Goal: Task Accomplishment & Management: Manage account settings

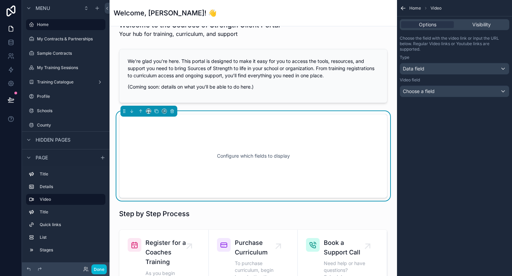
scroll to position [132, 0]
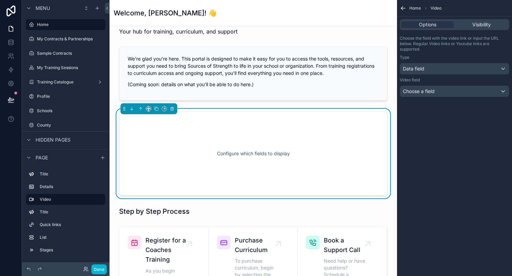
click at [271, 159] on div "Configure which fields to display" at bounding box center [253, 154] width 246 height 62
click at [240, 147] on div "Configure which fields to display" at bounding box center [253, 154] width 246 height 62
click at [426, 70] on div "Data field" at bounding box center [454, 68] width 109 height 11
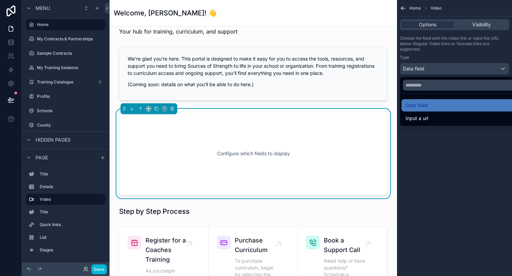
click at [443, 57] on div "scrollable content" at bounding box center [256, 138] width 512 height 276
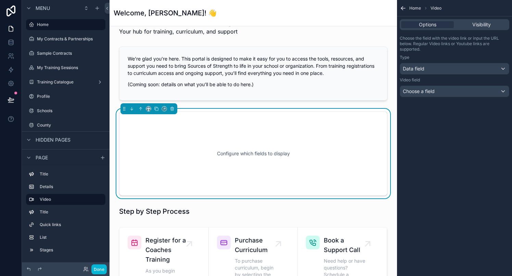
click at [231, 183] on div "Configure which fields to display" at bounding box center [253, 154] width 246 height 62
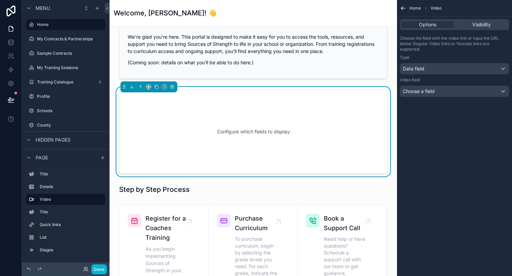
scroll to position [79, 0]
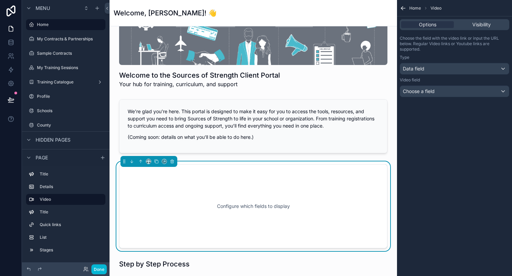
click at [231, 183] on div "Configure which fields to display" at bounding box center [253, 206] width 246 height 62
click at [411, 93] on span "Choose a field" at bounding box center [419, 91] width 32 height 6
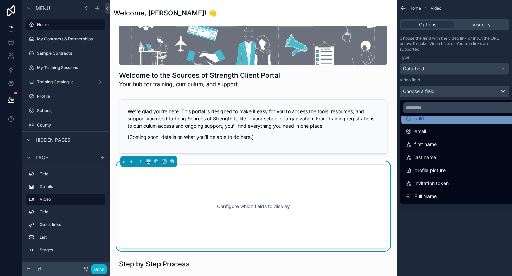
scroll to position [0, 0]
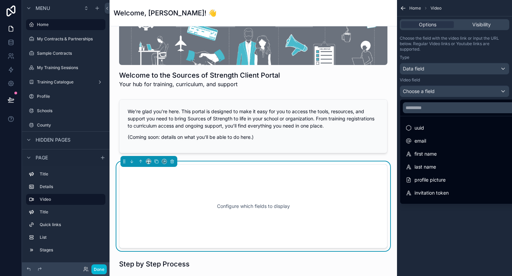
click at [431, 84] on div "scrollable content" at bounding box center [256, 138] width 512 height 276
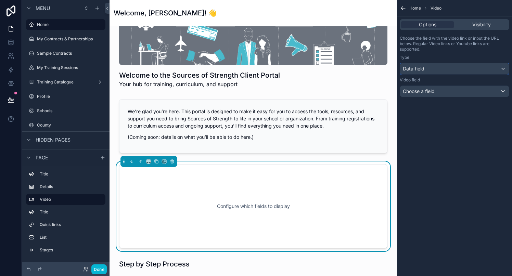
click at [429, 70] on div "Data field" at bounding box center [454, 68] width 109 height 11
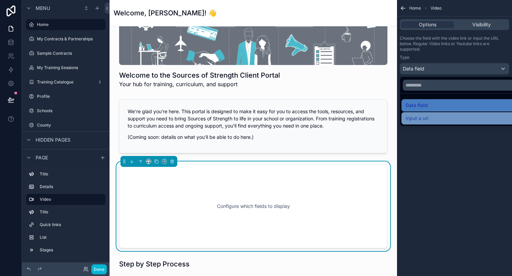
click at [421, 117] on span "Input a url" at bounding box center [416, 118] width 23 height 8
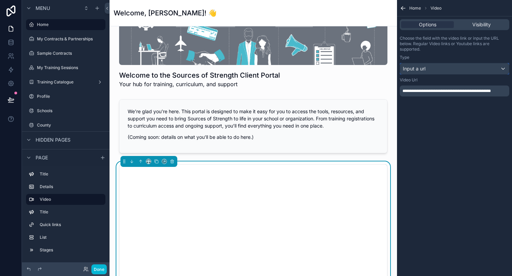
click at [433, 69] on div "Input a url" at bounding box center [454, 68] width 109 height 11
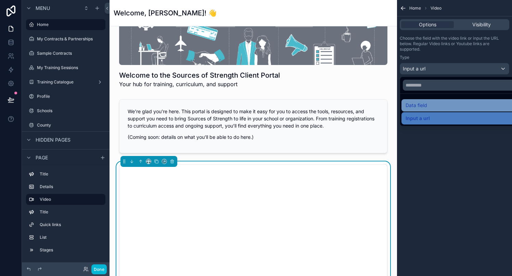
click at [420, 109] on span "Data field" at bounding box center [416, 105] width 22 height 8
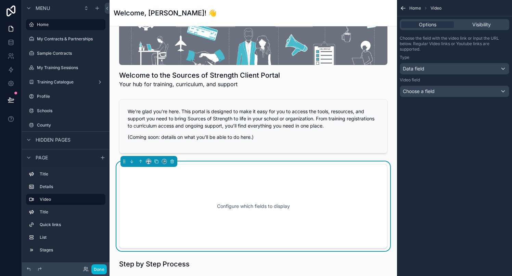
click at [348, 222] on div "Configure which fields to display" at bounding box center [253, 206] width 246 height 62
click at [173, 161] on icon "scrollable content" at bounding box center [172, 161] width 5 height 5
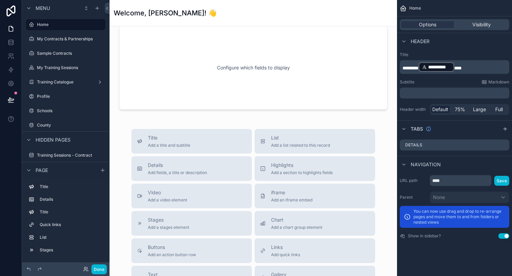
scroll to position [701, 0]
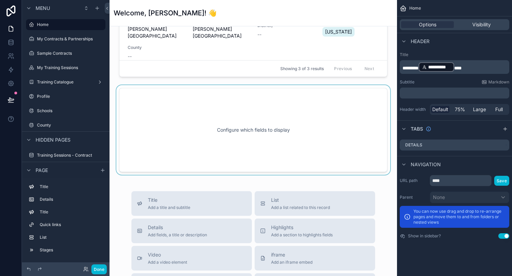
click at [270, 156] on div "scrollable content" at bounding box center [253, 130] width 276 height 90
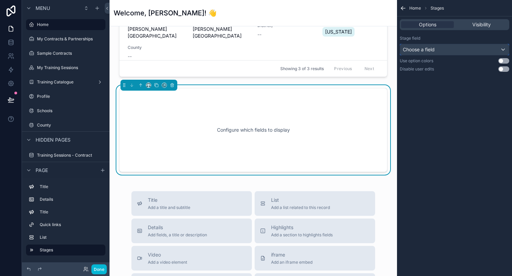
click at [434, 48] on span "Choose a field" at bounding box center [419, 50] width 32 height 6
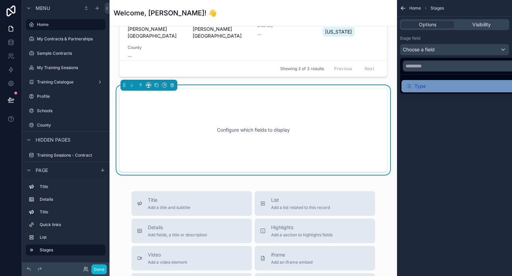
click at [425, 85] on div "Type" at bounding box center [415, 86] width 20 height 8
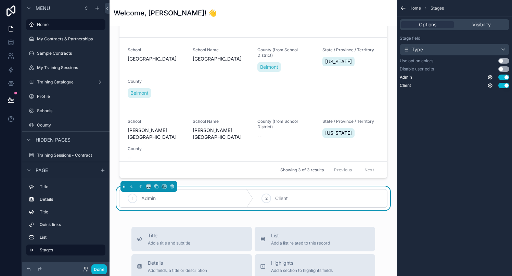
scroll to position [8, 0]
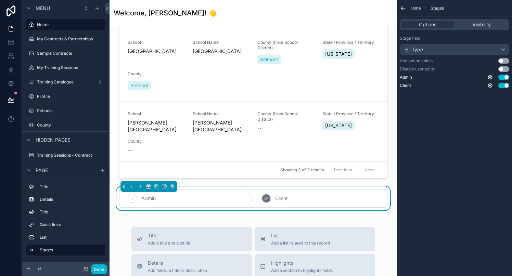
click at [268, 201] on icon "scrollable content" at bounding box center [265, 198] width 5 height 5
click at [133, 198] on icon "scrollable content" at bounding box center [132, 198] width 5 height 5
click at [133, 200] on div "1" at bounding box center [133, 199] width 10 height 10
click at [173, 188] on icon "scrollable content" at bounding box center [172, 186] width 5 height 5
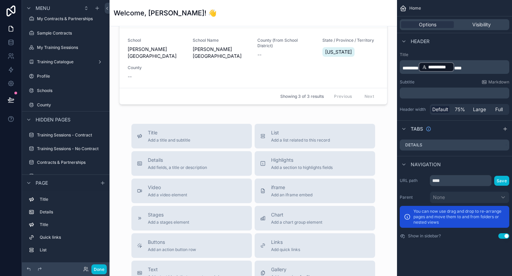
scroll to position [723, 0]
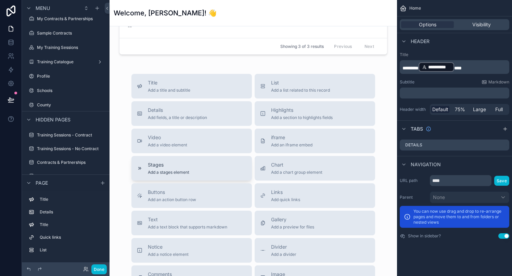
click at [198, 167] on div "Stages Add a stages element" at bounding box center [191, 168] width 109 height 14
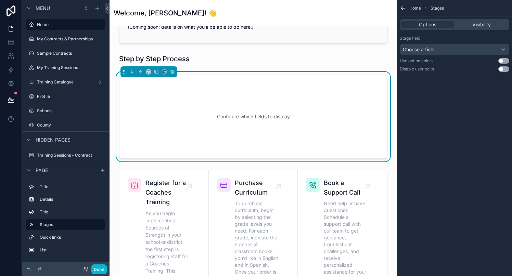
scroll to position [191, 0]
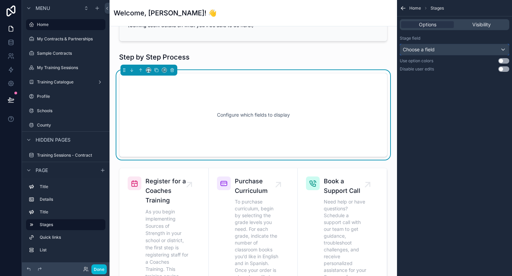
click at [429, 48] on span "Choose a field" at bounding box center [419, 50] width 32 height 6
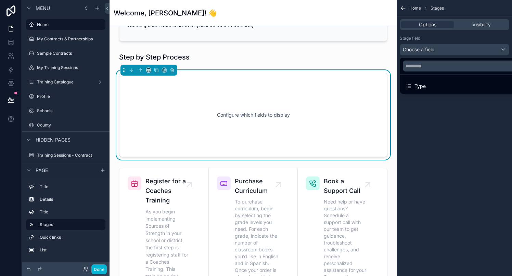
click at [429, 48] on div "scrollable content" at bounding box center [256, 138] width 512 height 276
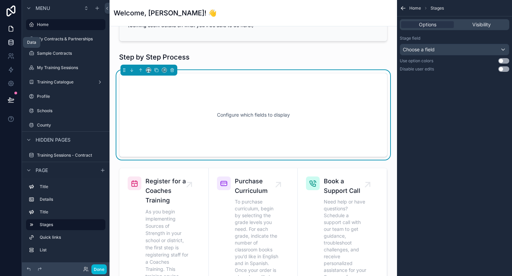
click at [12, 42] on icon at bounding box center [11, 42] width 7 height 7
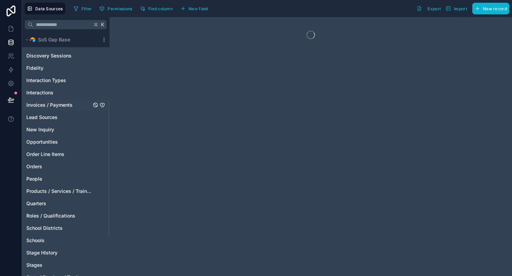
scroll to position [121, 0]
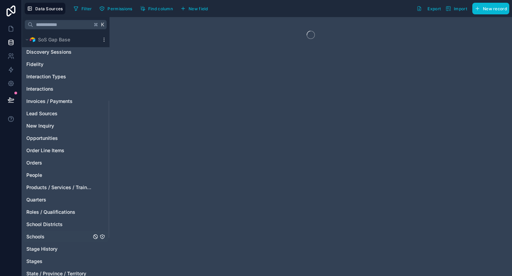
click at [40, 238] on span "Schools" at bounding box center [35, 236] width 18 height 7
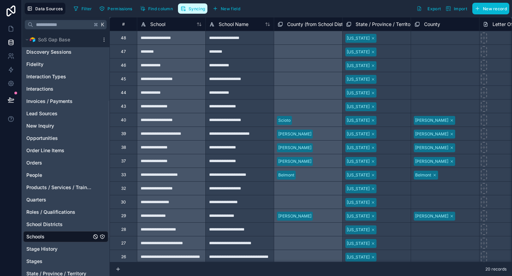
click at [188, 7] on button "Syncing" at bounding box center [192, 8] width 29 height 10
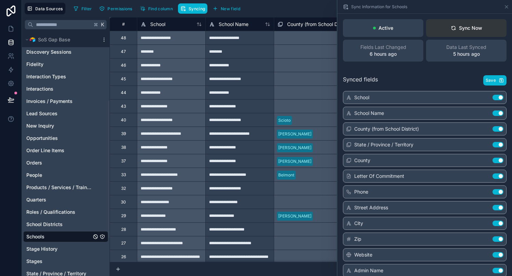
click at [462, 30] on div "Sync Now" at bounding box center [466, 28] width 31 height 7
click at [490, 79] on span "Save" at bounding box center [490, 80] width 10 height 5
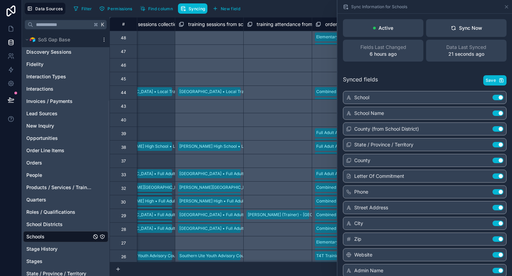
scroll to position [0, 7835]
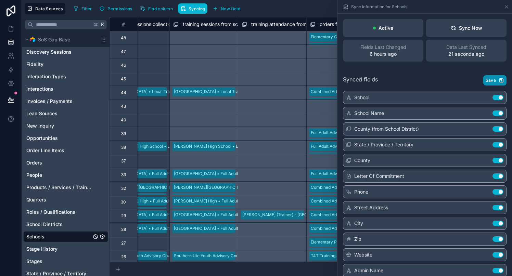
click at [492, 82] on span "Save" at bounding box center [490, 80] width 10 height 5
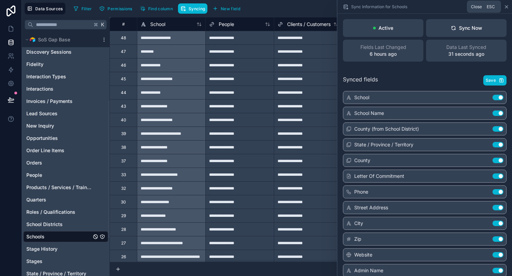
click at [505, 6] on icon at bounding box center [506, 6] width 5 height 5
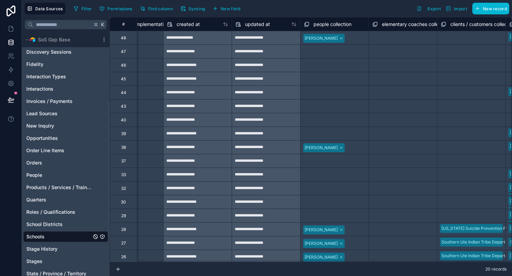
scroll to position [0, 7200]
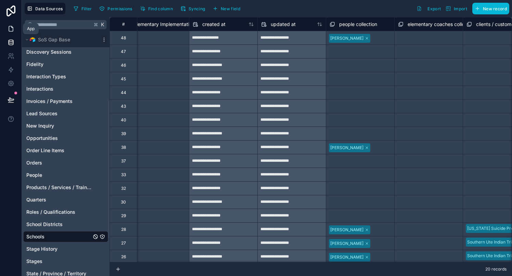
click at [11, 28] on icon at bounding box center [11, 28] width 7 height 7
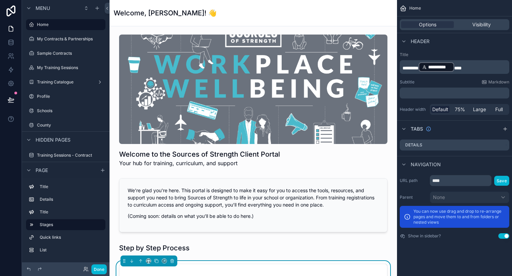
click at [407, 9] on div "Home" at bounding box center [454, 8] width 115 height 16
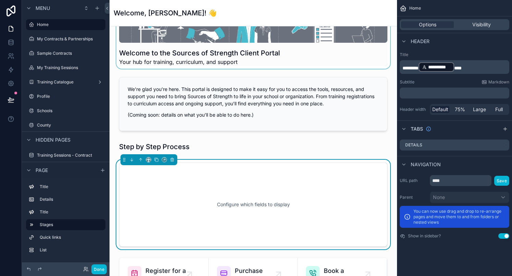
scroll to position [165, 0]
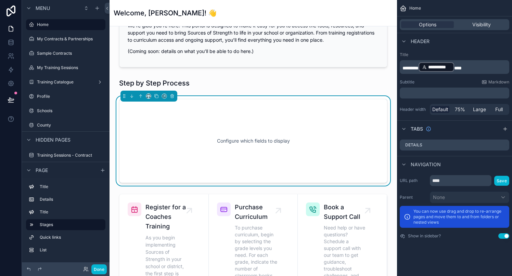
click at [277, 125] on div "Configure which fields to display" at bounding box center [253, 141] width 246 height 62
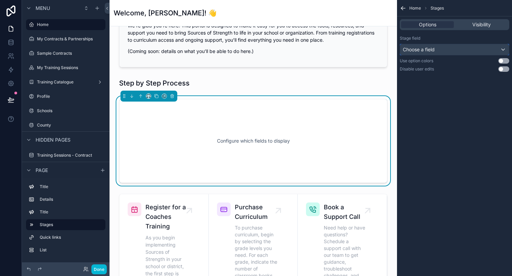
click at [419, 48] on span "Choose a field" at bounding box center [419, 50] width 32 height 6
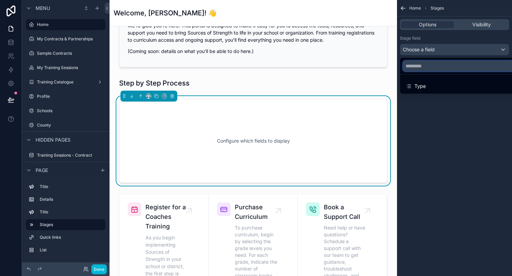
click at [418, 66] on input "text" at bounding box center [462, 66] width 119 height 11
click at [426, 65] on input "*******" at bounding box center [462, 66] width 119 height 11
paste input "**********"
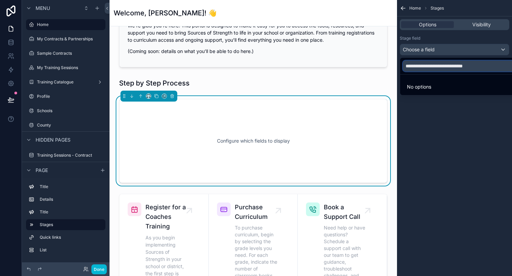
type input "**********"
click at [428, 49] on div "scrollable content" at bounding box center [256, 138] width 512 height 276
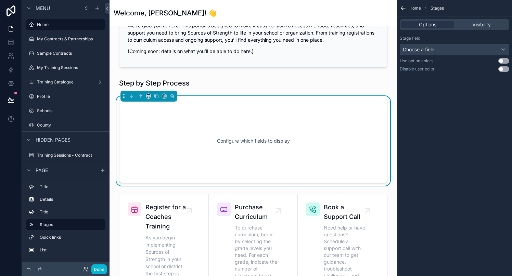
click at [428, 49] on span "Choose a field" at bounding box center [419, 50] width 32 height 6
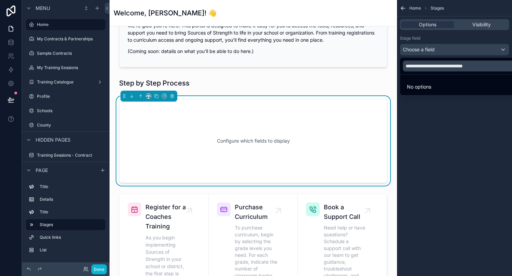
click at [428, 49] on div "scrollable content" at bounding box center [256, 138] width 512 height 276
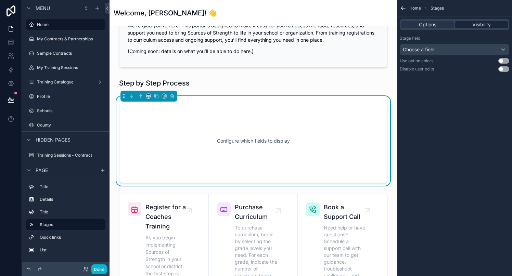
click at [478, 26] on span "Visibility" at bounding box center [481, 24] width 18 height 7
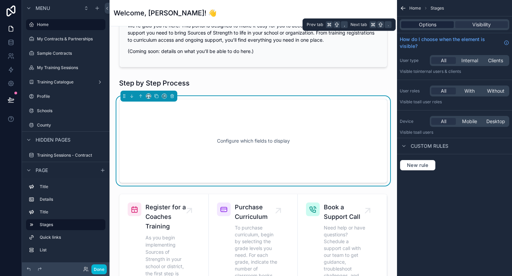
click at [430, 26] on span "Options" at bounding box center [427, 24] width 17 height 7
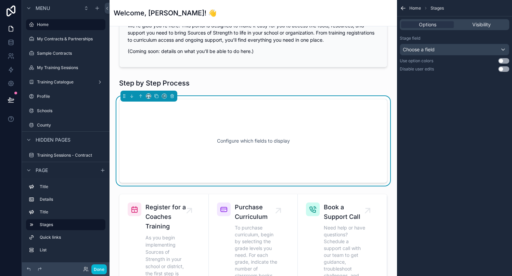
click at [406, 7] on div "Home Stages" at bounding box center [454, 8] width 115 height 16
click at [403, 8] on icon "scrollable content" at bounding box center [403, 8] width 4 height 0
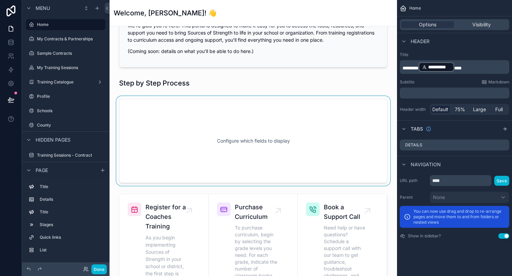
click at [224, 120] on div "scrollable content" at bounding box center [253, 141] width 276 height 90
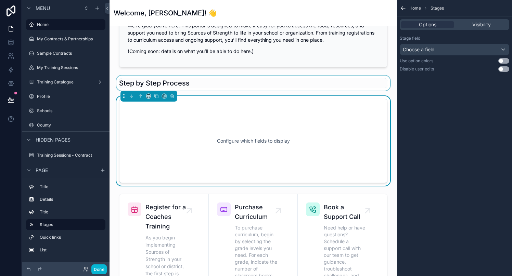
click at [195, 83] on div "scrollable content" at bounding box center [253, 83] width 276 height 15
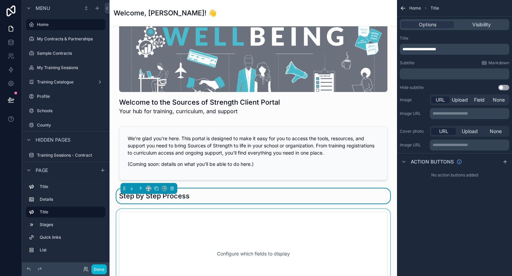
scroll to position [0, 0]
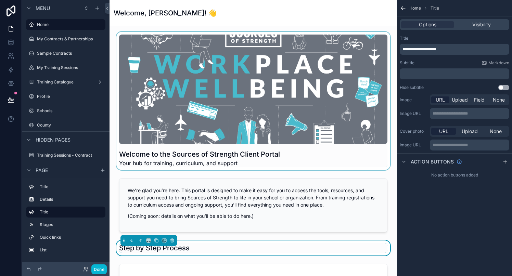
click at [263, 106] on div "scrollable content" at bounding box center [253, 101] width 276 height 138
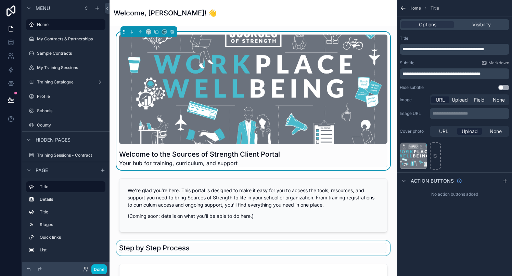
click at [54, 171] on div "Page" at bounding box center [66, 170] width 88 height 16
click at [49, 199] on label "Details" at bounding box center [70, 199] width 60 height 5
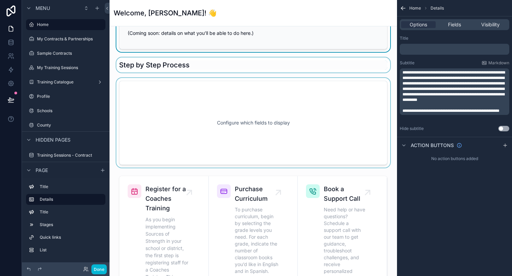
scroll to position [184, 0]
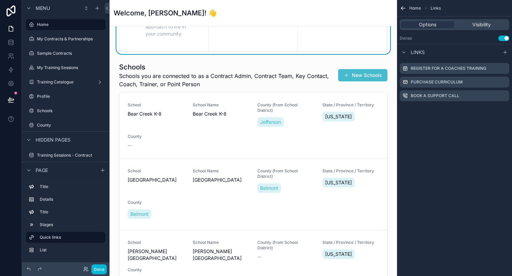
scroll to position [579, 0]
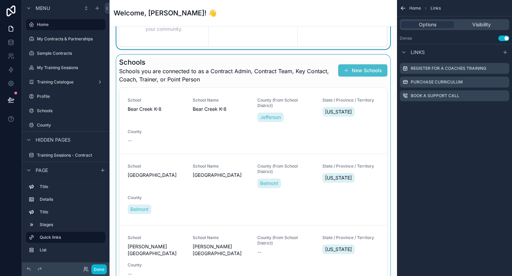
click at [207, 65] on div "scrollable content" at bounding box center [253, 176] width 276 height 243
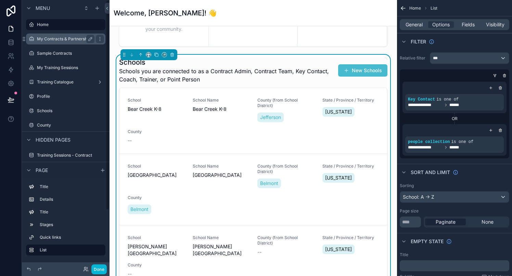
click at [62, 41] on label "My Contracts & Partnerships" at bounding box center [65, 38] width 56 height 5
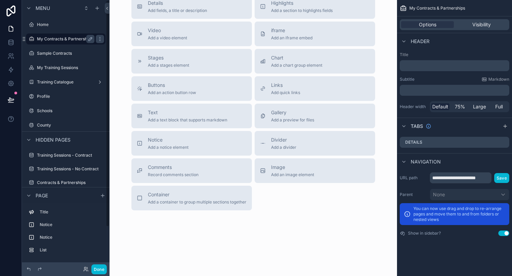
scroll to position [214, 0]
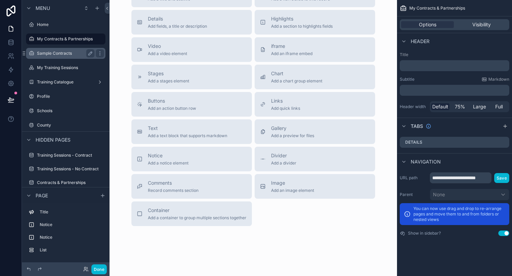
click at [60, 52] on label "Sample Contracts" at bounding box center [64, 53] width 55 height 5
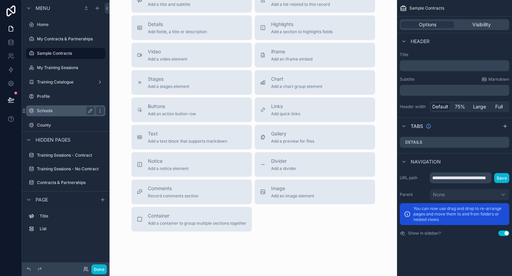
click at [52, 111] on label "Schools" at bounding box center [64, 110] width 55 height 5
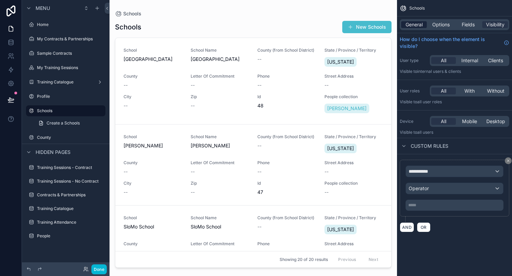
click at [413, 24] on span "General" at bounding box center [413, 24] width 17 height 7
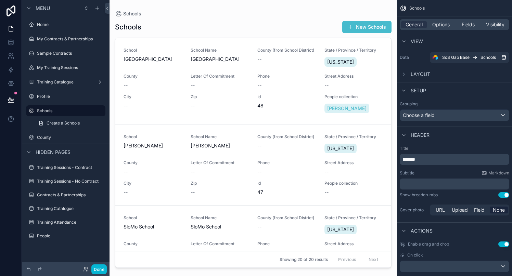
click at [262, 10] on div "scrollable content" at bounding box center [252, 134] width 287 height 268
click at [58, 24] on label "Home" at bounding box center [64, 24] width 55 height 5
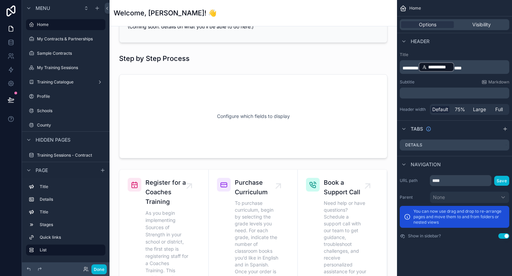
scroll to position [205, 0]
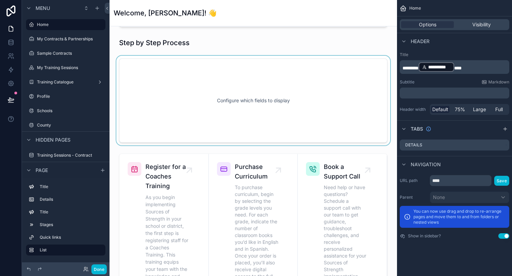
click at [224, 118] on div "scrollable content" at bounding box center [253, 101] width 276 height 90
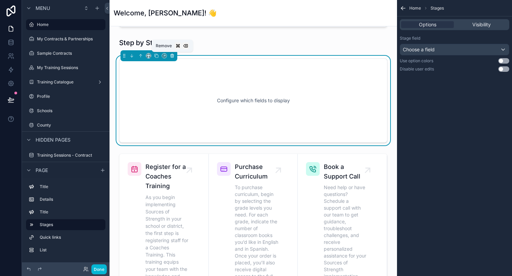
click at [172, 56] on icon "scrollable content" at bounding box center [172, 55] width 0 height 1
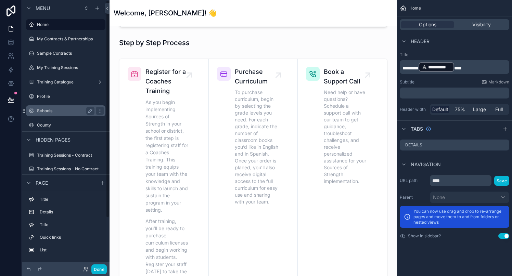
click at [55, 114] on div "Schools" at bounding box center [65, 111] width 57 height 8
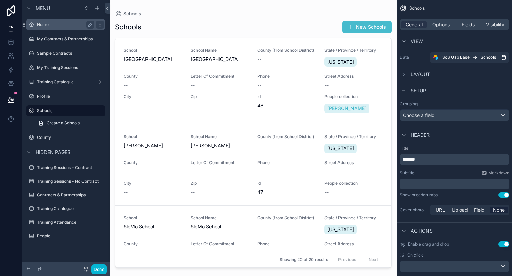
click at [99, 26] on icon "scrollable content" at bounding box center [99, 24] width 5 height 5
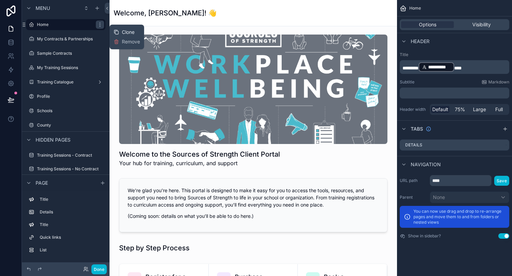
click at [120, 33] on div "Clone" at bounding box center [124, 32] width 21 height 7
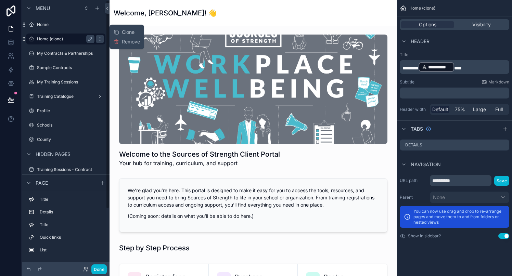
click at [67, 38] on label "Home (clone)" at bounding box center [64, 38] width 55 height 5
click at [90, 38] on icon "scrollable content" at bounding box center [90, 38] width 5 height 5
click at [100, 38] on icon "scrollable content" at bounding box center [100, 37] width 0 height 0
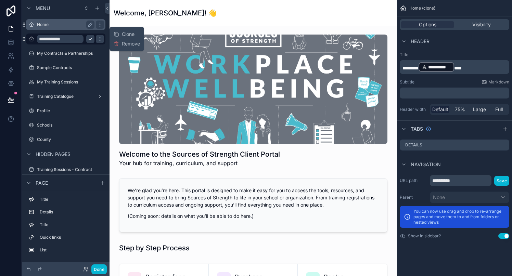
click at [94, 30] on div "Home" at bounding box center [65, 24] width 77 height 11
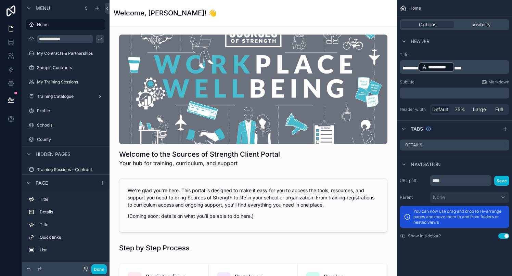
click at [433, 219] on p "You can now use drag and drop to re-arrange pages and move them to and from fol…" at bounding box center [459, 217] width 92 height 16
click at [466, 186] on div "URL path **** Save Parent None You can now use drag and drop to re-arrange page…" at bounding box center [454, 206] width 115 height 69
click at [469, 182] on input "****" at bounding box center [461, 180] width 62 height 11
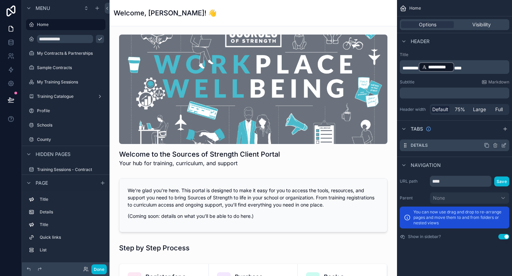
click at [439, 149] on div "Details" at bounding box center [454, 146] width 109 height 12
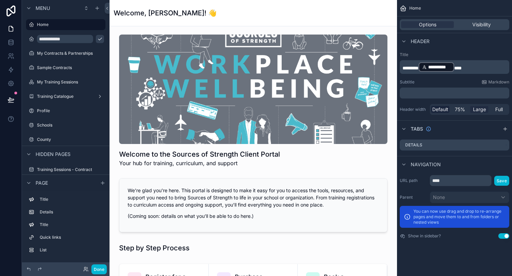
click at [476, 111] on span "Large" at bounding box center [479, 109] width 13 height 7
click at [460, 110] on span "75%" at bounding box center [460, 109] width 10 height 7
click at [441, 110] on span "Default" at bounding box center [440, 109] width 16 height 7
click at [456, 110] on span "75%" at bounding box center [460, 109] width 10 height 7
click at [483, 110] on span "Large" at bounding box center [479, 109] width 13 height 7
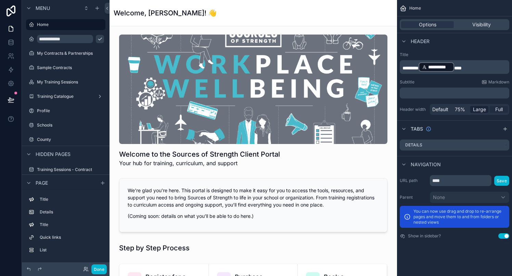
click at [499, 110] on span "Full" at bounding box center [499, 109] width 8 height 7
click at [460, 110] on span "75%" at bounding box center [460, 109] width 10 height 7
click at [440, 109] on span "Default" at bounding box center [440, 109] width 16 height 7
click at [101, 39] on icon "scrollable content" at bounding box center [99, 38] width 5 height 5
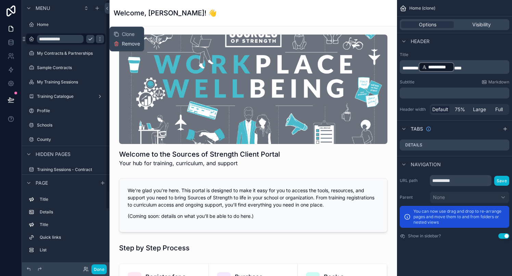
click at [120, 43] on button "Remove" at bounding box center [127, 43] width 26 height 7
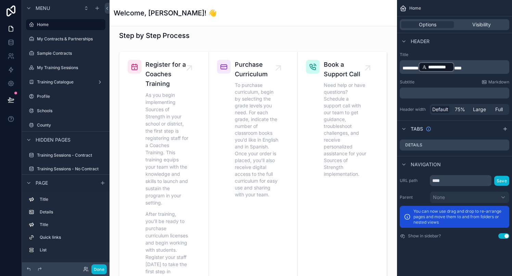
scroll to position [214, 0]
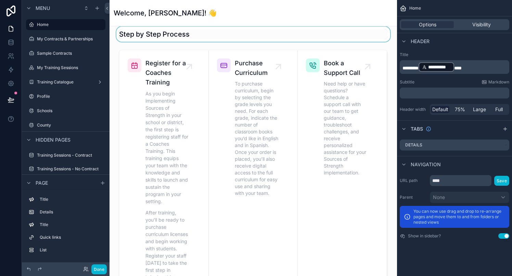
click at [203, 41] on div "scrollable content" at bounding box center [253, 34] width 276 height 15
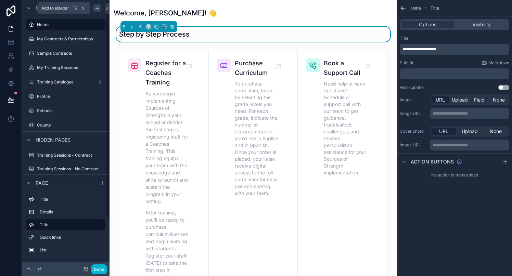
click at [97, 8] on icon "scrollable content" at bounding box center [96, 8] width 3 height 0
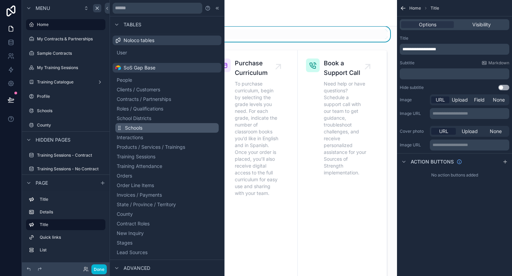
click at [140, 129] on span "Schools" at bounding box center [133, 128] width 17 height 7
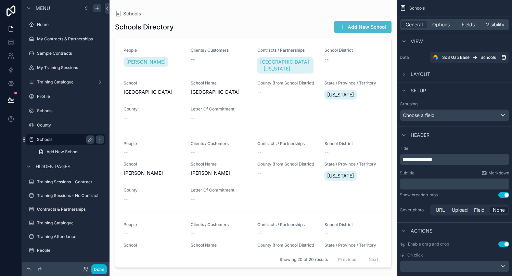
click at [98, 138] on icon "scrollable content" at bounding box center [99, 139] width 5 height 5
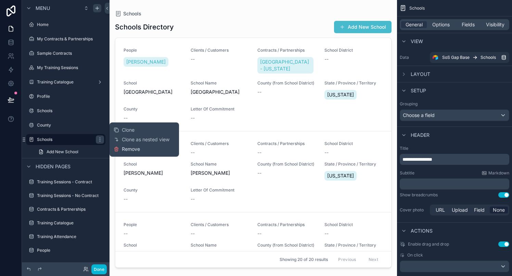
click at [123, 151] on span "Remove" at bounding box center [131, 149] width 18 height 7
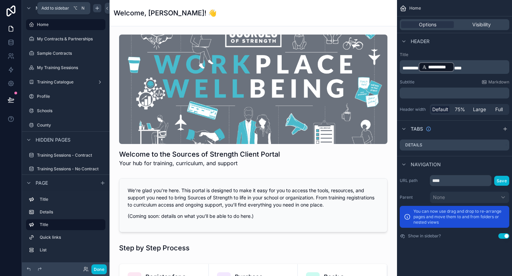
click at [96, 9] on icon "scrollable content" at bounding box center [96, 7] width 5 height 5
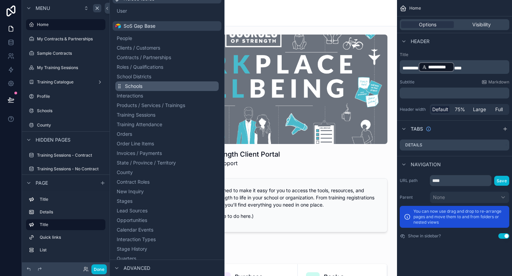
scroll to position [166, 0]
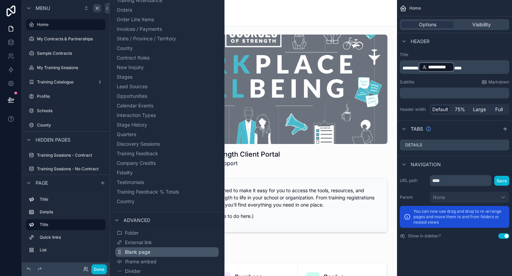
click at [139, 248] on button "Blank page" at bounding box center [166, 252] width 103 height 10
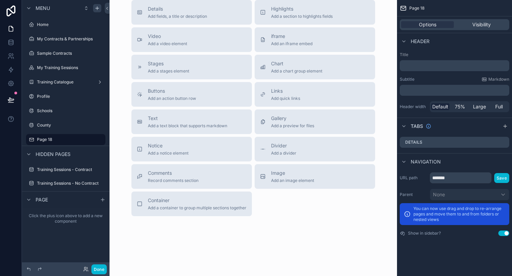
scroll to position [44, 0]
click at [146, 203] on div "Container Add a container to group multiple sections together" at bounding box center [191, 203] width 109 height 14
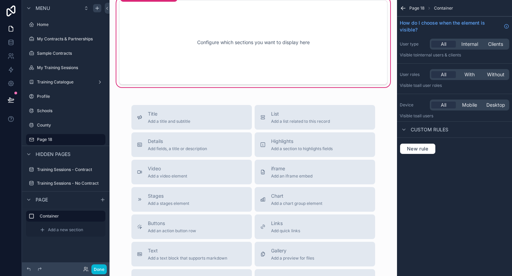
scroll to position [0, 0]
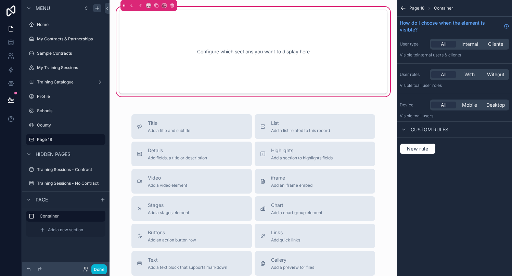
click at [240, 61] on div "Configure which sections you want to display here" at bounding box center [253, 52] width 246 height 62
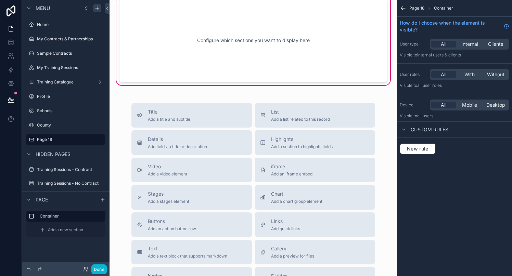
scroll to position [14, 0]
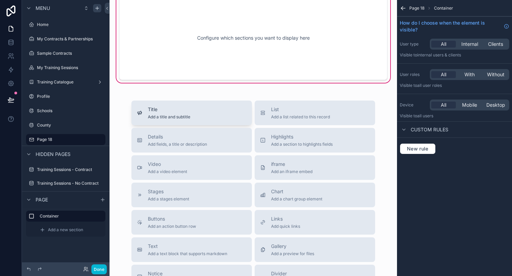
click at [220, 121] on button "Title Add a title and subtitle" at bounding box center [191, 113] width 120 height 25
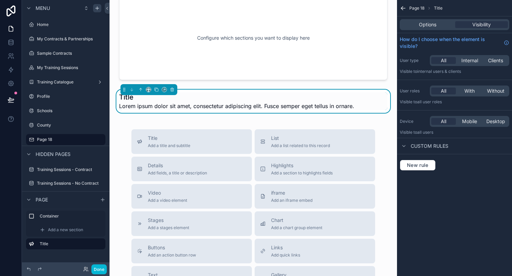
scroll to position [0, 0]
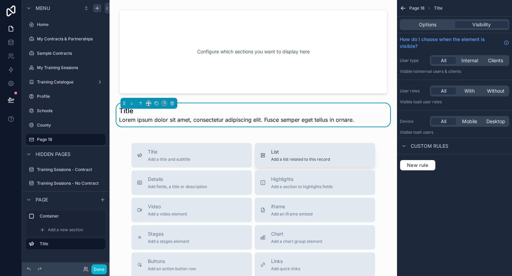
click at [276, 160] on span "Add a list related to this record" at bounding box center [300, 159] width 59 height 5
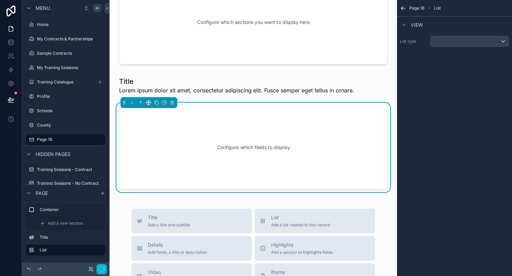
scroll to position [39, 0]
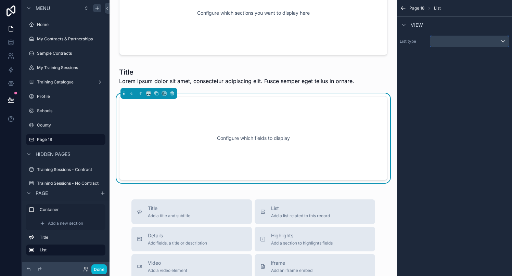
click at [441, 44] on div "scrollable content" at bounding box center [469, 41] width 79 height 11
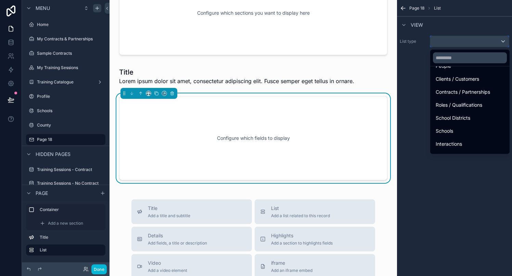
scroll to position [46, 0]
click at [427, 91] on div "scrollable content" at bounding box center [256, 138] width 512 height 276
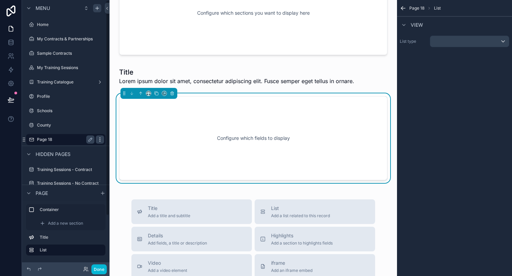
click at [100, 139] on icon "scrollable content" at bounding box center [99, 139] width 5 height 5
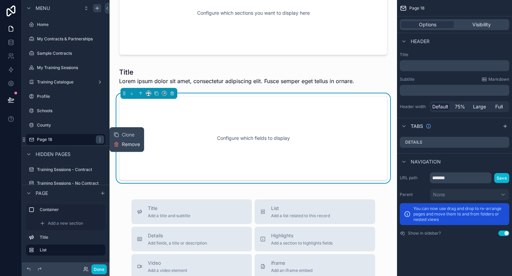
click at [117, 145] on icon at bounding box center [116, 144] width 5 height 5
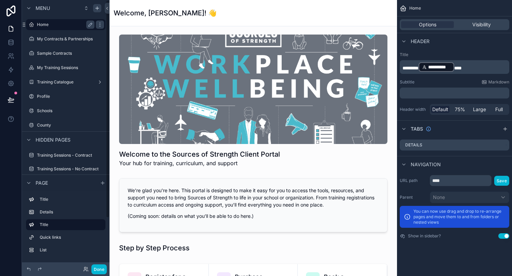
click at [65, 27] on label "Home" at bounding box center [64, 24] width 55 height 5
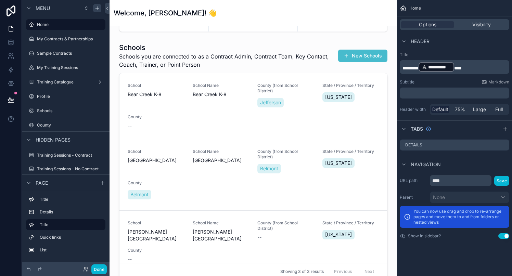
scroll to position [500, 0]
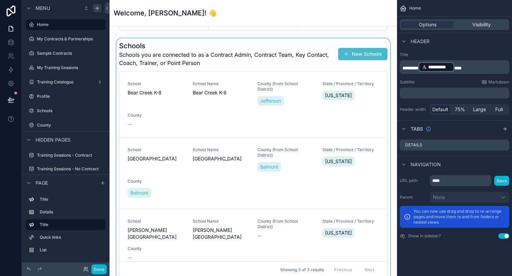
click at [216, 44] on div "scrollable content" at bounding box center [253, 159] width 276 height 243
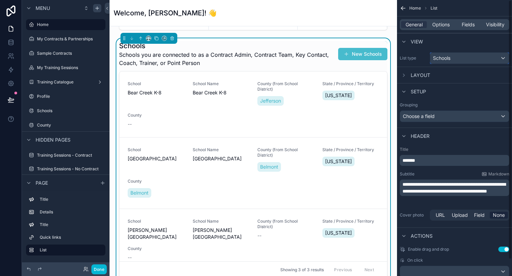
click at [450, 57] on span "Schools" at bounding box center [441, 58] width 17 height 7
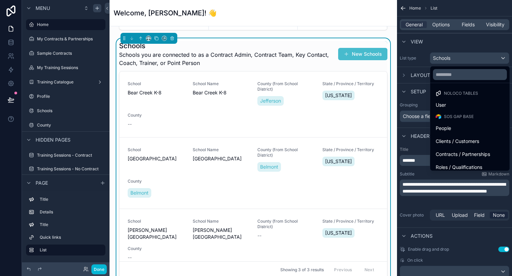
click at [451, 57] on div "scrollable content" at bounding box center [256, 138] width 512 height 276
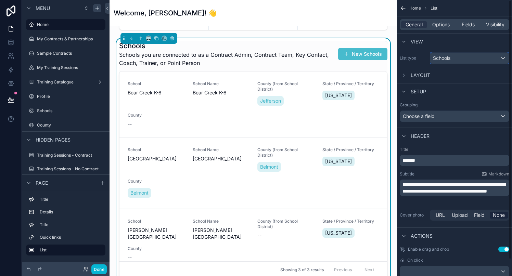
click at [450, 57] on span "Schools" at bounding box center [441, 58] width 17 height 7
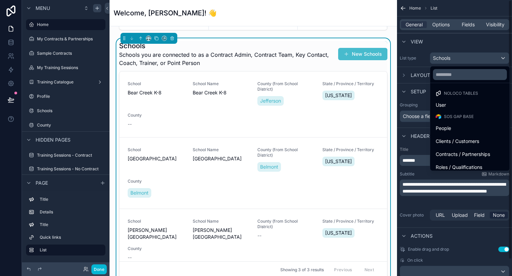
click at [451, 57] on div "scrollable content" at bounding box center [256, 138] width 512 height 276
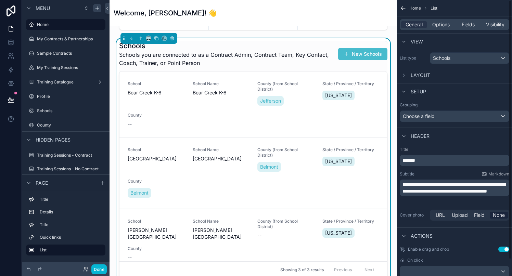
click at [435, 75] on div "Layout" at bounding box center [454, 75] width 115 height 16
click at [403, 75] on icon "scrollable content" at bounding box center [403, 75] width 5 height 5
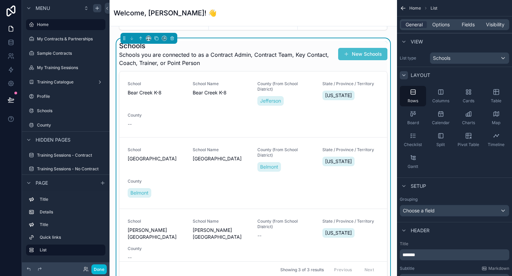
click at [403, 75] on icon "scrollable content" at bounding box center [403, 75] width 3 height 1
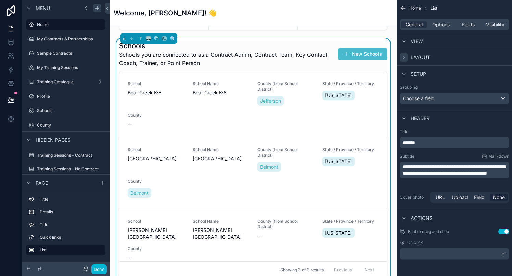
scroll to position [0, 0]
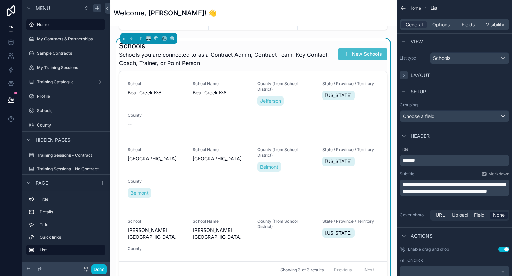
click at [405, 74] on icon "scrollable content" at bounding box center [403, 75] width 5 height 5
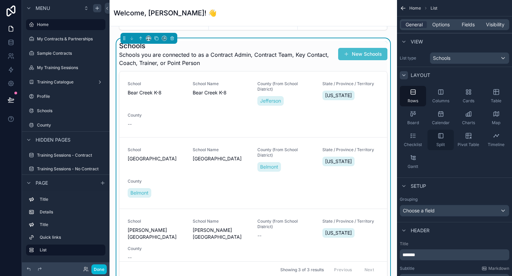
click at [440, 136] on icon "scrollable content" at bounding box center [440, 135] width 7 height 7
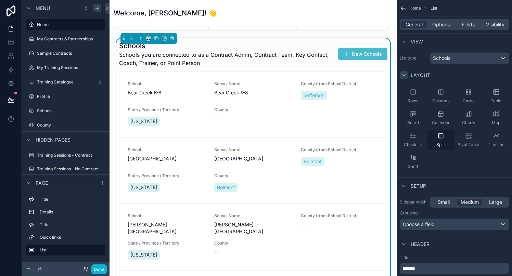
click at [440, 136] on icon "scrollable content" at bounding box center [440, 135] width 7 height 7
click at [448, 167] on div "Rows Columns Cards Table Board Calendar Charts Map Checklist Split Pivot Table …" at bounding box center [454, 129] width 115 height 92
click at [408, 94] on div "Rows" at bounding box center [413, 96] width 26 height 21
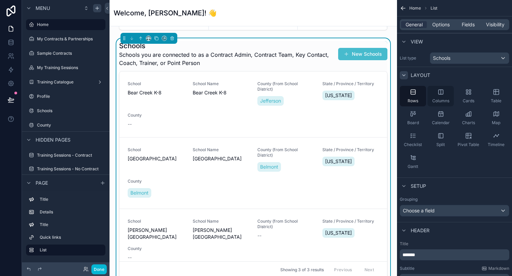
click at [439, 92] on icon "scrollable content" at bounding box center [440, 92] width 7 height 7
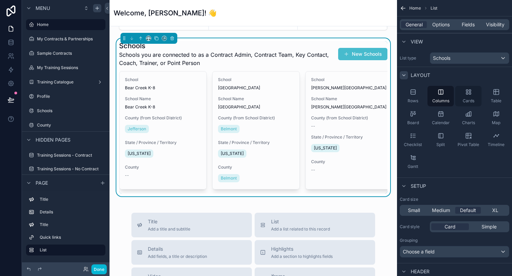
click at [469, 93] on icon "scrollable content" at bounding box center [470, 94] width 2 height 2
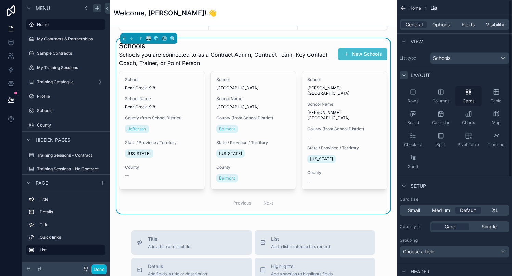
click at [464, 91] on div "Cards" at bounding box center [468, 96] width 26 height 21
click at [441, 91] on icon "scrollable content" at bounding box center [440, 92] width 7 height 7
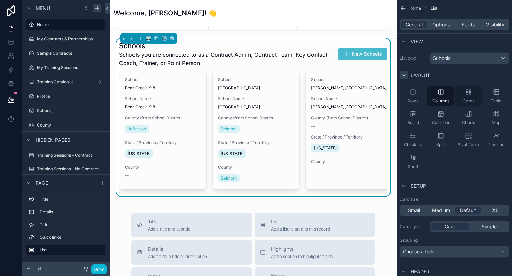
click at [465, 91] on icon "scrollable content" at bounding box center [468, 92] width 7 height 7
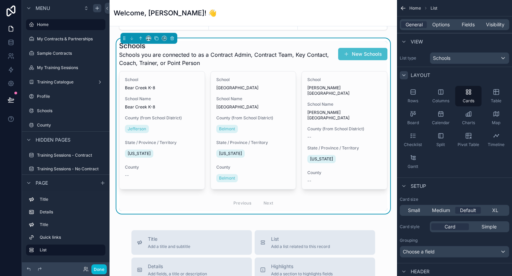
click at [269, 202] on div "Previous Next" at bounding box center [254, 203] width 50 height 11
click at [491, 91] on div "Table" at bounding box center [496, 96] width 26 height 21
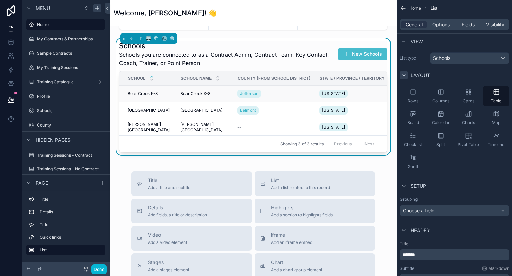
click at [147, 92] on span "Bear Creek K-8" at bounding box center [143, 93] width 30 height 5
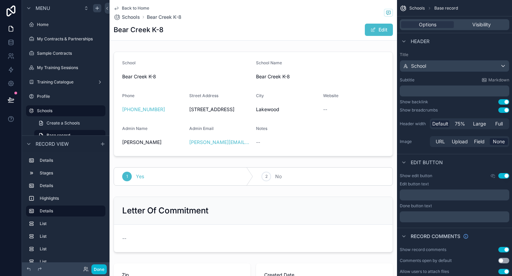
click at [115, 7] on icon "scrollable content" at bounding box center [116, 7] width 5 height 5
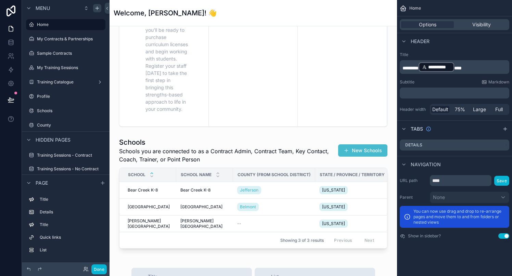
scroll to position [407, 0]
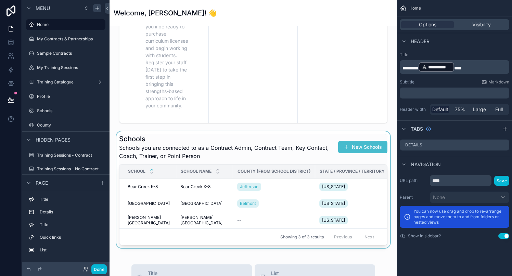
click at [268, 138] on div "scrollable content" at bounding box center [253, 189] width 276 height 117
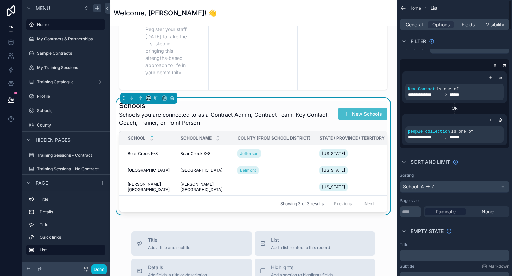
scroll to position [0, 0]
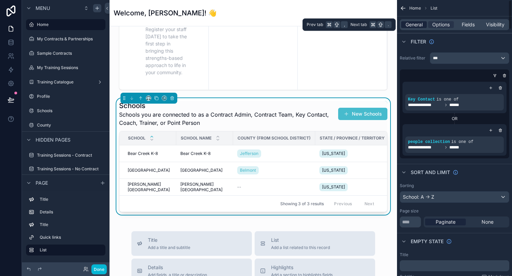
click at [413, 23] on span "General" at bounding box center [413, 24] width 17 height 7
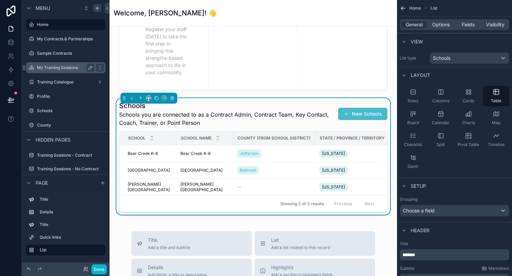
click at [55, 69] on label "My Training Sessions" at bounding box center [64, 67] width 55 height 5
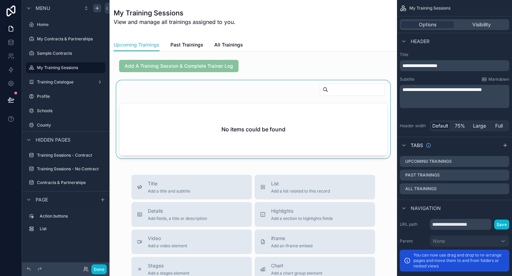
scroll to position [11, 0]
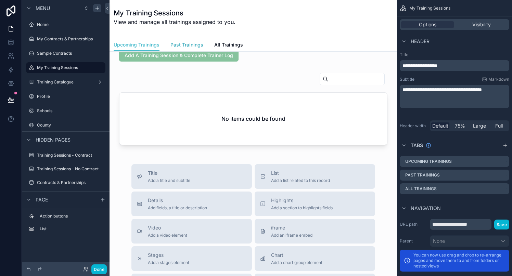
click at [186, 43] on span "Past Trainings" at bounding box center [186, 44] width 33 height 7
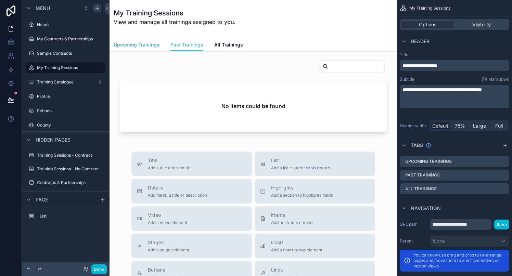
click at [147, 45] on span "Upcoming Trainings" at bounding box center [137, 44] width 46 height 7
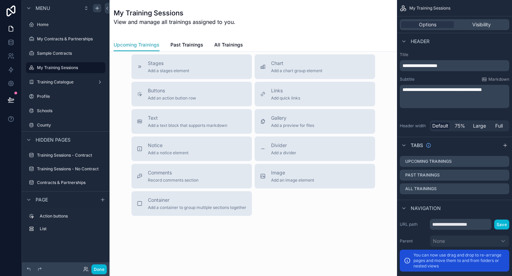
scroll to position [208, 0]
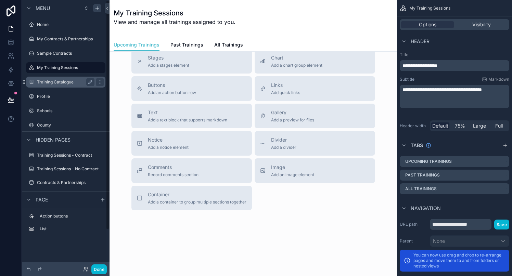
click at [56, 82] on label "Training Catalogue" at bounding box center [64, 81] width 55 height 5
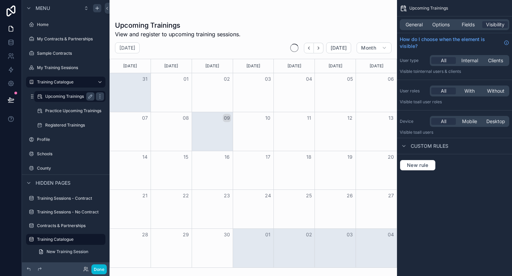
click at [56, 97] on label "Upcoming Trainings" at bounding box center [68, 96] width 47 height 5
click at [57, 111] on label "Practice Upcoming Trainings" at bounding box center [73, 110] width 56 height 5
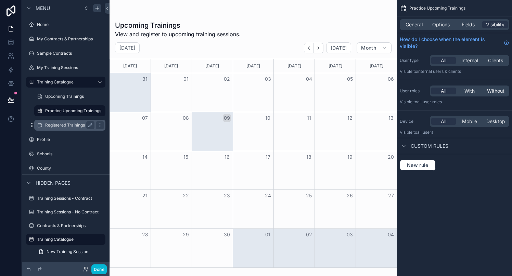
click at [57, 123] on label "Registered Trainings" at bounding box center [68, 124] width 47 height 5
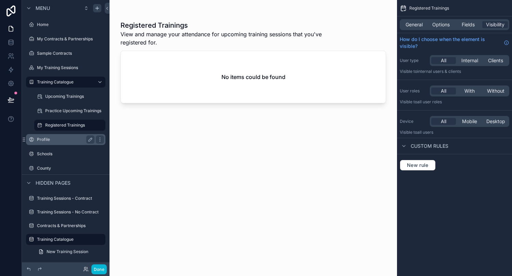
click at [47, 139] on label "Profile" at bounding box center [64, 139] width 55 height 5
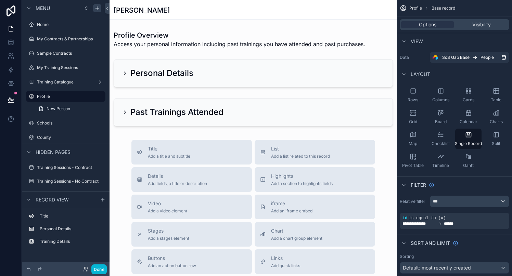
click at [46, 152] on span "Hidden pages" at bounding box center [53, 152] width 35 height 7
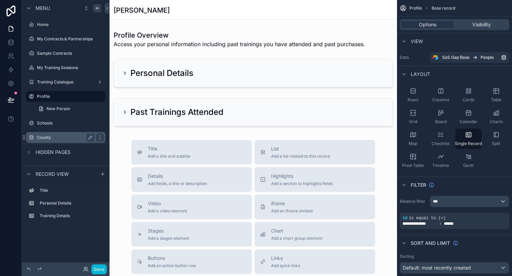
click at [46, 139] on label "County" at bounding box center [64, 137] width 55 height 5
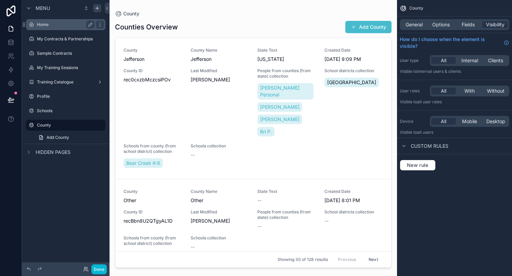
click at [43, 28] on div "Home" at bounding box center [65, 25] width 57 height 8
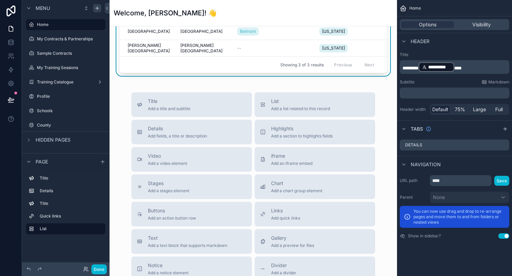
scroll to position [579, 0]
drag, startPoint x: 191, startPoint y: 186, endPoint x: 187, endPoint y: 62, distance: 124.2
click at [165, 186] on span "Stages" at bounding box center [168, 183] width 41 height 7
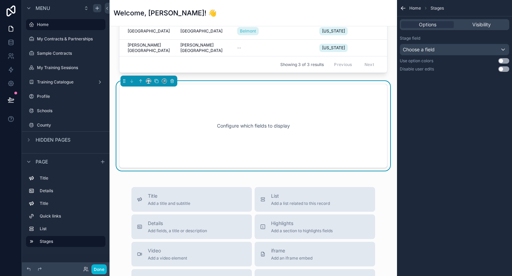
scroll to position [567, 0]
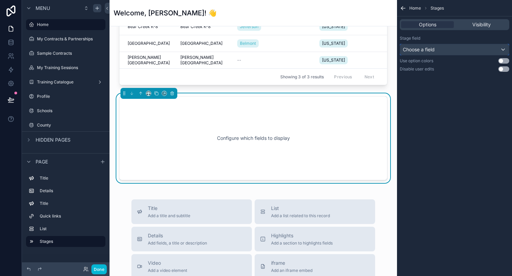
click at [433, 51] on span "Choose a field" at bounding box center [419, 50] width 32 height 6
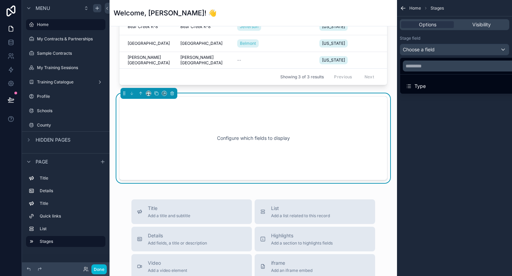
click at [10, 42] on div "scrollable content" at bounding box center [256, 138] width 512 height 276
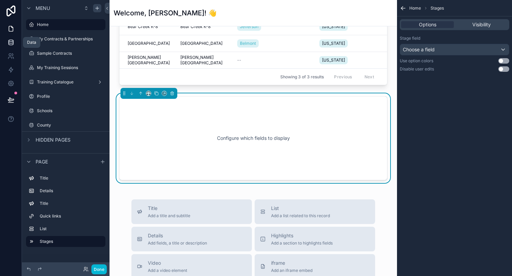
click at [9, 42] on icon at bounding box center [11, 42] width 7 height 7
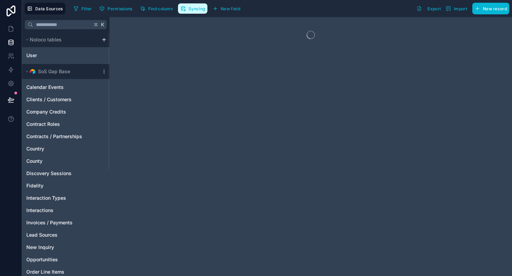
click at [201, 10] on span "Syncing" at bounding box center [196, 8] width 16 height 5
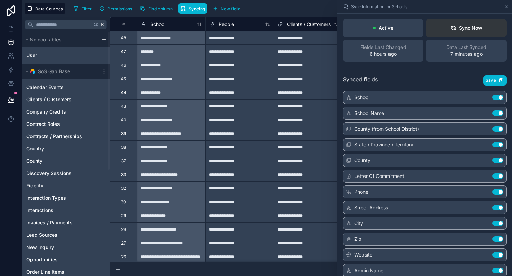
click at [472, 28] on div "Sync Now" at bounding box center [466, 28] width 31 height 7
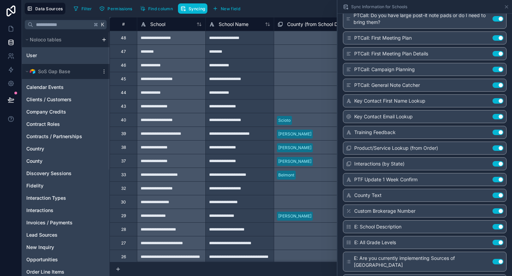
scroll to position [1401, 0]
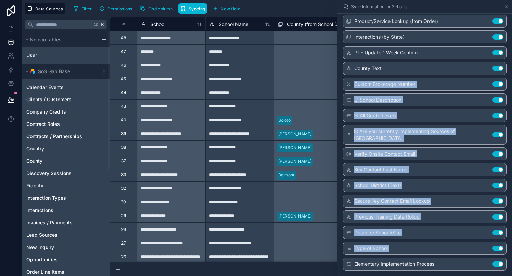
drag, startPoint x: 348, startPoint y: 264, endPoint x: 348, endPoint y: 225, distance: 38.7
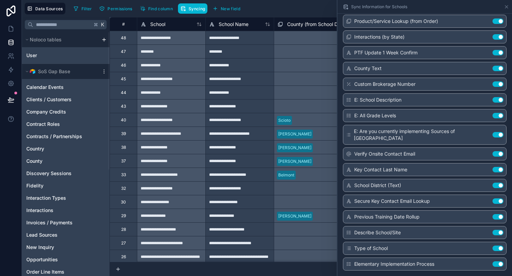
click at [364, 266] on span "Elementary Implementation Process" at bounding box center [394, 264] width 80 height 7
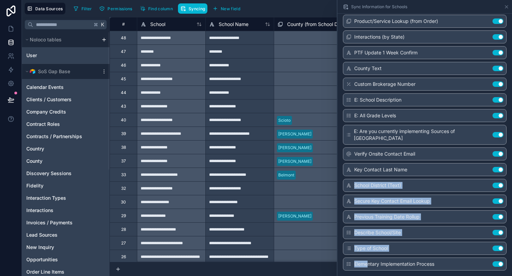
drag, startPoint x: 368, startPoint y: 263, endPoint x: 358, endPoint y: 179, distance: 84.4
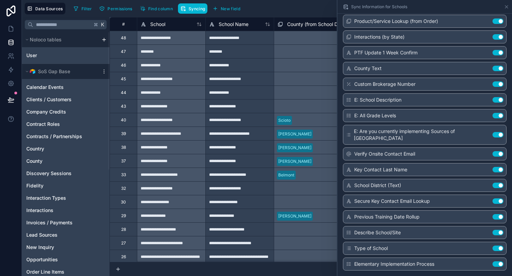
click at [381, 136] on span "E: Are you currently implementing Sources of Strength Elementary" at bounding box center [423, 135] width 139 height 14
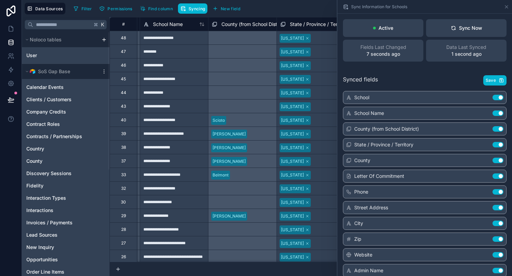
scroll to position [0, 67]
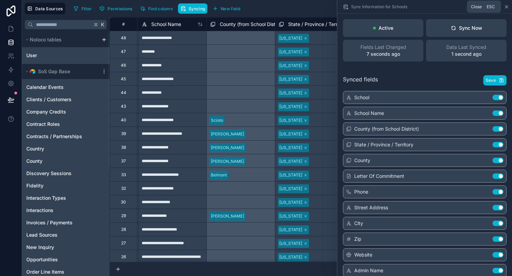
click at [507, 5] on icon at bounding box center [506, 6] width 3 height 3
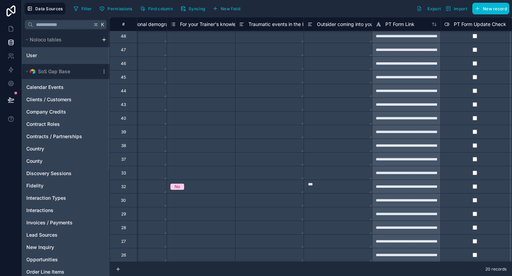
scroll to position [0, 3323]
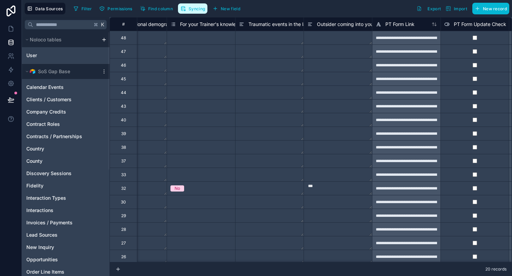
click at [194, 10] on span "Syncing" at bounding box center [196, 8] width 16 height 5
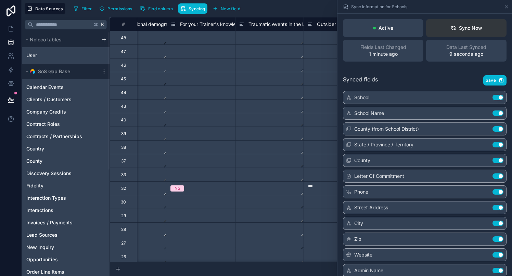
click at [452, 29] on icon at bounding box center [453, 29] width 4 height 2
click at [295, 11] on div "Filter Permissions Find column Syncing New field Export Import New record" at bounding box center [290, 9] width 438 height 12
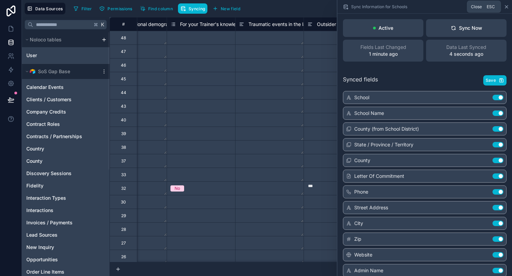
click at [507, 6] on icon at bounding box center [506, 6] width 5 height 5
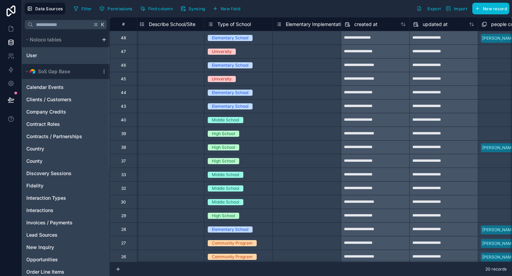
scroll to position [0, 6297]
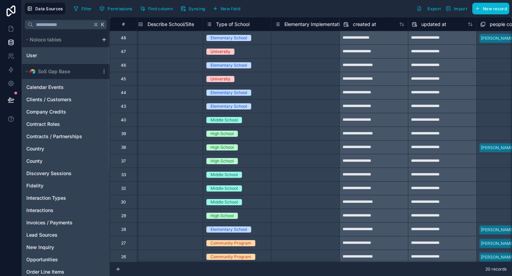
click at [301, 38] on div "Select a Elementary Implementation Process" at bounding box center [305, 37] width 61 height 11
click at [197, 11] on button "Syncing" at bounding box center [192, 8] width 29 height 10
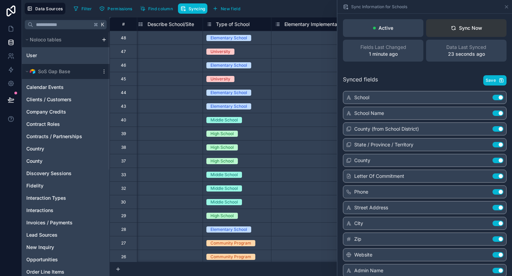
click at [464, 25] on div "Sync Now" at bounding box center [466, 28] width 31 height 7
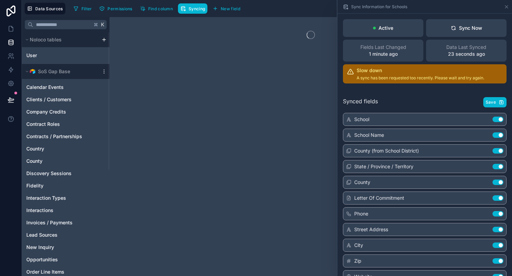
click at [506, 3] on div "Sync Information for Schools" at bounding box center [424, 6] width 169 height 13
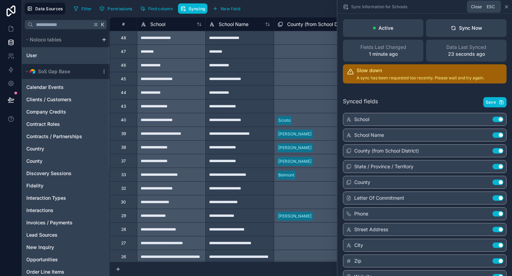
click at [507, 7] on icon at bounding box center [506, 6] width 3 height 3
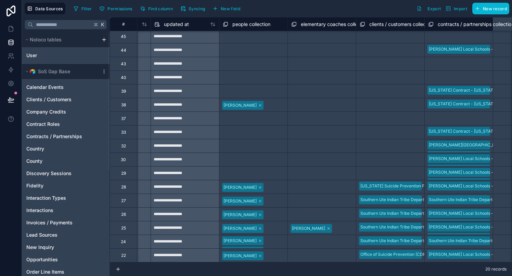
scroll to position [42, 6634]
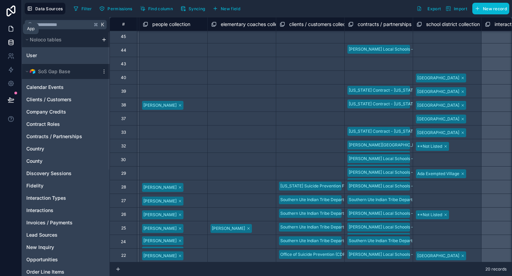
click at [11, 27] on icon at bounding box center [11, 28] width 7 height 7
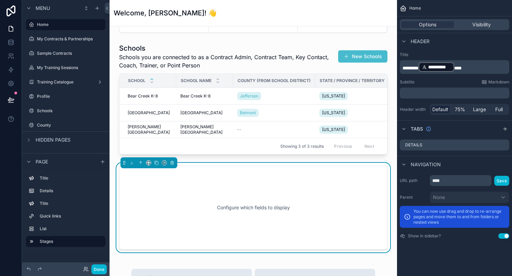
scroll to position [546, 0]
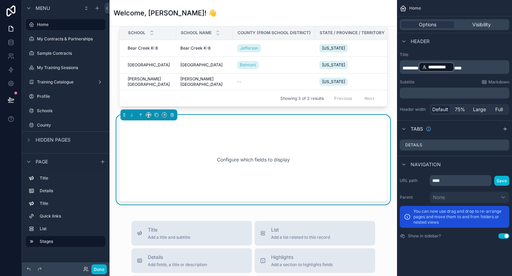
click at [208, 140] on div "Configure which fields to display" at bounding box center [253, 160] width 246 height 62
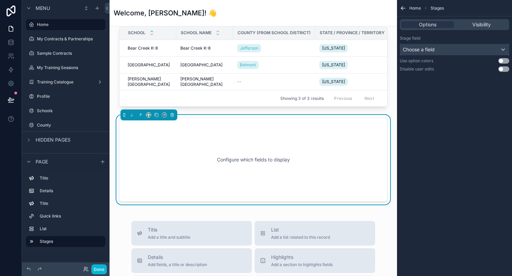
click at [456, 49] on div "Choose a field" at bounding box center [454, 49] width 109 height 11
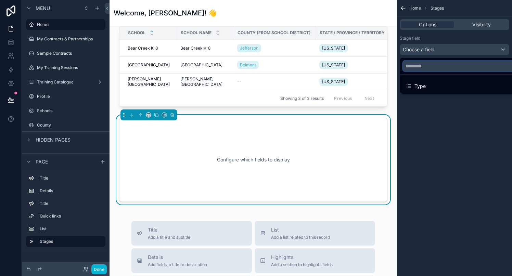
click at [436, 65] on input "text" at bounding box center [462, 66] width 119 height 11
paste input "**********"
type input "**********"
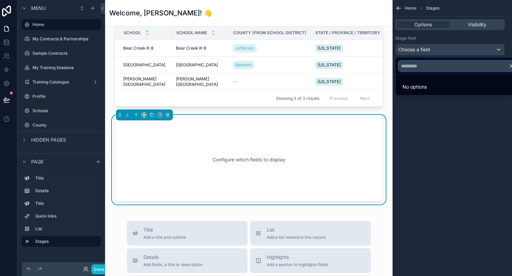
scroll to position [0, 0]
type input "*"
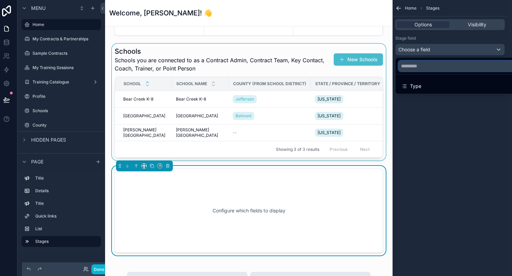
scroll to position [501, 0]
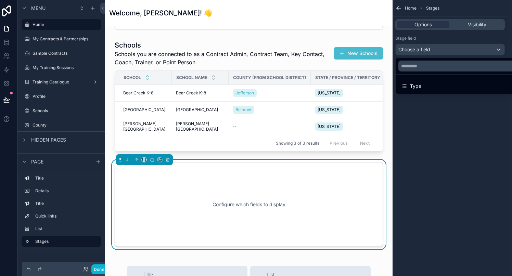
click at [226, 168] on div "Configure which fields to display" at bounding box center [249, 204] width 268 height 84
click at [168, 160] on icon "scrollable content" at bounding box center [167, 159] width 5 height 5
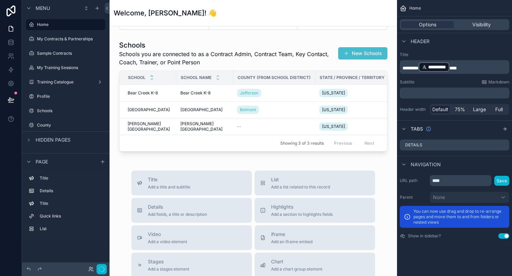
scroll to position [0, 0]
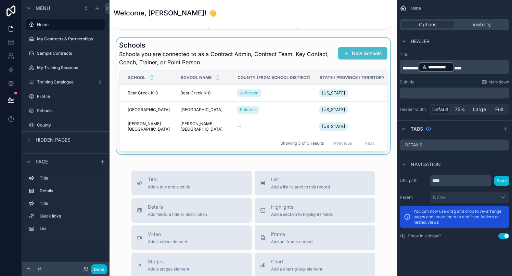
click at [276, 55] on div "scrollable content" at bounding box center [253, 96] width 276 height 117
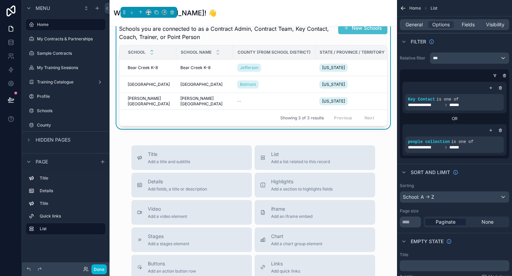
scroll to position [532, 0]
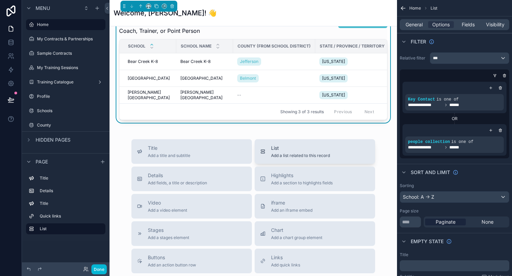
click at [322, 154] on span "Add a list related to this record" at bounding box center [300, 155] width 59 height 5
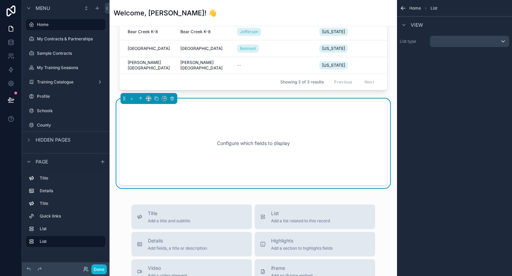
scroll to position [567, 0]
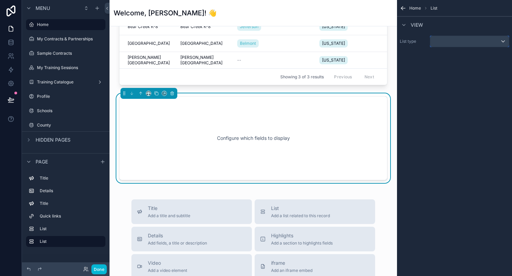
click at [450, 44] on div "scrollable content" at bounding box center [469, 41] width 79 height 11
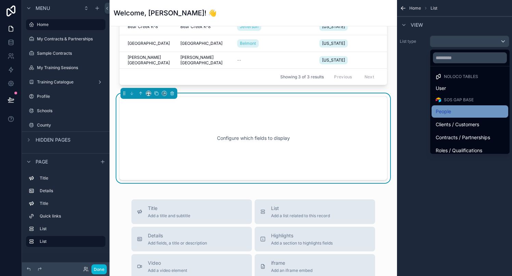
click at [443, 112] on span "People" at bounding box center [442, 111] width 15 height 8
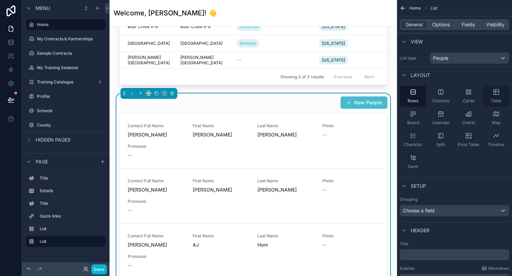
click at [496, 94] on icon "scrollable content" at bounding box center [496, 92] width 7 height 7
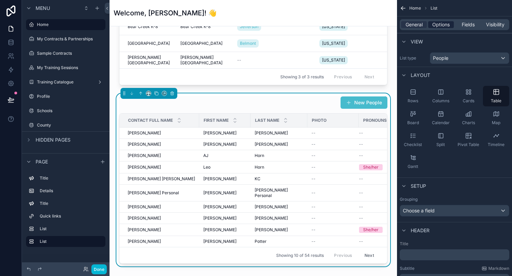
click at [438, 25] on span "Options" at bounding box center [440, 24] width 17 height 7
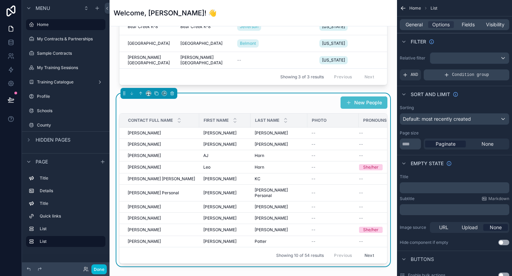
click at [464, 73] on span "Condition group" at bounding box center [470, 74] width 37 height 5
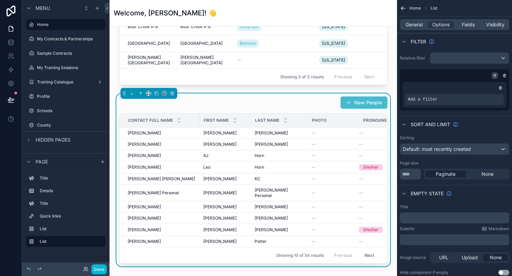
click at [495, 76] on icon "scrollable content" at bounding box center [495, 76] width 4 height 4
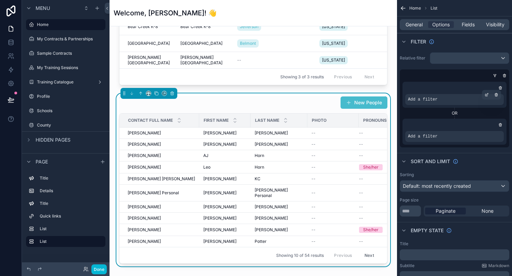
click at [427, 98] on span "Add a filter" at bounding box center [422, 99] width 29 height 5
click at [487, 95] on icon "scrollable content" at bounding box center [486, 95] width 4 height 4
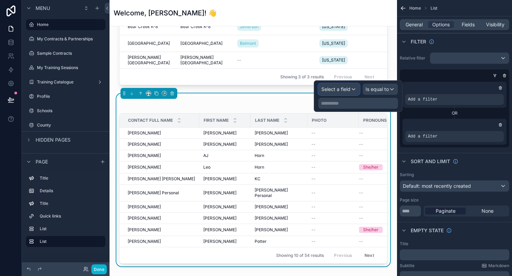
click at [326, 88] on span "Select a field" at bounding box center [335, 89] width 29 height 6
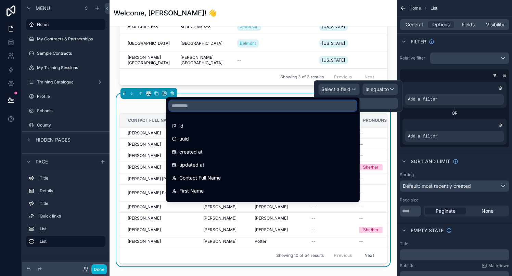
click at [232, 108] on input "text" at bounding box center [262, 105] width 187 height 11
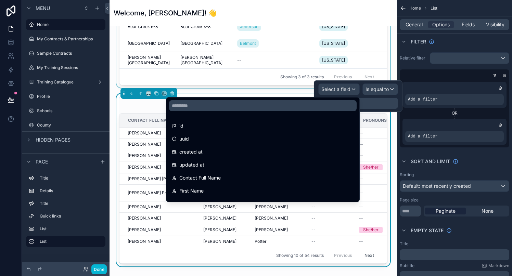
click at [220, 53] on div "scrollable content" at bounding box center [253, 29] width 276 height 117
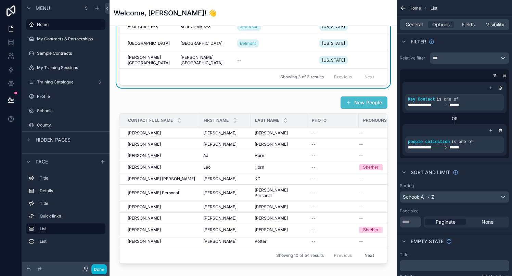
click at [220, 53] on td "Clark Middle School Clark Middle School" at bounding box center [204, 60] width 57 height 17
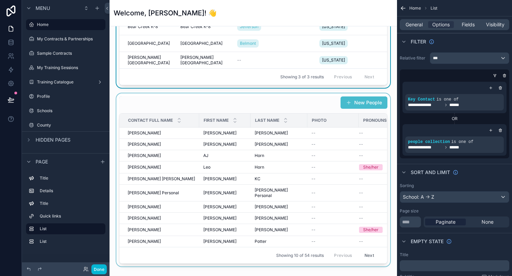
click at [240, 105] on div "scrollable content" at bounding box center [253, 179] width 276 height 173
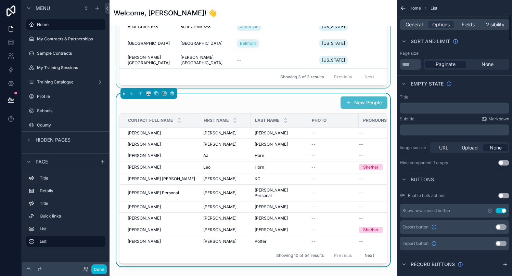
scroll to position [150, 0]
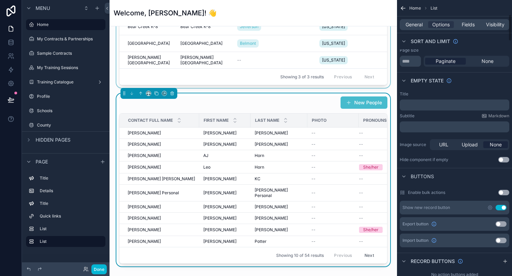
click at [416, 102] on p "﻿" at bounding box center [454, 104] width 105 height 5
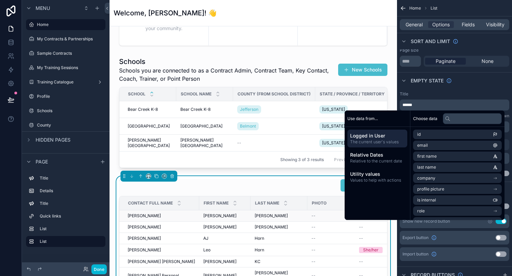
scroll to position [485, 0]
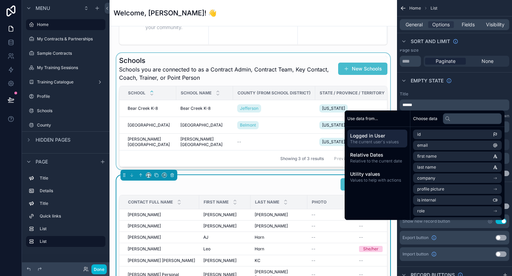
click at [280, 88] on div "County (from School District)" at bounding box center [273, 93] width 81 height 11
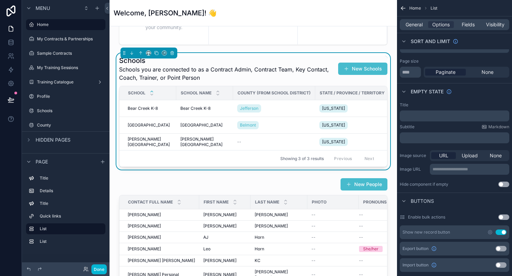
click at [289, 77] on span "Schools you are connected to as a Contract Admin, Contract Team, Key Contact, C…" at bounding box center [227, 73] width 217 height 16
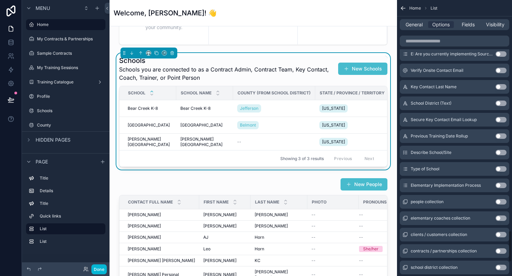
scroll to position [2000, 0]
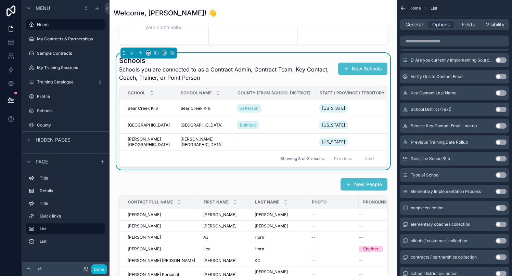
click at [502, 193] on button "Use setting" at bounding box center [500, 191] width 11 height 5
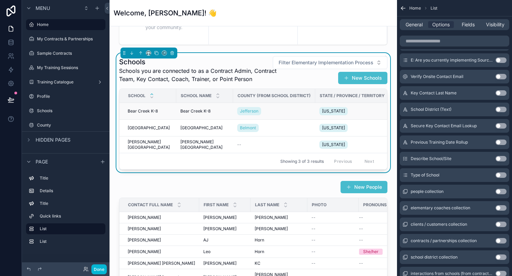
scroll to position [0, 46]
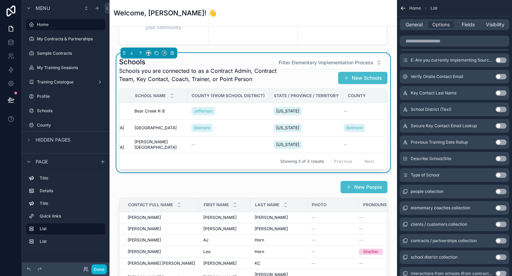
click at [367, 161] on div "Previous Next" at bounding box center [354, 161] width 50 height 11
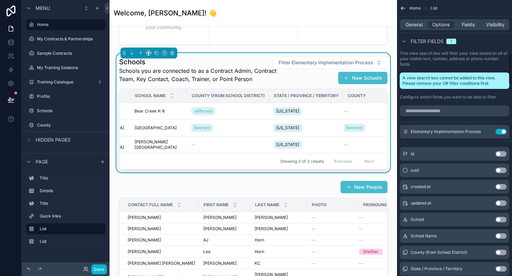
scroll to position [460, 0]
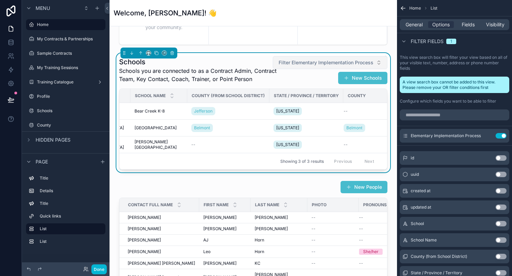
click at [339, 64] on span "Filter Elementary Implementation Process" at bounding box center [325, 62] width 95 height 7
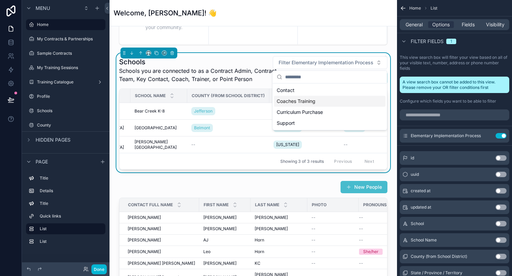
click at [294, 105] on div "Coaches Training" at bounding box center [330, 101] width 112 height 11
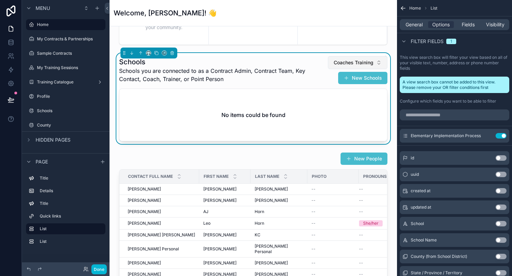
click at [348, 65] on span "Coaches Training" at bounding box center [354, 62] width 40 height 7
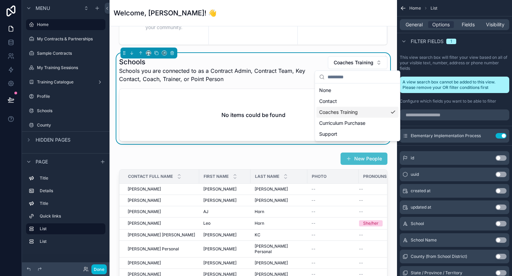
click at [330, 115] on div "Coaches Training" at bounding box center [357, 112] width 82 height 11
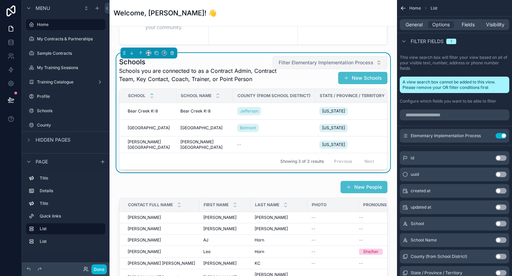
click at [339, 63] on span "Filter Elementary Implementation Process" at bounding box center [325, 62] width 95 height 7
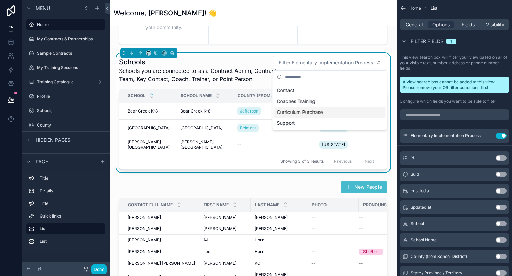
click at [316, 113] on div "Curriculum Purchase" at bounding box center [330, 112] width 112 height 11
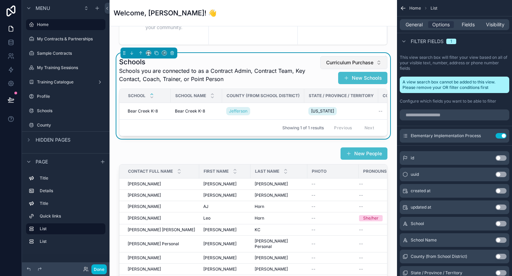
click at [338, 62] on span "Curriculum Purchase" at bounding box center [349, 62] width 47 height 7
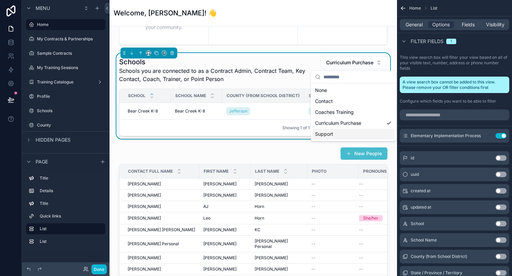
click at [329, 135] on div "Support" at bounding box center [353, 134] width 82 height 11
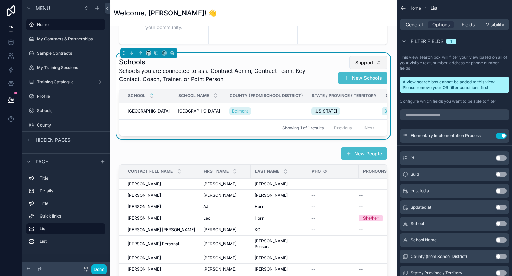
click at [355, 63] on span "Support" at bounding box center [364, 62] width 18 height 7
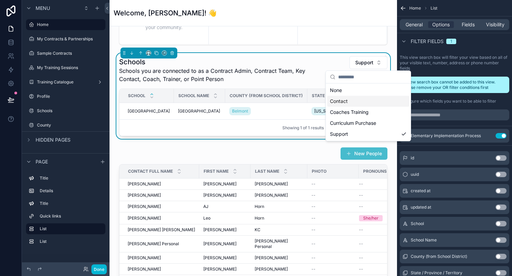
click at [342, 101] on div "Contact" at bounding box center [368, 101] width 82 height 11
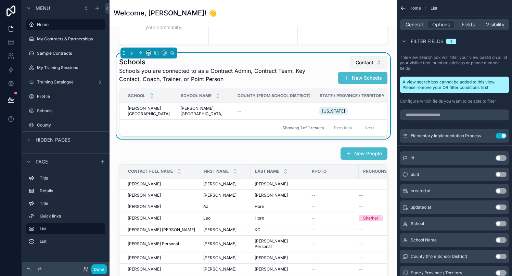
click at [368, 66] on button "Contact" at bounding box center [369, 62] width 38 height 13
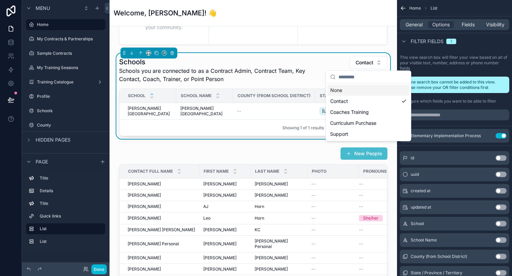
click at [342, 91] on div "None" at bounding box center [368, 90] width 82 height 11
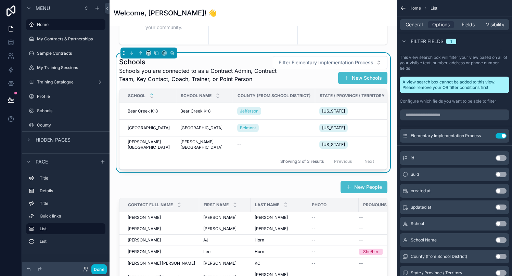
click at [243, 65] on h1 "Schools" at bounding box center [202, 62] width 167 height 10
click at [499, 136] on button "Use setting" at bounding box center [500, 135] width 11 height 5
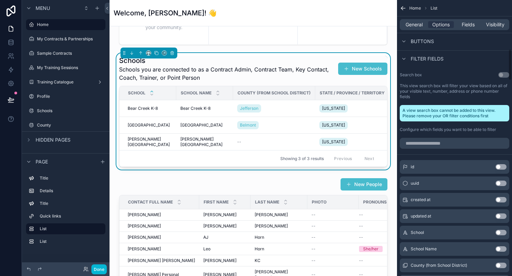
scroll to position [425, 0]
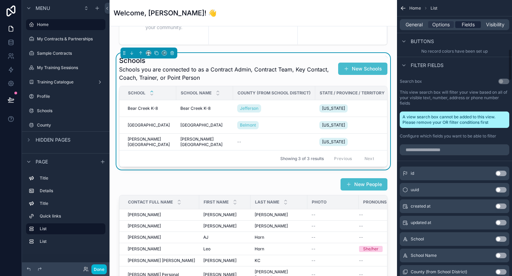
click at [467, 23] on span "Fields" at bounding box center [467, 24] width 13 height 7
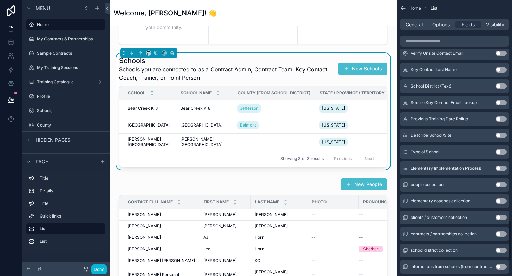
scroll to position [1502, 0]
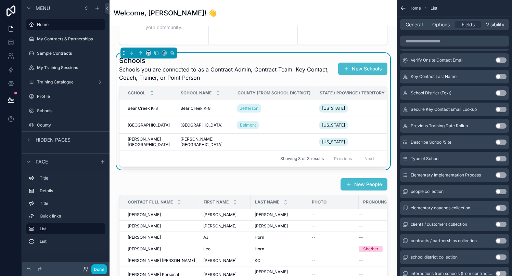
click at [503, 175] on button "Use setting" at bounding box center [500, 174] width 11 height 5
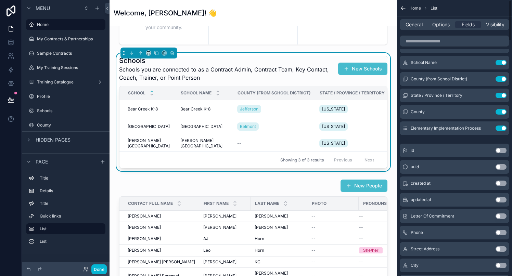
scroll to position [0, 0]
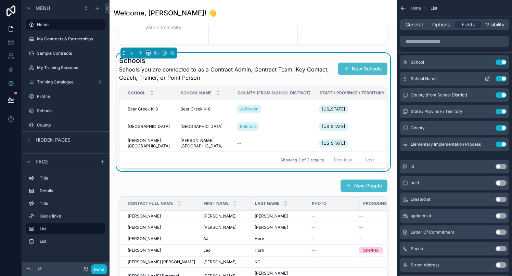
click at [497, 79] on button "Use setting" at bounding box center [500, 78] width 11 height 5
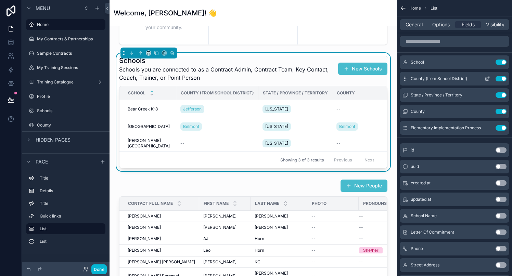
click at [499, 78] on button "Use setting" at bounding box center [500, 78] width 11 height 5
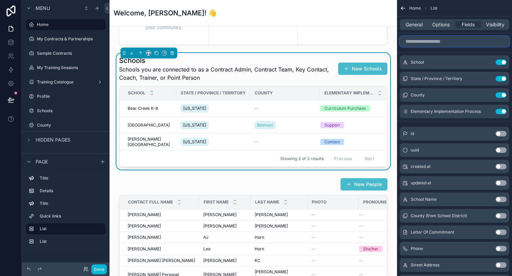
click at [428, 42] on input "scrollable content" at bounding box center [454, 41] width 109 height 11
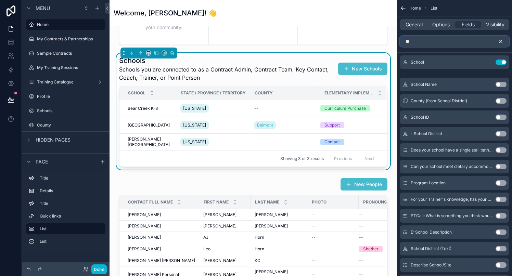
type input "*"
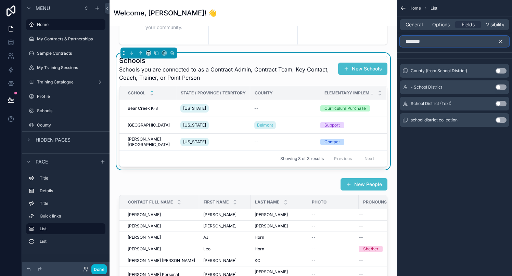
type input "********"
click at [503, 86] on button "Use setting" at bounding box center [500, 86] width 11 height 5
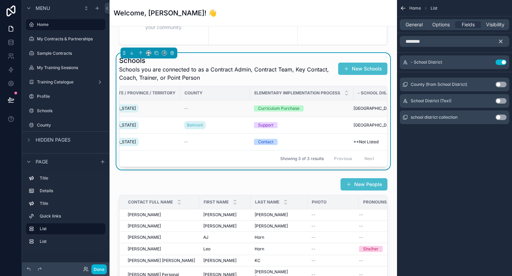
scroll to position [0, 92]
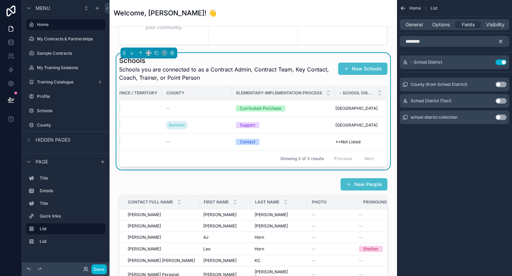
click at [500, 40] on icon "scrollable content" at bounding box center [500, 41] width 6 height 6
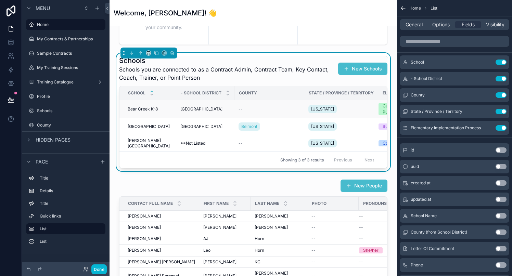
scroll to position [0, 41]
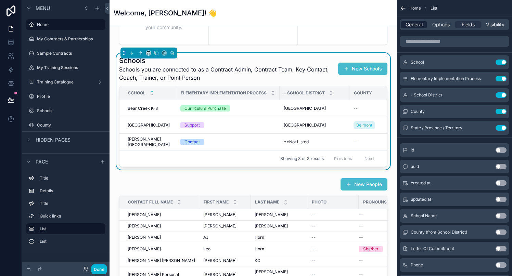
click at [405, 24] on span "General" at bounding box center [413, 24] width 17 height 7
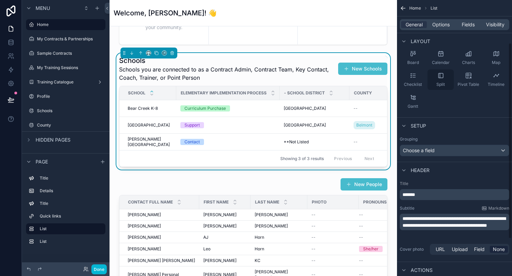
scroll to position [63, 0]
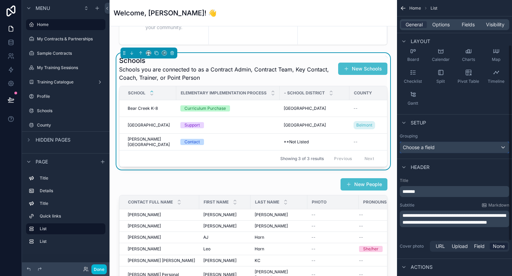
click at [441, 146] on div "Choose a field" at bounding box center [454, 147] width 109 height 11
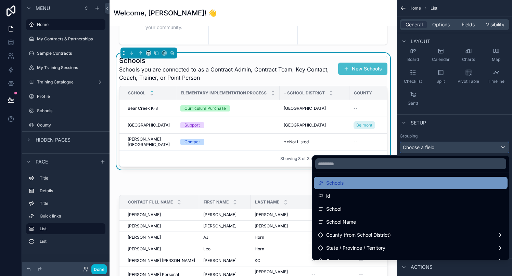
scroll to position [0, 0]
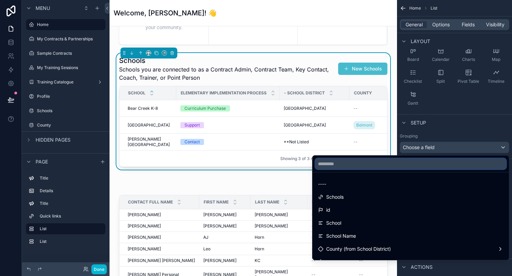
click at [344, 166] on input "text" at bounding box center [410, 163] width 191 height 11
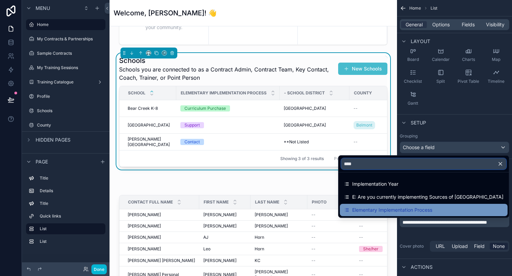
type input "****"
click at [399, 210] on span "Elementary Implementation Process" at bounding box center [392, 210] width 80 height 8
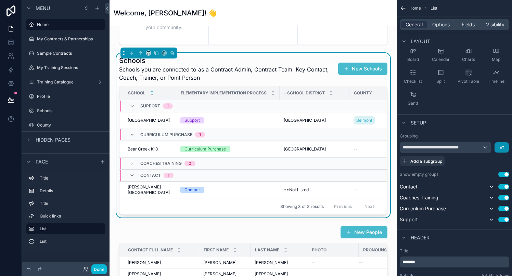
click at [504, 148] on button "scrollable content" at bounding box center [501, 147] width 14 height 10
click at [483, 178] on span "Last -> First" at bounding box center [488, 176] width 26 height 8
click at [503, 146] on icon "scrollable content" at bounding box center [501, 147] width 5 height 5
click at [485, 163] on span "First -> Last" at bounding box center [488, 163] width 26 height 8
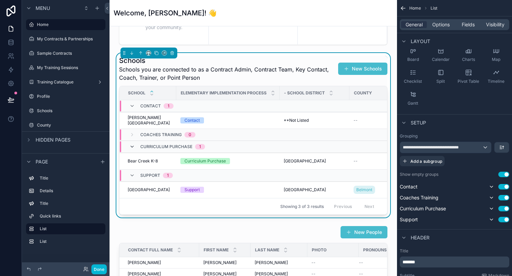
click at [131, 146] on icon "scrollable content" at bounding box center [131, 146] width 5 height 5
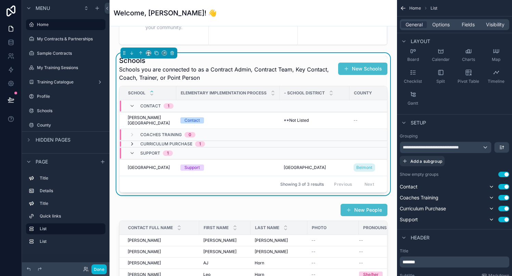
click at [131, 145] on icon "scrollable content" at bounding box center [131, 143] width 5 height 5
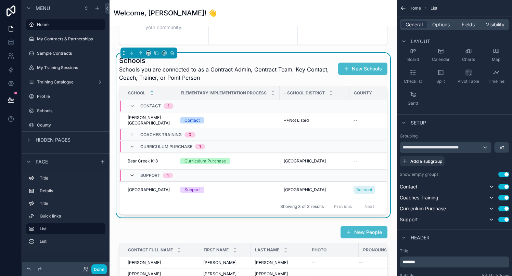
click at [133, 177] on icon "scrollable content" at bounding box center [131, 175] width 5 height 5
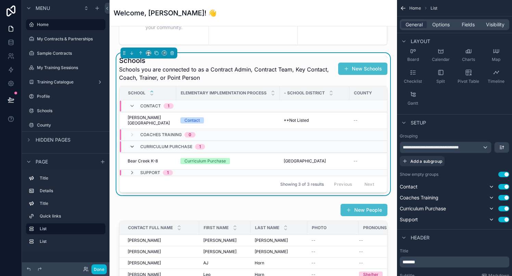
click at [132, 146] on icon "scrollable content" at bounding box center [131, 146] width 5 height 5
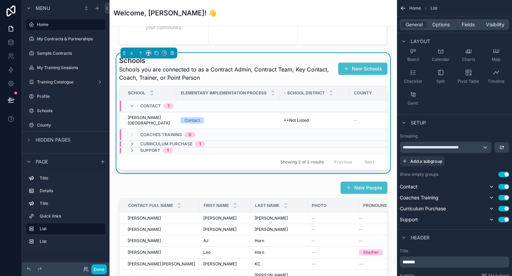
click at [132, 103] on div "Contact 1" at bounding box center [151, 106] width 44 height 11
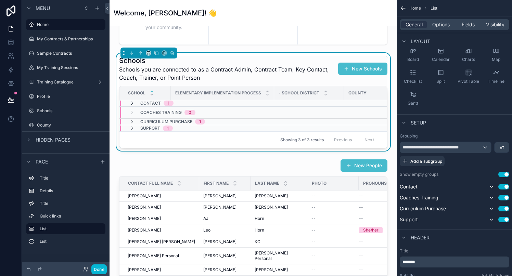
click at [131, 103] on icon "scrollable content" at bounding box center [131, 103] width 5 height 5
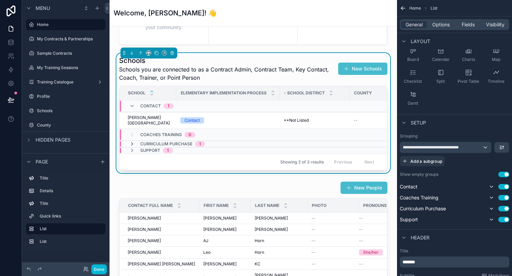
click at [132, 142] on icon "scrollable content" at bounding box center [131, 143] width 5 height 5
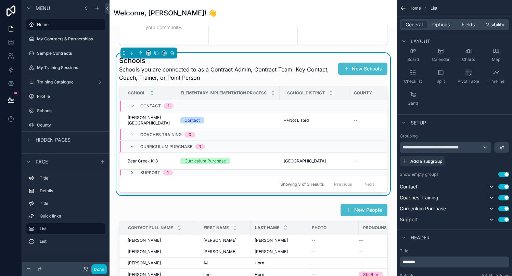
click at [131, 174] on icon "scrollable content" at bounding box center [131, 172] width 5 height 5
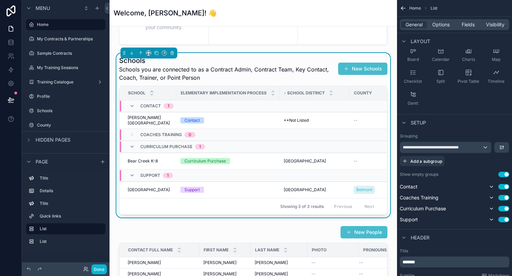
click at [500, 174] on button "Use setting" at bounding box center [503, 174] width 11 height 5
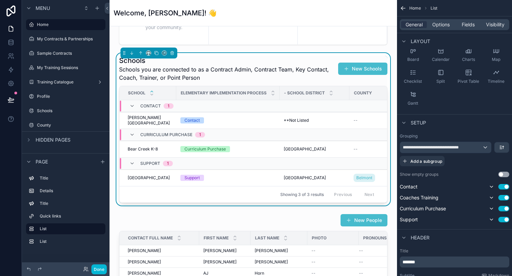
click at [500, 174] on button "Use setting" at bounding box center [503, 174] width 11 height 5
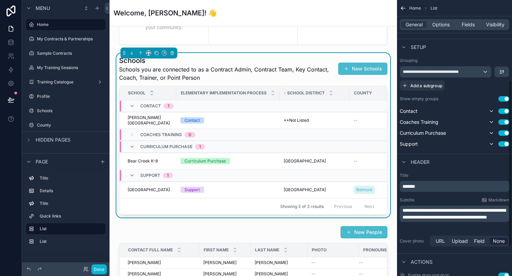
scroll to position [151, 0]
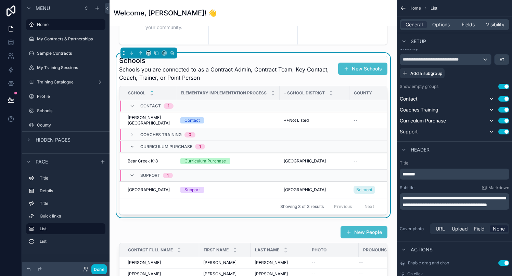
click at [207, 76] on span "Schools you are connected to as a Contract Admin, Contract Team, Key Contact, C…" at bounding box center [227, 73] width 217 height 16
click at [203, 79] on span "Schools you are connected to as a Contract Admin, Contract Team, Key Contact, C…" at bounding box center [227, 73] width 217 height 16
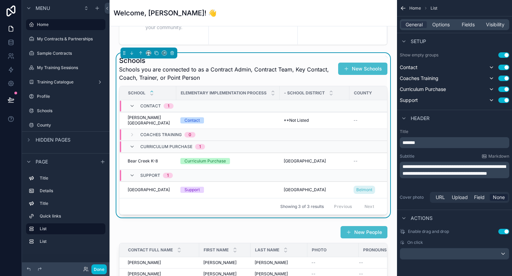
click at [459, 177] on p "**********" at bounding box center [454, 170] width 105 height 14
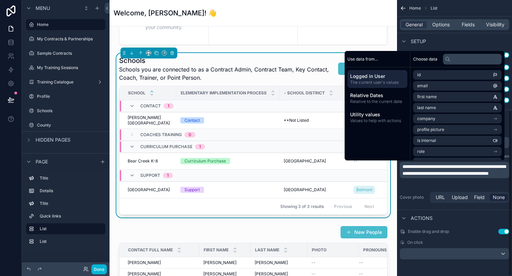
click at [464, 44] on div "Setup" at bounding box center [454, 41] width 115 height 16
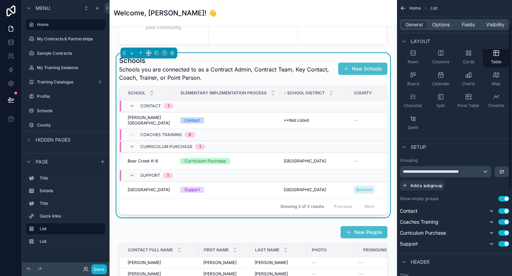
scroll to position [37, 0]
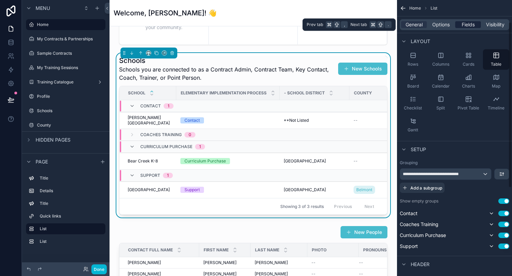
click at [463, 27] on span "Fields" at bounding box center [467, 24] width 13 height 7
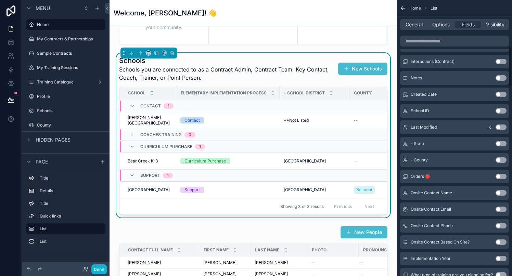
scroll to position [319, 0]
click at [504, 177] on button "Use setting" at bounding box center [500, 175] width 11 height 5
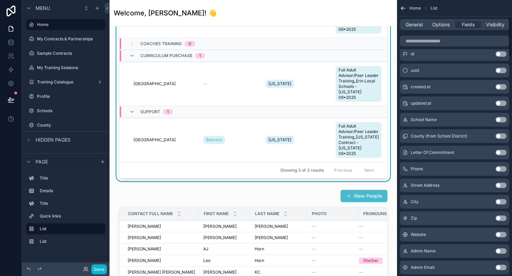
scroll to position [0, 0]
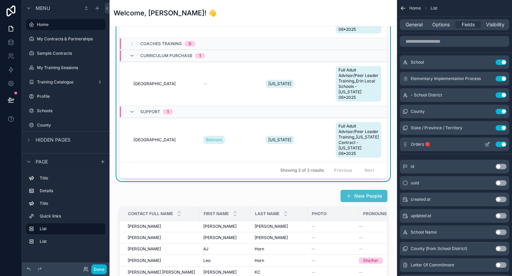
click at [499, 144] on button "Use setting" at bounding box center [500, 144] width 11 height 5
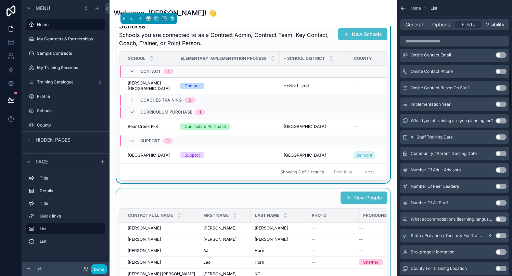
scroll to position [470, 0]
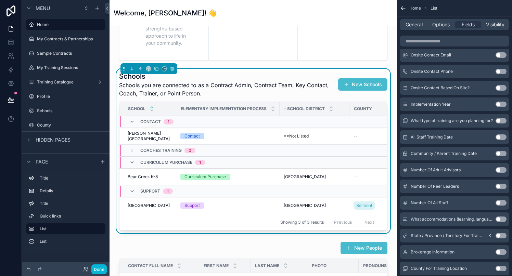
click at [281, 77] on h1 "Schools" at bounding box center [227, 76] width 217 height 10
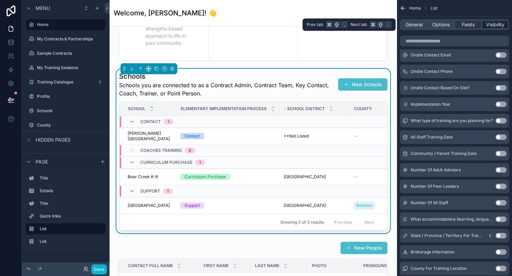
click at [490, 23] on span "Visibility" at bounding box center [495, 24] width 18 height 7
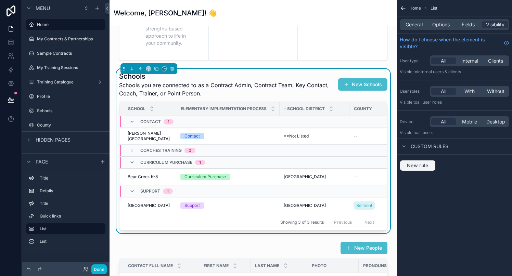
click at [420, 168] on span "New rule" at bounding box center [417, 165] width 27 height 6
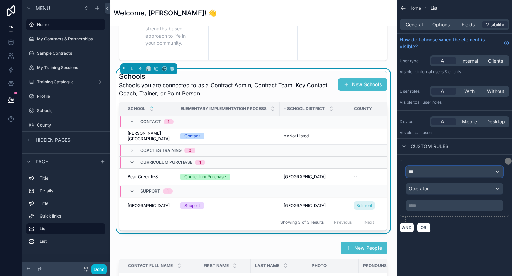
click at [423, 172] on div "***" at bounding box center [454, 171] width 97 height 11
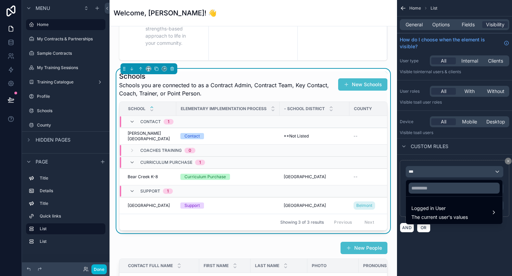
click at [423, 172] on div "scrollable content" at bounding box center [256, 138] width 512 height 276
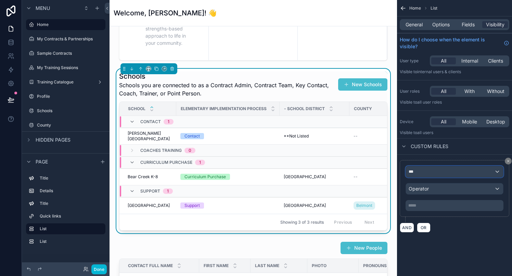
click at [423, 172] on div "***" at bounding box center [454, 171] width 97 height 11
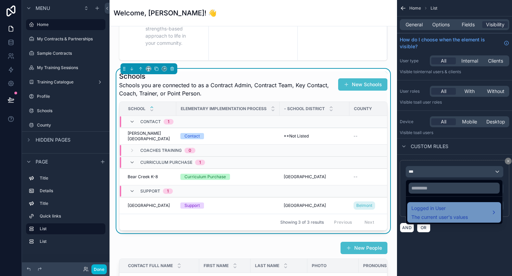
click at [432, 220] on span "The current user's values" at bounding box center [439, 217] width 56 height 7
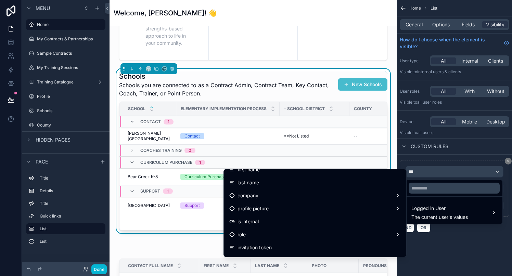
scroll to position [38, 0]
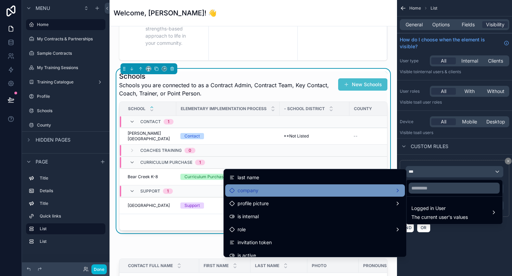
click at [353, 190] on div "company" at bounding box center [314, 190] width 171 height 8
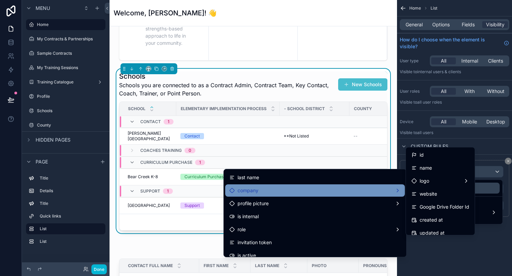
click at [353, 190] on div "company" at bounding box center [314, 190] width 171 height 8
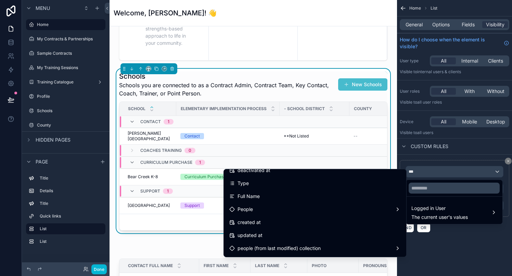
scroll to position [150, 0]
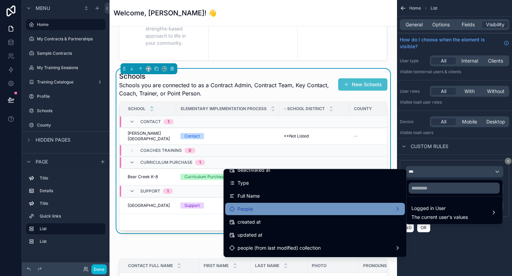
click at [345, 211] on div "People" at bounding box center [314, 209] width 171 height 8
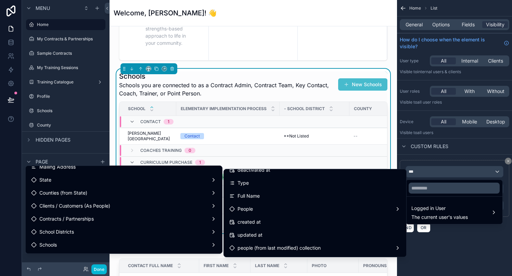
scroll to position [155, 0]
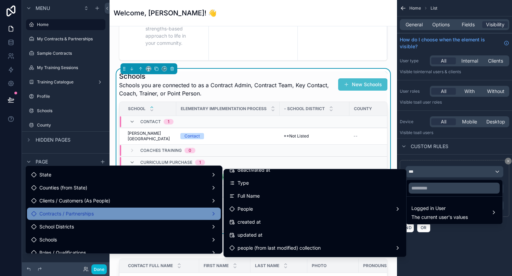
click at [157, 212] on div "Contracts / Partnerships" at bounding box center [123, 214] width 185 height 8
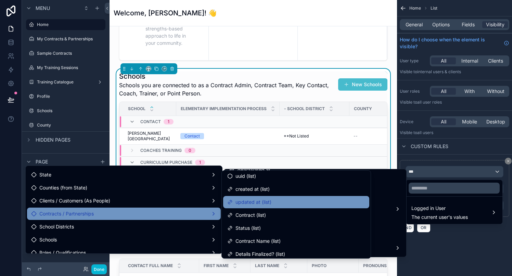
scroll to position [0, 0]
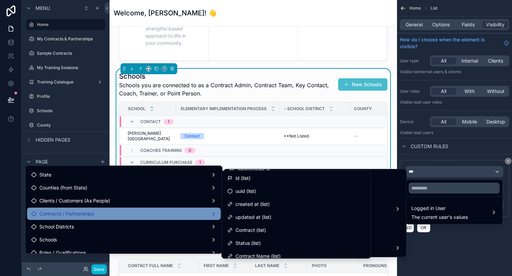
click at [370, 145] on td "scrollable content" at bounding box center [380, 151] width 62 height 12
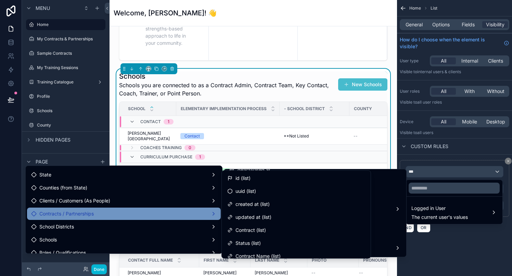
click at [389, 137] on div "Schools Schools you are connected to as a Contract Admin, Contract Team, Key Co…" at bounding box center [253, 148] width 276 height 159
click at [393, 138] on div "Welcome to the Sources of Strength Client Portal Your hub for training, curricu…" at bounding box center [252, 139] width 287 height 1164
click at [502, 248] on div "scrollable content" at bounding box center [256, 138] width 512 height 276
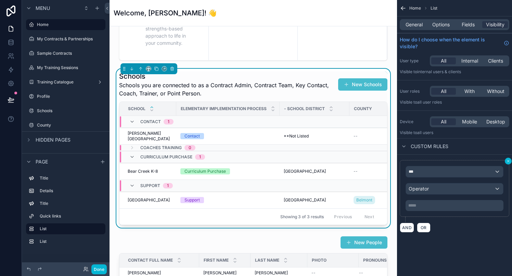
click at [506, 164] on button "scrollable content" at bounding box center [508, 161] width 7 height 7
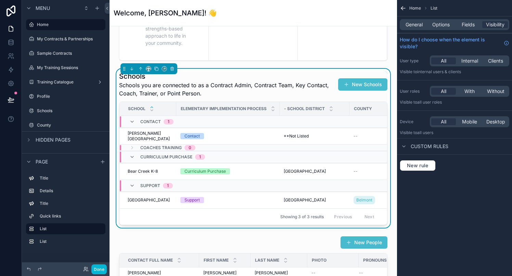
click at [360, 71] on div "Schools Schools you are connected to as a Contract Admin, Contract Team, Key Co…" at bounding box center [253, 84] width 268 height 26
click at [416, 25] on span "General" at bounding box center [413, 24] width 17 height 7
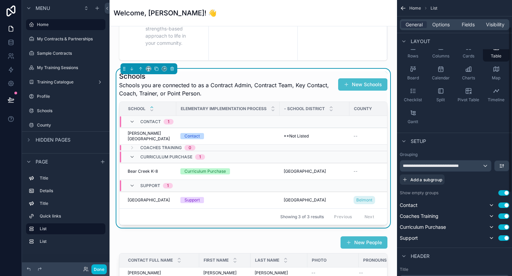
scroll to position [46, 0]
click at [485, 165] on div "**********" at bounding box center [445, 164] width 91 height 11
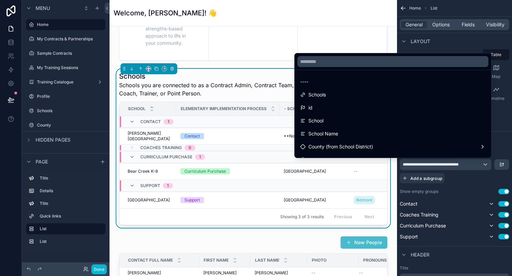
click at [485, 165] on div "scrollable content" at bounding box center [256, 138] width 512 height 276
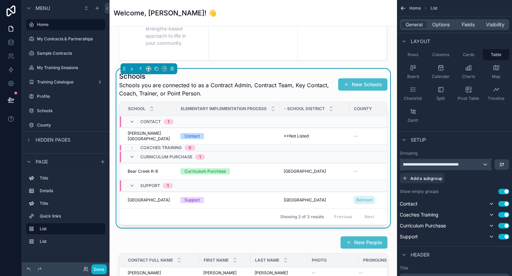
click at [486, 165] on div "**********" at bounding box center [445, 164] width 91 height 11
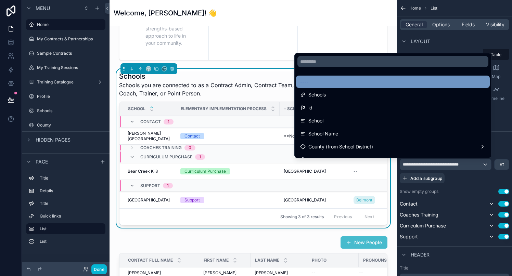
click at [358, 81] on div "----" at bounding box center [392, 82] width 185 height 8
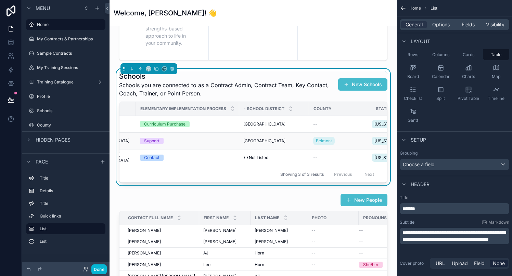
scroll to position [0, 77]
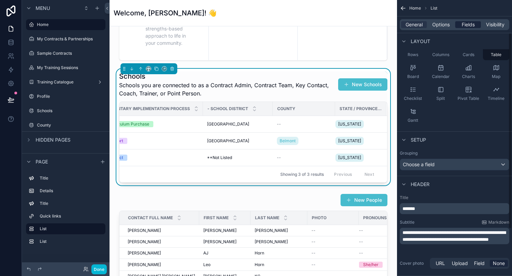
click at [471, 23] on span "Fields" at bounding box center [467, 24] width 13 height 7
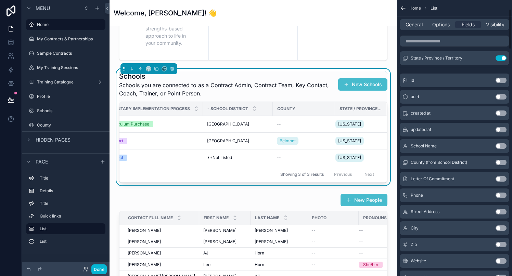
scroll to position [71, 0]
click at [505, 226] on button "Use setting" at bounding box center [500, 226] width 11 height 5
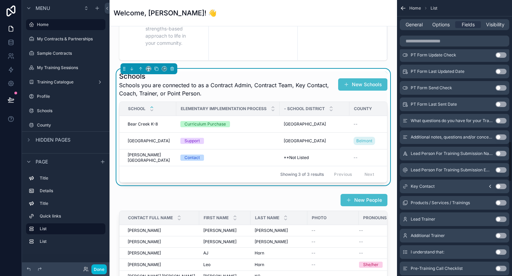
scroll to position [970, 0]
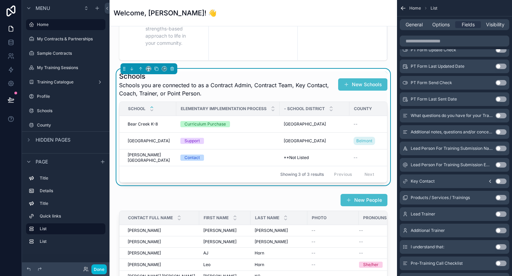
click at [502, 181] on button "Use setting" at bounding box center [500, 181] width 11 height 5
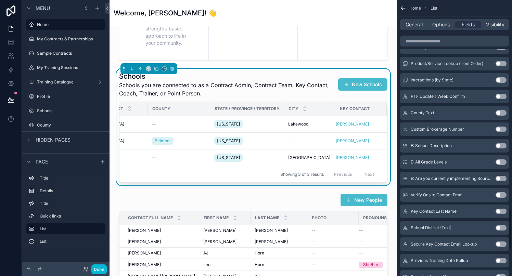
scroll to position [1624, 0]
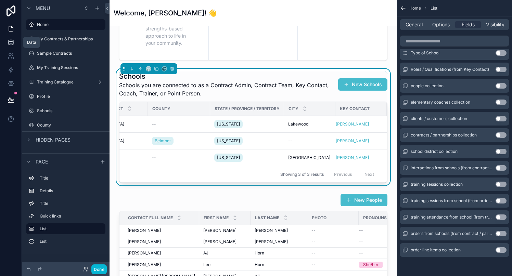
click at [11, 44] on icon at bounding box center [11, 42] width 7 height 7
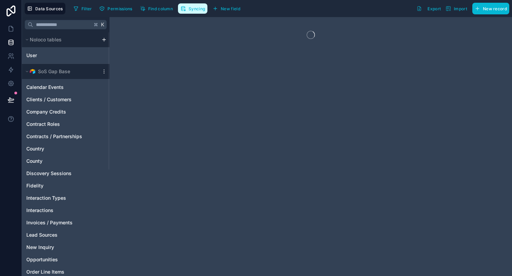
click at [197, 8] on span "Syncing" at bounding box center [196, 8] width 16 height 5
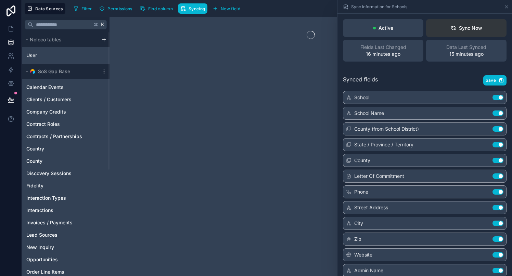
click at [457, 31] on button "Sync Now" at bounding box center [466, 28] width 80 height 18
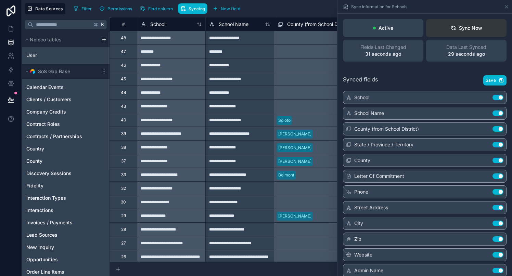
click at [453, 31] on button "Sync Now" at bounding box center [466, 28] width 80 height 18
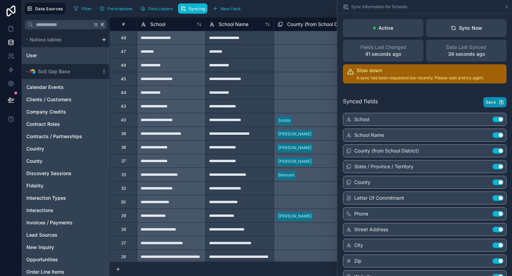
click at [491, 102] on span "Save" at bounding box center [490, 102] width 10 height 5
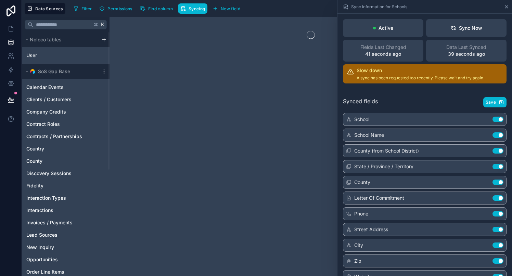
click at [505, 4] on icon at bounding box center [506, 6] width 5 height 5
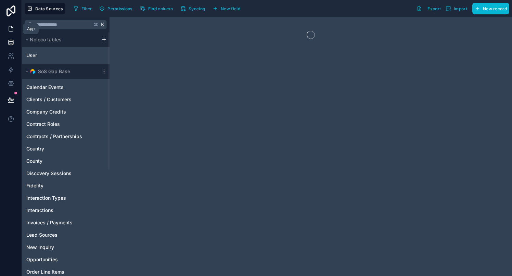
click at [12, 28] on icon at bounding box center [11, 28] width 7 height 7
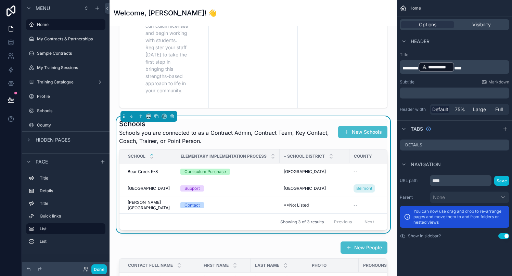
scroll to position [503, 0]
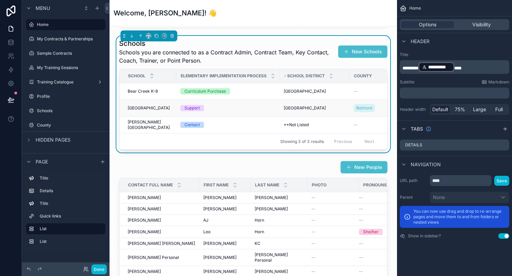
click at [301, 114] on td "Bellaire Local School District Bellaire Local School District" at bounding box center [314, 108] width 70 height 17
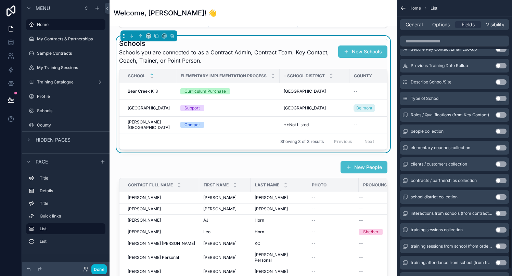
scroll to position [1574, 0]
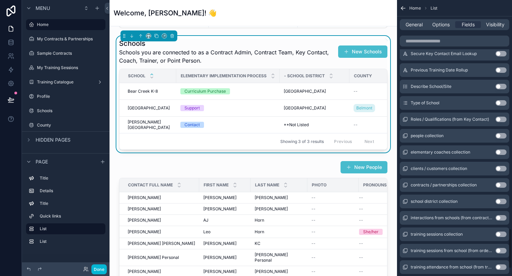
click at [503, 120] on button "Use setting" at bounding box center [500, 119] width 11 height 5
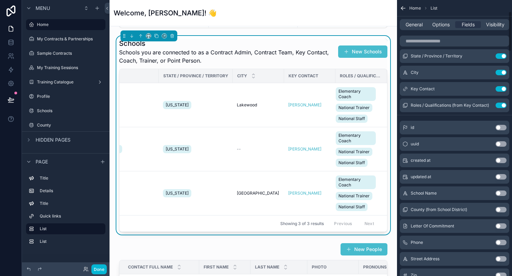
scroll to position [0, 0]
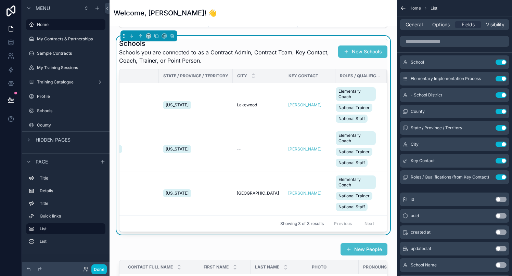
click at [335, 77] on th "Roles / Qualifications (from Key Contact)" at bounding box center [360, 76] width 51 height 14
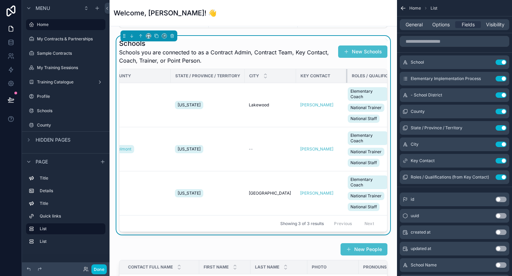
scroll to position [0, 240]
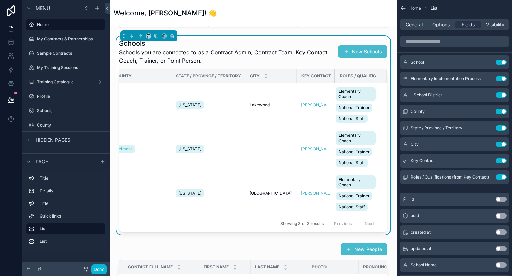
drag, startPoint x: 334, startPoint y: 76, endPoint x: 300, endPoint y: 79, distance: 34.3
click at [300, 79] on th "Key Contact" at bounding box center [316, 76] width 39 height 14
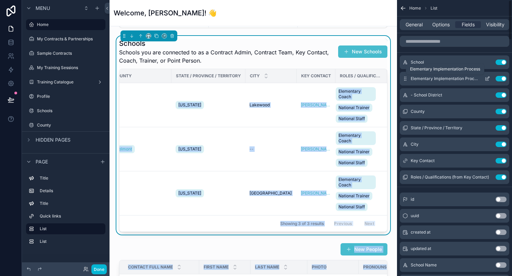
drag, startPoint x: 387, startPoint y: 76, endPoint x: 422, endPoint y: 78, distance: 35.6
click at [422, 78] on div "Home My Contracts & Partnerships Sample Contracts My Training Sessions Training…" at bounding box center [310, 138] width 402 height 276
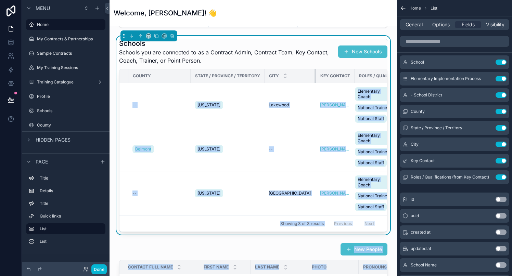
scroll to position [0, 217]
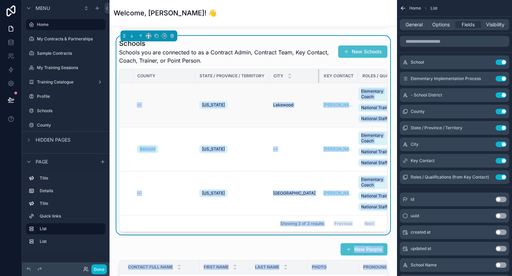
drag, startPoint x: 296, startPoint y: 77, endPoint x: 277, endPoint y: 84, distance: 19.9
click at [277, 84] on table "School Elementary Implementation Process - School District County State / Provi…" at bounding box center [156, 142] width 507 height 146
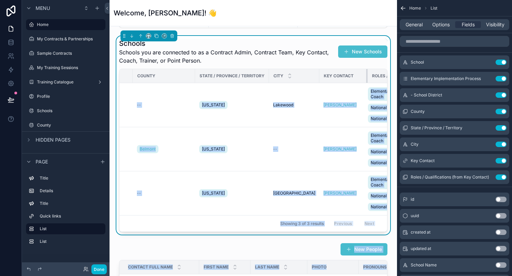
drag, startPoint x: 354, startPoint y: 76, endPoint x: 386, endPoint y: 79, distance: 31.7
click at [386, 80] on tr "School Elementary Implementation Process - School District County State / Provi…" at bounding box center [161, 76] width 517 height 14
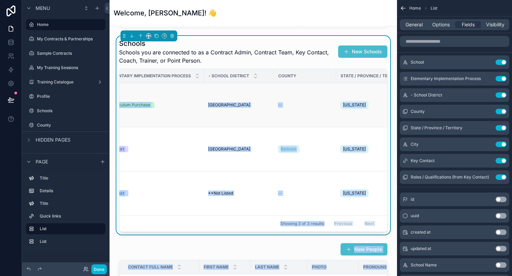
scroll to position [0, 0]
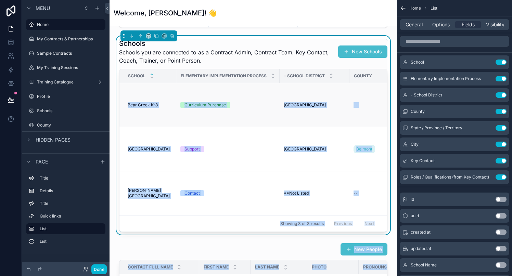
click at [259, 120] on td "Curriculum Purchase" at bounding box center [227, 105] width 103 height 44
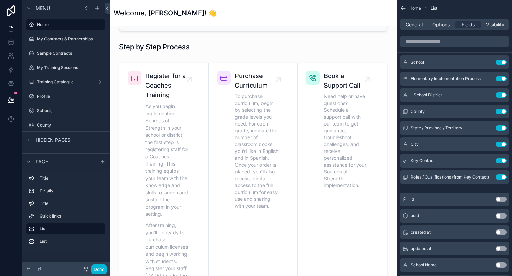
scroll to position [201, 0]
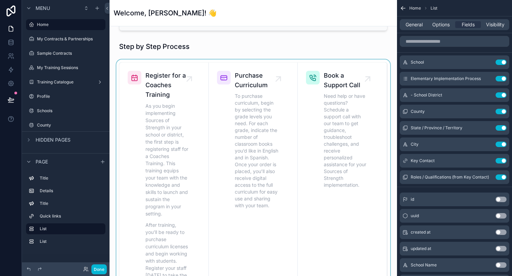
click at [194, 65] on div "scrollable content" at bounding box center [253, 196] width 276 height 272
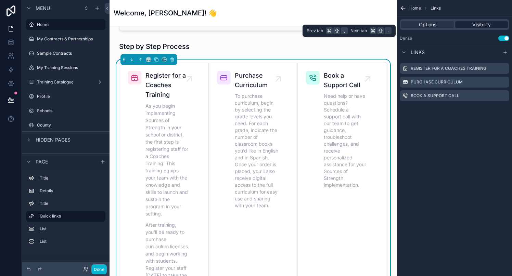
click at [471, 28] on div "Visibility" at bounding box center [481, 24] width 53 height 7
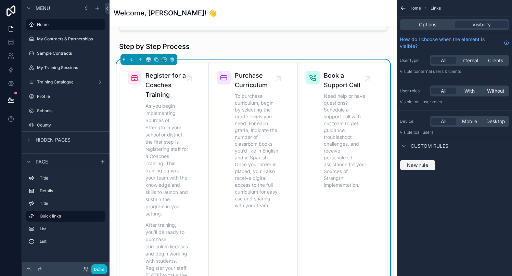
click at [421, 166] on span "New rule" at bounding box center [417, 165] width 27 height 6
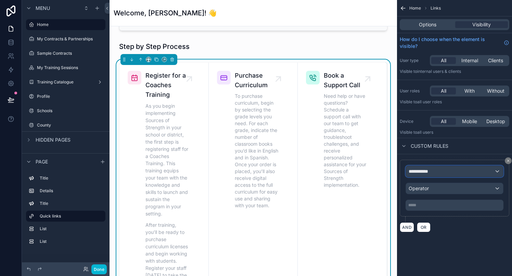
click at [425, 173] on span "**********" at bounding box center [420, 171] width 25 height 7
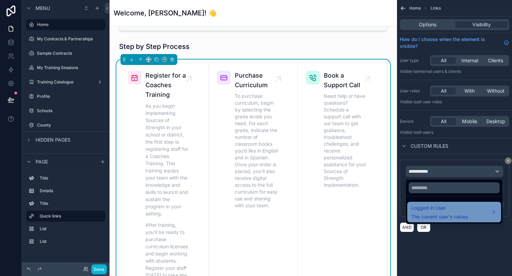
click at [434, 212] on div "Logged in User The current user's values" at bounding box center [439, 212] width 56 height 16
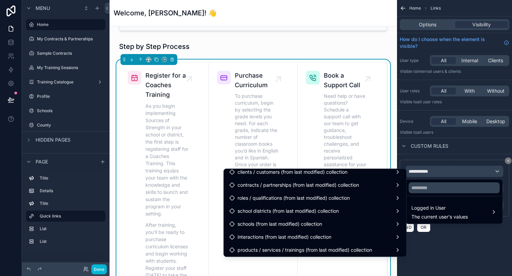
scroll to position [239, 0]
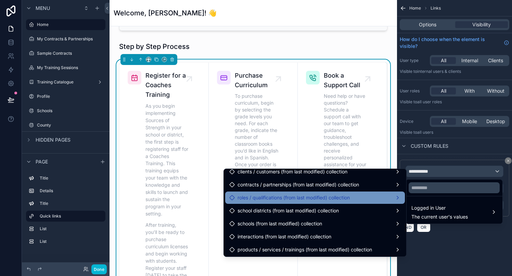
click at [310, 198] on span "roles / qualifications (from last modified) collection" at bounding box center [293, 198] width 112 height 8
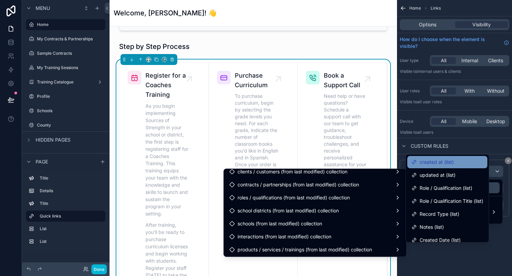
scroll to position [28, 0]
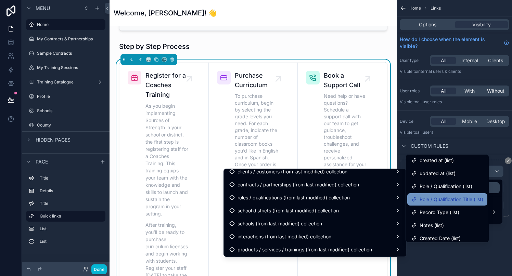
click at [434, 203] on span "Role / Qualification Title (list)" at bounding box center [451, 199] width 64 height 8
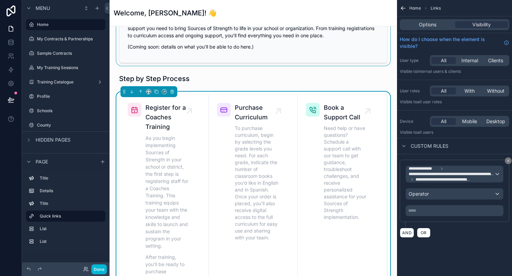
scroll to position [180, 0]
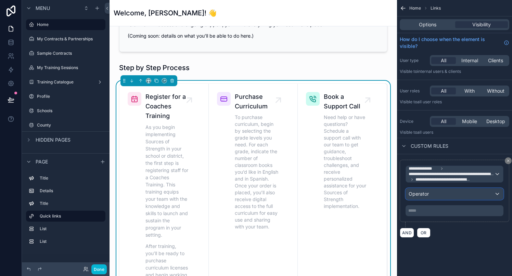
click at [418, 197] on span "Operator" at bounding box center [418, 194] width 20 height 7
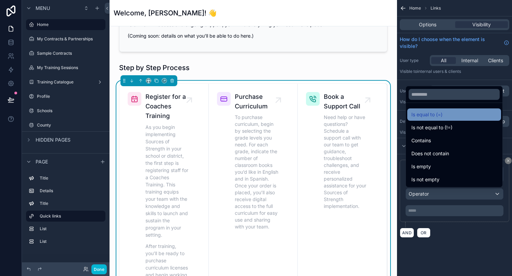
click at [422, 111] on span "Is equal to (=)" at bounding box center [426, 114] width 31 height 8
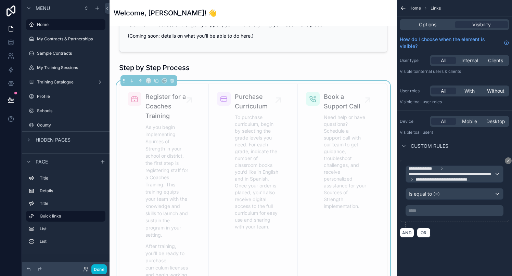
click at [421, 208] on p "***** ﻿" at bounding box center [455, 210] width 94 height 5
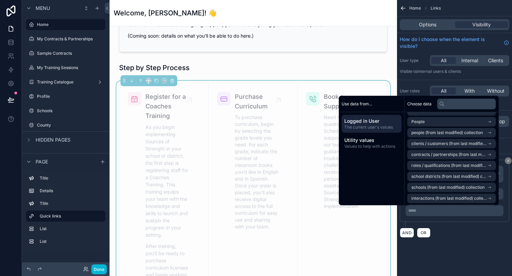
scroll to position [110, 0]
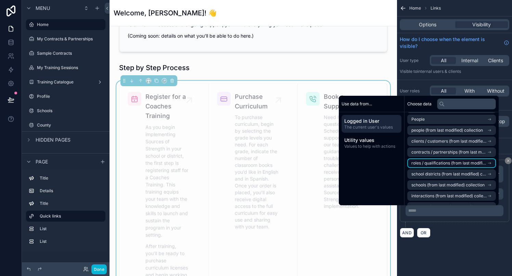
click at [439, 162] on span "roles / qualifications (from last modified) collection" at bounding box center [449, 162] width 76 height 5
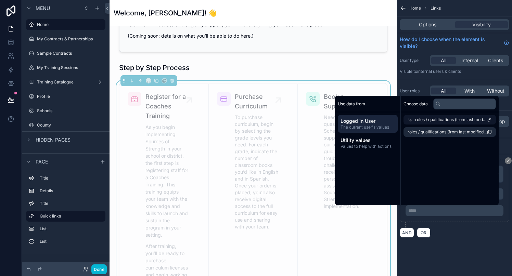
scroll to position [0, 0]
click at [439, 132] on span "roles / qualifications (from last modified) collection count" at bounding box center [446, 131] width 79 height 5
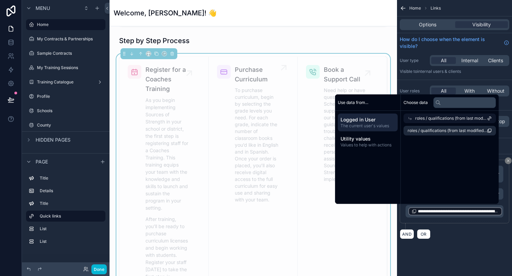
scroll to position [208, 0]
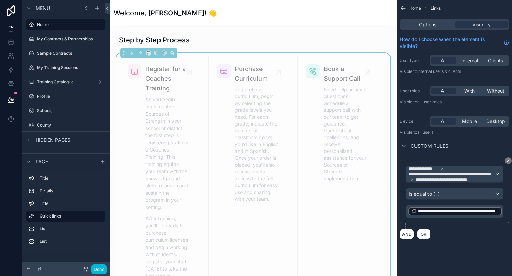
click at [466, 235] on div "AND OR" at bounding box center [454, 234] width 109 height 10
click at [468, 215] on div "**********" at bounding box center [455, 211] width 94 height 8
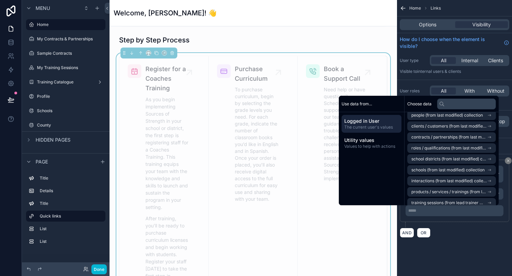
scroll to position [127, 0]
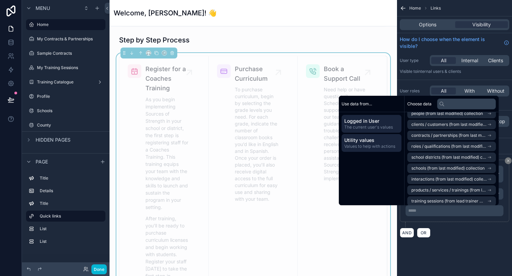
click at [363, 143] on span "Utility values" at bounding box center [371, 140] width 54 height 7
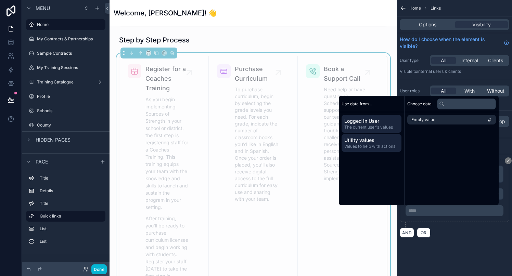
click at [367, 120] on span "Logged in User" at bounding box center [371, 121] width 54 height 7
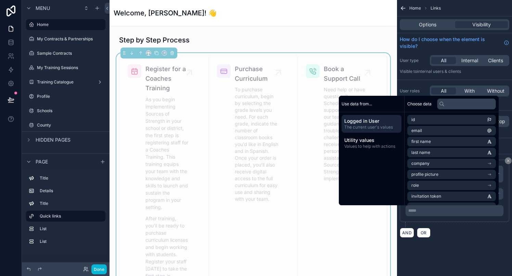
click at [468, 265] on div "**********" at bounding box center [454, 138] width 115 height 276
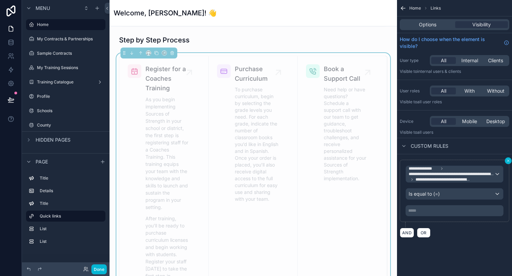
click at [508, 161] on icon "scrollable content" at bounding box center [508, 161] width 4 height 4
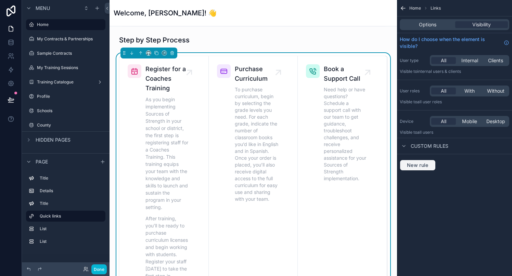
click at [425, 168] on span "New rule" at bounding box center [417, 165] width 27 height 6
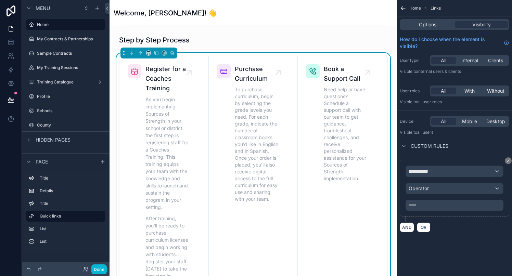
click at [425, 233] on div "**********" at bounding box center [454, 195] width 115 height 83
click at [425, 227] on span "OR" at bounding box center [423, 227] width 9 height 5
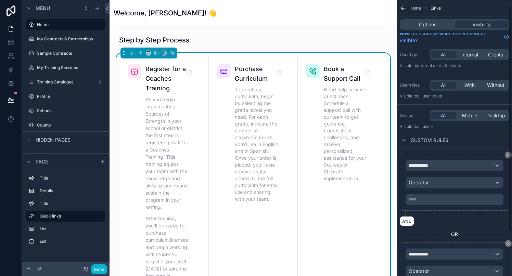
scroll to position [9, 0]
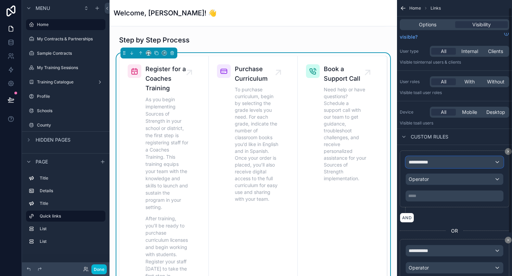
click at [443, 161] on div "**********" at bounding box center [454, 162] width 97 height 11
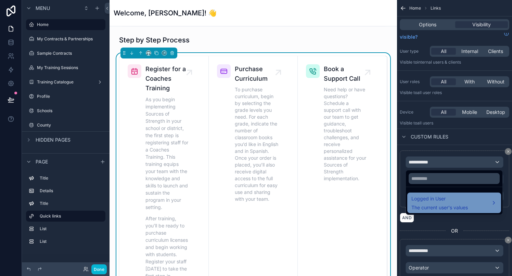
click at [438, 204] on div "Logged in User The current user's values" at bounding box center [439, 203] width 56 height 16
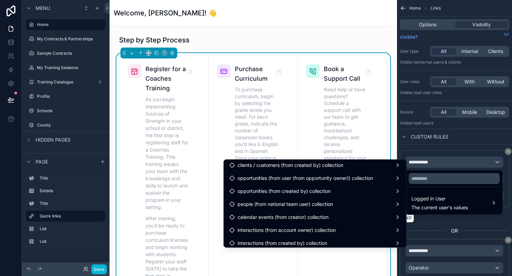
scroll to position [575, 0]
click at [13, 45] on div "scrollable content" at bounding box center [256, 138] width 512 height 276
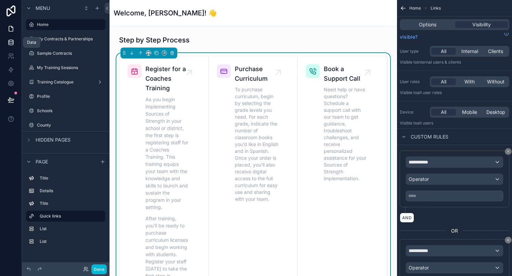
click at [11, 43] on icon at bounding box center [11, 42] width 7 height 7
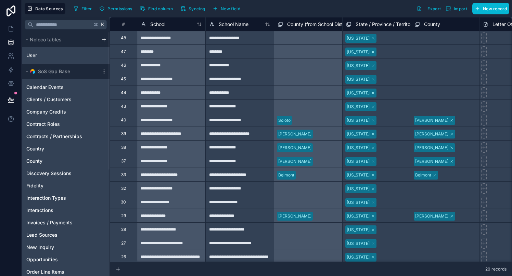
click at [103, 73] on icon at bounding box center [103, 71] width 5 height 5
click at [95, 55] on icon "User" at bounding box center [95, 55] width 5 height 5
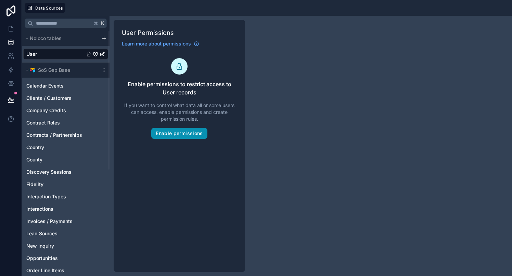
click at [177, 134] on button "Enable permissions" at bounding box center [179, 133] width 56 height 11
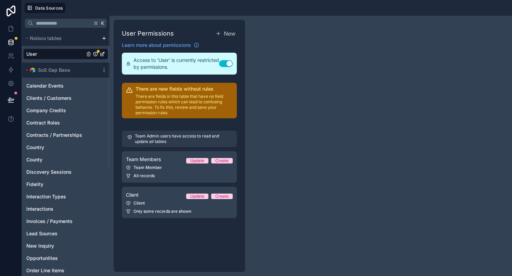
click at [222, 62] on button "Use setting" at bounding box center [226, 63] width 14 height 7
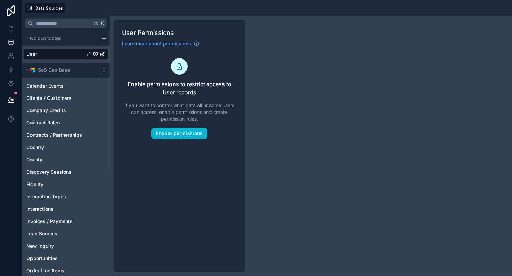
click at [104, 37] on html "Data Sources K Noloco tables User SoS Gap Base Calendar Events Clients / Custom…" at bounding box center [256, 163] width 512 height 327
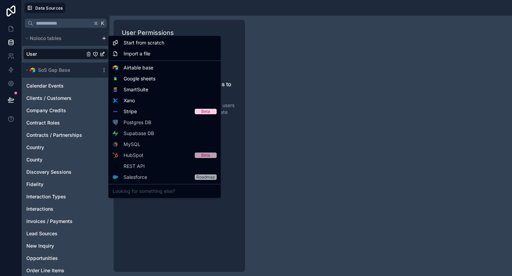
click at [104, 37] on html "Data Sources K Noloco tables User SoS Gap Base Calendar Events Clients / Custom…" at bounding box center [256, 163] width 512 height 327
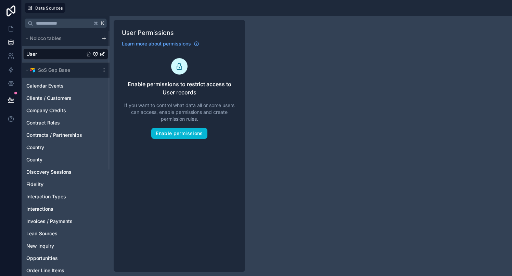
click at [92, 15] on div "Data Sources" at bounding box center [267, 8] width 490 height 16
click at [11, 99] on icon at bounding box center [11, 99] width 6 height 3
click at [13, 82] on icon at bounding box center [10, 83] width 5 height 5
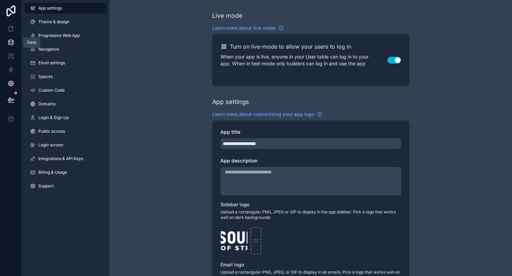
click at [10, 41] on icon at bounding box center [11, 42] width 7 height 7
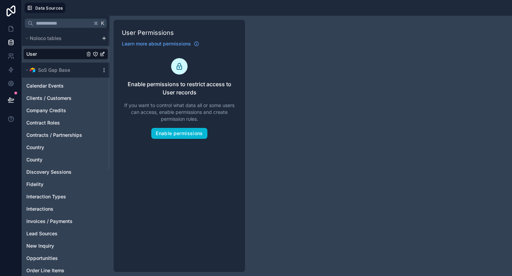
click at [105, 70] on icon at bounding box center [103, 69] width 5 height 5
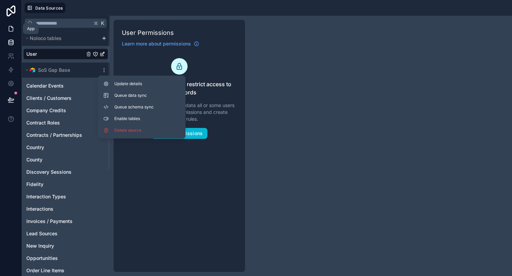
click at [10, 29] on icon at bounding box center [11, 28] width 7 height 7
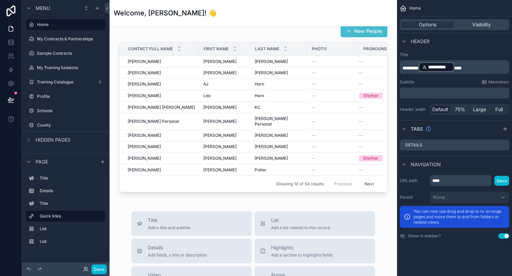
scroll to position [735, 0]
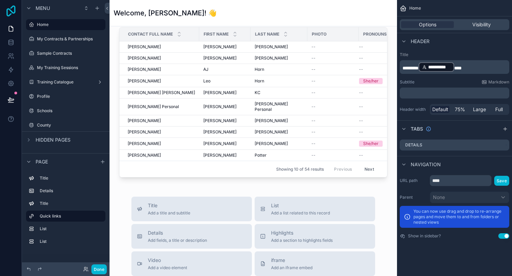
click at [14, 9] on icon at bounding box center [11, 10] width 14 height 11
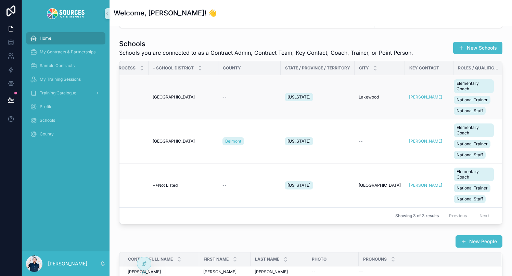
scroll to position [0, 132]
click at [474, 65] on div "Roles / Qualifications (from Key Contact)" at bounding box center [478, 68] width 51 height 11
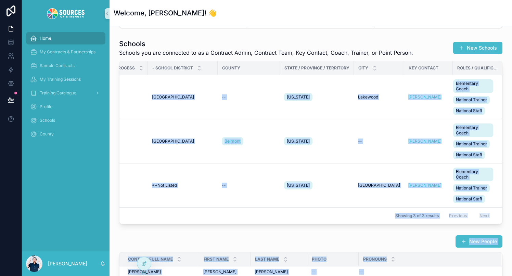
drag, startPoint x: 501, startPoint y: 69, endPoint x: 517, endPoint y: 79, distance: 18.1
click at [511, 79] on html "Home My Contracts & Partnerships Sample Contracts My Training Sessions Training…" at bounding box center [256, 163] width 512 height 327
drag, startPoint x: 352, startPoint y: 67, endPoint x: 378, endPoint y: 73, distance: 26.0
click at [378, 74] on tr "School Elementary Implementation Process - School District County State / Provi…" at bounding box center [246, 68] width 517 height 14
drag, startPoint x: 364, startPoint y: 67, endPoint x: 351, endPoint y: 66, distance: 13.4
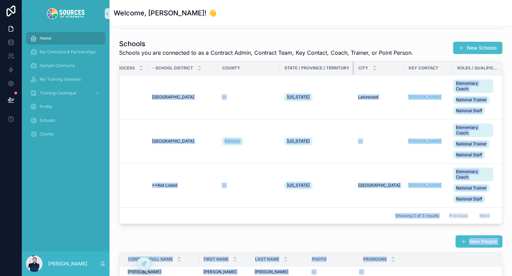
click at [351, 66] on th "State / Province / Territory" at bounding box center [317, 68] width 74 height 14
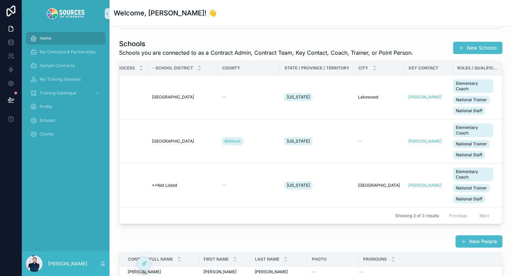
click at [177, 32] on div "Welcome to the Sources of Strength Client Portal Your hub for training, curricu…" at bounding box center [310, 49] width 402 height 800
click at [11, 85] on icon at bounding box center [11, 83] width 7 height 7
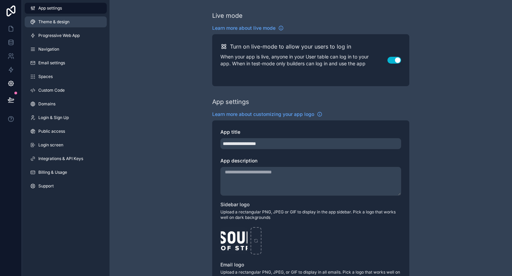
click at [73, 22] on link "Theme & design" at bounding box center [66, 21] width 82 height 11
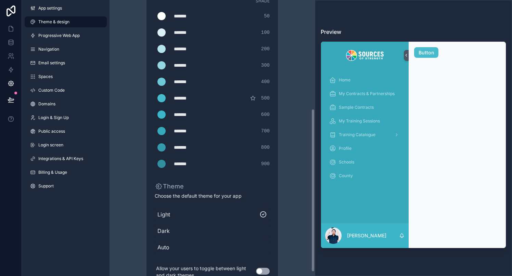
scroll to position [191, 0]
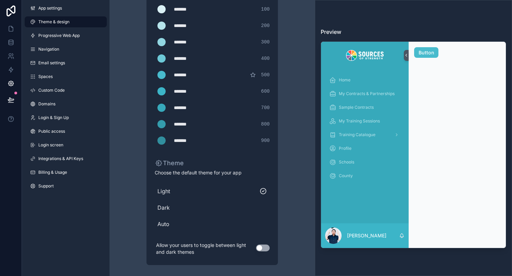
click at [262, 209] on span "Dark" at bounding box center [211, 208] width 109 height 8
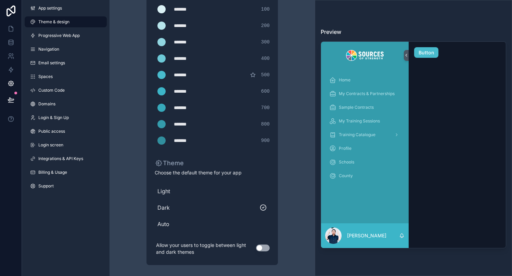
click at [256, 222] on span "Auto" at bounding box center [211, 224] width 109 height 8
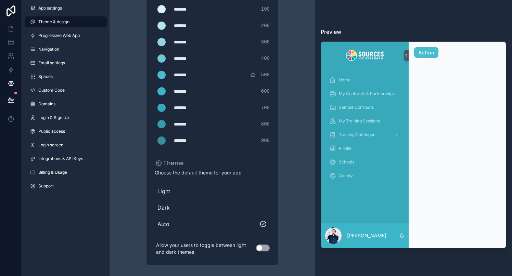
click at [256, 210] on span "Dark" at bounding box center [211, 208] width 109 height 8
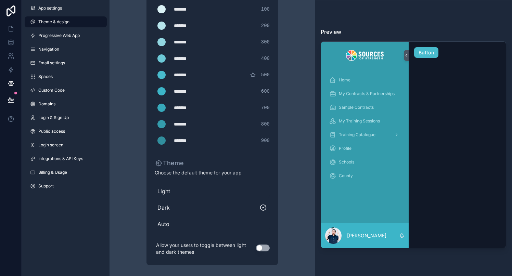
click at [265, 248] on button "Use setting" at bounding box center [263, 248] width 14 height 7
click at [430, 230] on div at bounding box center [432, 236] width 14 height 14
click at [432, 236] on icon at bounding box center [431, 236] width 4 height 4
click at [11, 29] on icon at bounding box center [11, 28] width 7 height 7
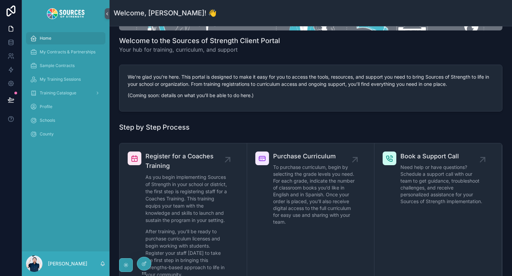
scroll to position [114, 0]
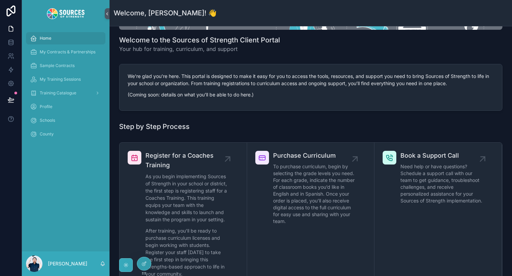
click at [124, 263] on icon "scrollable content" at bounding box center [125, 264] width 5 height 5
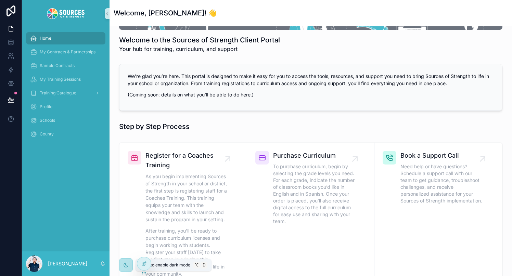
click at [126, 264] on icon "scrollable content" at bounding box center [125, 264] width 5 height 5
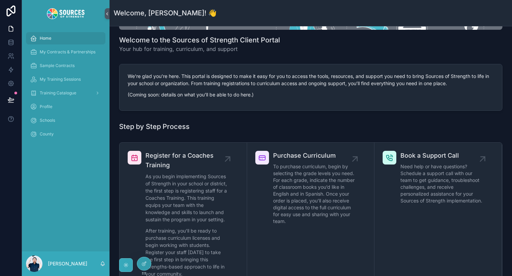
click at [127, 264] on icon "scrollable content" at bounding box center [125, 264] width 5 height 5
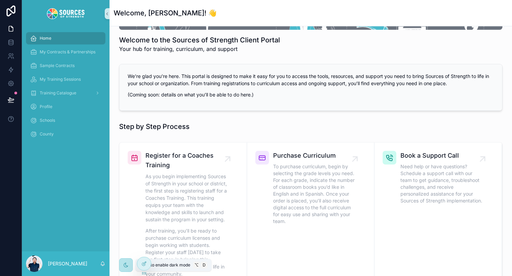
click at [127, 264] on icon "scrollable content" at bounding box center [125, 264] width 5 height 5
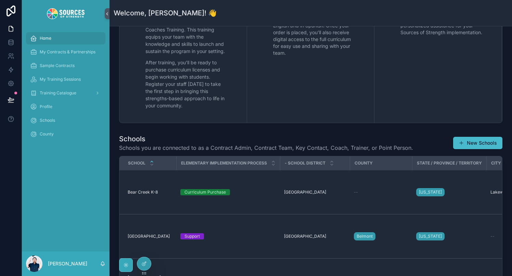
scroll to position [283, 0]
click at [147, 266] on div at bounding box center [144, 263] width 14 height 13
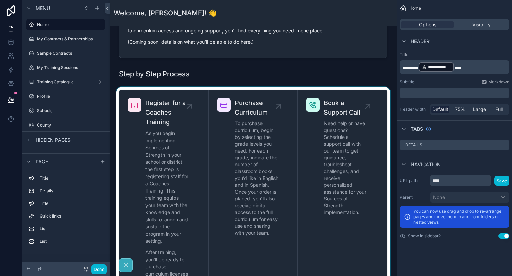
scroll to position [125, 0]
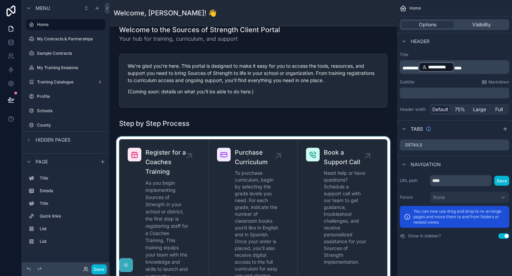
click at [339, 141] on div "scrollable content" at bounding box center [253, 272] width 276 height 272
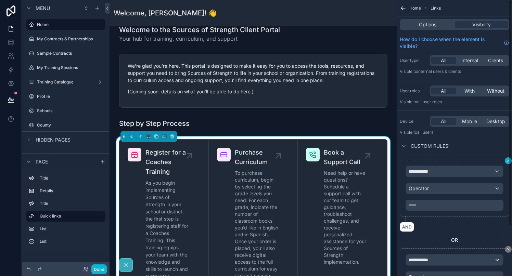
click at [509, 162] on div "**********" at bounding box center [454, 138] width 115 height 276
click at [508, 161] on div "**********" at bounding box center [454, 138] width 115 height 276
click at [506, 248] on icon "scrollable content" at bounding box center [508, 249] width 4 height 4
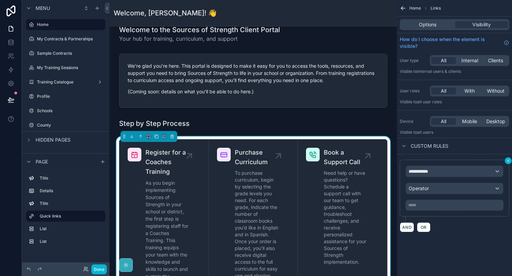
click at [508, 161] on icon "scrollable content" at bounding box center [508, 161] width 4 height 4
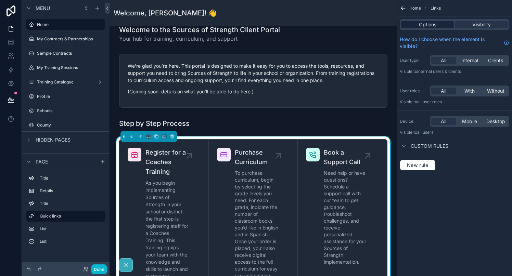
click at [430, 25] on span "Options" at bounding box center [427, 24] width 17 height 7
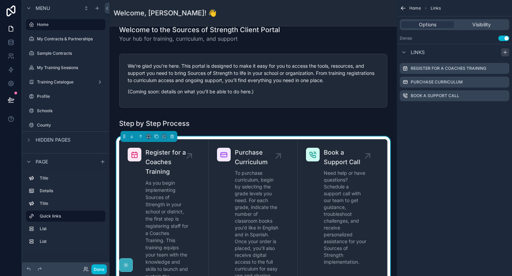
click at [505, 53] on icon "scrollable content" at bounding box center [505, 52] width 0 height 3
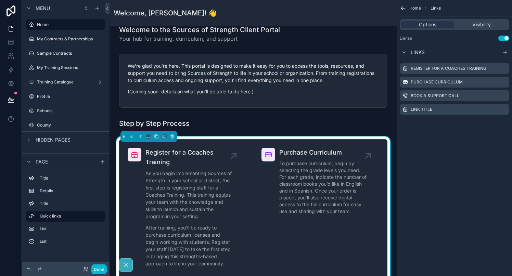
click at [475, 146] on div "Home Links Options Visibility Dense Use setting Links Register for a Coaches Tr…" at bounding box center [454, 138] width 115 height 276
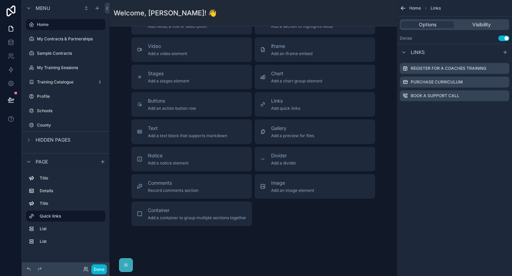
scroll to position [960, 0]
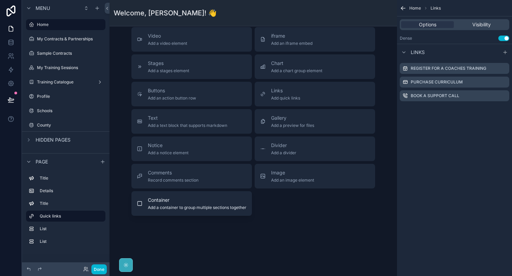
click at [200, 197] on span "Container" at bounding box center [197, 200] width 99 height 7
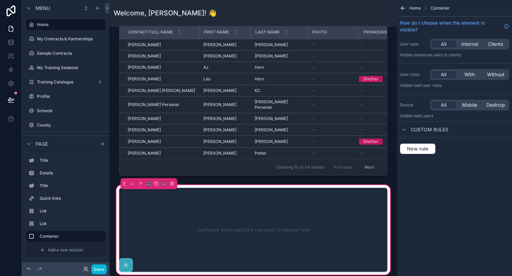
scroll to position [739, 0]
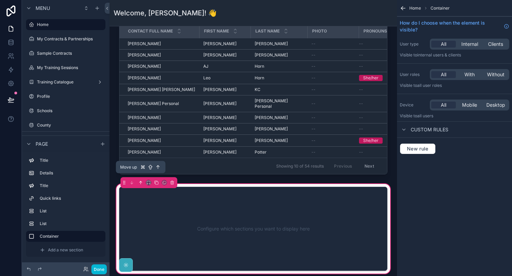
click at [140, 180] on icon "scrollable content" at bounding box center [140, 182] width 5 height 5
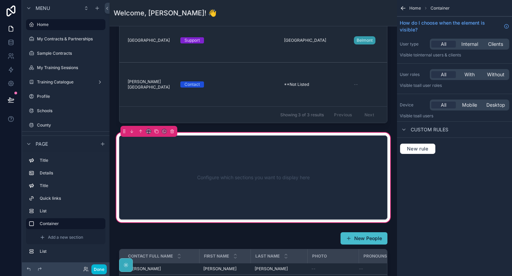
scroll to position [609, 0]
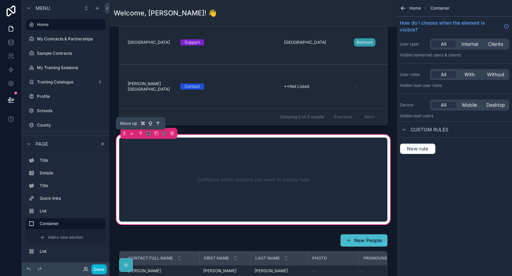
click at [141, 133] on icon "scrollable content" at bounding box center [141, 133] width 0 height 3
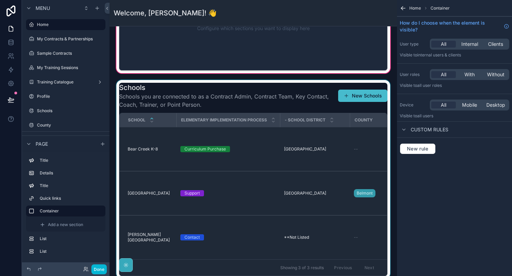
scroll to position [503, 0]
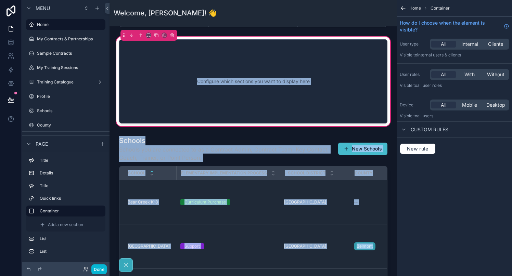
drag, startPoint x: 176, startPoint y: 141, endPoint x: 170, endPoint y: 80, distance: 60.8
click at [170, 80] on div "Welcome to the Sources of Strength Client Portal Your hub for training, curricu…" at bounding box center [252, 174] width 287 height 1302
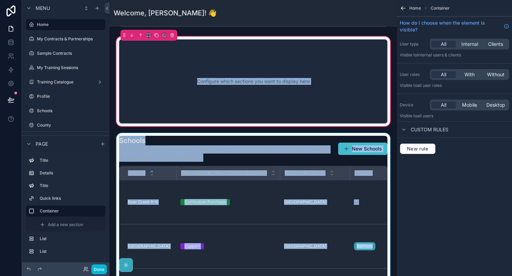
click at [156, 138] on div "scrollable content" at bounding box center [253, 232] width 276 height 199
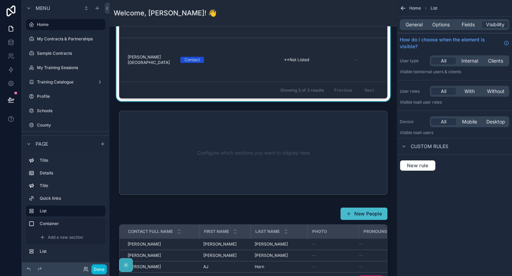
scroll to position [644, 0]
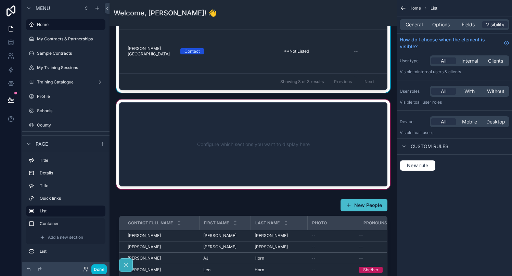
click at [183, 145] on div "scrollable content" at bounding box center [253, 144] width 276 height 92
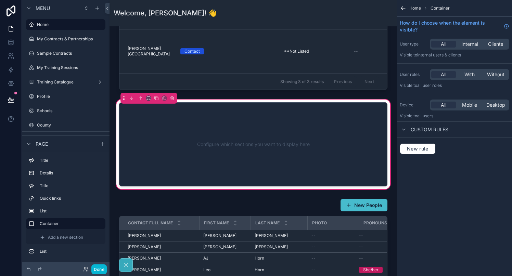
click at [265, 132] on div "Configure which sections you want to display here" at bounding box center [253, 145] width 246 height 62
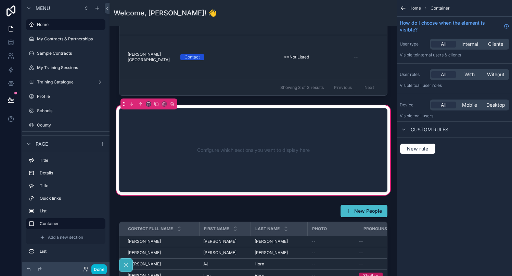
scroll to position [643, 0]
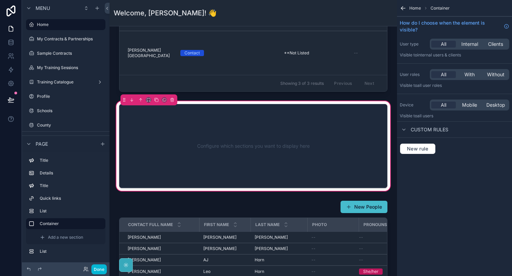
click at [196, 134] on div "Configure which sections you want to display here" at bounding box center [253, 146] width 246 height 62
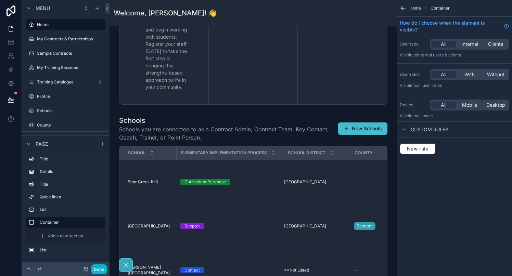
scroll to position [410, 0]
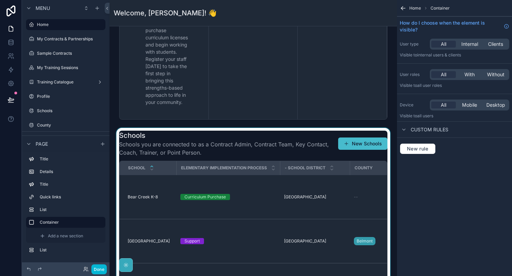
click at [190, 136] on div "scrollable content" at bounding box center [253, 227] width 276 height 199
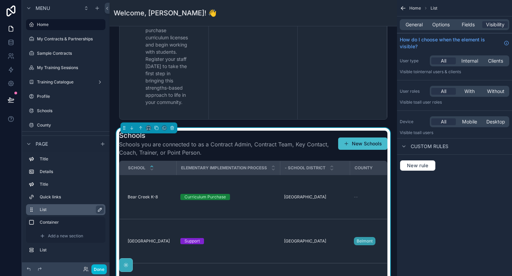
click at [100, 210] on icon "scrollable content" at bounding box center [99, 209] width 5 height 5
click at [42, 210] on input "****" at bounding box center [66, 210] width 52 height 8
type input "**********"
click at [200, 146] on span "Schools you are connected to as a Contract Admin, Contract Team, Key Contact, C…" at bounding box center [227, 148] width 217 height 16
click at [31, 223] on icon "scrollable content" at bounding box center [31, 222] width 5 height 5
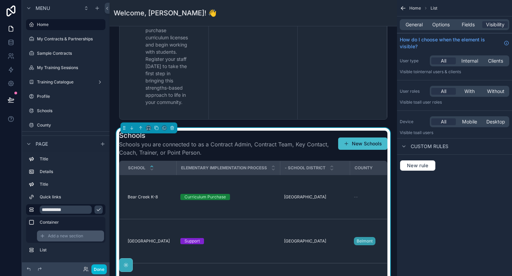
click at [61, 234] on span "Add a new section" at bounding box center [65, 235] width 35 height 5
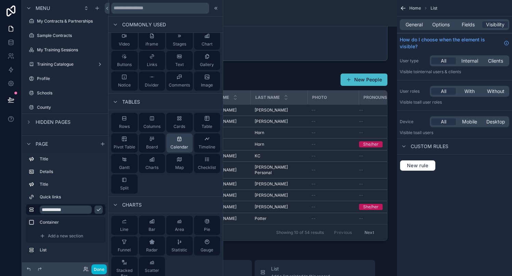
scroll to position [0, 0]
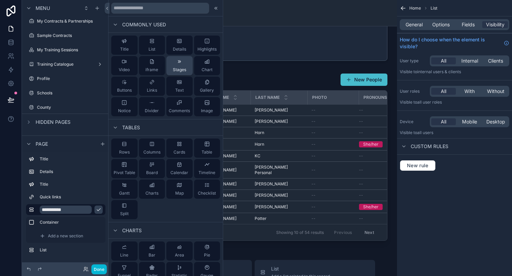
click at [178, 63] on icon at bounding box center [179, 61] width 5 height 5
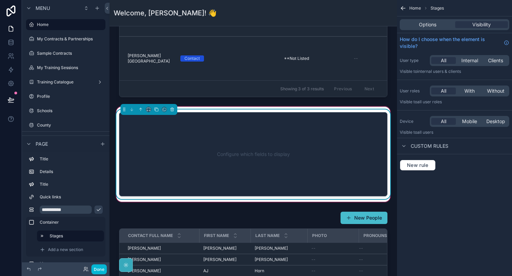
scroll to position [632, 0]
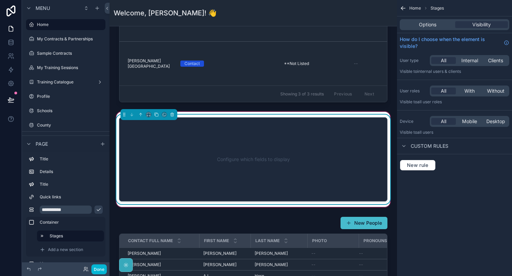
click at [253, 150] on div "Configure which fields to display" at bounding box center [253, 160] width 246 height 62
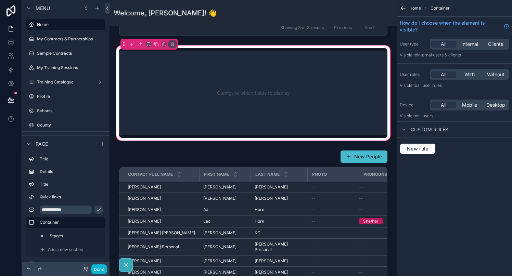
scroll to position [708, 0]
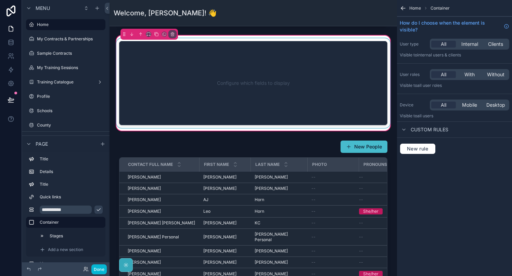
click at [293, 94] on div "scrollable content" at bounding box center [253, 83] width 276 height 90
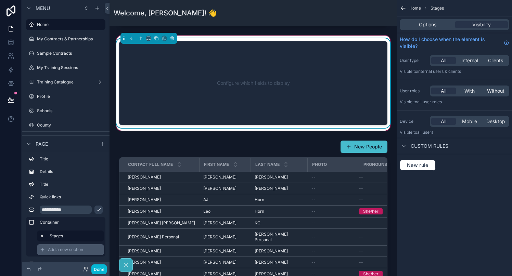
click at [72, 249] on span "Add a new section" at bounding box center [65, 249] width 35 height 5
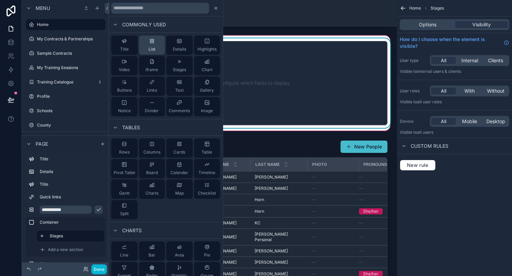
click at [151, 49] on span "List" at bounding box center [151, 49] width 7 height 5
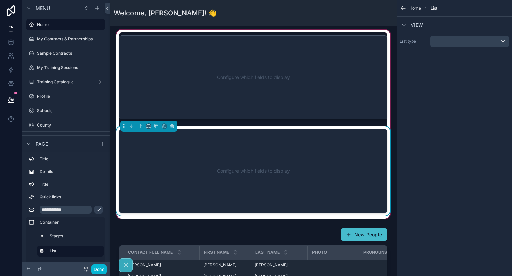
scroll to position [697, 0]
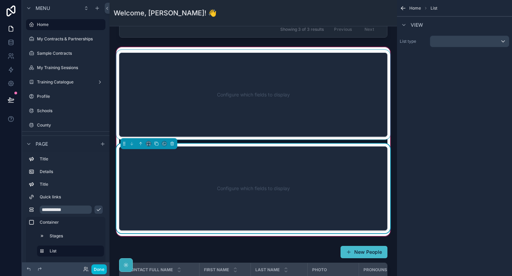
click at [246, 109] on div "scrollable content" at bounding box center [253, 95] width 276 height 90
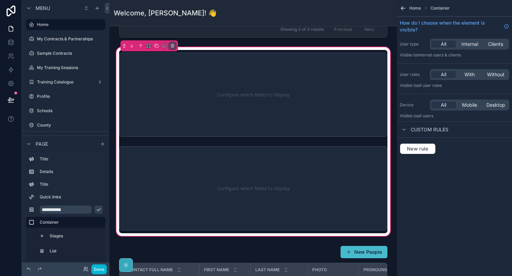
click at [407, 8] on div "Home Container" at bounding box center [454, 8] width 115 height 16
click at [401, 7] on icon "scrollable content" at bounding box center [403, 8] width 7 height 7
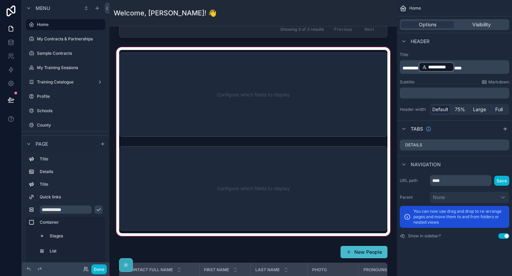
click at [267, 158] on div "scrollable content" at bounding box center [253, 142] width 276 height 192
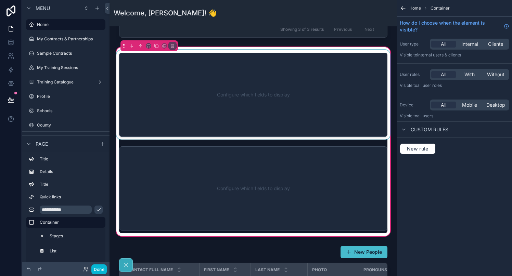
click at [272, 111] on div "scrollable content" at bounding box center [253, 95] width 276 height 90
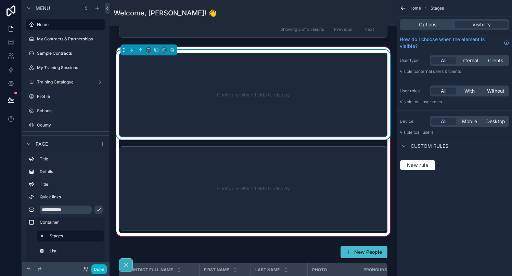
click at [272, 111] on div "Configure which fields to display" at bounding box center [253, 95] width 246 height 62
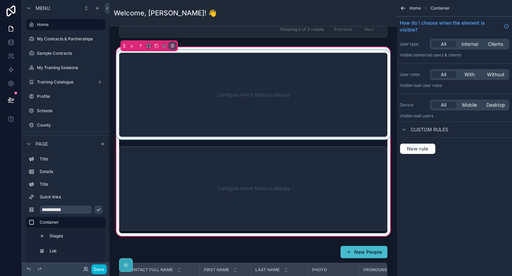
click at [272, 111] on div "scrollable content" at bounding box center [253, 95] width 276 height 90
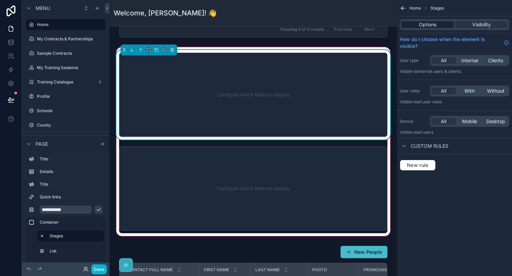
click at [433, 23] on span "Options" at bounding box center [427, 24] width 17 height 7
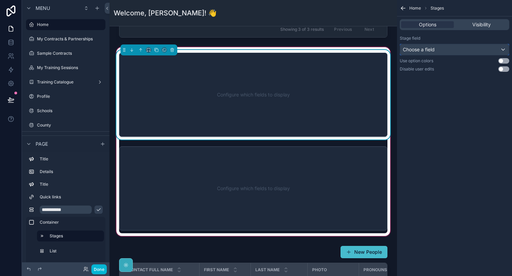
click at [436, 54] on div "Choose a field" at bounding box center [454, 49] width 109 height 11
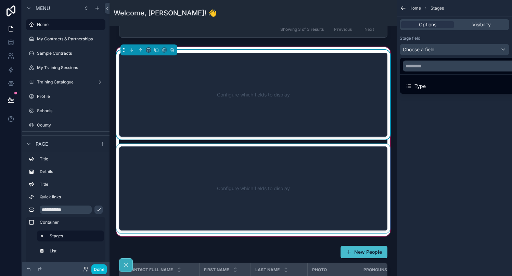
click at [274, 193] on div "scrollable content" at bounding box center [253, 189] width 276 height 90
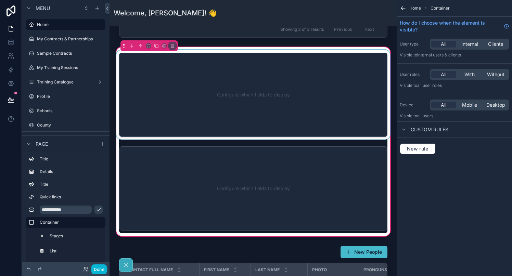
click at [402, 7] on icon "scrollable content" at bounding box center [402, 7] width 2 height 2
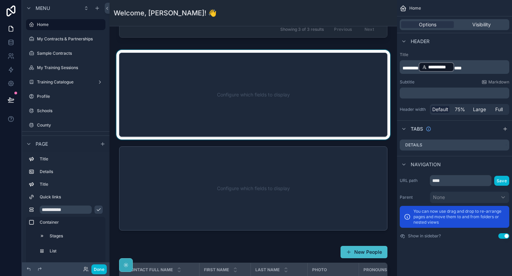
drag, startPoint x: 352, startPoint y: 133, endPoint x: 351, endPoint y: 139, distance: 5.6
click at [352, 133] on div "scrollable content" at bounding box center [253, 142] width 276 height 192
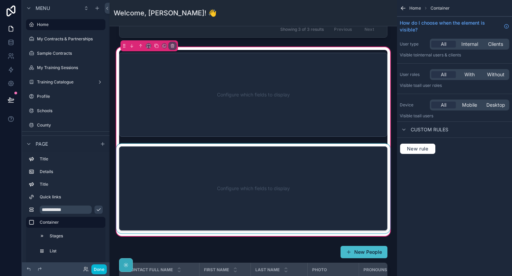
click at [338, 185] on div "scrollable content" at bounding box center [253, 189] width 276 height 90
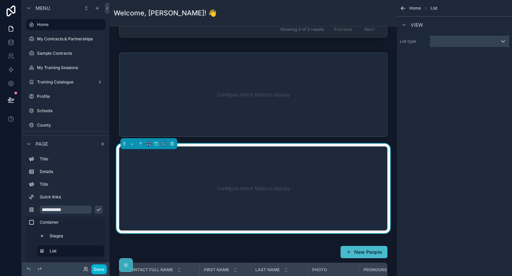
click at [443, 41] on div "scrollable content" at bounding box center [469, 41] width 79 height 11
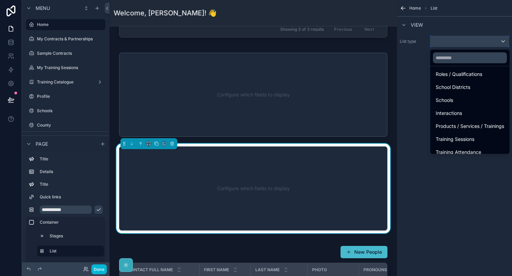
scroll to position [78, 0]
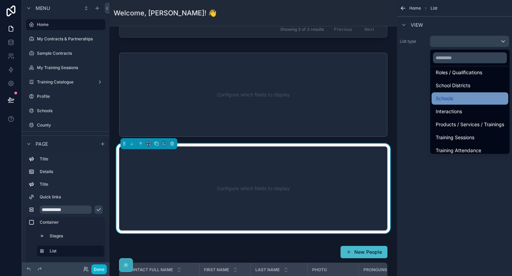
click at [446, 94] on div "Schools" at bounding box center [469, 98] width 77 height 12
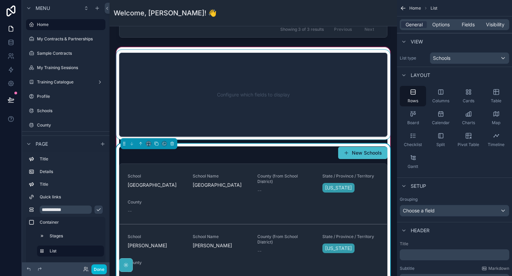
click at [300, 93] on div "scrollable content" at bounding box center [253, 95] width 276 height 90
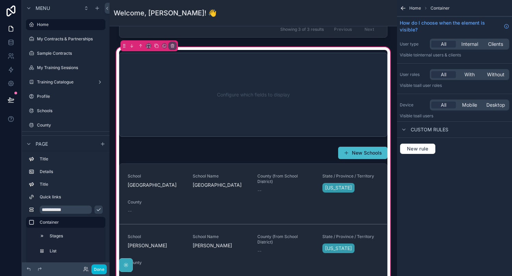
click at [403, 8] on icon "scrollable content" at bounding box center [403, 8] width 4 height 0
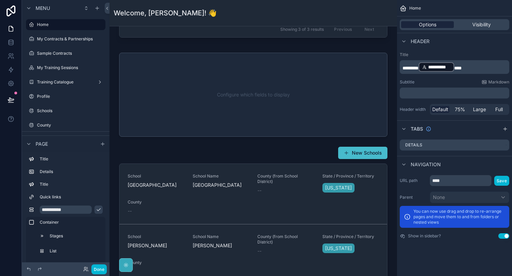
click at [428, 22] on span "Options" at bounding box center [427, 24] width 17 height 7
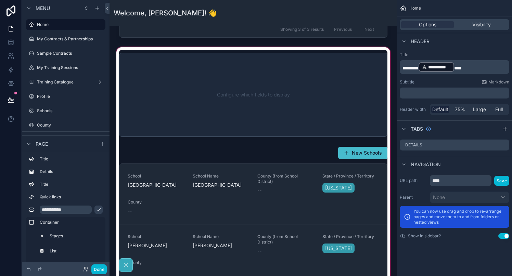
click at [299, 116] on div "scrollable content" at bounding box center [253, 211] width 276 height 331
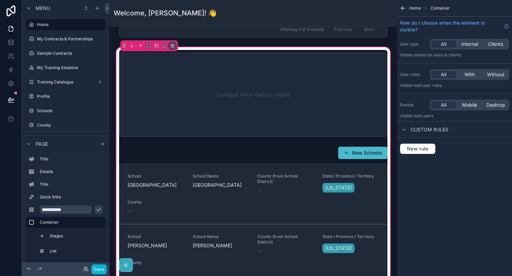
click at [402, 8] on icon "scrollable content" at bounding box center [403, 8] width 4 height 0
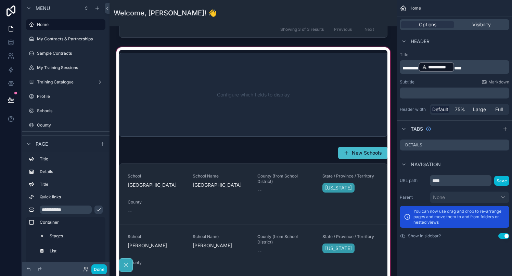
click at [314, 88] on div "scrollable content" at bounding box center [253, 211] width 276 height 331
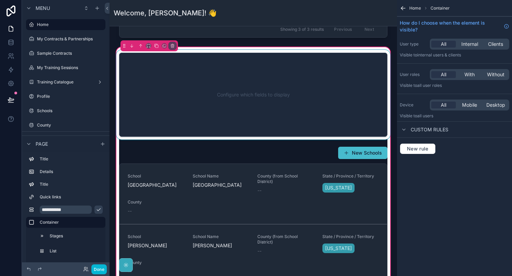
click at [314, 88] on div "scrollable content" at bounding box center [253, 95] width 276 height 90
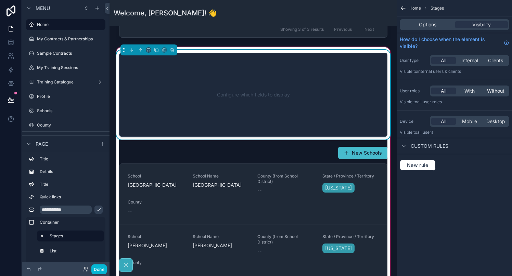
click at [314, 88] on div "Configure which fields to display" at bounding box center [253, 95] width 246 height 62
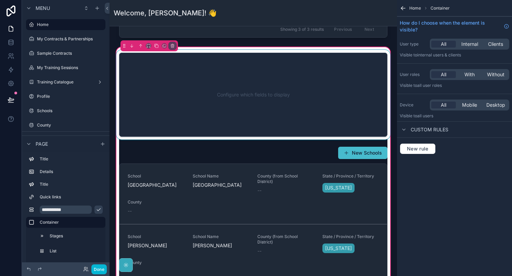
click at [314, 88] on div "scrollable content" at bounding box center [253, 95] width 276 height 90
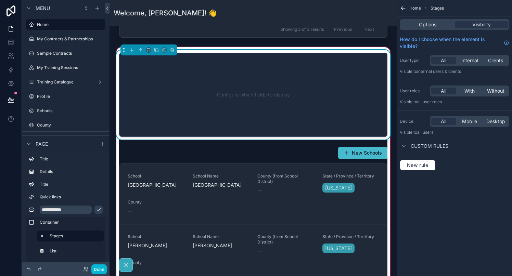
click at [314, 88] on div "Configure which fields to display" at bounding box center [253, 95] width 246 height 62
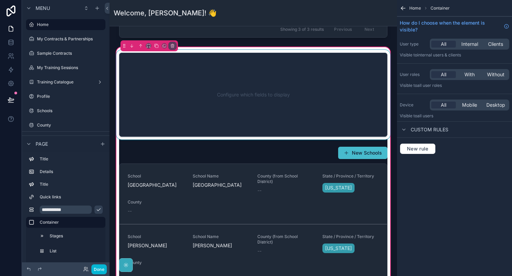
click at [314, 88] on div "scrollable content" at bounding box center [253, 95] width 276 height 90
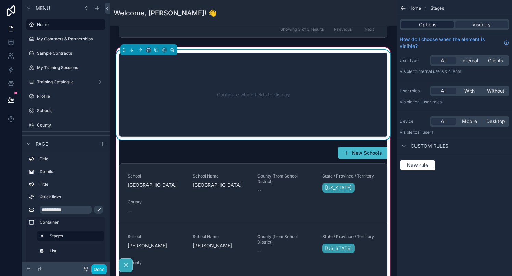
click at [421, 25] on span "Options" at bounding box center [427, 24] width 17 height 7
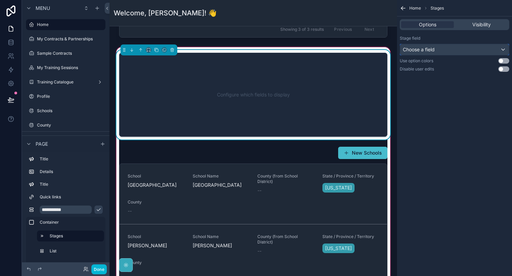
click at [426, 50] on span "Choose a field" at bounding box center [419, 50] width 32 height 6
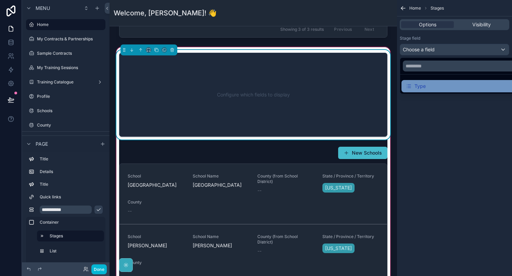
click at [421, 88] on div "Type" at bounding box center [415, 86] width 20 height 8
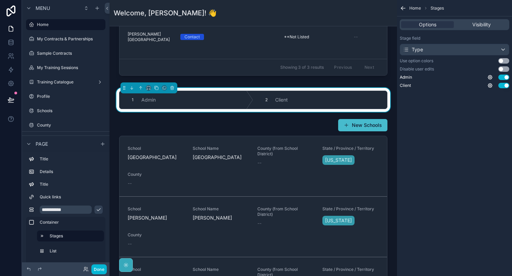
scroll to position [661, 0]
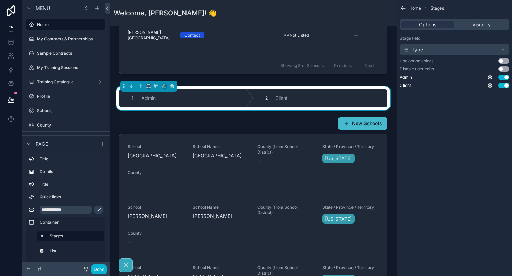
click at [415, 160] on div "Home Stages Options Visibility Stage field Type Use option colors Use setting D…" at bounding box center [454, 138] width 115 height 276
click at [393, 166] on div "Welcome to the Sources of Strength Client Portal Your hub for training, curricu…" at bounding box center [252, 103] width 287 height 1475
click at [126, 265] on icon "scrollable content" at bounding box center [125, 264] width 5 height 5
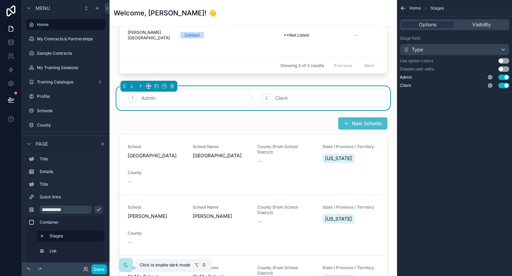
click at [126, 265] on icon "scrollable content" at bounding box center [125, 264] width 5 height 5
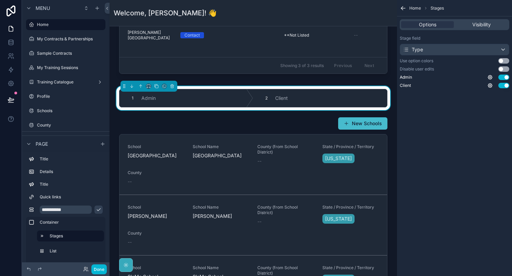
click at [394, 194] on div "Welcome to the Sources of Strength Client Portal Your hub for training, curricu…" at bounding box center [252, 103] width 287 height 1475
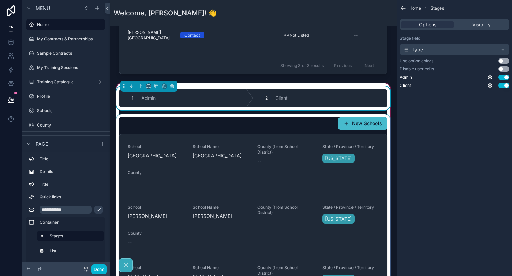
click at [302, 129] on div "scrollable content" at bounding box center [253, 229] width 276 height 230
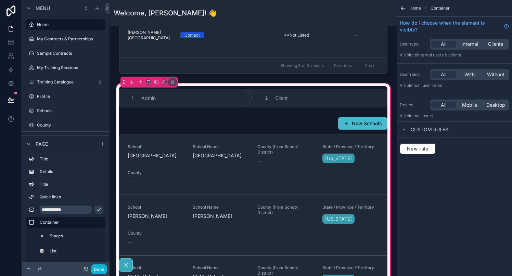
click at [394, 157] on div "Welcome to the Sources of Strength Client Portal Your hub for training, curricu…" at bounding box center [252, 103] width 287 height 1475
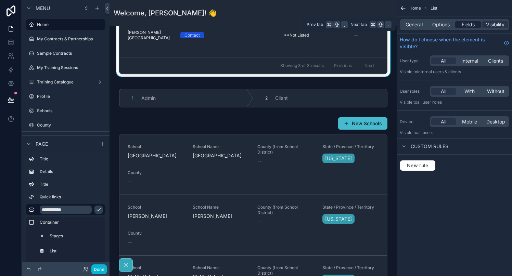
click at [466, 23] on span "Fields" at bounding box center [467, 24] width 13 height 7
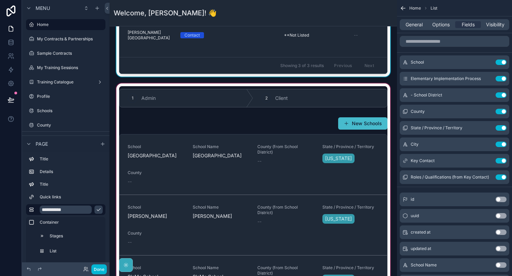
click at [298, 96] on div "scrollable content" at bounding box center [253, 215] width 276 height 266
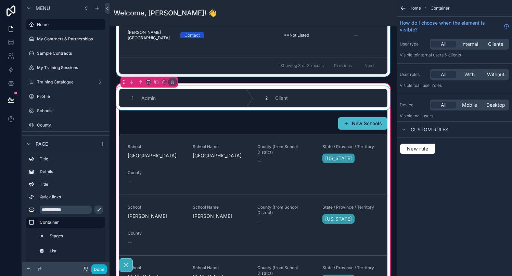
click at [337, 94] on div "scrollable content" at bounding box center [253, 98] width 276 height 24
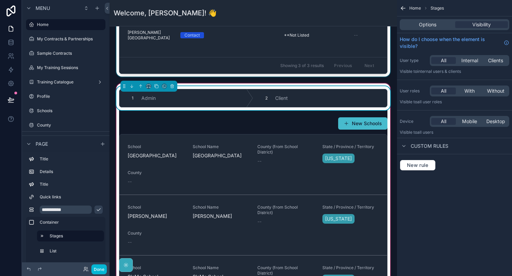
click at [337, 94] on div "2 Client" at bounding box center [320, 98] width 134 height 18
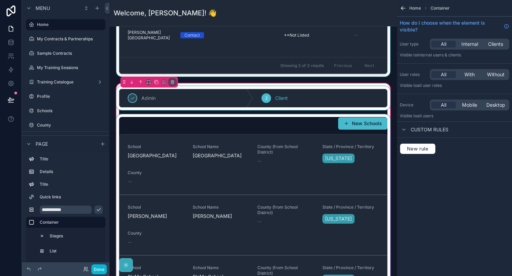
click at [273, 122] on div "scrollable content" at bounding box center [253, 229] width 276 height 230
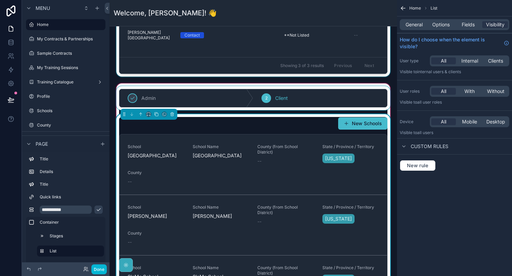
click at [292, 95] on div "scrollable content" at bounding box center [253, 98] width 276 height 24
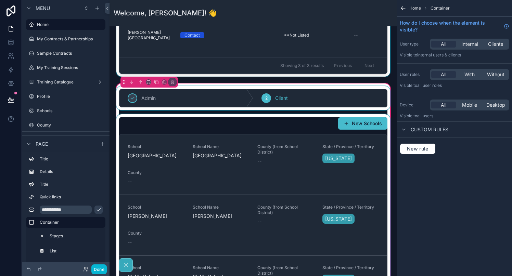
click at [352, 101] on div "scrollable content" at bounding box center [253, 98] width 276 height 24
click at [352, 101] on div "2 Client" at bounding box center [320, 98] width 134 height 18
click at [371, 99] on div "scrollable content" at bounding box center [253, 98] width 276 height 24
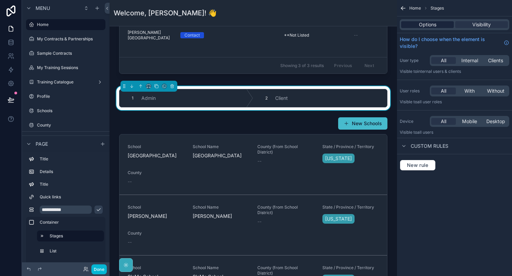
click at [425, 24] on span "Options" at bounding box center [427, 24] width 17 height 7
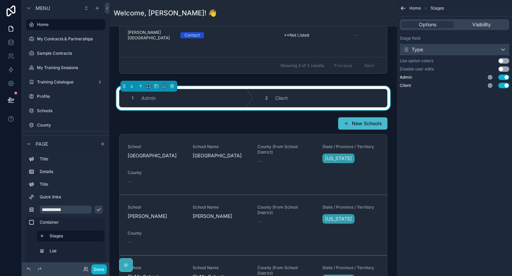
click at [428, 52] on div "Type" at bounding box center [454, 49] width 109 height 11
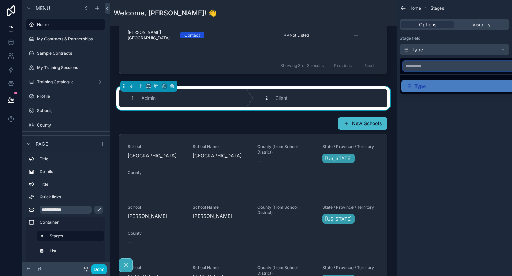
click at [426, 68] on input "text" at bounding box center [462, 66] width 119 height 11
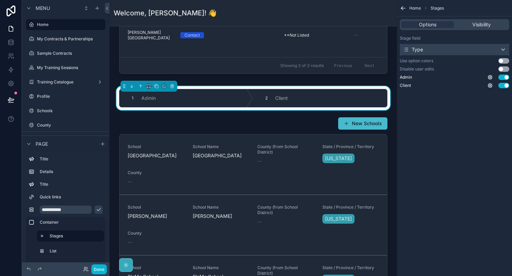
click at [435, 50] on div "Type" at bounding box center [454, 49] width 109 height 11
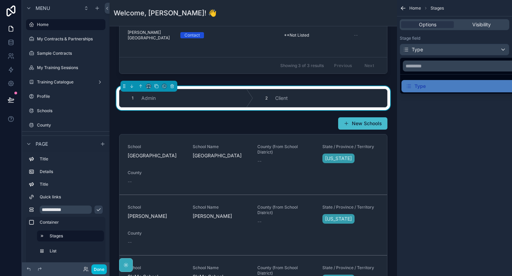
click at [442, 138] on div "scrollable content" at bounding box center [256, 138] width 512 height 276
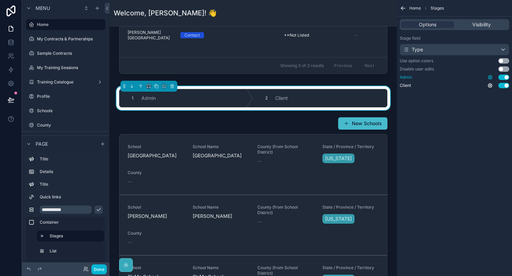
click at [489, 78] on icon "scrollable content" at bounding box center [490, 77] width 4 height 4
click at [458, 135] on div "Home Stages Options Visibility Stage field Type Use option colors Use setting D…" at bounding box center [454, 138] width 115 height 276
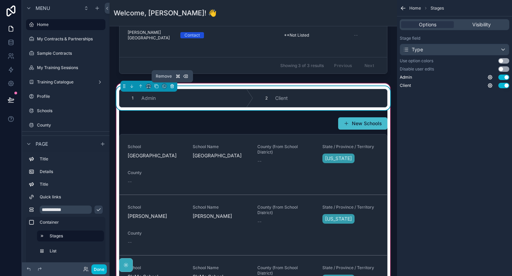
click at [172, 85] on icon "scrollable content" at bounding box center [171, 85] width 3 height 0
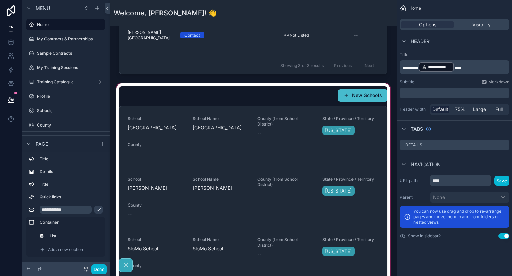
click at [173, 96] on div "scrollable content" at bounding box center [253, 201] width 276 height 238
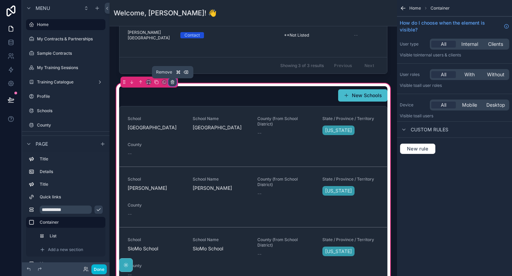
click at [171, 82] on icon "scrollable content" at bounding box center [172, 82] width 5 height 5
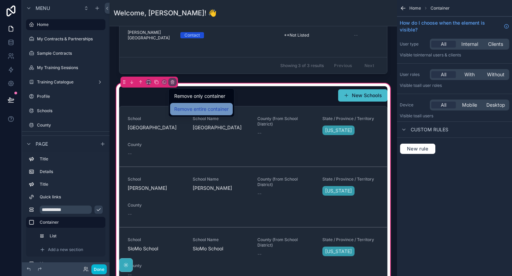
click at [181, 108] on span "Remove entire container" at bounding box center [201, 109] width 54 height 8
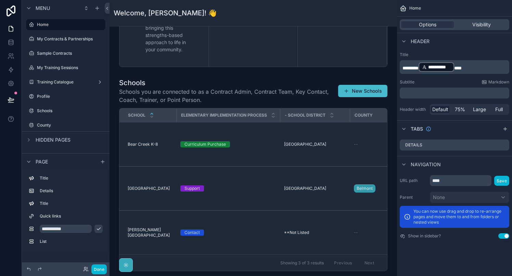
scroll to position [462, 0]
click at [123, 270] on div "scrollable content" at bounding box center [126, 265] width 14 height 14
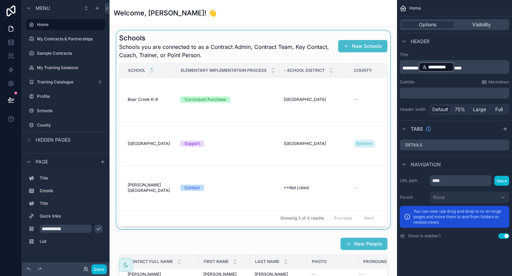
scroll to position [514, 0]
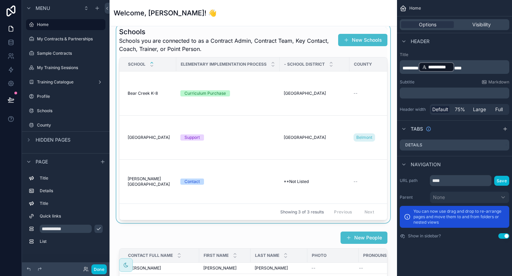
click at [251, 146] on div "scrollable content" at bounding box center [253, 123] width 276 height 199
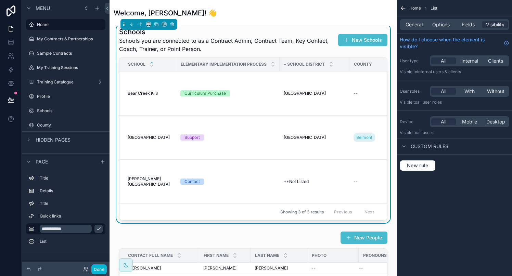
click at [276, 31] on h1 "Schools" at bounding box center [227, 32] width 217 height 10
click at [421, 26] on span "General" at bounding box center [413, 24] width 17 height 7
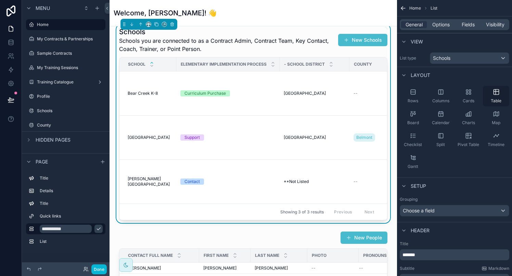
click at [495, 93] on icon "scrollable content" at bounding box center [495, 92] width 0 height 5
click at [412, 94] on icon "scrollable content" at bounding box center [412, 92] width 4 height 4
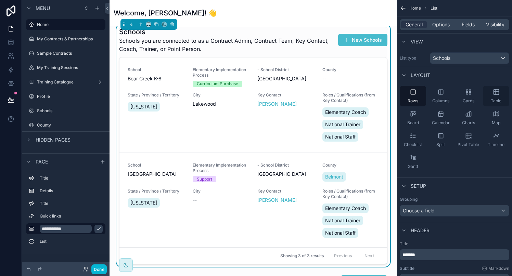
click at [494, 92] on icon "scrollable content" at bounding box center [496, 92] width 7 height 7
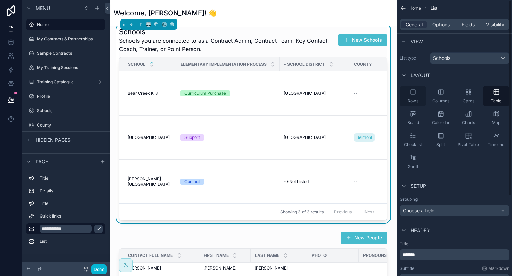
click at [410, 99] on span "Rows" at bounding box center [412, 100] width 11 height 5
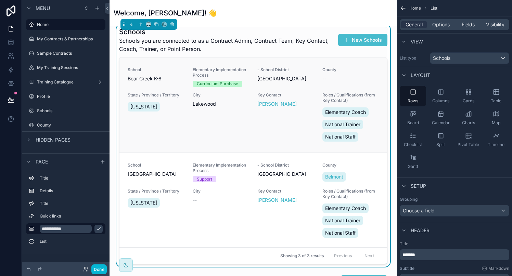
click at [230, 120] on div "City Lakewood" at bounding box center [221, 117] width 57 height 51
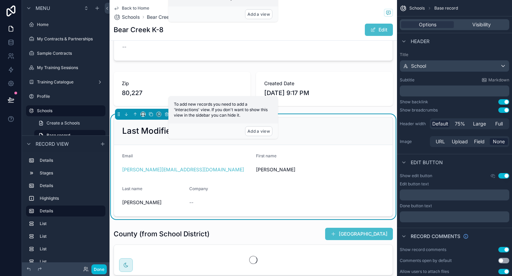
scroll to position [514, 0]
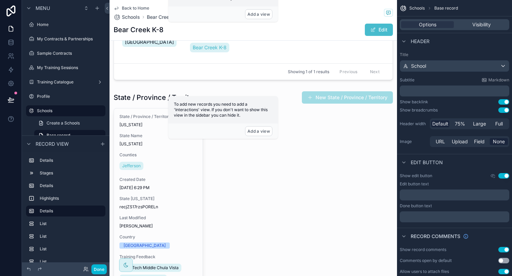
click at [117, 6] on icon "scrollable content" at bounding box center [116, 7] width 5 height 5
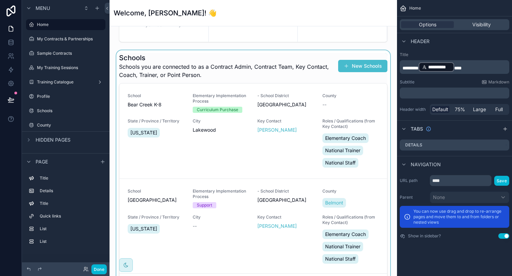
scroll to position [486, 0]
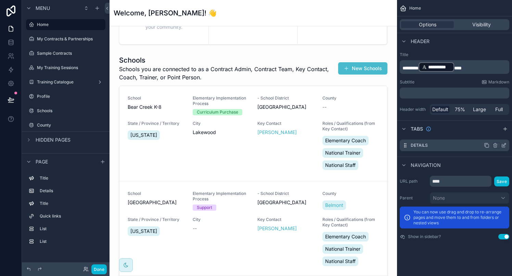
click at [502, 145] on icon "scrollable content" at bounding box center [503, 145] width 3 height 3
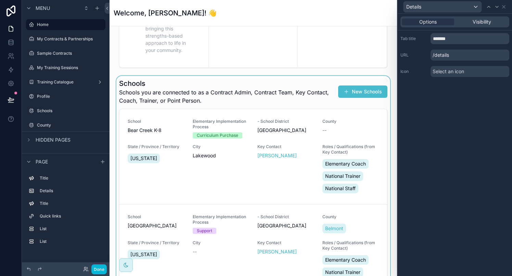
scroll to position [442, 0]
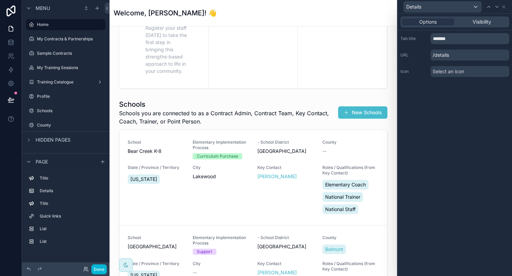
click at [447, 73] on span "Select an icon" at bounding box center [447, 71] width 31 height 7
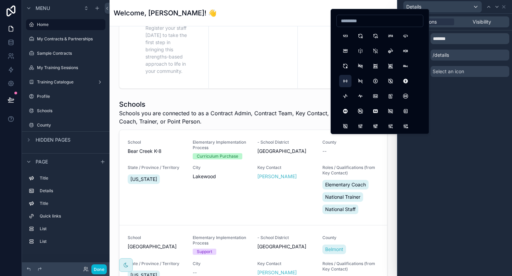
click at [345, 80] on button "AccessPoint" at bounding box center [345, 81] width 12 height 12
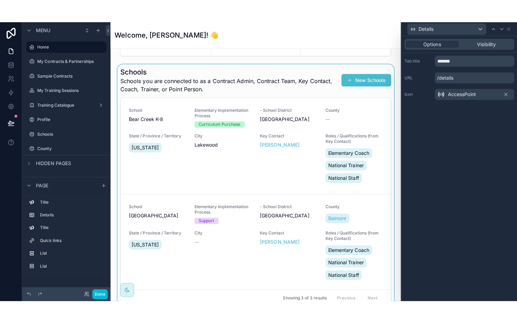
scroll to position [487, 0]
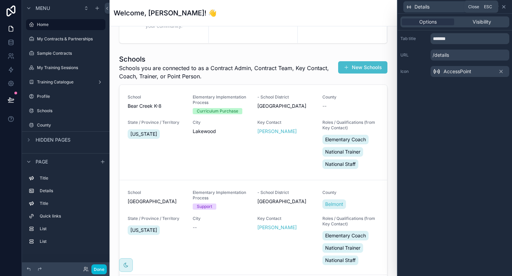
click at [505, 6] on icon at bounding box center [503, 6] width 5 height 5
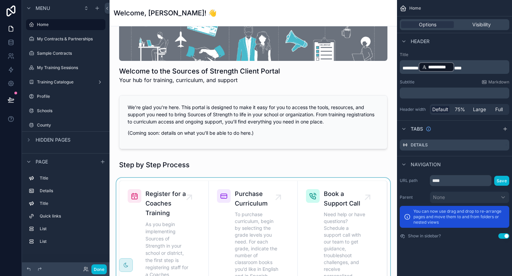
scroll to position [105, 0]
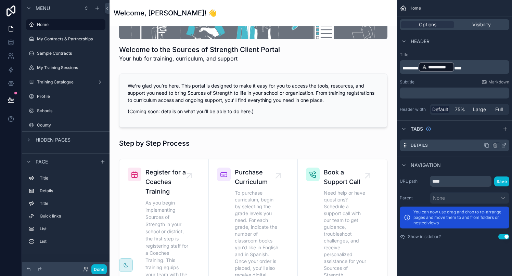
click at [422, 146] on label "Details" at bounding box center [418, 145] width 17 height 5
click at [494, 146] on icon "scrollable content" at bounding box center [494, 145] width 5 height 5
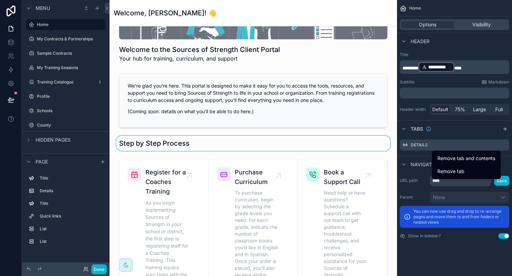
click at [312, 148] on div "scrollable content" at bounding box center [253, 143] width 276 height 15
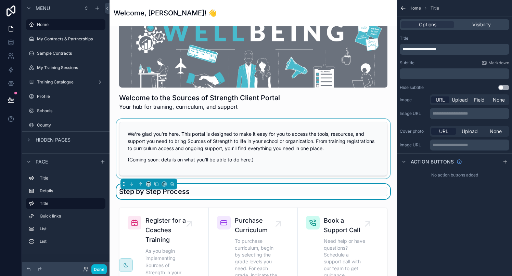
scroll to position [0, 0]
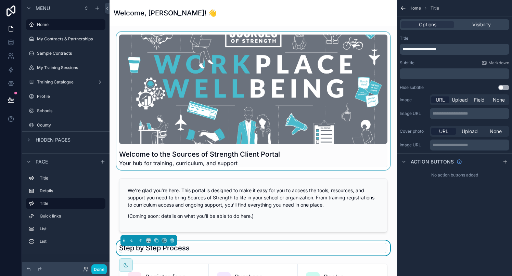
click at [337, 78] on div "scrollable content" at bounding box center [253, 101] width 276 height 138
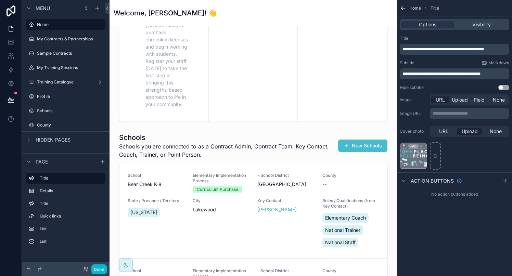
scroll to position [420, 0]
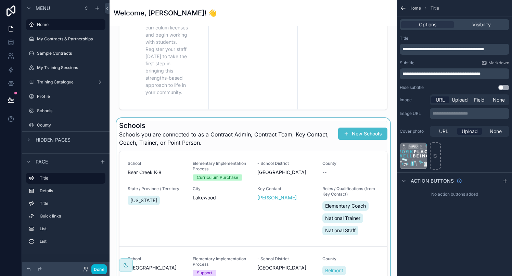
click at [288, 140] on div "scrollable content" at bounding box center [253, 239] width 276 height 243
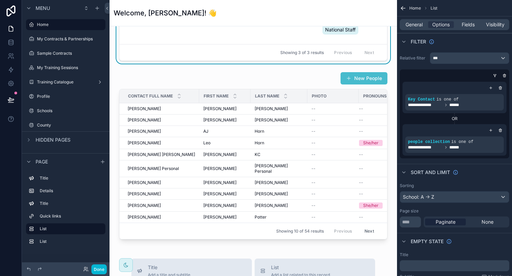
scroll to position [751, 0]
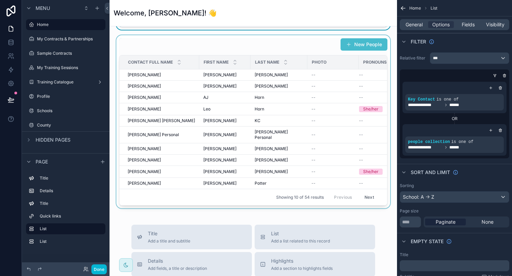
click at [283, 112] on div "scrollable content" at bounding box center [253, 121] width 276 height 173
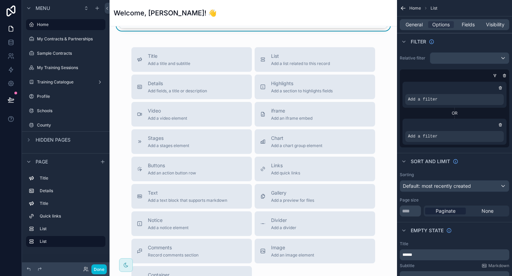
click at [283, 116] on span "Add an iframe embed" at bounding box center [291, 118] width 41 height 5
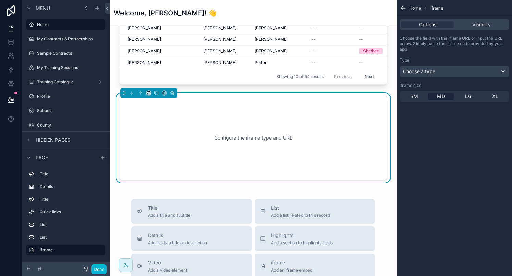
scroll to position [866, 0]
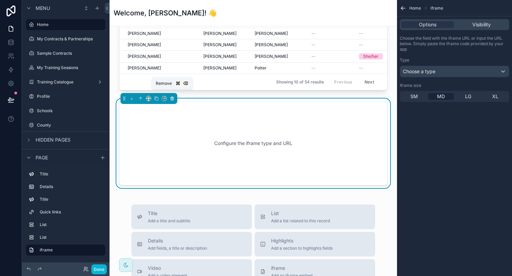
click at [171, 96] on icon "scrollable content" at bounding box center [172, 98] width 5 height 5
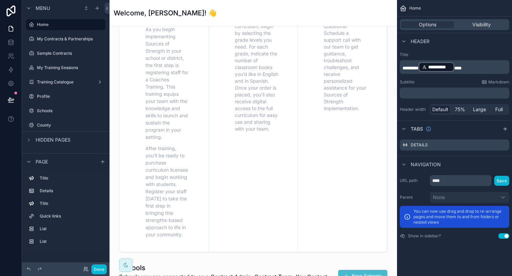
scroll to position [277, 0]
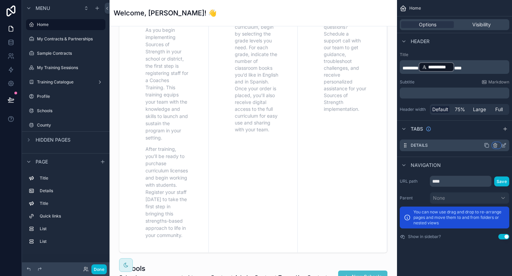
click at [494, 147] on icon "scrollable content" at bounding box center [494, 145] width 3 height 3
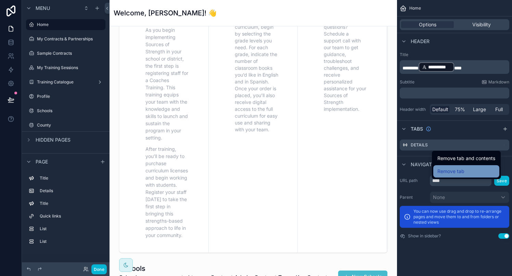
click at [461, 172] on span "Remove tab" at bounding box center [450, 171] width 27 height 8
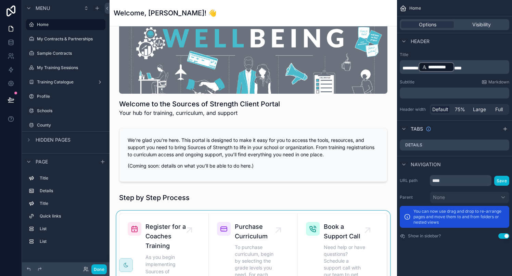
scroll to position [88, 0]
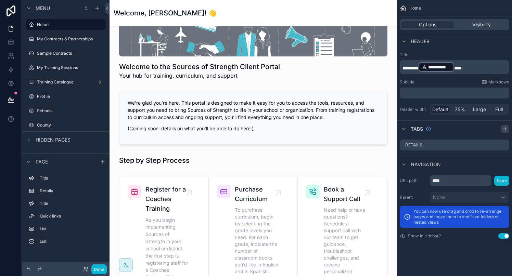
click at [506, 128] on icon "scrollable content" at bounding box center [504, 128] width 5 height 5
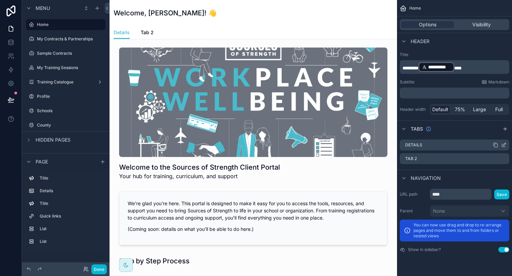
click at [431, 145] on div "Details" at bounding box center [454, 145] width 109 height 11
click at [502, 146] on icon "scrollable content" at bounding box center [503, 145] width 3 height 3
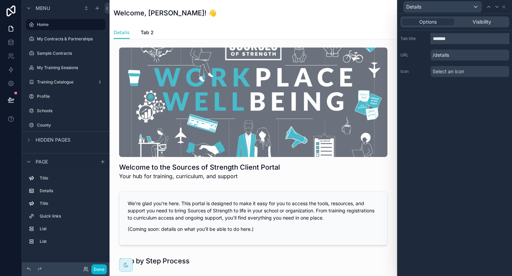
click at [456, 38] on input "*******" at bounding box center [469, 38] width 79 height 11
type input "****"
click at [446, 71] on span "Select an icon" at bounding box center [447, 71] width 31 height 7
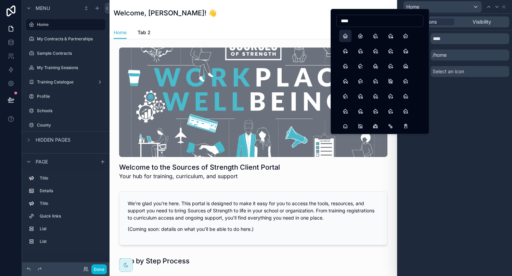
type input "****"
click at [344, 37] on button "Home" at bounding box center [345, 36] width 12 height 12
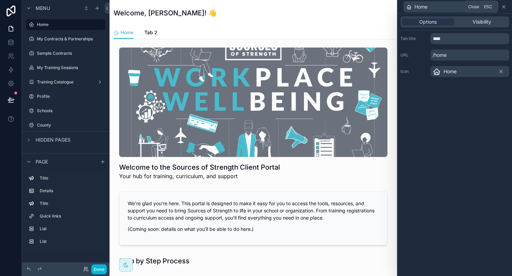
click at [503, 7] on icon at bounding box center [503, 6] width 3 height 3
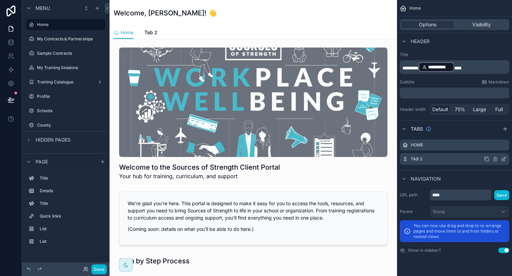
click at [416, 159] on label "Tab 2" at bounding box center [416, 158] width 12 height 5
click at [504, 158] on icon "scrollable content" at bounding box center [503, 158] width 5 height 5
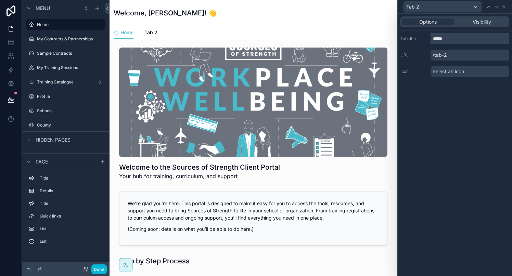
click at [453, 40] on input "*****" at bounding box center [469, 38] width 79 height 11
click at [433, 38] on input "*******" at bounding box center [469, 38] width 79 height 11
type input "**********"
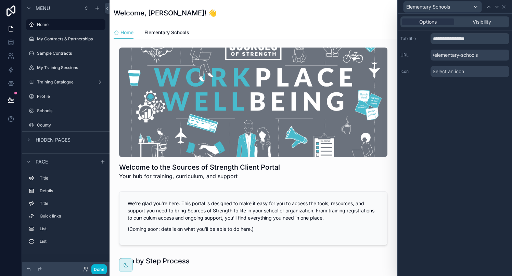
click at [437, 70] on span "Select an icon" at bounding box center [447, 71] width 31 height 7
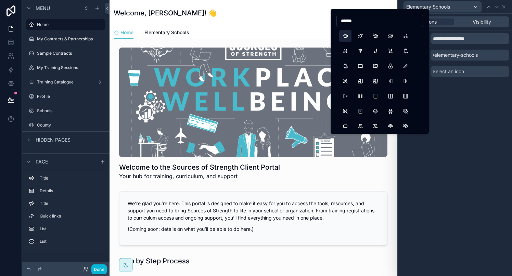
type input "******"
click at [346, 39] on button "School" at bounding box center [345, 36] width 12 height 12
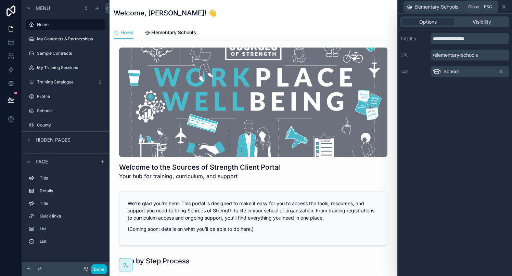
click at [504, 6] on icon at bounding box center [503, 6] width 5 height 5
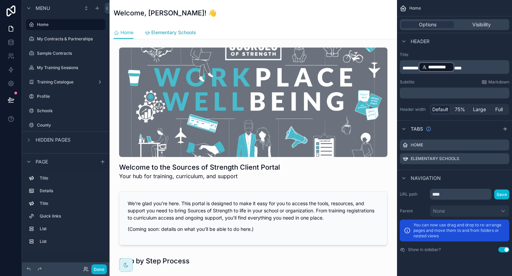
click at [167, 30] on span "Elementary Schools" at bounding box center [173, 32] width 45 height 7
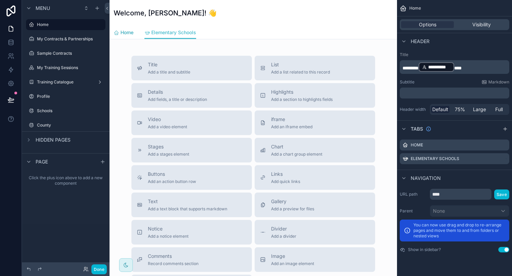
click at [128, 36] on link "Home" at bounding box center [124, 33] width 20 height 14
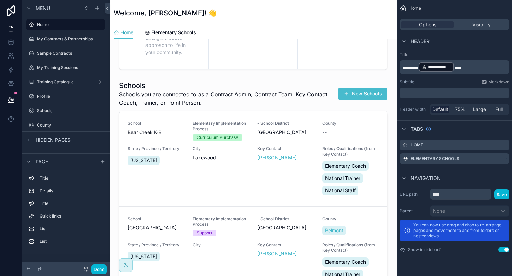
scroll to position [497, 0]
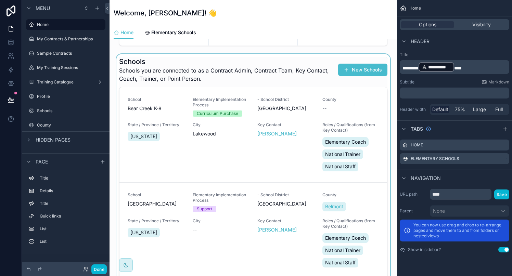
click at [315, 61] on div "scrollable content" at bounding box center [253, 175] width 276 height 243
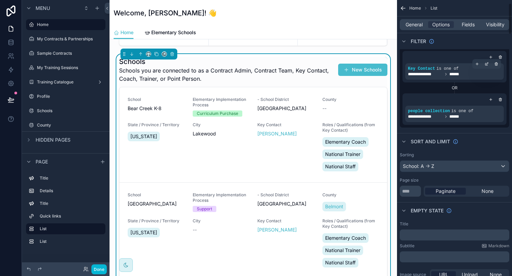
scroll to position [29, 0]
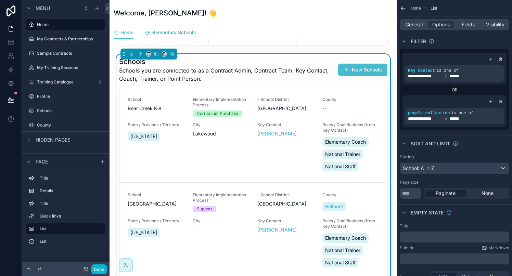
click at [188, 29] on span "Elementary Schools" at bounding box center [173, 32] width 45 height 7
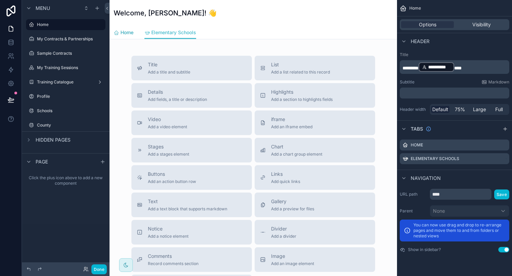
click at [125, 33] on span "Home" at bounding box center [126, 32] width 13 height 7
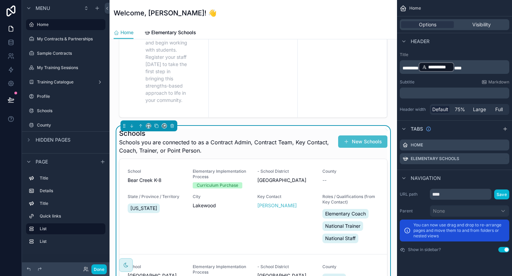
scroll to position [460, 0]
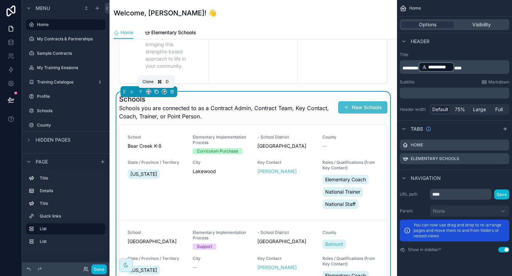
click at [157, 91] on icon "scrollable content" at bounding box center [156, 91] width 5 height 5
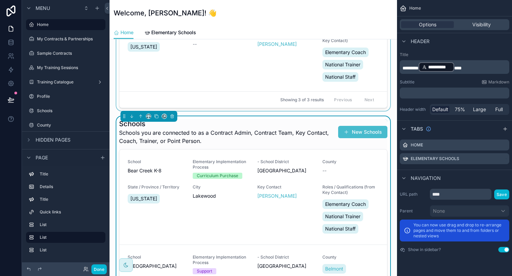
scroll to position [676, 0]
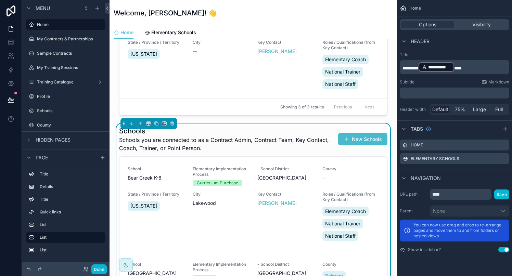
click at [228, 127] on h1 "Schools" at bounding box center [227, 131] width 217 height 10
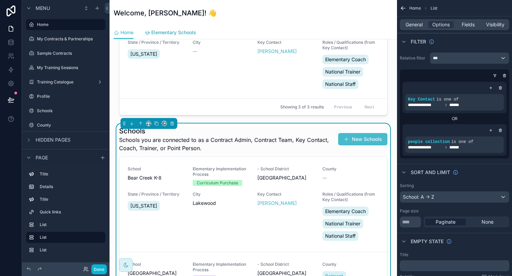
click at [171, 35] on span "Elementary Schools" at bounding box center [173, 32] width 45 height 7
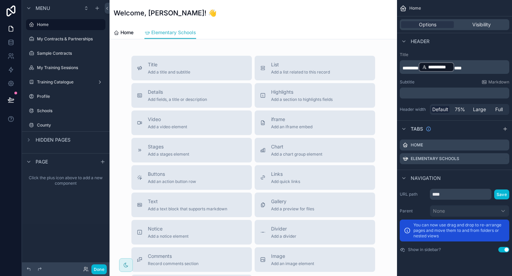
click at [185, 48] on div "Title Add a title and subtitle List Add a list related to this record Details A…" at bounding box center [252, 196] width 287 height 315
click at [128, 32] on span "Home" at bounding box center [126, 32] width 13 height 7
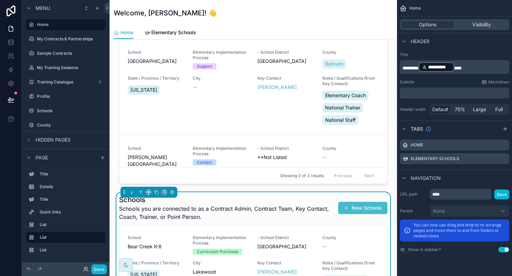
scroll to position [81, 0]
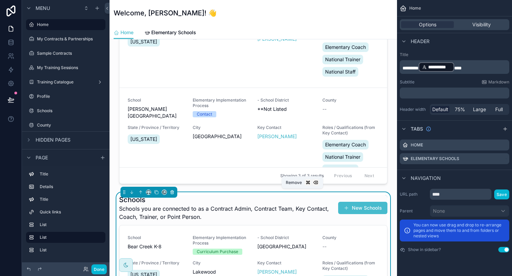
click at [172, 192] on icon "scrollable content" at bounding box center [172, 192] width 5 height 5
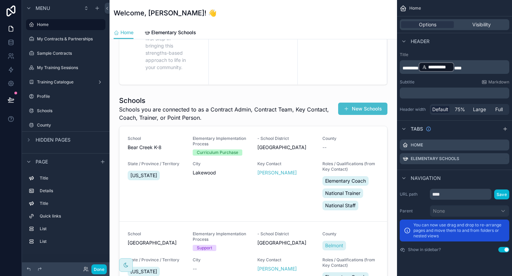
scroll to position [493, 0]
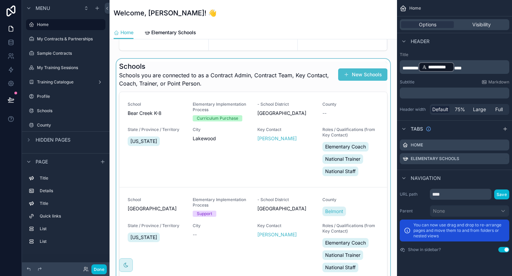
click at [193, 64] on div "scrollable content" at bounding box center [253, 180] width 276 height 243
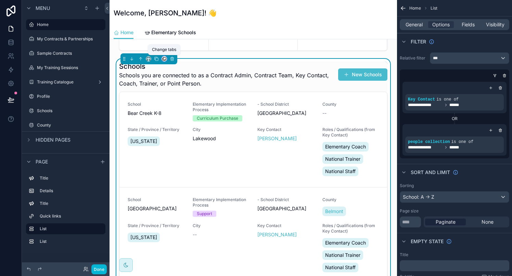
click at [165, 59] on icon "scrollable content" at bounding box center [164, 58] width 5 height 5
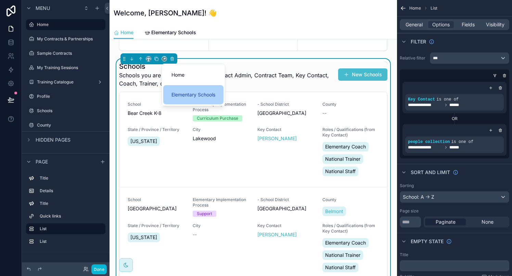
click at [178, 93] on span "Elementary Schools" at bounding box center [193, 95] width 44 height 8
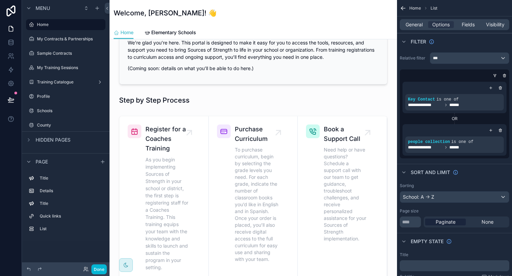
scroll to position [264, 0]
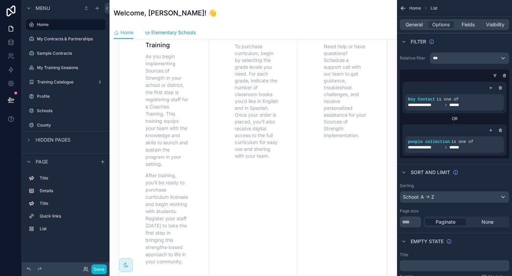
click at [169, 33] on span "Elementary Schools" at bounding box center [173, 32] width 45 height 7
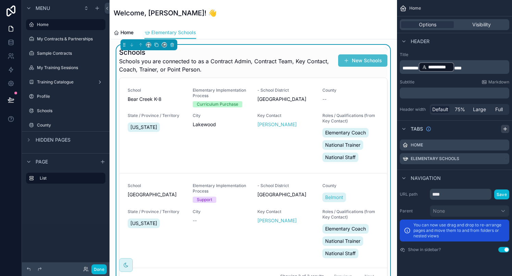
click at [506, 129] on icon "scrollable content" at bounding box center [504, 129] width 3 height 0
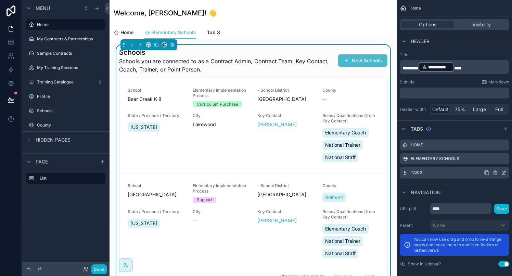
click at [505, 174] on icon "scrollable content" at bounding box center [503, 173] width 3 height 3
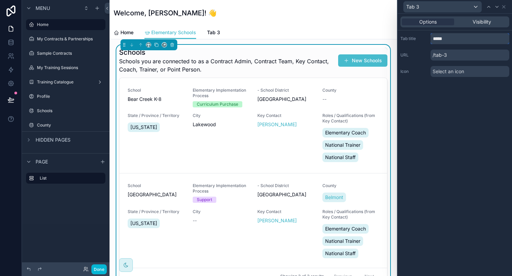
click at [450, 39] on input "*****" at bounding box center [469, 38] width 79 height 11
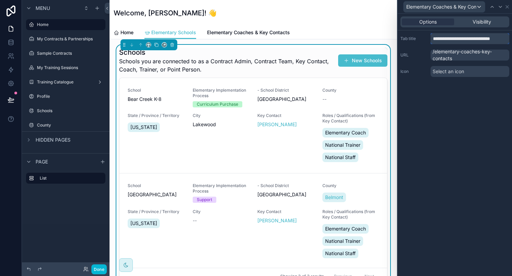
type input "**********"
click at [462, 73] on span "Select an icon" at bounding box center [447, 71] width 31 height 7
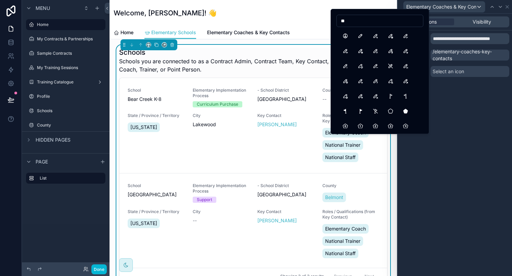
type input "*"
type input "***"
click at [375, 37] on button "Woman" at bounding box center [375, 36] width 12 height 12
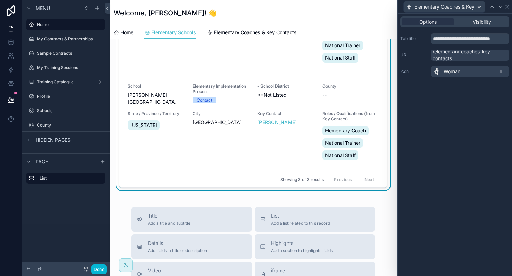
scroll to position [126, 0]
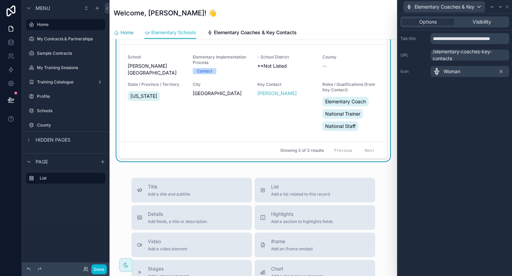
click at [123, 32] on span "Home" at bounding box center [126, 32] width 13 height 7
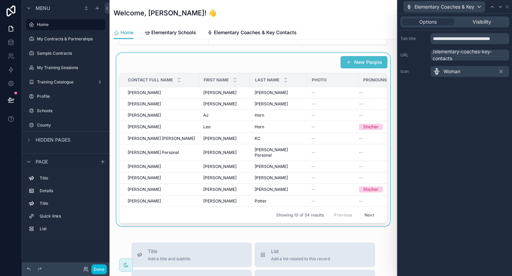
scroll to position [505, 0]
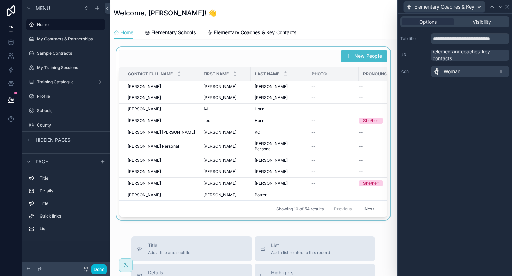
click at [313, 121] on div "scrollable content" at bounding box center [253, 133] width 276 height 173
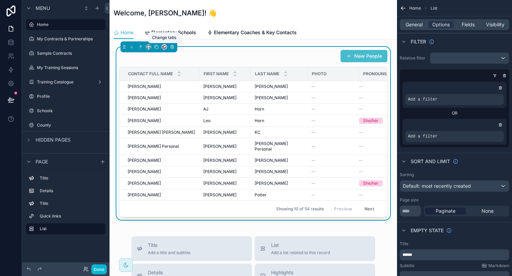
click at [164, 47] on icon "scrollable content" at bounding box center [164, 46] width 5 height 5
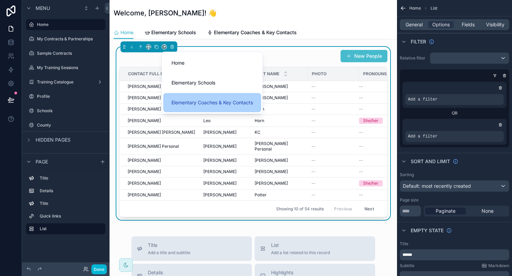
click at [178, 101] on span "Elementary Coaches & Key Contacts" at bounding box center [211, 103] width 81 height 8
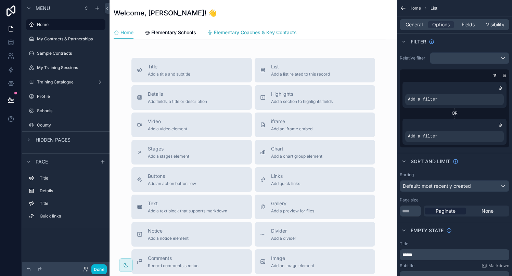
click at [251, 29] on span "Elementary Coaches & Key Contacts" at bounding box center [255, 32] width 83 height 7
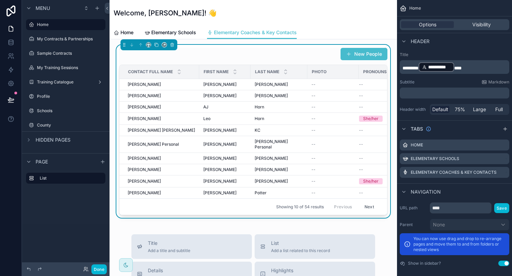
click at [281, 53] on div "New People" at bounding box center [253, 54] width 268 height 13
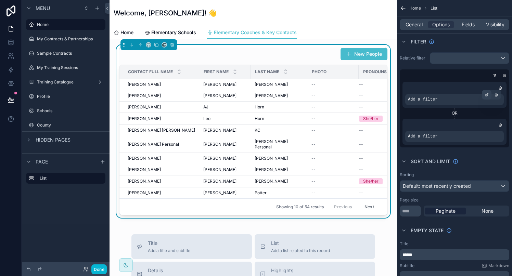
click at [488, 93] on div "scrollable content" at bounding box center [487, 95] width 10 height 10
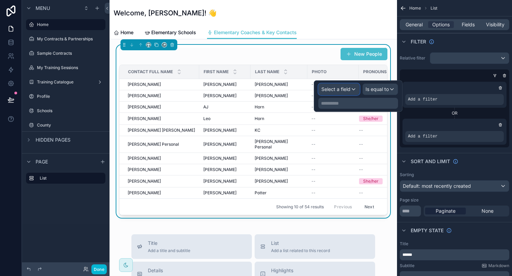
click at [337, 91] on span "Select a field" at bounding box center [335, 89] width 29 height 6
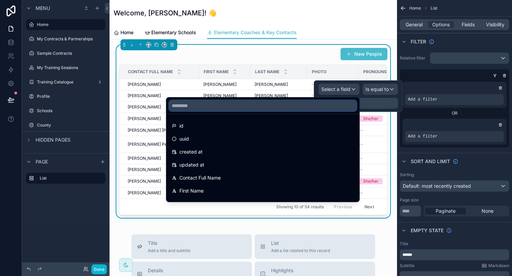
click at [210, 107] on input "text" at bounding box center [262, 105] width 187 height 11
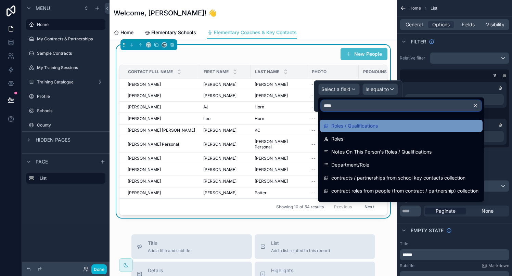
type input "****"
click at [350, 124] on span "Roles / Qualifications" at bounding box center [354, 126] width 47 height 8
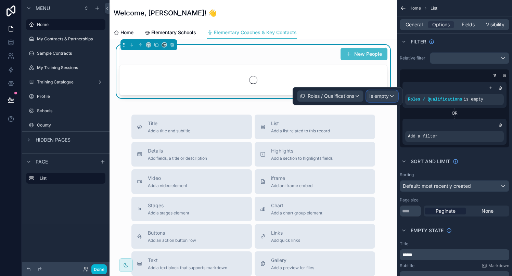
click at [375, 96] on span "Is empty" at bounding box center [378, 96] width 19 height 7
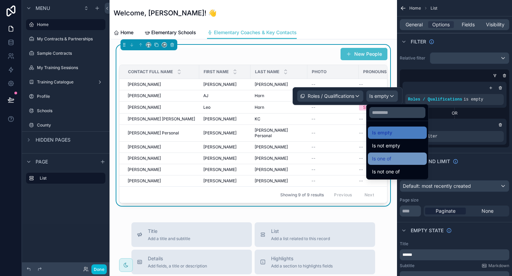
click at [379, 156] on span "Is one of" at bounding box center [381, 159] width 19 height 8
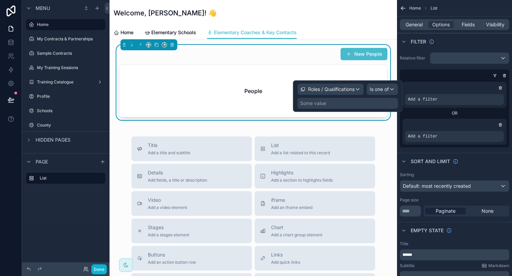
click at [327, 103] on div "Some value" at bounding box center [347, 103] width 101 height 11
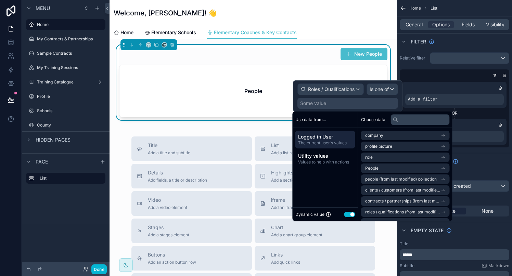
click at [346, 214] on button "Use setting" at bounding box center [349, 214] width 11 height 5
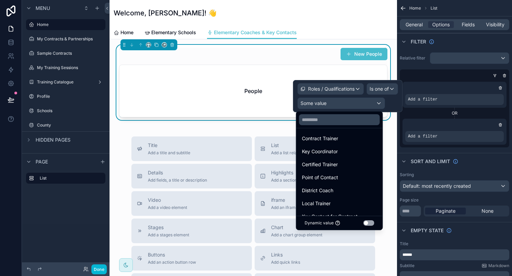
scroll to position [86, 0]
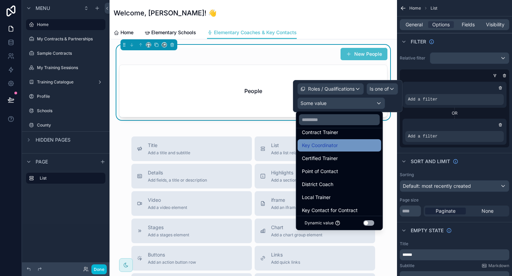
click at [333, 146] on span "Key Coordinator" at bounding box center [320, 145] width 36 height 8
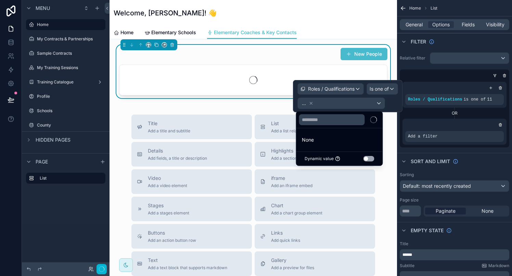
scroll to position [0, 0]
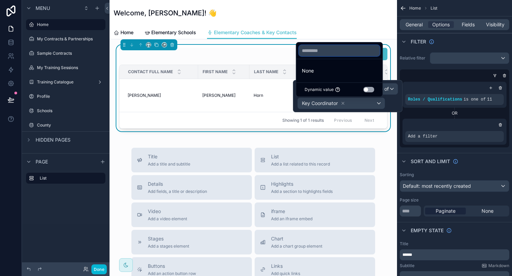
click at [325, 52] on input "text" at bounding box center [339, 50] width 81 height 11
type input "*"
click at [372, 90] on button "Use setting" at bounding box center [368, 89] width 11 height 5
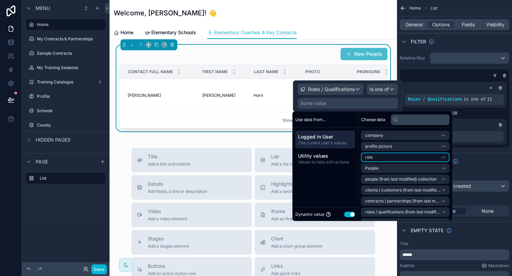
click at [411, 159] on li "role" at bounding box center [405, 158] width 89 height 10
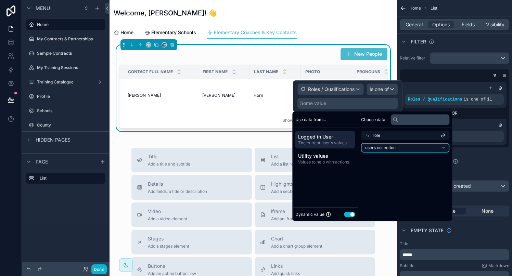
click at [401, 144] on li "users collection" at bounding box center [405, 148] width 89 height 10
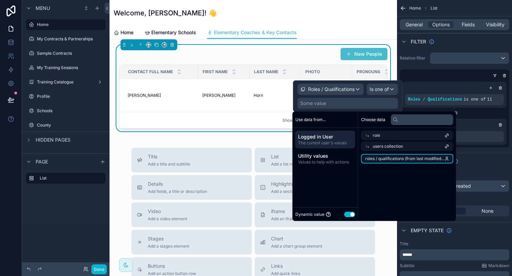
click at [410, 158] on span "roles / qualifications (from last modified) collection (list)" at bounding box center [404, 158] width 79 height 5
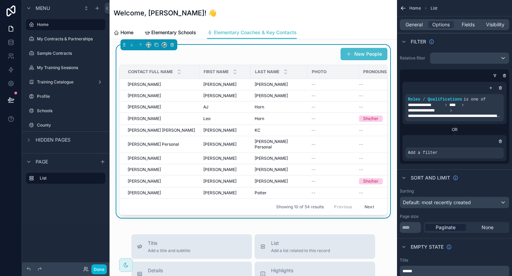
click at [497, 94] on icon "scrollable content" at bounding box center [496, 95] width 2 height 2
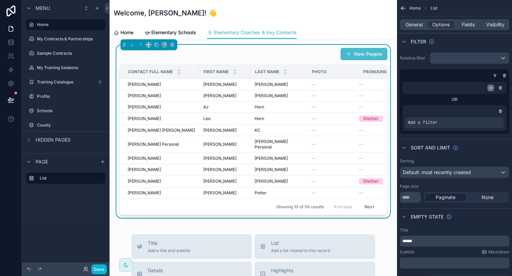
click at [489, 88] on icon "scrollable content" at bounding box center [490, 88] width 4 height 4
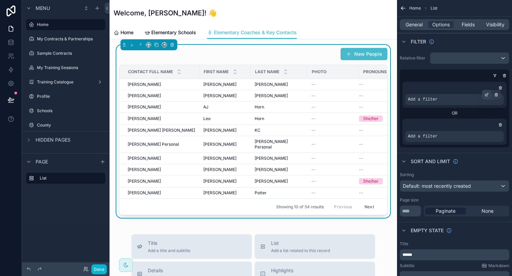
click at [486, 96] on icon "scrollable content" at bounding box center [486, 95] width 2 height 2
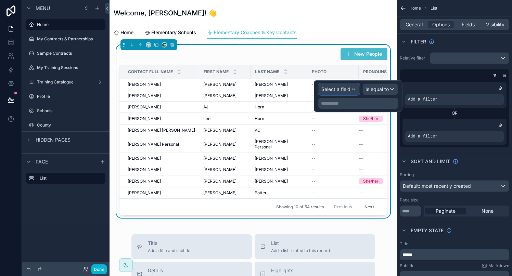
click at [346, 90] on span "Select a field" at bounding box center [335, 89] width 29 height 6
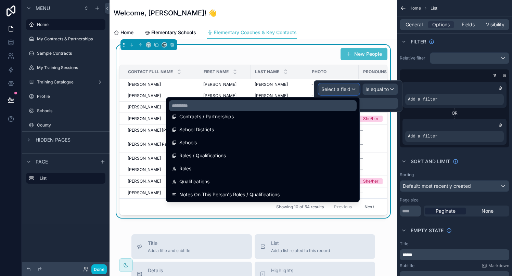
scroll to position [244, 0]
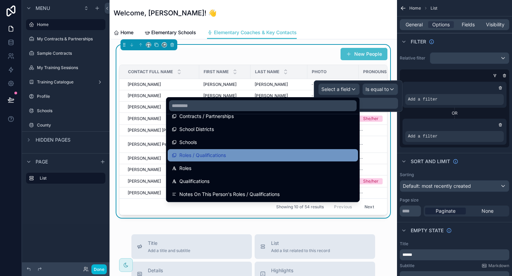
click at [321, 155] on div "Roles / Qualifications" at bounding box center [263, 155] width 182 height 8
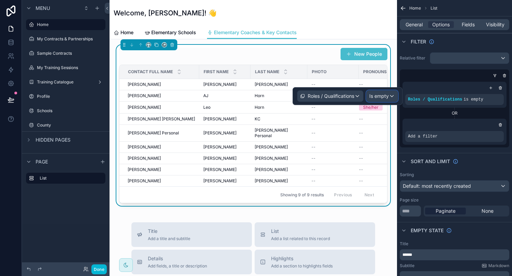
click at [378, 97] on span "Is empty" at bounding box center [378, 96] width 19 height 7
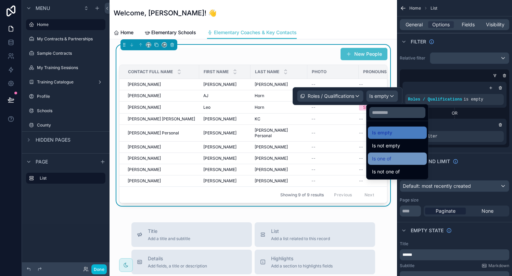
click at [370, 157] on div "Is one of" at bounding box center [397, 159] width 59 height 12
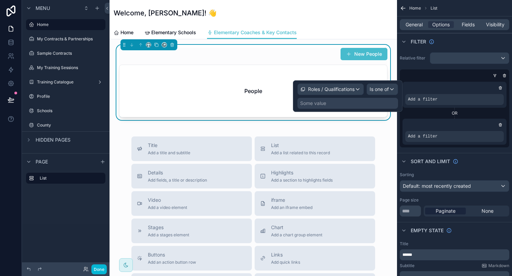
click at [318, 103] on div "Some value" at bounding box center [313, 103] width 26 height 7
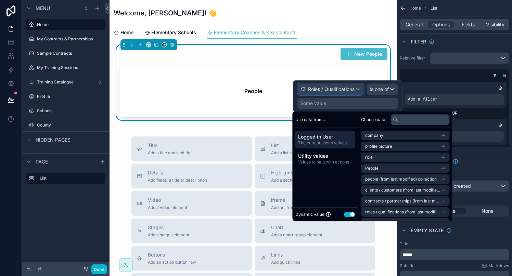
click at [349, 89] on span "Roles / Qualifications" at bounding box center [331, 89] width 47 height 7
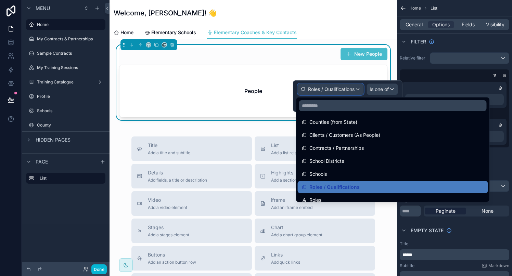
scroll to position [219, 0]
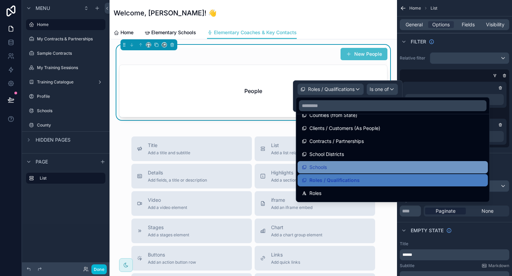
click at [337, 164] on div "Schools" at bounding box center [393, 167] width 182 height 8
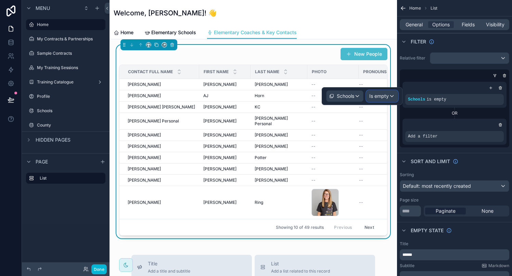
click at [380, 94] on span "Is empty" at bounding box center [378, 96] width 19 height 7
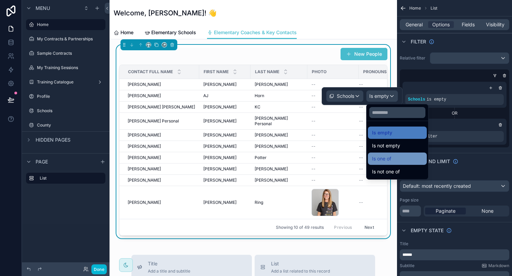
click at [378, 157] on span "Is one of" at bounding box center [381, 159] width 19 height 8
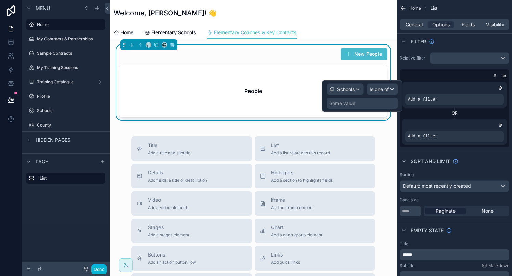
click at [357, 102] on div "Some value" at bounding box center [361, 103] width 71 height 11
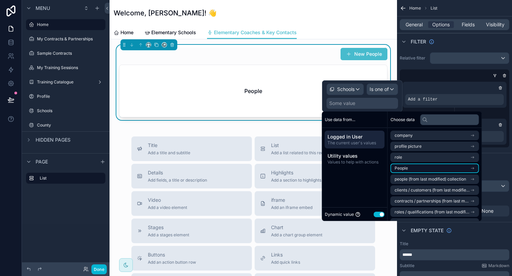
click at [400, 169] on span "People" at bounding box center [400, 168] width 13 height 5
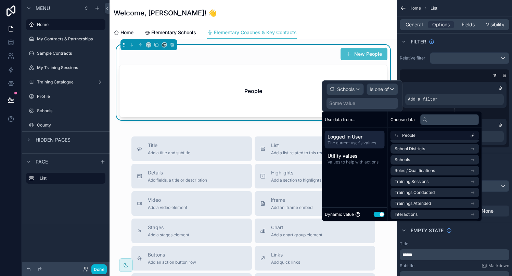
scroll to position [66, 0]
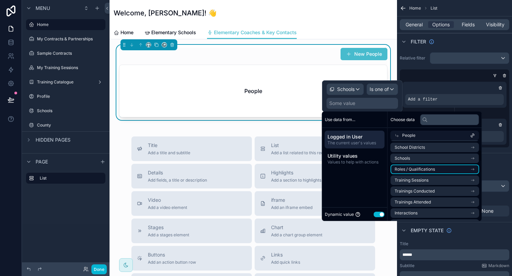
click at [408, 168] on span "Roles / Qualifications" at bounding box center [414, 169] width 40 height 5
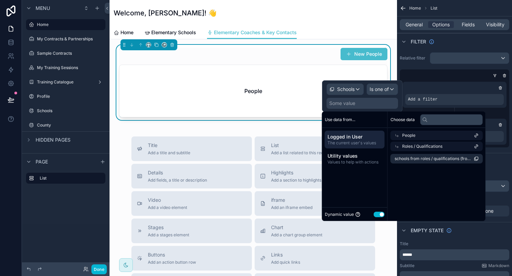
scroll to position [0, 0]
click at [409, 160] on span "schools from roles / qualifications (from key contact) collection (list)" at bounding box center [432, 158] width 76 height 5
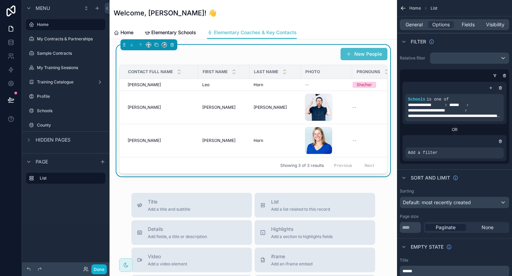
click at [396, 158] on div "New People Contact Full Name First Name Last Name Photo Pronouns Leo Horn Leo H…" at bounding box center [252, 265] width 287 height 452
click at [182, 34] on span "Elementary Schools" at bounding box center [173, 32] width 45 height 7
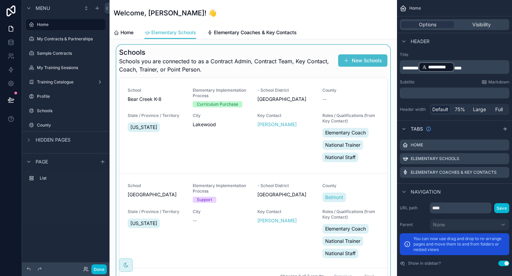
click at [281, 136] on div "scrollable content" at bounding box center [253, 166] width 276 height 243
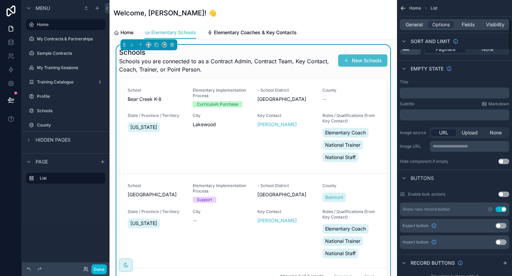
scroll to position [258, 0]
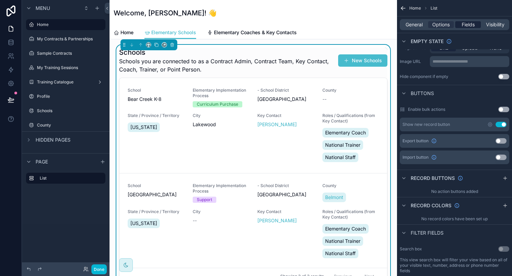
click at [471, 25] on span "Fields" at bounding box center [467, 24] width 13 height 7
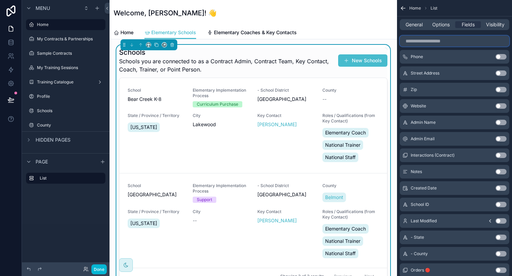
click at [432, 42] on input "scrollable content" at bounding box center [454, 41] width 109 height 11
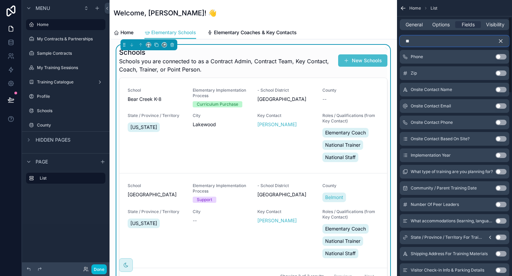
scroll to position [0, 0]
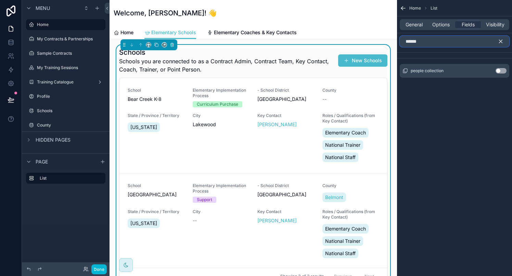
type input "******"
click at [503, 71] on button "Use setting" at bounding box center [500, 70] width 11 height 5
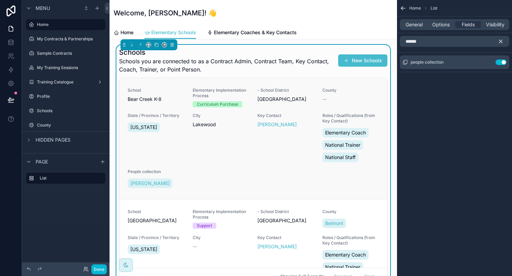
click at [254, 158] on div "School Bear Creek K-8 Elementary Implementation Process Curriculum Purchase - S…" at bounding box center [253, 139] width 251 height 102
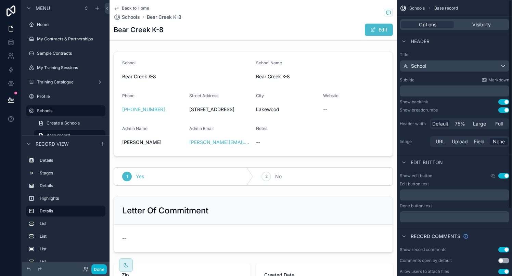
scroll to position [89, 0]
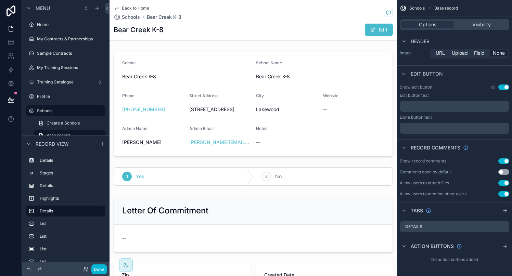
click at [115, 7] on icon "scrollable content" at bounding box center [116, 7] width 5 height 5
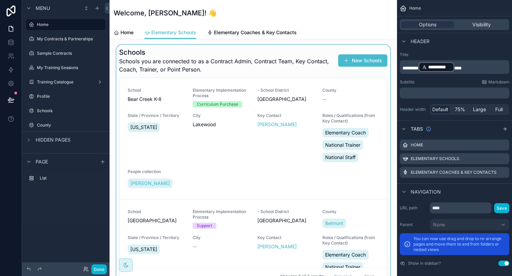
click at [303, 71] on div "scrollable content" at bounding box center [253, 166] width 276 height 243
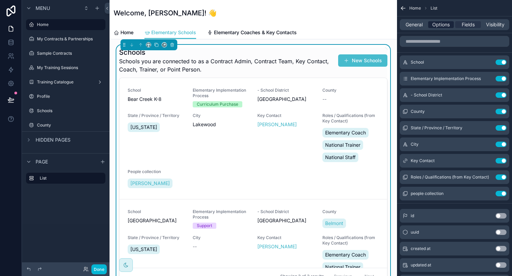
click at [438, 25] on span "Options" at bounding box center [440, 24] width 17 height 7
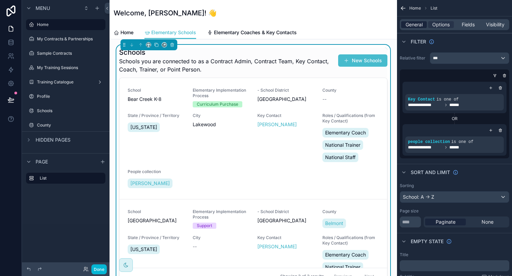
click at [411, 24] on span "General" at bounding box center [413, 24] width 17 height 7
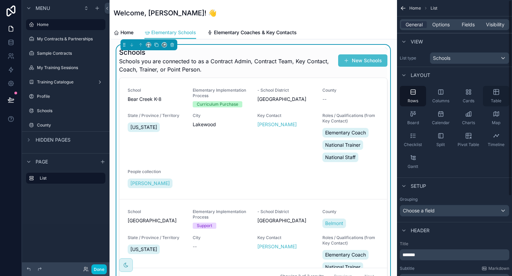
click at [495, 91] on icon "scrollable content" at bounding box center [495, 92] width 0 height 5
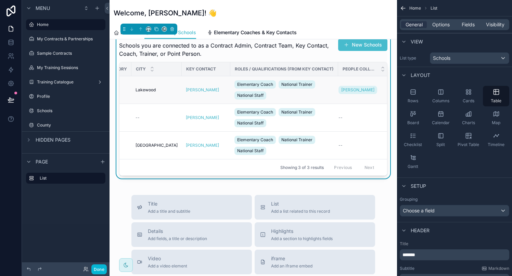
scroll to position [16, 0]
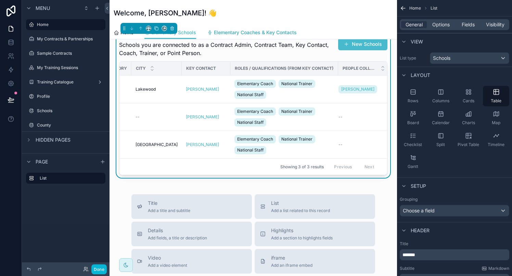
click at [231, 30] on span "Elementary Coaches & Key Contacts" at bounding box center [255, 32] width 83 height 7
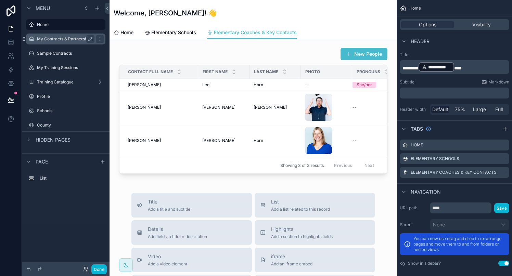
click at [56, 40] on label "My Contracts & Partnerships" at bounding box center [65, 38] width 56 height 5
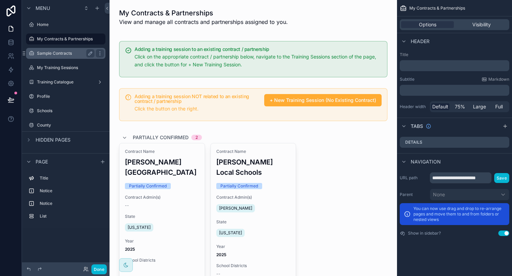
click at [55, 54] on label "Sample Contracts" at bounding box center [64, 53] width 55 height 5
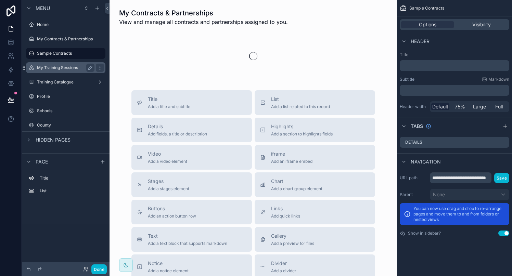
click at [56, 70] on label "My Training Sessions" at bounding box center [64, 67] width 55 height 5
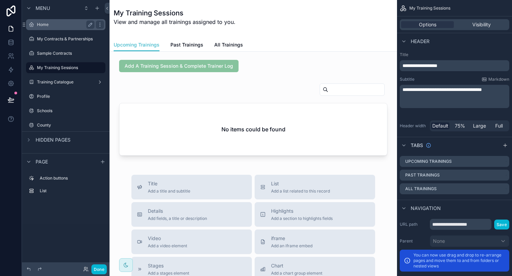
click at [54, 29] on div "Home" at bounding box center [65, 24] width 77 height 11
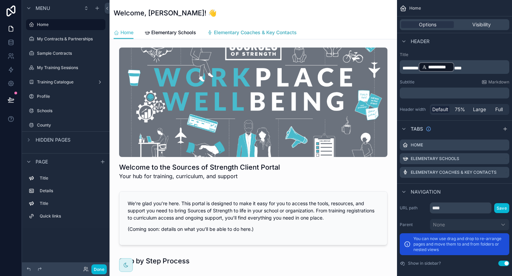
click at [243, 31] on span "Elementary Coaches & Key Contacts" at bounding box center [255, 32] width 83 height 7
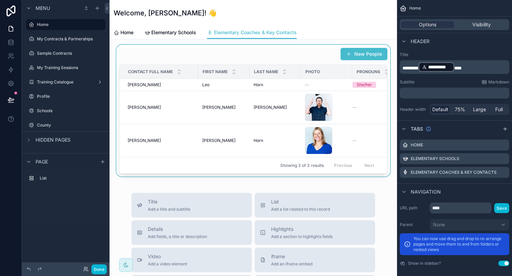
click at [262, 95] on div "scrollable content" at bounding box center [253, 111] width 276 height 132
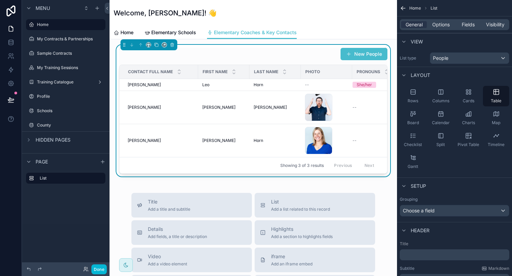
click at [434, 20] on div "General Options Fields Visibility" at bounding box center [454, 24] width 109 height 11
click at [436, 26] on span "Options" at bounding box center [440, 24] width 17 height 7
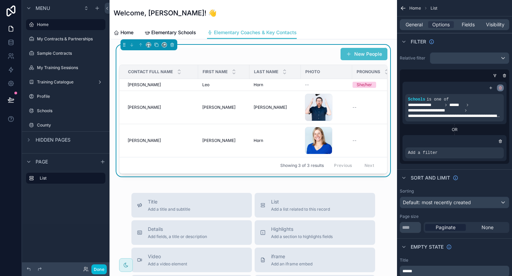
click at [499, 90] on icon "scrollable content" at bounding box center [500, 88] width 4 height 4
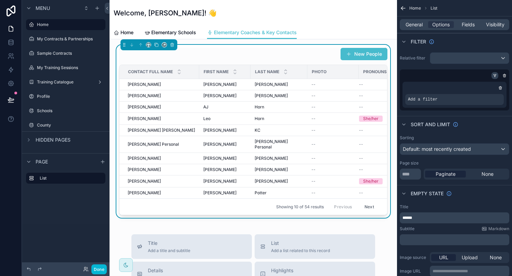
click at [495, 76] on icon "scrollable content" at bounding box center [495, 76] width 0 height 1
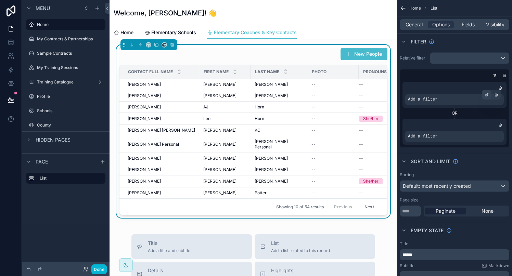
click at [489, 93] on div "scrollable content" at bounding box center [487, 95] width 10 height 10
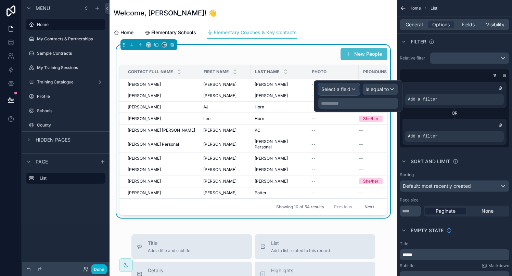
click at [347, 87] on span "Select a field" at bounding box center [335, 89] width 29 height 6
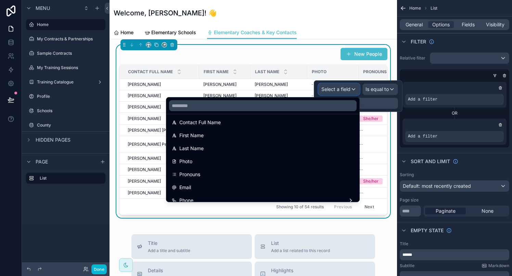
scroll to position [63, 0]
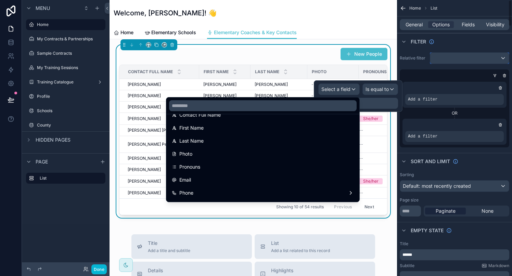
click at [460, 58] on div "scrollable content" at bounding box center [469, 58] width 79 height 11
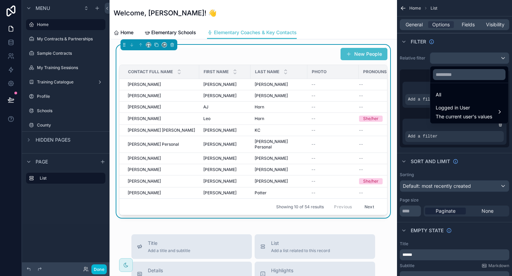
click at [460, 58] on div "scrollable content" at bounding box center [256, 138] width 512 height 276
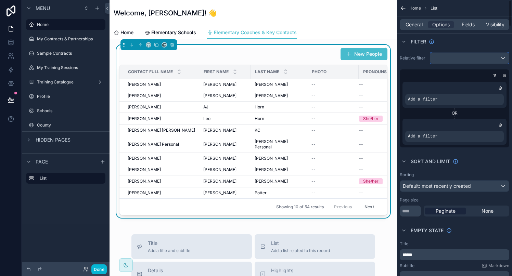
click at [459, 62] on div "scrollable content" at bounding box center [469, 58] width 79 height 11
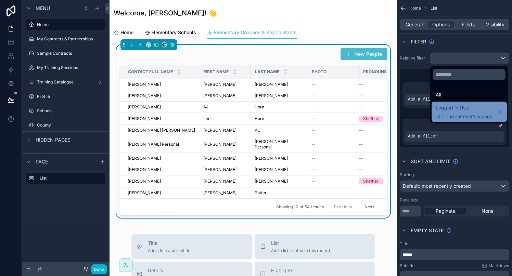
click at [441, 114] on span "The current user's values" at bounding box center [463, 116] width 56 height 7
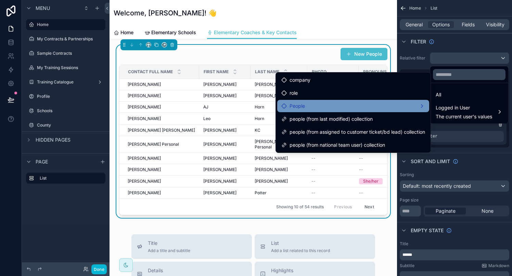
click at [336, 103] on div "People" at bounding box center [353, 106] width 144 height 8
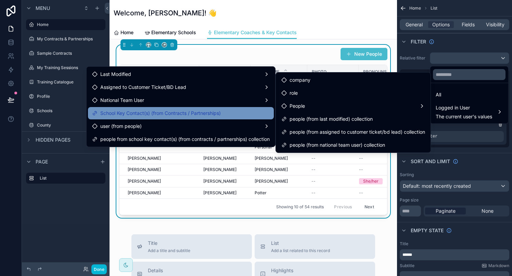
click at [200, 112] on span "School Key Contact(s) (from Contracts / Partnerships)" at bounding box center [160, 113] width 120 height 8
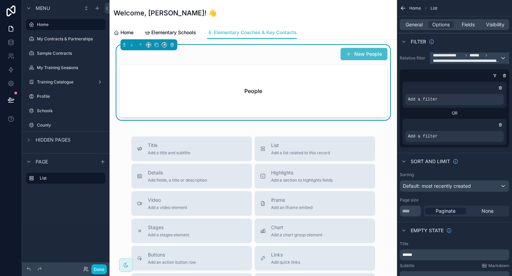
click at [500, 56] on div "**********" at bounding box center [469, 58] width 79 height 11
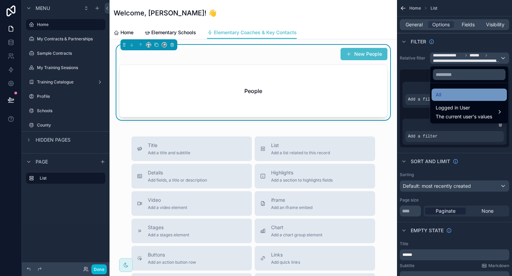
click at [457, 95] on div "All" at bounding box center [468, 95] width 67 height 8
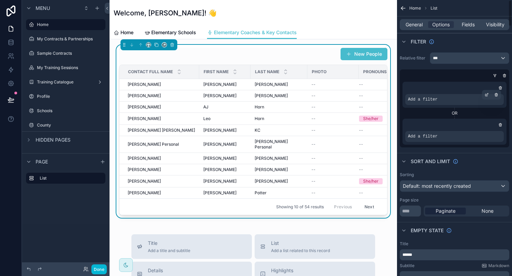
click at [456, 98] on div "Add a filter" at bounding box center [454, 99] width 99 height 11
click at [483, 93] on div "Add a filter" at bounding box center [454, 95] width 104 height 26
click at [486, 95] on icon "scrollable content" at bounding box center [487, 94] width 2 height 2
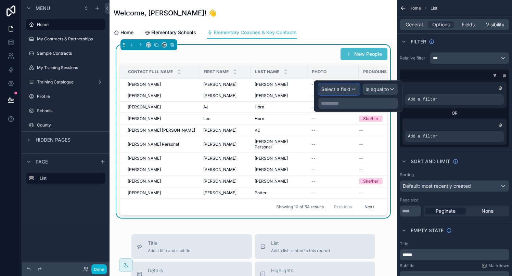
click at [346, 84] on div "Select a field" at bounding box center [338, 89] width 41 height 11
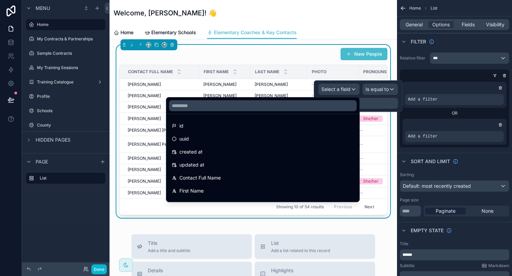
click at [346, 84] on div at bounding box center [358, 95] width 89 height 31
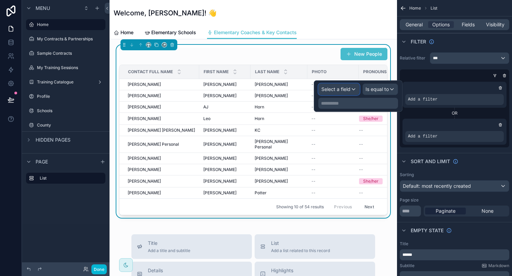
click at [342, 86] on span "Select a field" at bounding box center [335, 89] width 29 height 6
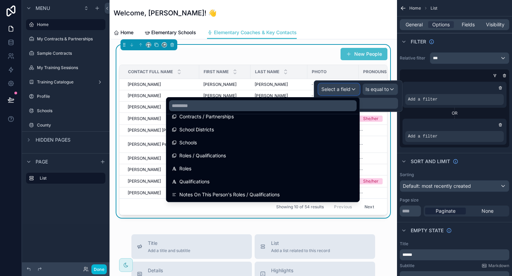
scroll to position [247, 0]
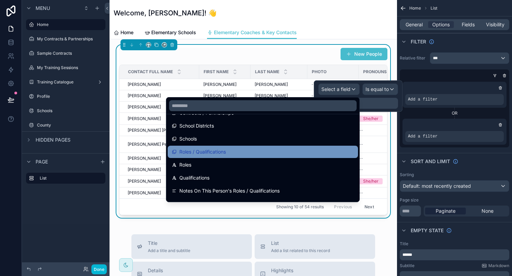
click at [221, 155] on span "Roles / Qualifications" at bounding box center [202, 152] width 47 height 8
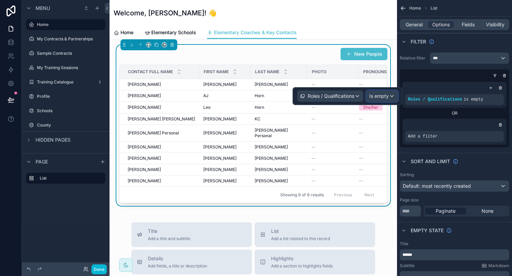
click at [380, 98] on span "Is empty" at bounding box center [378, 96] width 19 height 7
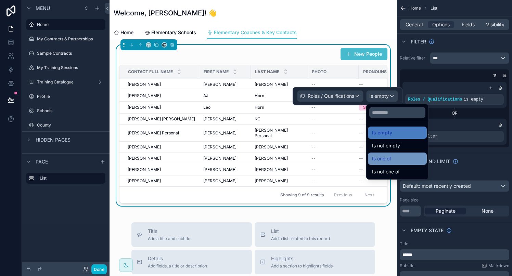
click at [378, 155] on span "Is one of" at bounding box center [381, 159] width 19 height 8
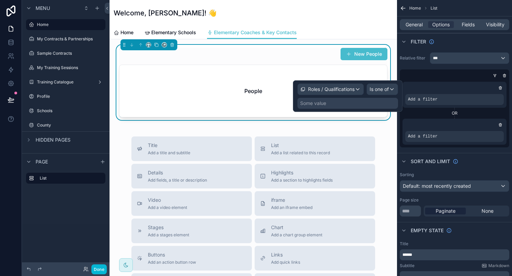
click at [343, 105] on div "Some value" at bounding box center [347, 103] width 101 height 11
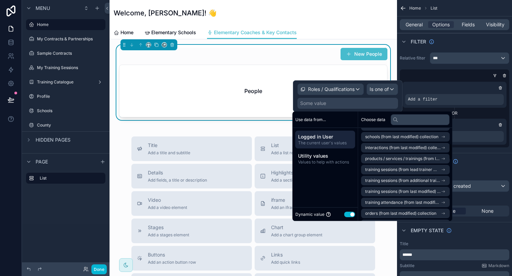
scroll to position [109, 0]
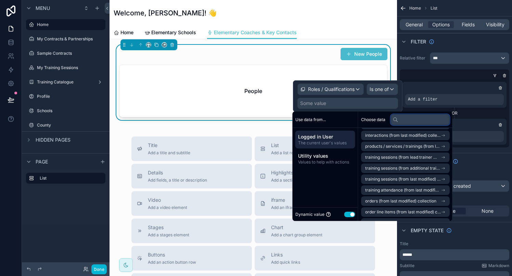
click at [411, 120] on input "text" at bounding box center [420, 119] width 59 height 11
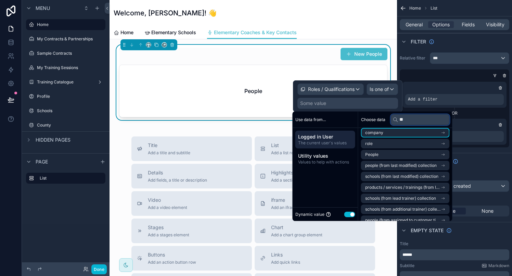
scroll to position [0, 0]
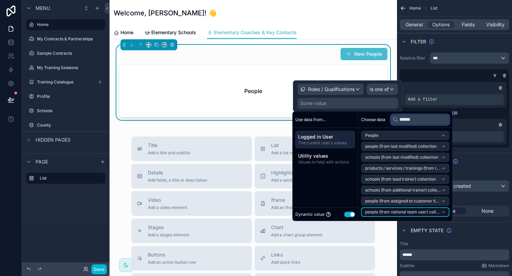
type input "*****"
click at [400, 211] on span "people (from national team user) collection" at bounding box center [403, 211] width 76 height 5
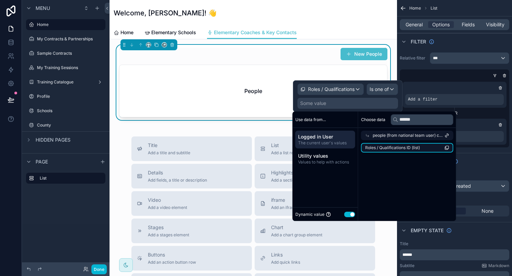
click at [412, 146] on span "Roles / Qualifications ID (list)" at bounding box center [392, 147] width 55 height 5
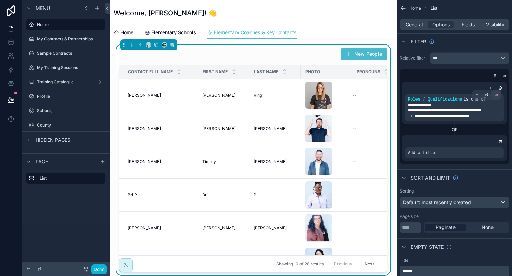
click at [496, 95] on icon "scrollable content" at bounding box center [496, 95] width 4 height 4
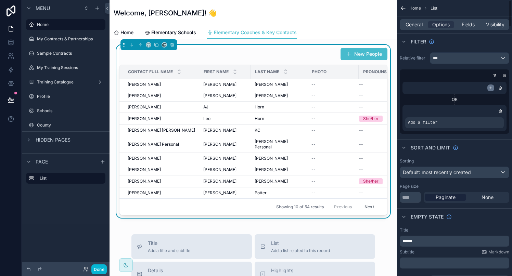
click at [490, 88] on icon "scrollable content" at bounding box center [491, 88] width 2 height 0
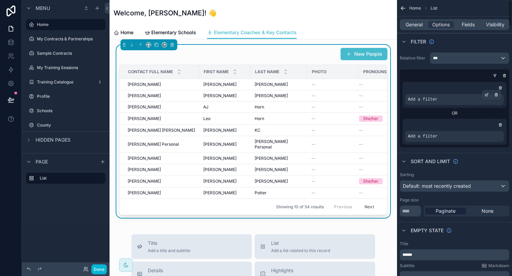
click at [441, 100] on div "Add a filter" at bounding box center [454, 99] width 99 height 11
click at [486, 95] on icon "scrollable content" at bounding box center [486, 95] width 4 height 4
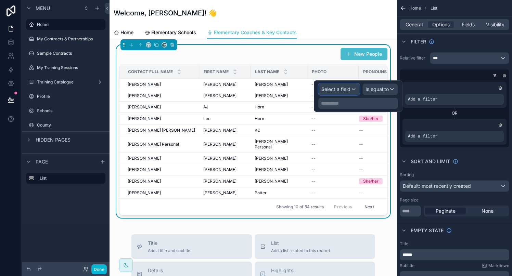
click at [340, 91] on span "Select a field" at bounding box center [335, 89] width 29 height 6
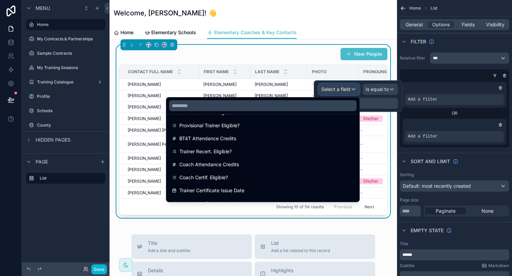
scroll to position [601, 0]
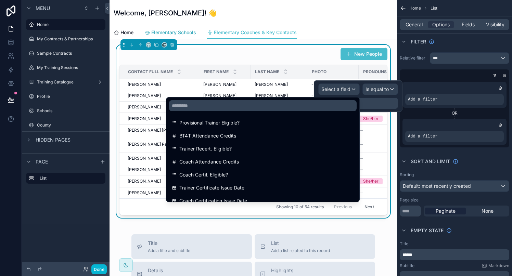
click at [164, 31] on span "Elementary Schools" at bounding box center [173, 32] width 45 height 7
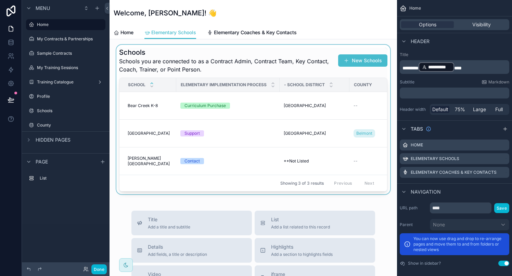
click at [283, 146] on div "scrollable content" at bounding box center [253, 119] width 276 height 149
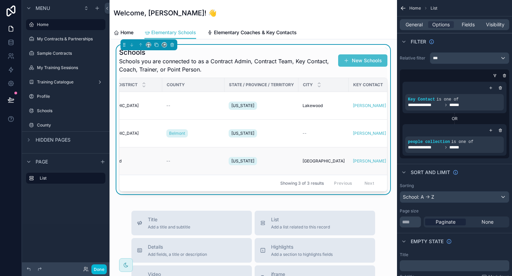
scroll to position [0, 354]
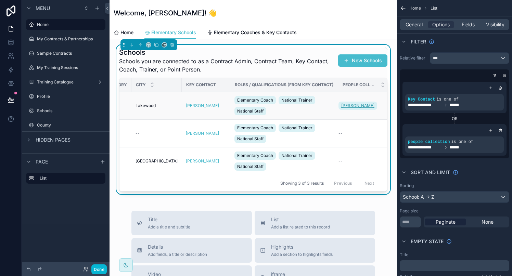
click at [345, 106] on span "[PERSON_NAME]" at bounding box center [357, 105] width 33 height 5
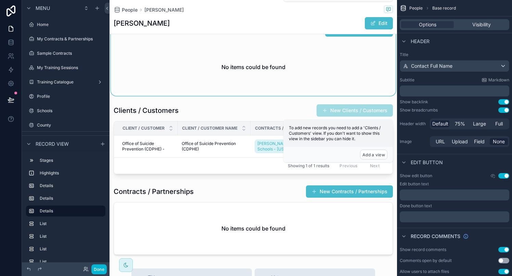
scroll to position [519, 0]
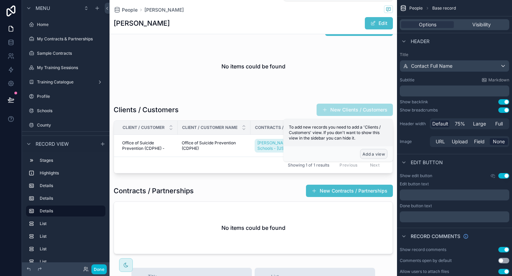
click at [369, 156] on button "Add a view" at bounding box center [373, 154] width 27 height 10
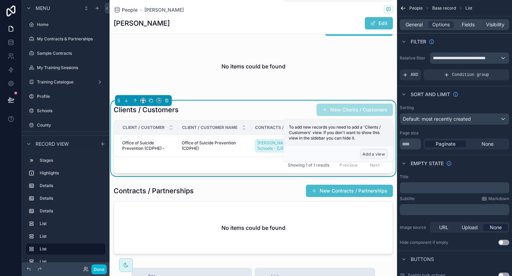
click at [367, 155] on button "Add a view" at bounding box center [373, 154] width 27 height 10
click at [256, 107] on div "Clients / Customers New Clients / Customers" at bounding box center [253, 109] width 279 height 13
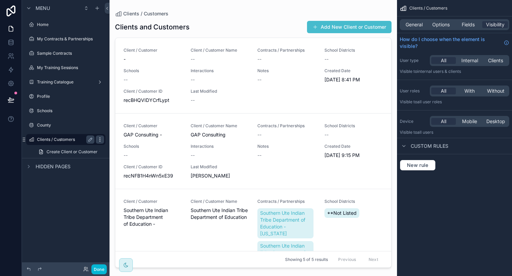
click at [101, 140] on icon "scrollable content" at bounding box center [99, 139] width 5 height 5
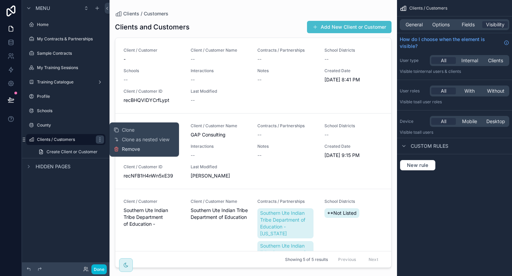
click at [125, 149] on span "Remove" at bounding box center [131, 149] width 18 height 7
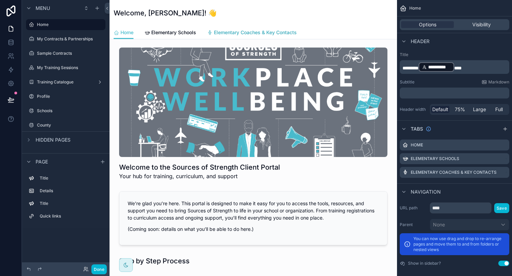
click at [270, 31] on span "Elementary Coaches & Key Contacts" at bounding box center [255, 32] width 83 height 7
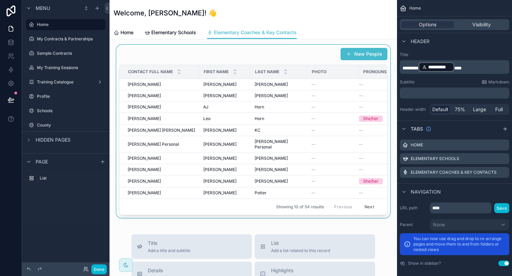
click at [250, 136] on div "scrollable content" at bounding box center [253, 131] width 276 height 173
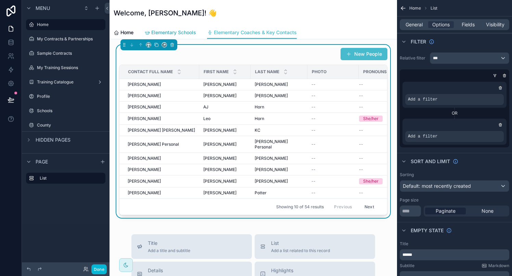
click at [189, 34] on span "Elementary Schools" at bounding box center [173, 32] width 45 height 7
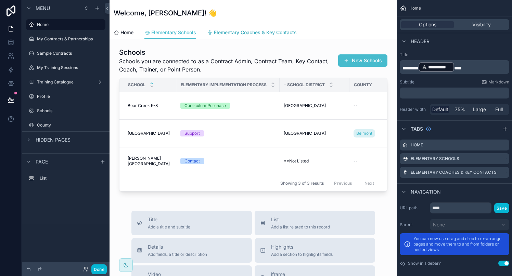
click at [225, 32] on span "Elementary Coaches & Key Contacts" at bounding box center [255, 32] width 83 height 7
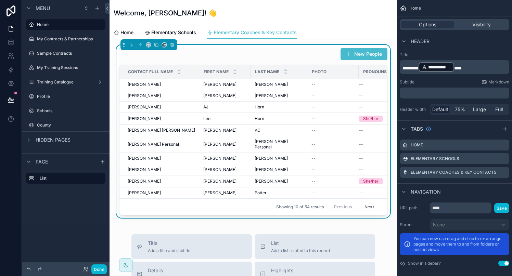
click at [244, 53] on div "New People" at bounding box center [253, 54] width 268 height 13
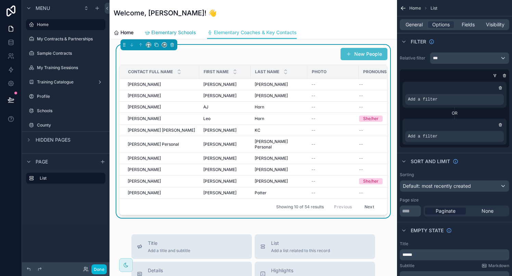
click at [187, 32] on span "Elementary Schools" at bounding box center [173, 32] width 45 height 7
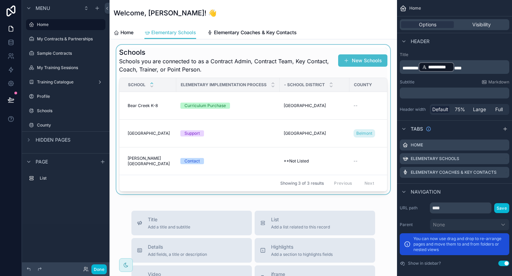
click at [267, 157] on div "scrollable content" at bounding box center [253, 119] width 276 height 149
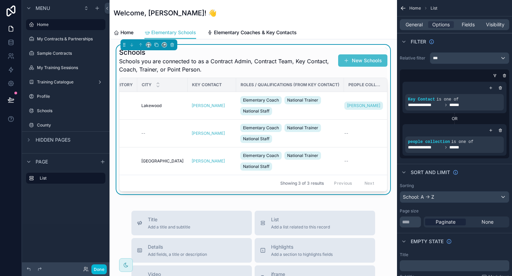
scroll to position [0, 354]
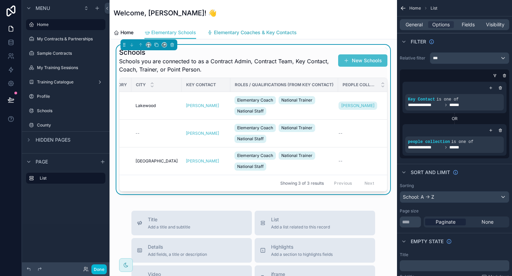
click at [227, 33] on span "Elementary Coaches & Key Contacts" at bounding box center [255, 32] width 83 height 7
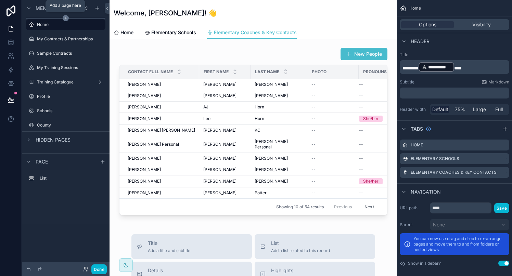
click at [66, 17] on icon "scrollable content" at bounding box center [66, 18] width 0 height 2
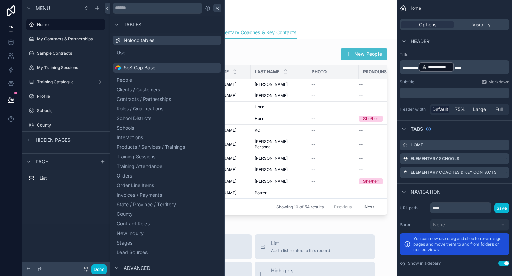
click at [219, 10] on icon at bounding box center [216, 7] width 5 height 5
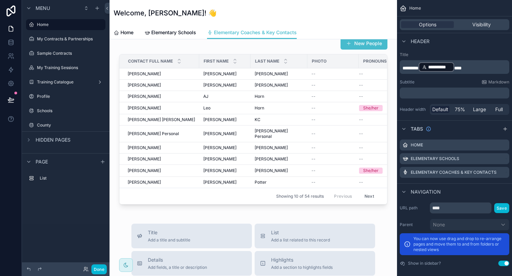
scroll to position [14, 0]
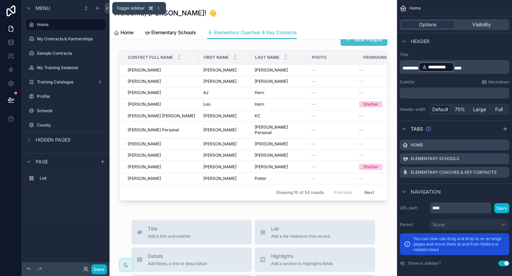
click at [108, 9] on icon at bounding box center [107, 8] width 5 height 5
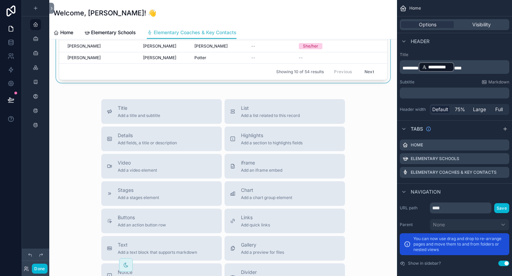
scroll to position [135, 0]
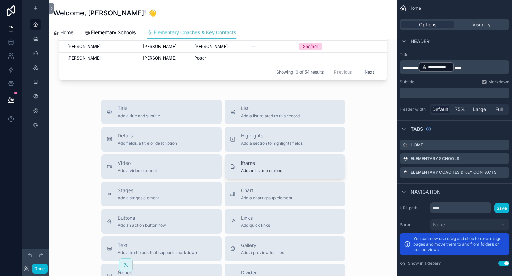
click at [278, 161] on div "iframe Add an iframe embed" at bounding box center [261, 167] width 41 height 14
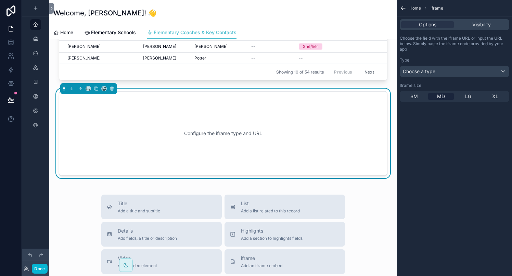
scroll to position [125, 0]
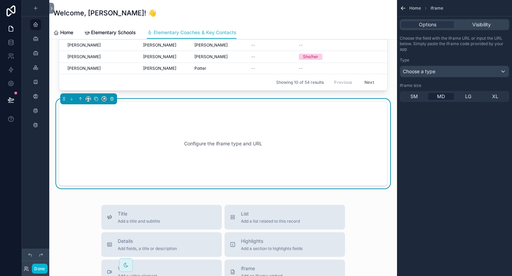
click at [278, 161] on div "Configure the iframe type and URL" at bounding box center [223, 144] width 306 height 62
click at [421, 71] on span "Choose a type" at bounding box center [419, 71] width 32 height 6
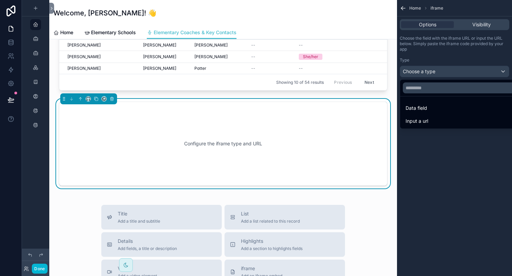
click at [421, 71] on div "scrollable content" at bounding box center [256, 138] width 512 height 276
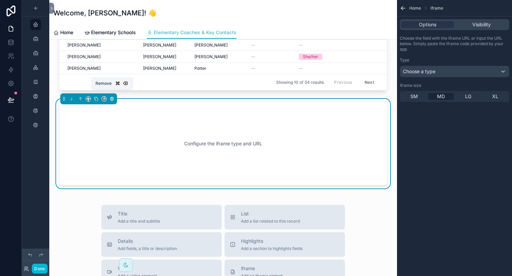
click at [113, 89] on div "Remove" at bounding box center [111, 83] width 41 height 12
click at [113, 96] on icon "scrollable content" at bounding box center [111, 98] width 5 height 5
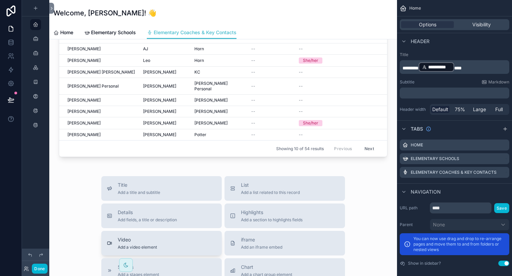
scroll to position [0, 0]
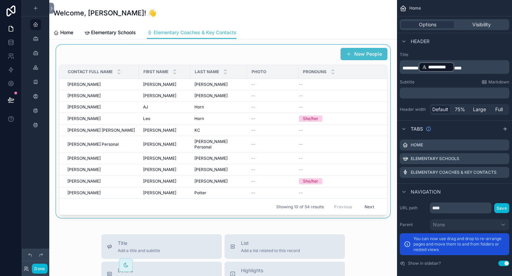
click at [247, 52] on div "scrollable content" at bounding box center [223, 131] width 337 height 173
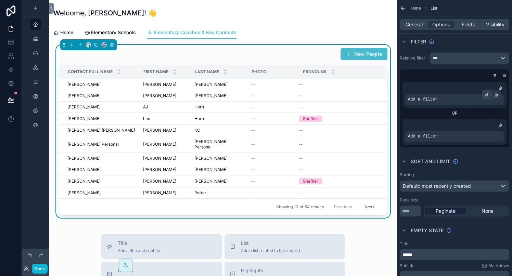
click at [484, 94] on icon "scrollable content" at bounding box center [486, 95] width 4 height 4
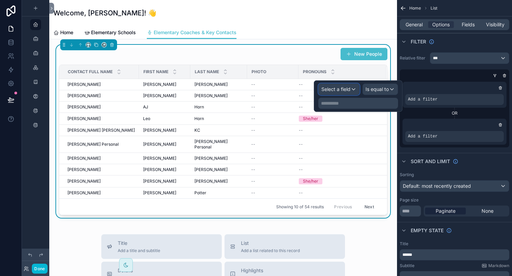
click at [338, 84] on div "Select a field" at bounding box center [338, 89] width 41 height 11
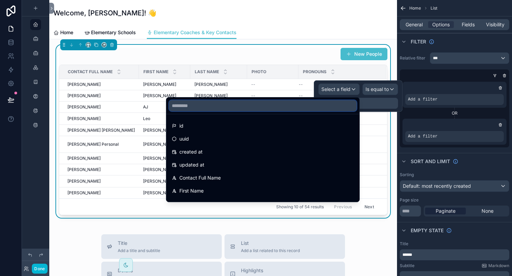
click at [205, 105] on input "text" at bounding box center [262, 105] width 187 height 11
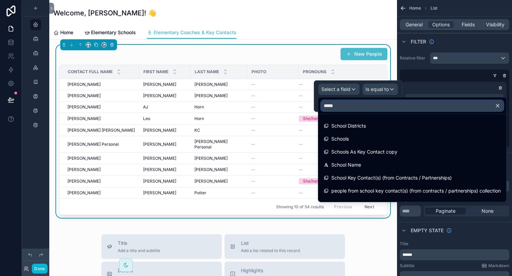
type input "******"
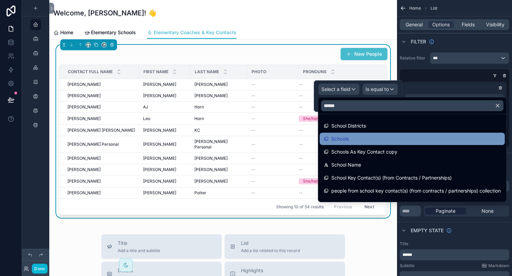
click at [332, 141] on span "Schools" at bounding box center [339, 139] width 17 height 8
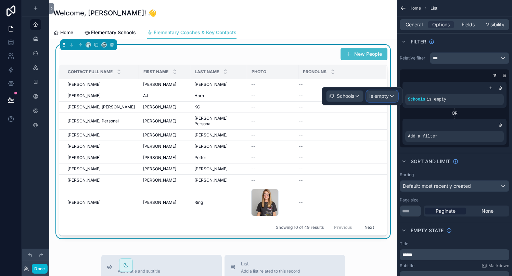
click at [383, 96] on span "Is empty" at bounding box center [378, 96] width 19 height 7
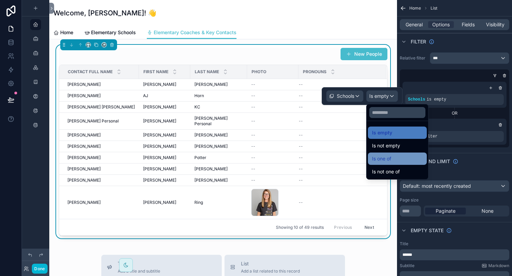
click at [383, 157] on span "Is one of" at bounding box center [381, 159] width 19 height 8
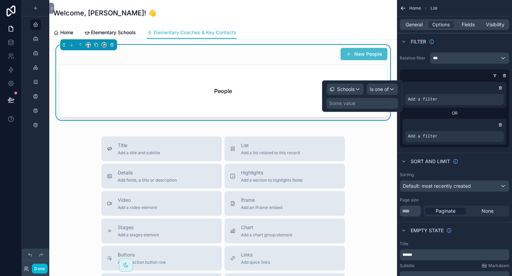
click at [351, 101] on div "Some value" at bounding box center [342, 103] width 26 height 7
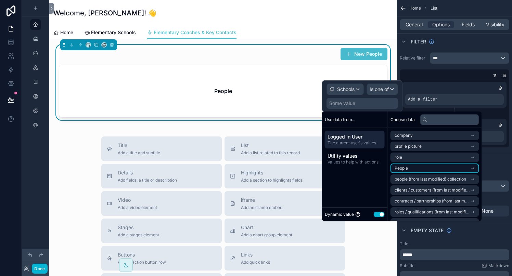
click at [422, 168] on li "People" at bounding box center [434, 169] width 89 height 10
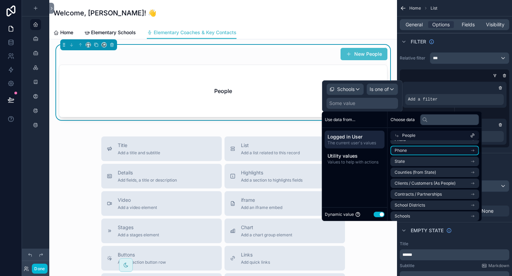
scroll to position [10, 0]
click at [475, 134] on icon at bounding box center [472, 135] width 5 height 5
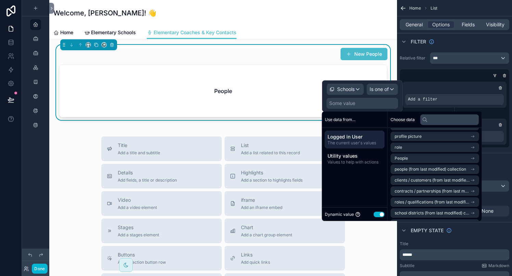
scroll to position [0, 0]
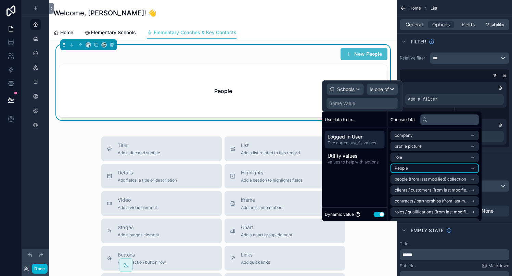
click at [471, 168] on li "People" at bounding box center [434, 169] width 89 height 10
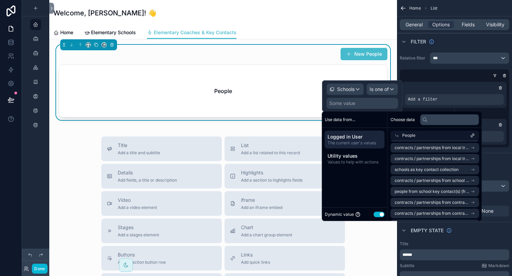
scroll to position [352, 0]
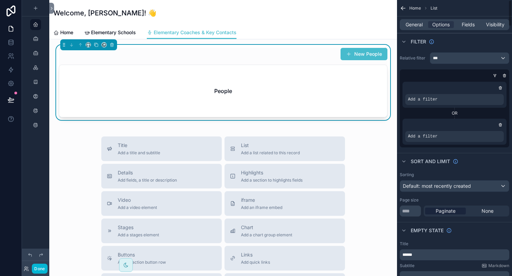
click at [477, 89] on div "scrollable content" at bounding box center [454, 87] width 99 height 7
click at [477, 60] on div "***" at bounding box center [469, 58] width 79 height 11
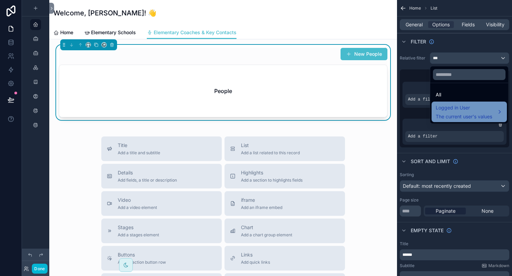
click at [458, 112] on div "Logged in User The current user's values" at bounding box center [463, 112] width 56 height 16
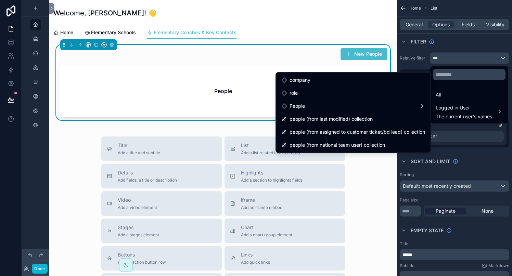
click at [251, 59] on div "New People" at bounding box center [223, 54] width 328 height 13
click at [450, 94] on div "All" at bounding box center [468, 95] width 67 height 8
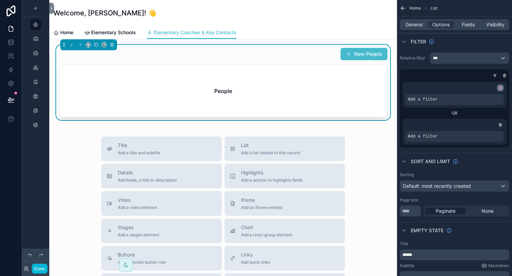
click at [500, 89] on icon "scrollable content" at bounding box center [500, 88] width 4 height 4
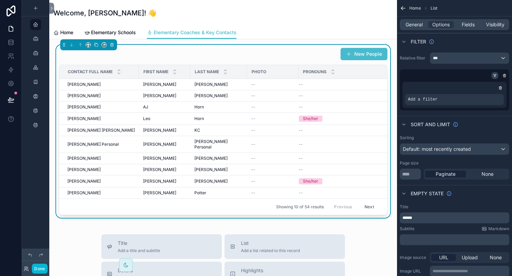
click at [496, 76] on icon "scrollable content" at bounding box center [495, 76] width 4 height 4
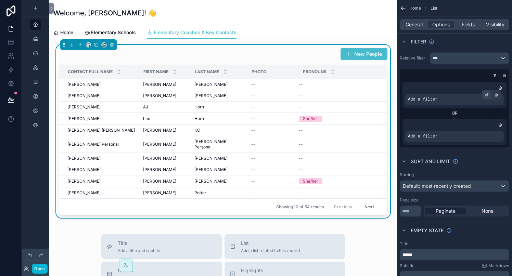
click at [485, 94] on icon "scrollable content" at bounding box center [486, 95] width 4 height 4
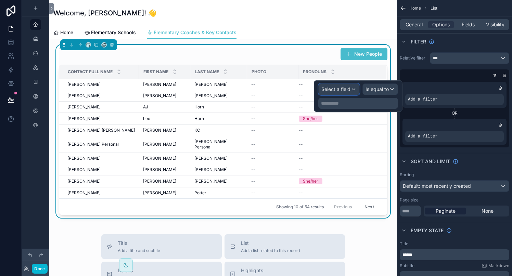
click at [327, 92] on span "Select a field" at bounding box center [335, 89] width 29 height 6
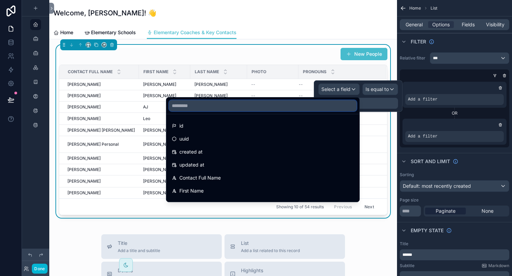
click at [219, 107] on input "text" at bounding box center [262, 105] width 187 height 11
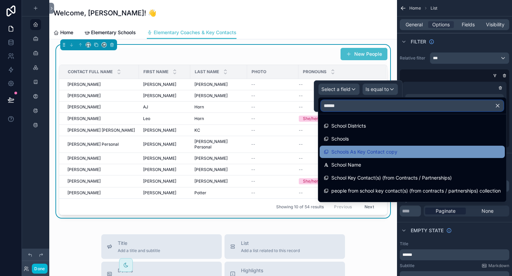
type input "******"
click at [348, 152] on span "Schools As Key Contact copy" at bounding box center [364, 152] width 66 height 8
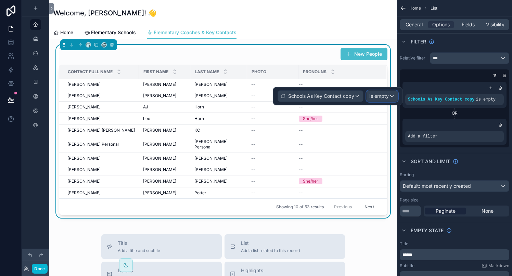
click at [379, 93] on span "Is empty" at bounding box center [378, 96] width 19 height 7
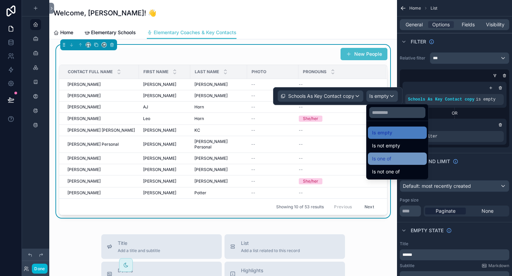
click at [376, 156] on span "Is one of" at bounding box center [381, 159] width 19 height 8
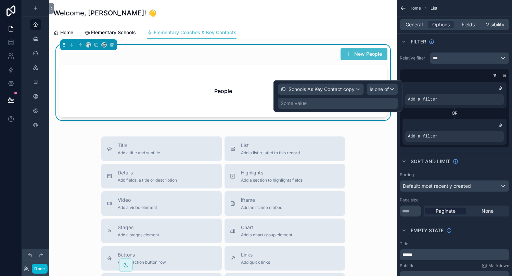
click at [312, 102] on div "Some value" at bounding box center [338, 103] width 120 height 11
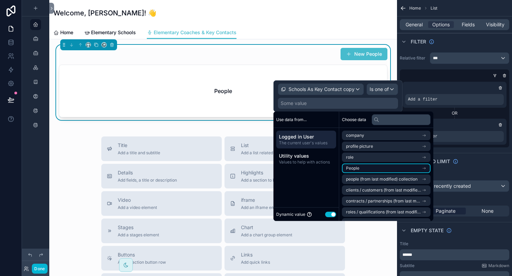
click at [365, 166] on li "People" at bounding box center [386, 169] width 89 height 10
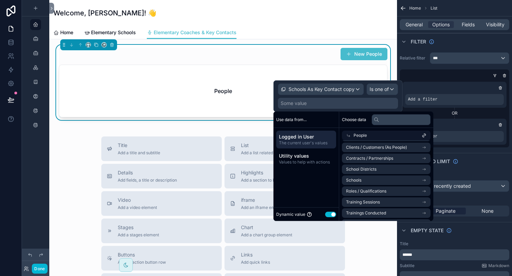
scroll to position [50, 0]
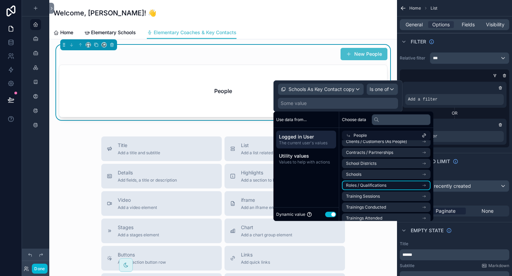
click at [371, 183] on span "Roles / Qualifications" at bounding box center [366, 185] width 40 height 5
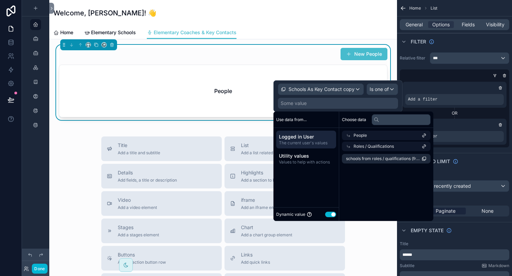
scroll to position [0, 0]
click at [371, 160] on span "schools from roles / qualifications (from key contact) collection (list)" at bounding box center [384, 158] width 76 height 5
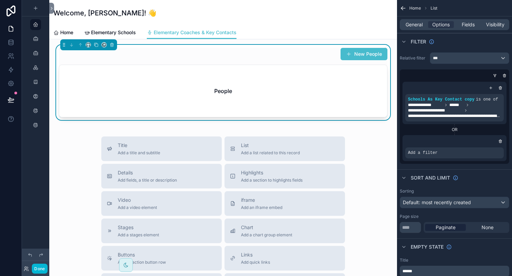
click at [391, 146] on div "New People People Title Add a title and subtitle List Add a list related to thi…" at bounding box center [223, 236] width 348 height 395
click at [494, 95] on icon "scrollable content" at bounding box center [496, 95] width 4 height 4
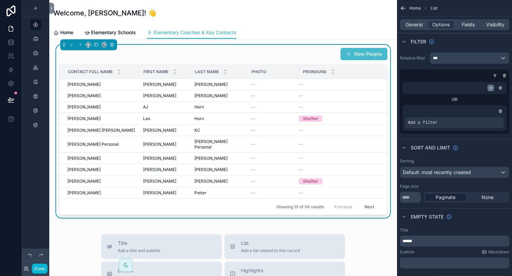
click at [490, 87] on icon "scrollable content" at bounding box center [490, 88] width 4 height 4
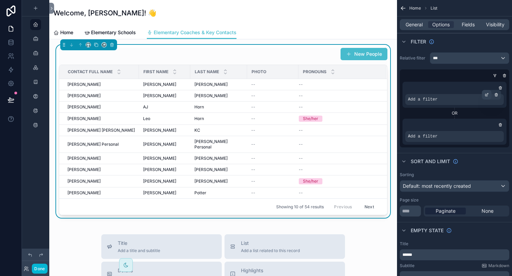
click at [485, 96] on icon "scrollable content" at bounding box center [486, 95] width 2 height 2
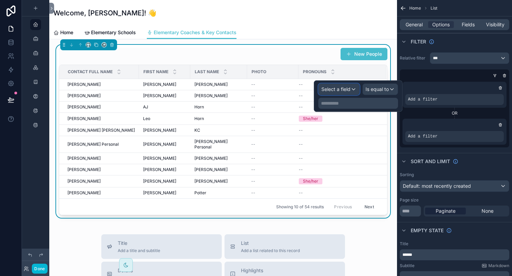
click at [345, 87] on span "Select a field" at bounding box center [335, 89] width 29 height 6
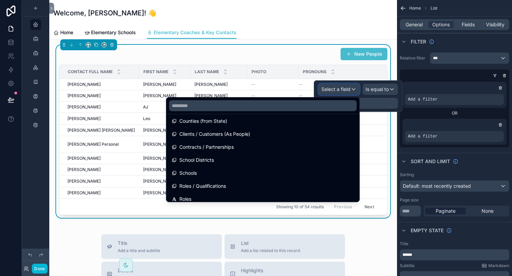
scroll to position [216, 0]
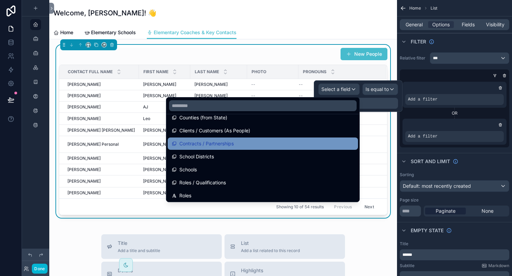
click at [236, 144] on div "Contracts / Partnerships" at bounding box center [263, 144] width 182 height 8
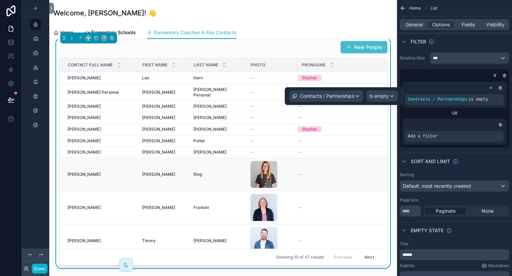
scroll to position [0, 0]
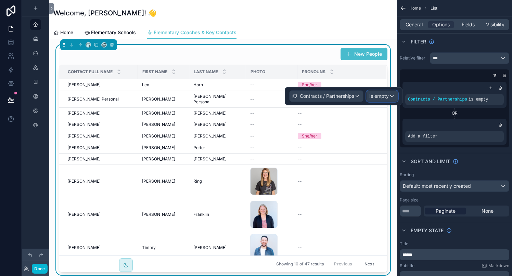
click at [385, 95] on span "Is empty" at bounding box center [378, 96] width 19 height 7
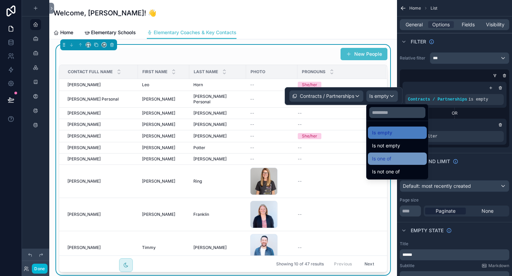
click at [384, 156] on span "Is one of" at bounding box center [381, 159] width 19 height 8
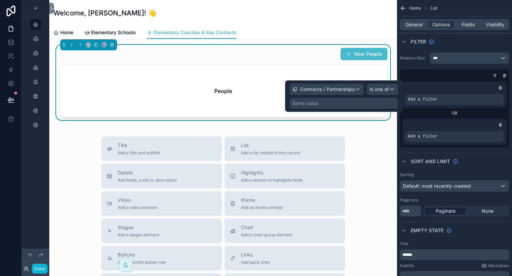
click at [327, 102] on div "Some value" at bounding box center [343, 103] width 108 height 11
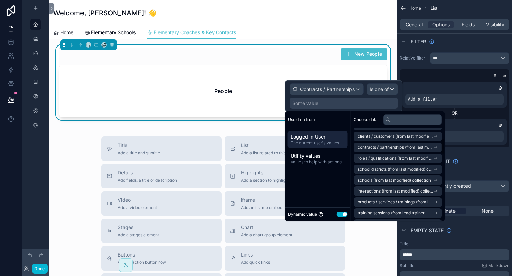
scroll to position [60, 0]
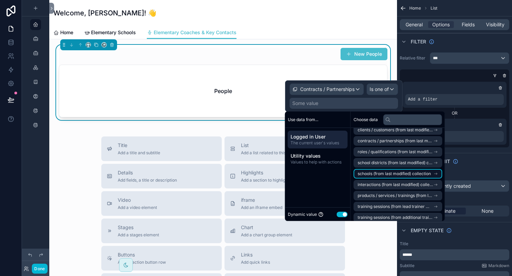
click at [366, 174] on span "schools (from last modified) collection" at bounding box center [393, 173] width 73 height 5
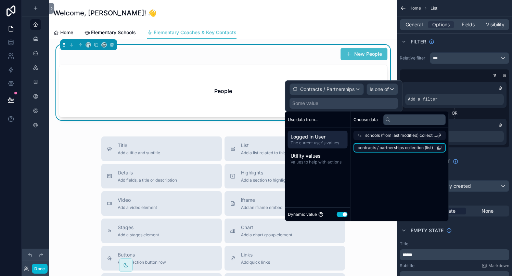
click at [382, 149] on span "contracts / partnerships collection (list)" at bounding box center [394, 147] width 75 height 5
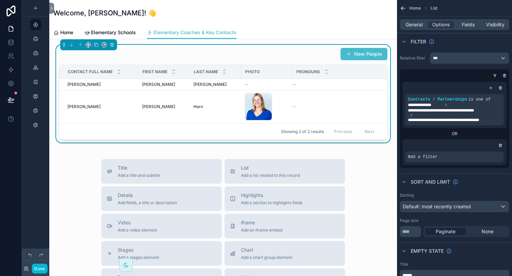
click at [393, 75] on div "New People Contact Full Name First Name Last Name Photo Pronouns Ron Weasley Ro…" at bounding box center [223, 248] width 348 height 418
click at [470, 23] on span "Fields" at bounding box center [467, 24] width 13 height 7
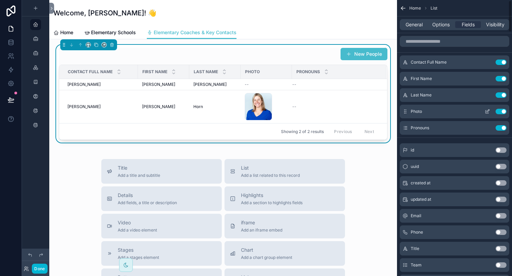
scroll to position [5, 0]
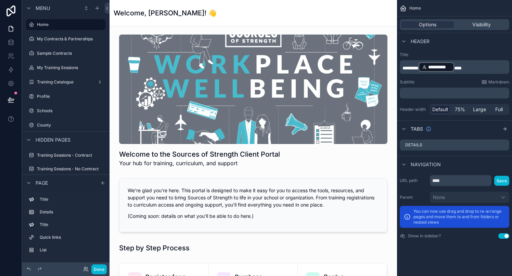
scroll to position [462, 0]
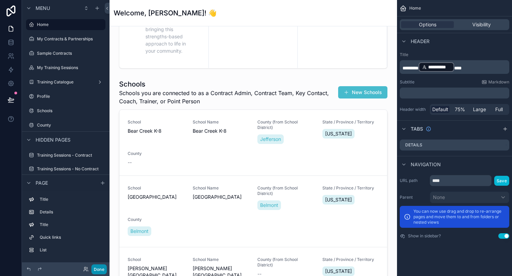
click at [96, 267] on button "Done" at bounding box center [98, 269] width 15 height 10
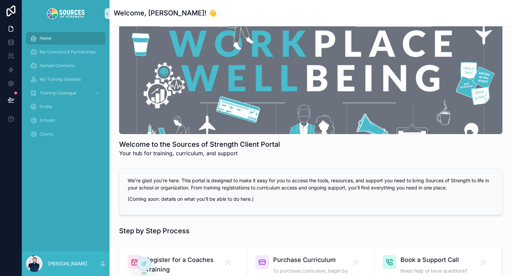
scroll to position [0, 0]
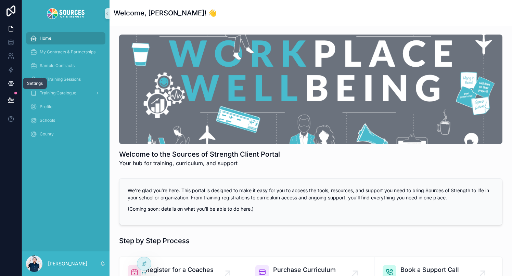
click at [9, 84] on icon at bounding box center [11, 83] width 7 height 7
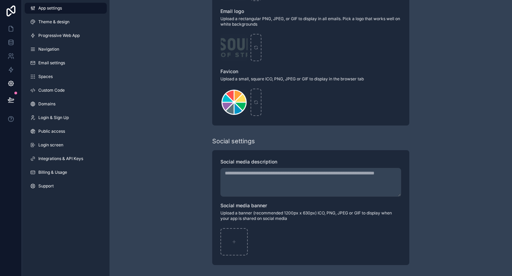
scroll to position [240, 0]
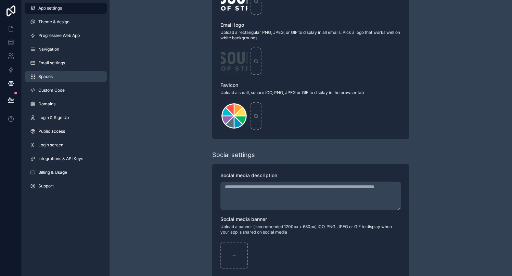
click at [54, 77] on link "Spaces" at bounding box center [66, 76] width 82 height 11
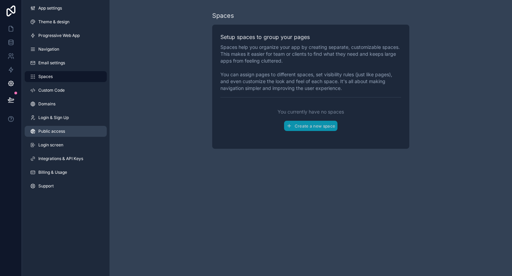
click at [54, 127] on link "Public access" at bounding box center [66, 131] width 82 height 11
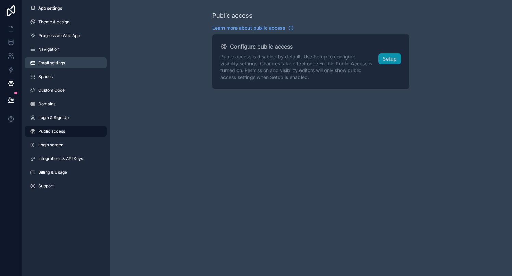
click at [55, 58] on link "Email settings" at bounding box center [66, 62] width 82 height 11
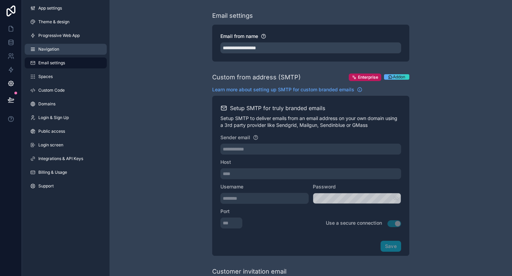
click at [80, 48] on link "Navigation" at bounding box center [66, 49] width 82 height 11
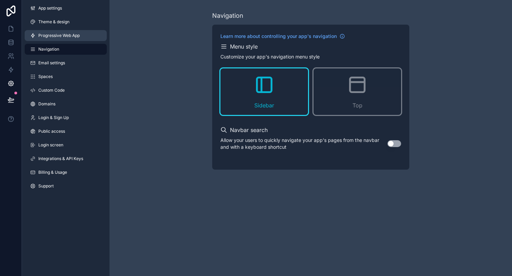
click at [69, 35] on span "Progressive Web App" at bounding box center [58, 35] width 41 height 5
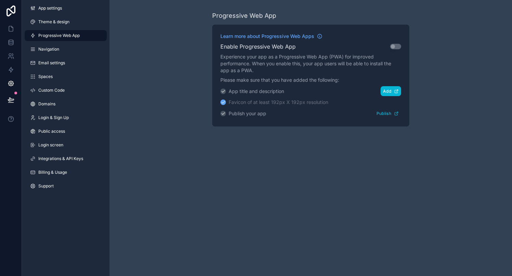
click at [388, 93] on button "Add" at bounding box center [390, 91] width 21 height 10
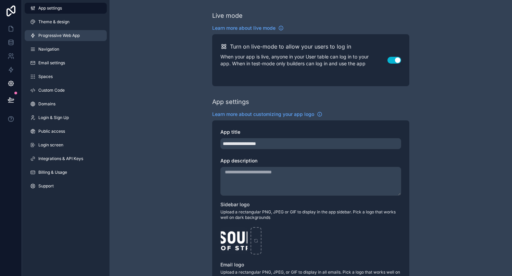
click at [61, 34] on span "Progressive Web App" at bounding box center [58, 35] width 41 height 5
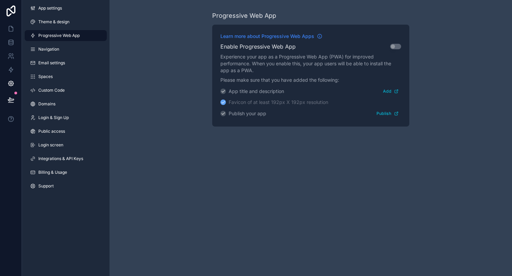
click at [320, 36] on icon "scrollable content" at bounding box center [319, 36] width 5 height 5
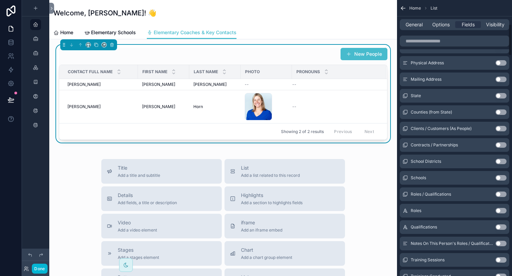
scroll to position [219, 0]
click at [502, 177] on button "Use setting" at bounding box center [500, 176] width 11 height 5
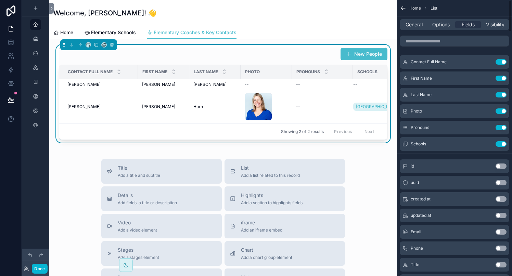
scroll to position [0, 0]
click at [436, 22] on span "Options" at bounding box center [440, 24] width 17 height 7
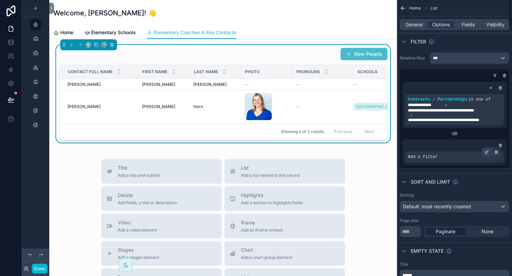
click at [486, 153] on icon "scrollable content" at bounding box center [486, 152] width 4 height 4
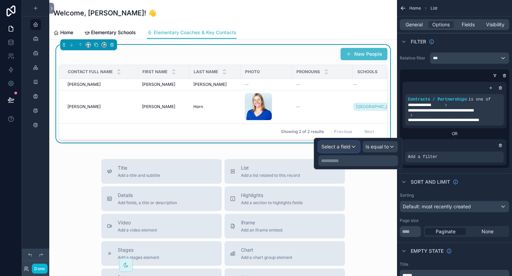
click at [342, 147] on span "Select a field" at bounding box center [335, 147] width 29 height 6
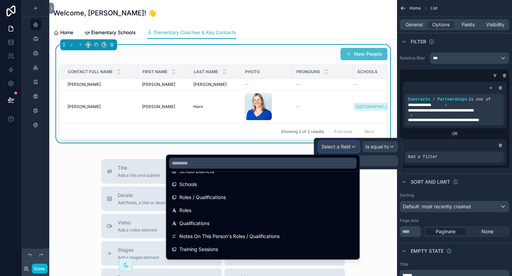
scroll to position [261, 0]
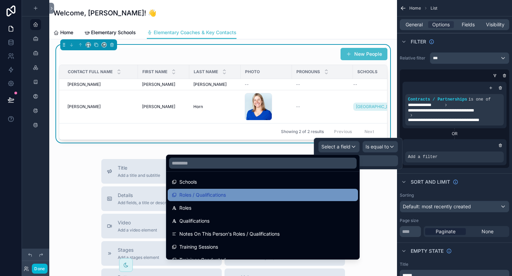
click at [216, 195] on span "Roles / Qualifications" at bounding box center [202, 195] width 47 height 8
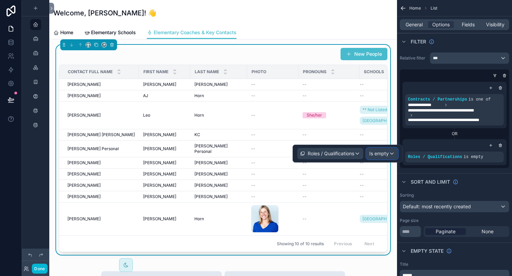
click at [381, 153] on span "Is empty" at bounding box center [378, 153] width 19 height 7
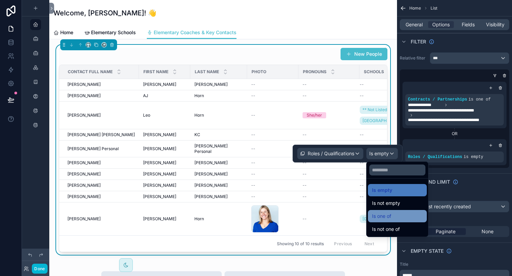
click at [383, 210] on div "Is one of" at bounding box center [397, 216] width 59 height 12
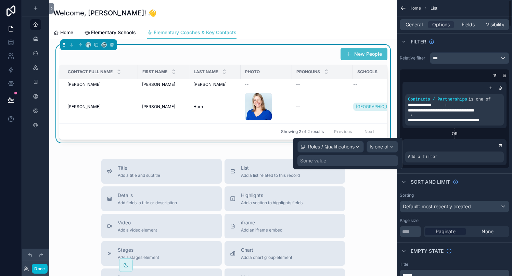
click at [454, 133] on div "OR" at bounding box center [454, 133] width 104 height 5
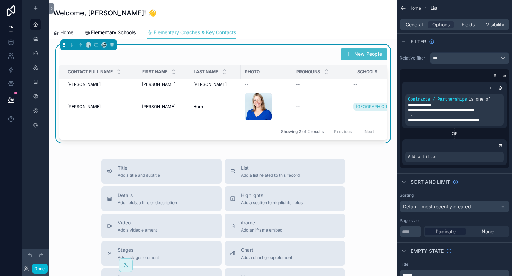
click at [454, 134] on div "OR" at bounding box center [454, 133] width 104 height 5
click at [500, 141] on div "Add a filter" at bounding box center [454, 152] width 104 height 26
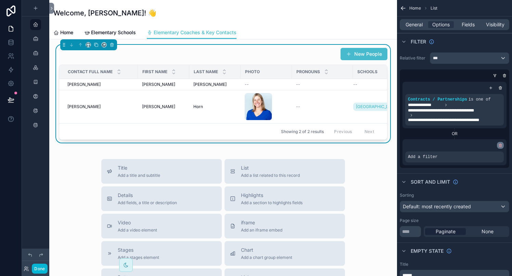
click at [500, 145] on icon "scrollable content" at bounding box center [500, 145] width 3 height 0
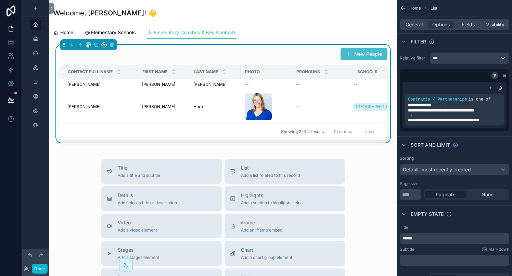
click at [495, 76] on icon "scrollable content" at bounding box center [494, 76] width 1 height 1
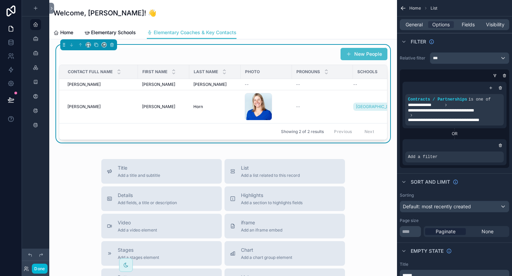
click at [455, 131] on div "OR" at bounding box center [454, 133] width 104 height 5
click at [494, 77] on icon "scrollable content" at bounding box center [495, 76] width 4 height 4
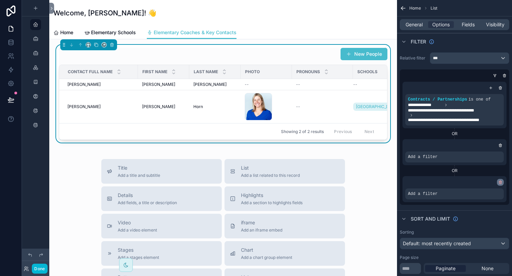
click at [498, 183] on icon "scrollable content" at bounding box center [500, 182] width 4 height 4
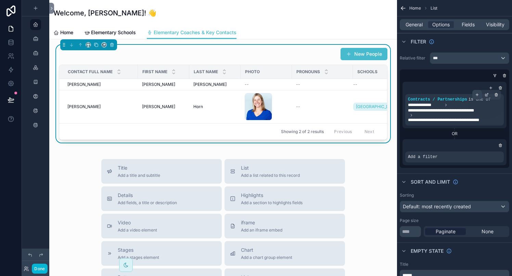
click at [476, 94] on icon "scrollable content" at bounding box center [477, 95] width 4 height 4
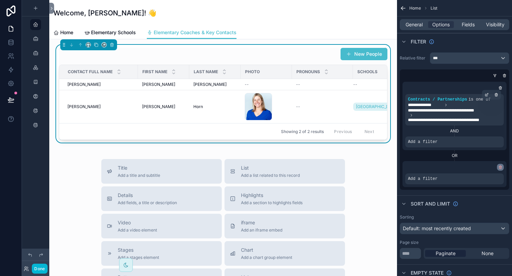
click at [499, 167] on icon "scrollable content" at bounding box center [500, 168] width 2 height 2
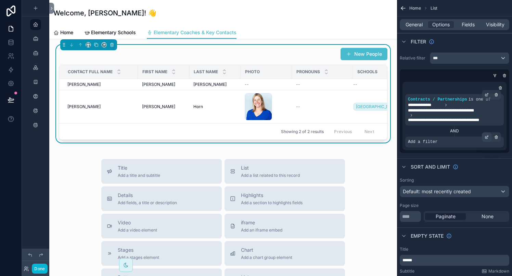
click at [486, 137] on icon "scrollable content" at bounding box center [486, 137] width 4 height 4
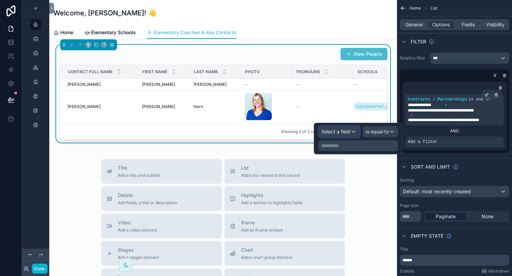
click at [340, 132] on span "Select a field" at bounding box center [335, 132] width 29 height 6
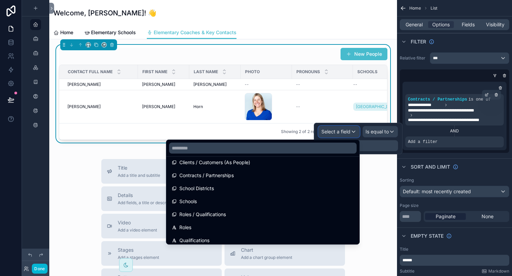
scroll to position [227, 0]
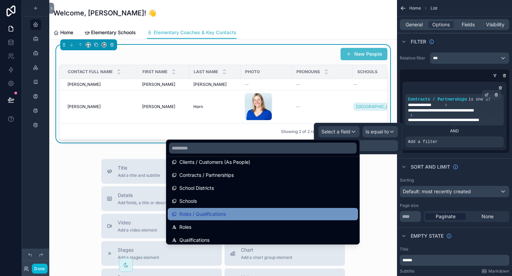
click at [186, 209] on div "Roles / Qualifications" at bounding box center [263, 214] width 190 height 12
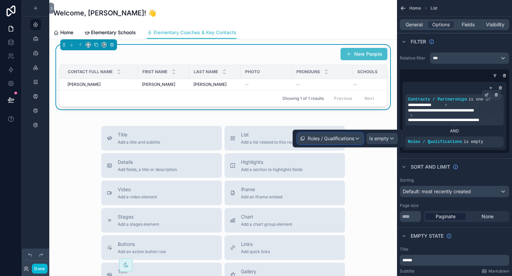
click at [336, 140] on span "Roles / Qualifications" at bounding box center [331, 138] width 47 height 7
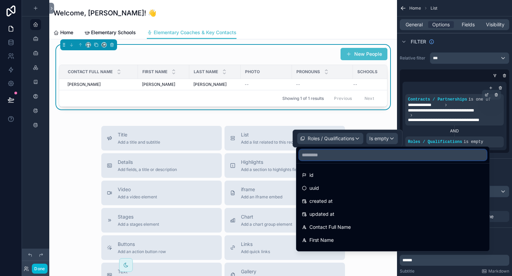
click at [321, 152] on input "text" at bounding box center [392, 154] width 187 height 11
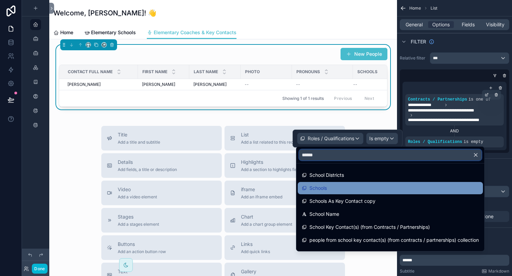
type input "******"
click at [322, 188] on span "Schools" at bounding box center [317, 188] width 17 height 8
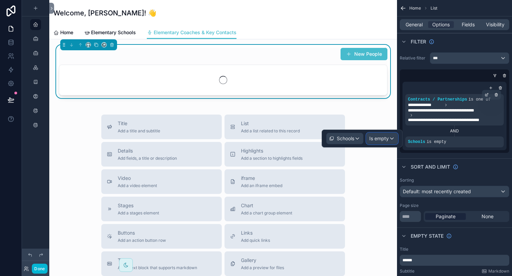
click at [380, 140] on span "Is empty" at bounding box center [378, 138] width 19 height 7
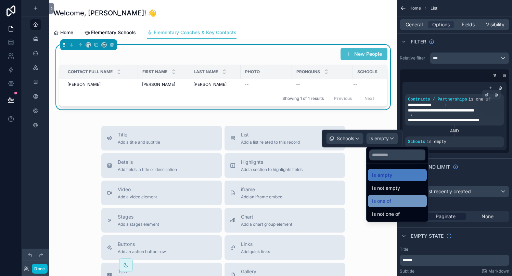
click at [377, 202] on span "Is one of" at bounding box center [381, 201] width 19 height 8
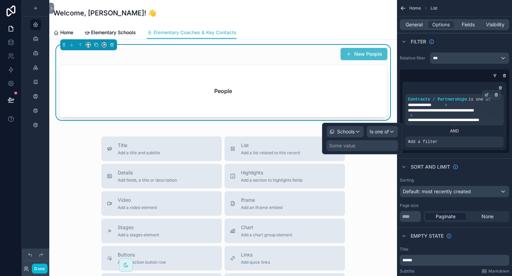
click at [345, 148] on div "Some value" at bounding box center [342, 145] width 26 height 7
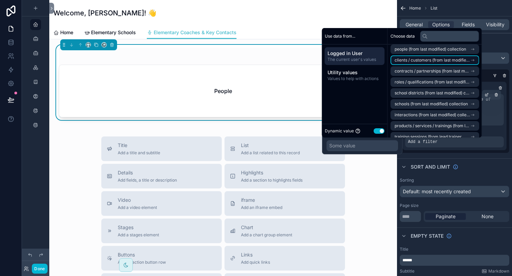
scroll to position [47, 0]
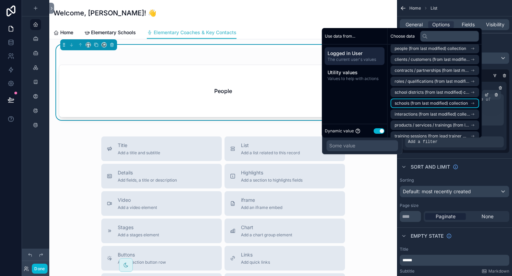
click at [414, 102] on span "schools (from last modified) collection" at bounding box center [430, 103] width 73 height 5
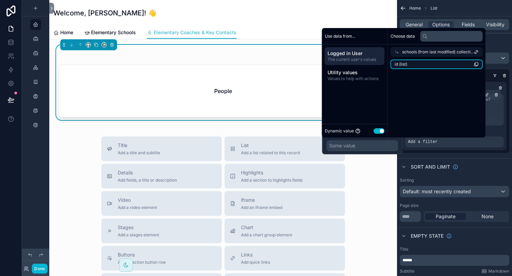
click at [413, 62] on li "id (list)" at bounding box center [436, 65] width 92 height 10
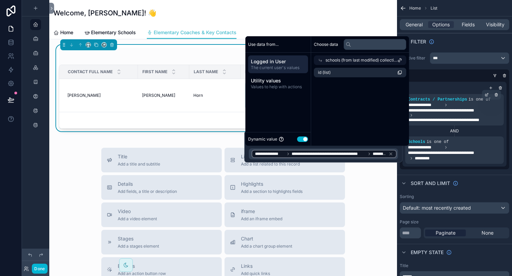
click at [392, 25] on div "Welcome, [PERSON_NAME]! 👋" at bounding box center [222, 13] width 339 height 26
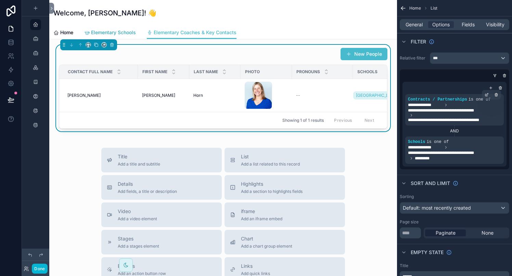
click at [122, 33] on span "Elementary Schools" at bounding box center [113, 32] width 45 height 7
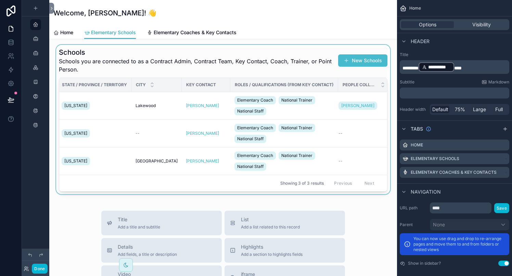
scroll to position [3, 0]
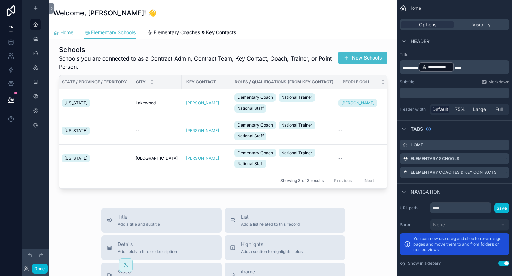
click at [61, 30] on span "Home" at bounding box center [66, 32] width 13 height 7
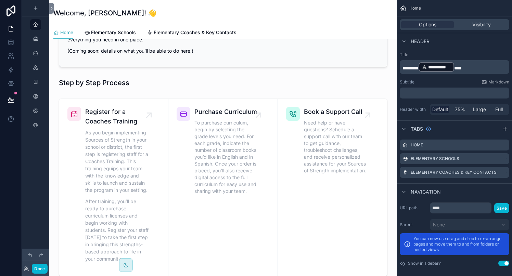
scroll to position [194, 0]
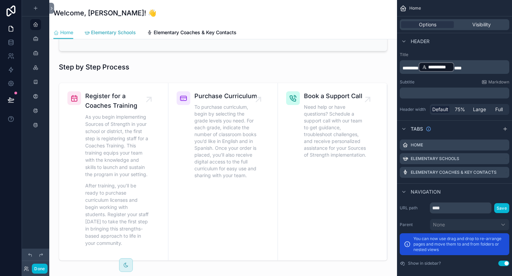
click at [120, 28] on link "Elementary Schools" at bounding box center [110, 33] width 52 height 14
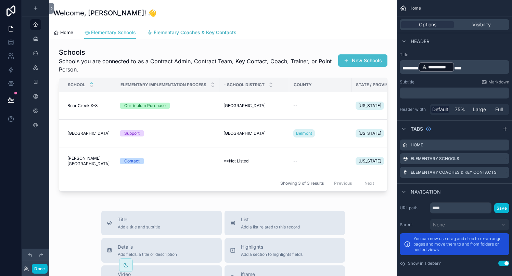
click at [165, 35] on span "Elementary Coaches & Key Contacts" at bounding box center [195, 32] width 83 height 7
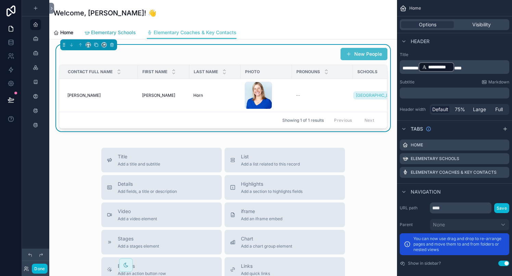
click at [127, 33] on span "Elementary Schools" at bounding box center [113, 32] width 45 height 7
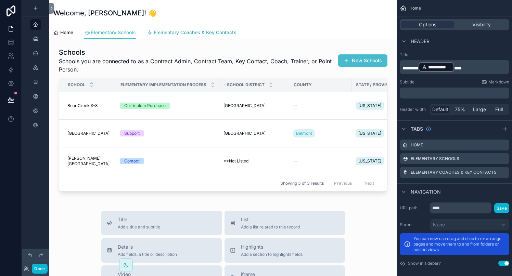
click at [171, 32] on span "Elementary Coaches & Key Contacts" at bounding box center [195, 32] width 83 height 7
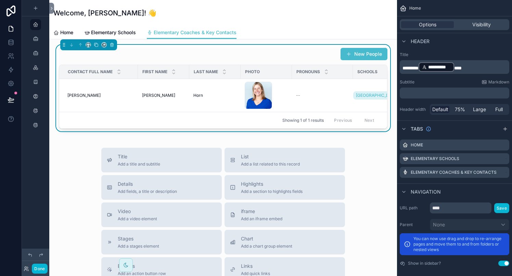
click at [243, 54] on div "New People" at bounding box center [223, 54] width 328 height 13
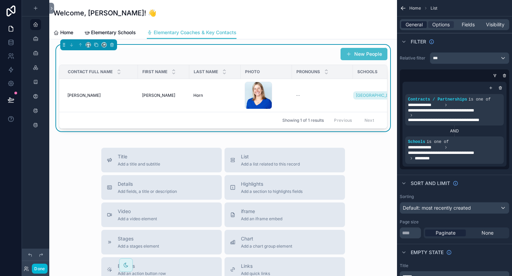
click at [412, 23] on span "General" at bounding box center [413, 24] width 17 height 7
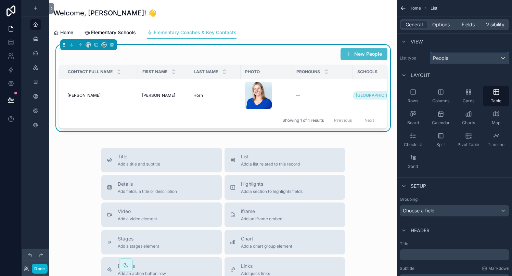
click at [455, 62] on div "People" at bounding box center [469, 58] width 79 height 11
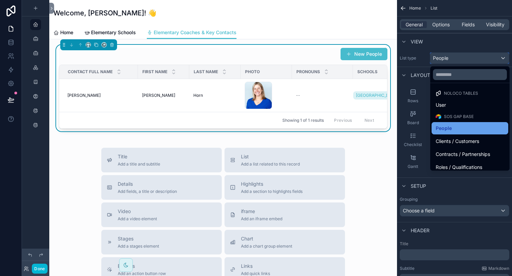
scroll to position [16, 0]
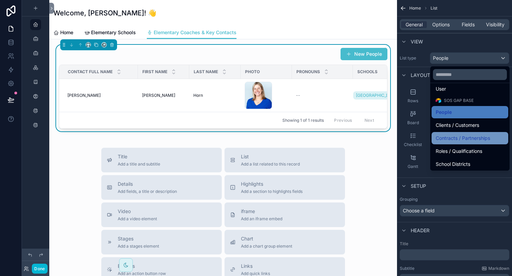
click at [458, 136] on span "Contracts / Partnerships" at bounding box center [462, 138] width 54 height 8
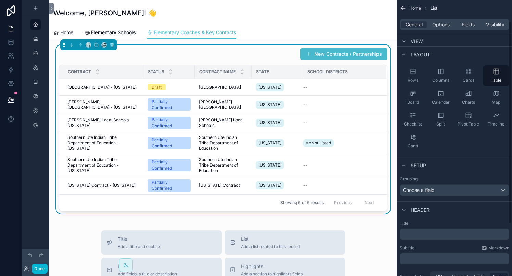
scroll to position [30, 0]
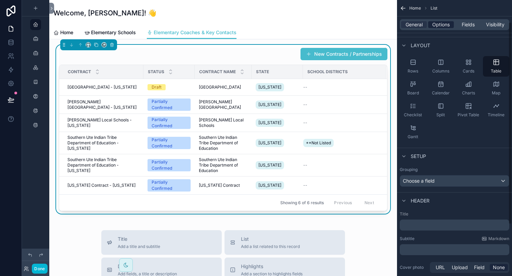
click at [445, 24] on span "Options" at bounding box center [440, 24] width 17 height 7
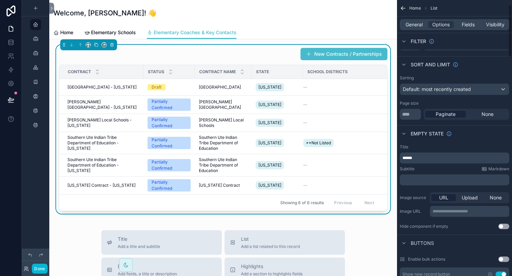
scroll to position [0, 0]
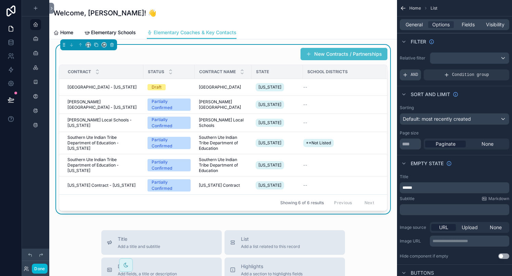
click at [410, 76] on span "AND" at bounding box center [414, 74] width 8 height 5
click at [492, 69] on icon "scrollable content" at bounding box center [492, 70] width 4 height 4
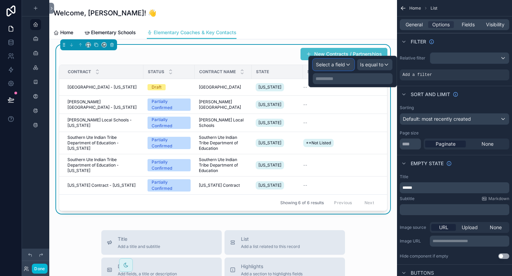
click at [344, 65] on span "Select a field" at bounding box center [330, 65] width 29 height 6
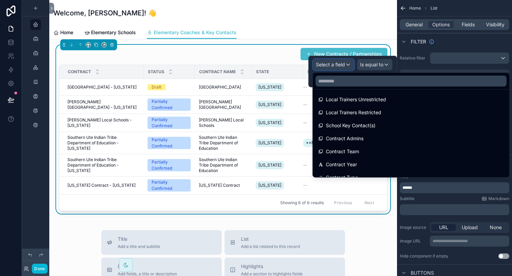
scroll to position [418, 0]
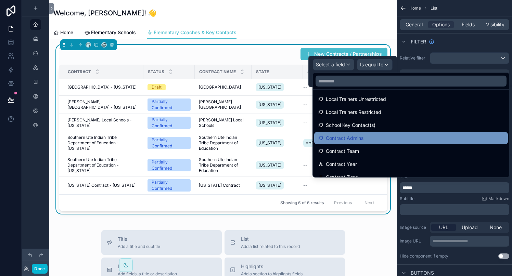
click at [357, 140] on span "Contract Admins" at bounding box center [345, 138] width 38 height 8
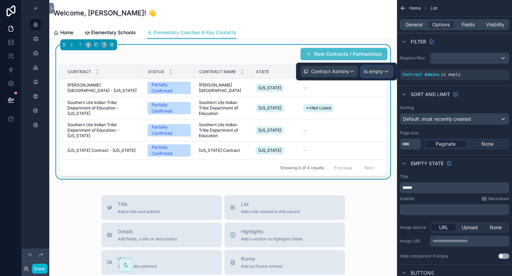
click at [373, 71] on span "Is empty" at bounding box center [373, 71] width 19 height 7
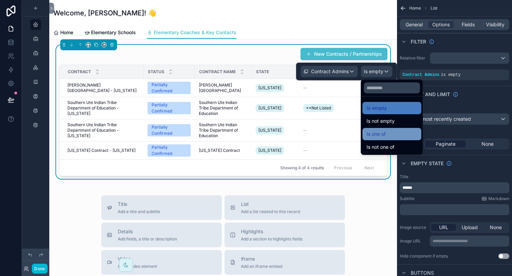
click at [373, 132] on span "Is one of" at bounding box center [375, 134] width 19 height 8
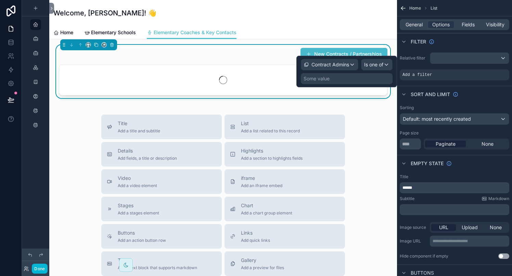
click at [332, 79] on div "Some value" at bounding box center [347, 78] width 92 height 11
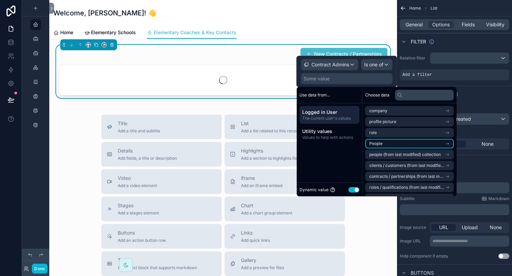
click at [385, 144] on li "People" at bounding box center [409, 144] width 89 height 10
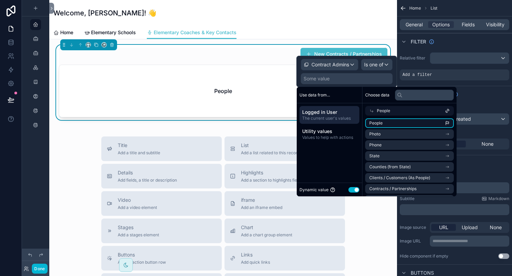
click at [389, 124] on li "People" at bounding box center [409, 123] width 89 height 10
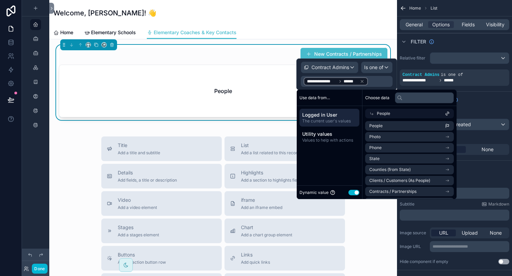
click at [389, 34] on div "Home Elementary Schools Elementary Coaches & Key Contacts" at bounding box center [222, 32] width 339 height 13
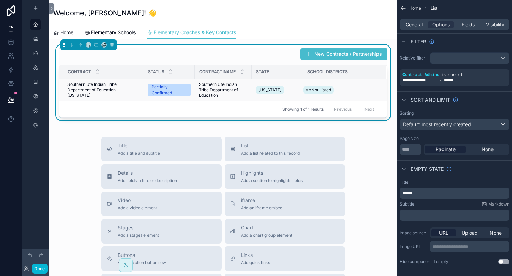
click at [246, 84] on span "Southern Ute Indian Tribe Department of Education" at bounding box center [223, 90] width 49 height 16
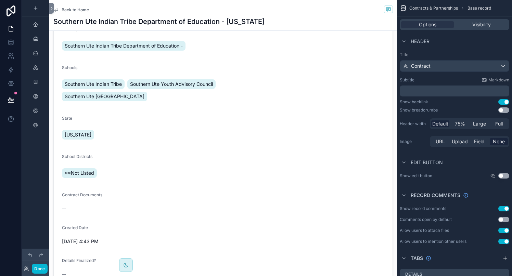
scroll to position [122, 0]
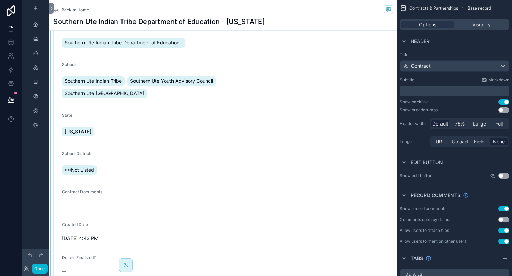
click at [147, 94] on div "scrollable content" at bounding box center [223, 140] width 348 height 387
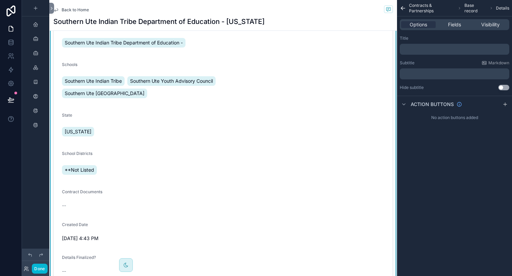
click at [55, 8] on icon "scrollable content" at bounding box center [55, 9] width 5 height 5
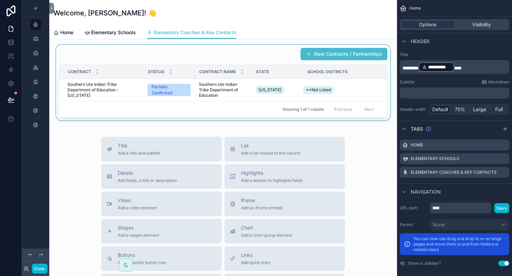
click at [125, 56] on div "scrollable content" at bounding box center [223, 83] width 337 height 76
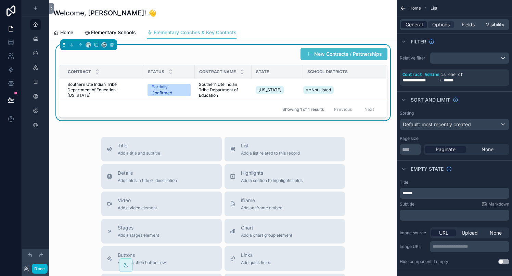
click at [412, 24] on span "General" at bounding box center [413, 24] width 17 height 7
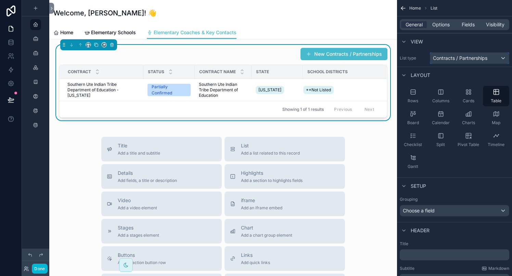
click at [464, 60] on span "Contracts / Partnerships" at bounding box center [460, 58] width 54 height 7
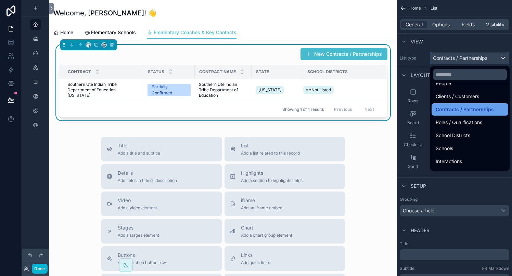
scroll to position [45, 0]
click at [469, 120] on span "Roles / Qualifications" at bounding box center [458, 122] width 47 height 8
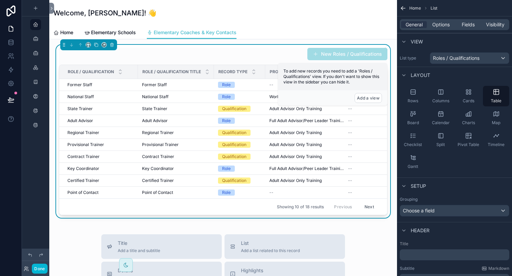
click at [291, 57] on div "New Roles / Qualifications" at bounding box center [223, 54] width 328 height 13
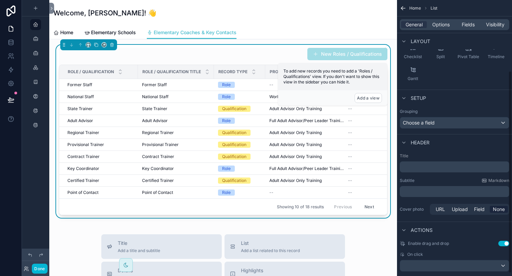
scroll to position [100, 0]
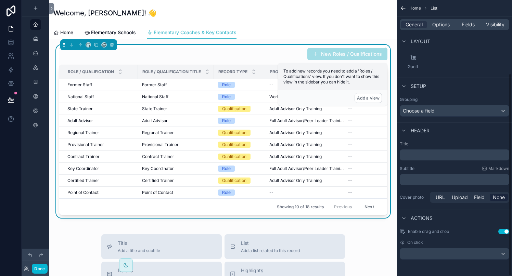
click at [499, 233] on button "Use setting" at bounding box center [503, 231] width 11 height 5
click at [506, 231] on button "Use setting" at bounding box center [503, 231] width 11 height 5
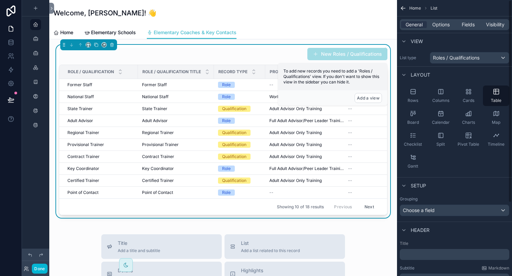
scroll to position [0, 0]
click at [441, 25] on span "Options" at bounding box center [440, 24] width 17 height 7
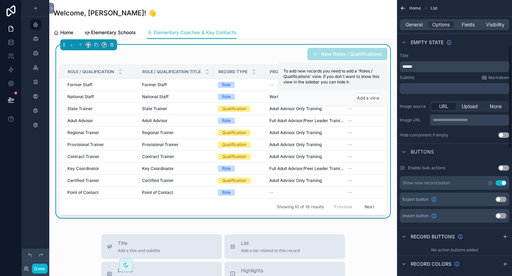
scroll to position [121, 0]
click at [499, 183] on button "Use setting" at bounding box center [500, 182] width 11 height 5
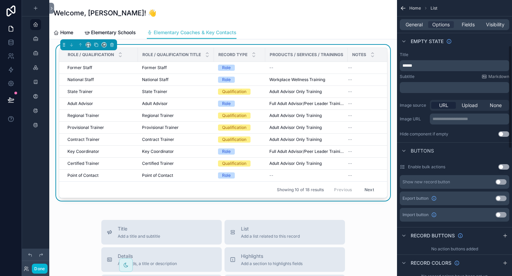
scroll to position [99, 0]
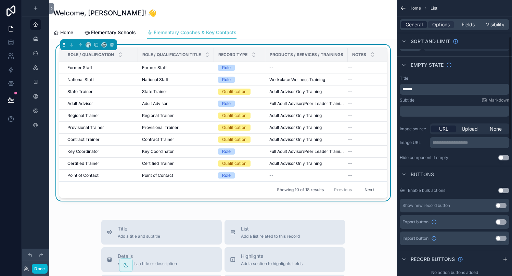
click at [411, 24] on span "General" at bounding box center [413, 24] width 17 height 7
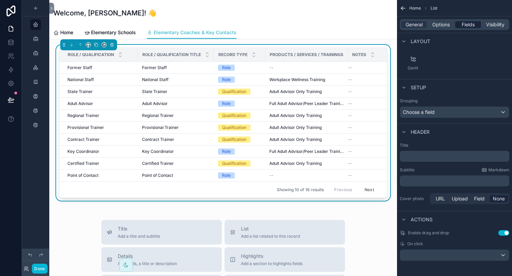
click at [464, 26] on span "Fields" at bounding box center [467, 24] width 13 height 7
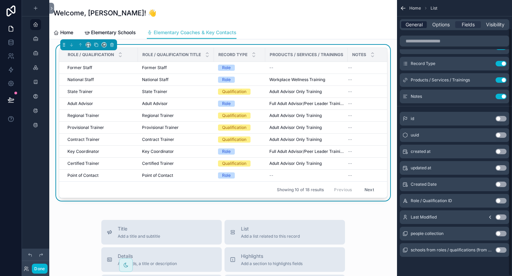
click at [410, 24] on span "General" at bounding box center [413, 24] width 17 height 7
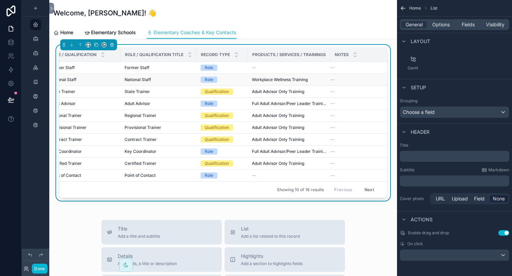
scroll to position [0, 0]
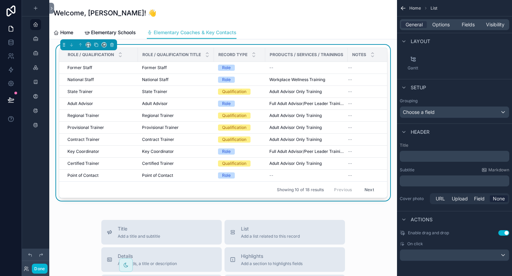
click at [262, 49] on div "Record Type" at bounding box center [239, 54] width 51 height 13
click at [439, 26] on span "Options" at bounding box center [440, 24] width 17 height 7
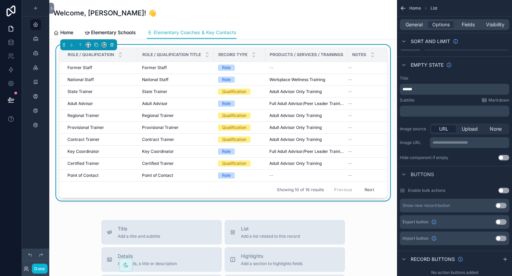
click at [433, 89] on p "******" at bounding box center [454, 89] width 105 height 5
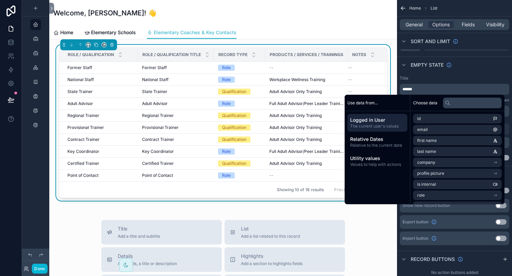
click at [435, 76] on div "Title" at bounding box center [454, 78] width 109 height 5
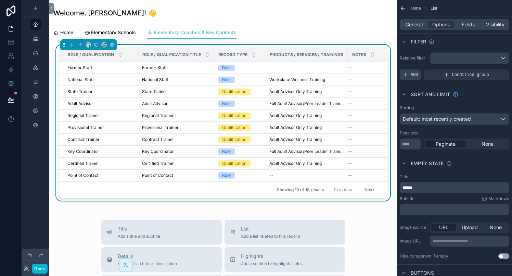
click at [410, 73] on div "AND" at bounding box center [410, 74] width 21 height 11
click at [490, 77] on div "Add a filter" at bounding box center [454, 74] width 109 height 11
click at [502, 57] on div "scrollable content" at bounding box center [469, 58] width 79 height 11
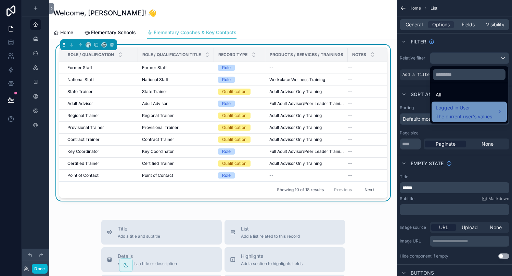
click at [471, 112] on div "Logged in User The current user's values" at bounding box center [463, 112] width 56 height 16
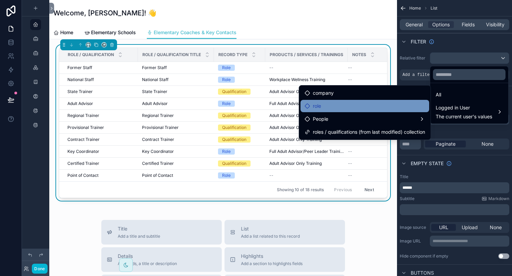
click at [403, 102] on div "role" at bounding box center [364, 106] width 120 height 8
click at [313, 105] on span "role" at bounding box center [317, 106] width 8 height 8
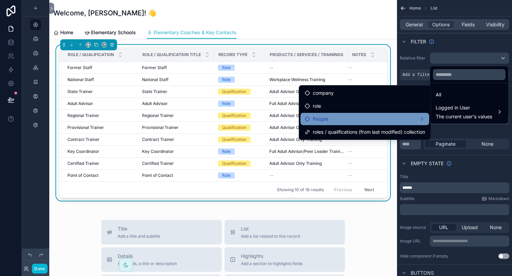
click at [317, 120] on span "People" at bounding box center [320, 119] width 15 height 8
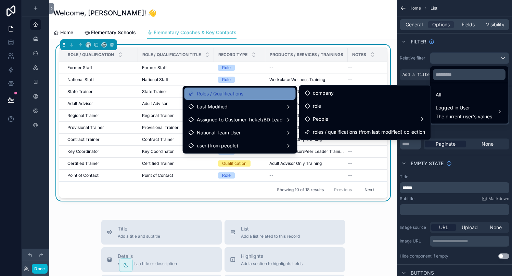
click at [241, 95] on span "Roles / Qualifications" at bounding box center [220, 94] width 47 height 8
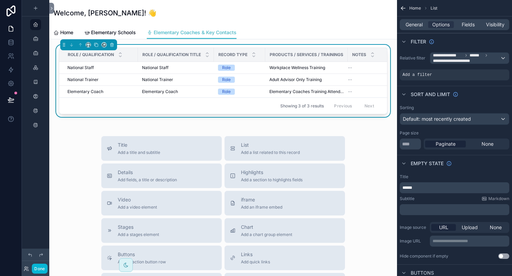
click at [319, 54] on span "Products / Services / Trainings" at bounding box center [307, 54] width 74 height 5
click at [111, 32] on span "Elementary Schools" at bounding box center [113, 32] width 45 height 7
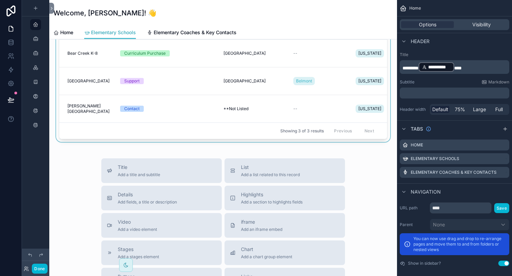
scroll to position [54, 0]
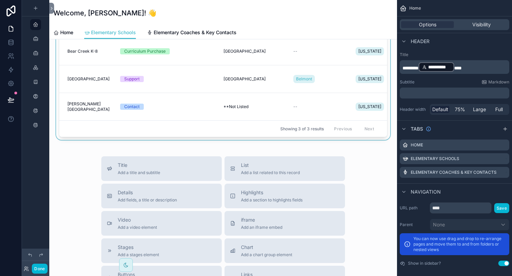
drag, startPoint x: 175, startPoint y: 246, endPoint x: 179, endPoint y: 64, distance: 182.7
click at [179, 64] on div "Schools Schools you are connected to as a Contract Admin, Contract Team, Key Co…" at bounding box center [223, 220] width 348 height 470
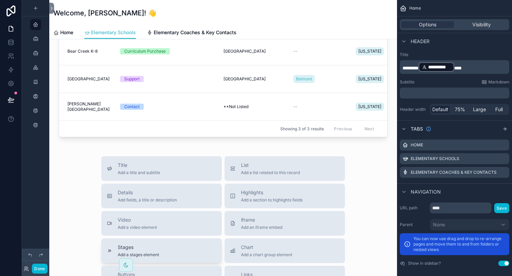
click at [153, 248] on span "Stages" at bounding box center [138, 247] width 41 height 7
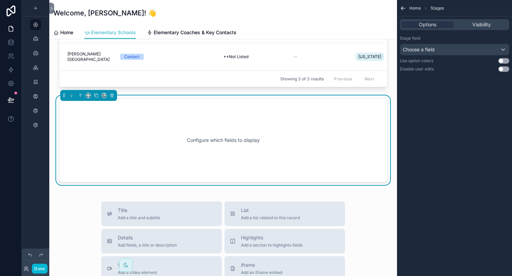
scroll to position [106, 0]
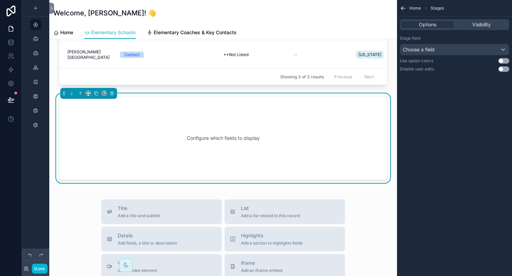
click at [187, 139] on div "Configure which fields to display" at bounding box center [223, 138] width 306 height 62
click at [438, 43] on div "Stage field Choose a field" at bounding box center [454, 46] width 109 height 20
click at [437, 51] on div "Choose a field" at bounding box center [454, 49] width 109 height 11
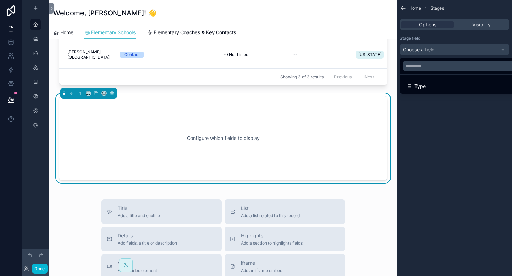
click at [437, 51] on div "scrollable content" at bounding box center [256, 138] width 512 height 276
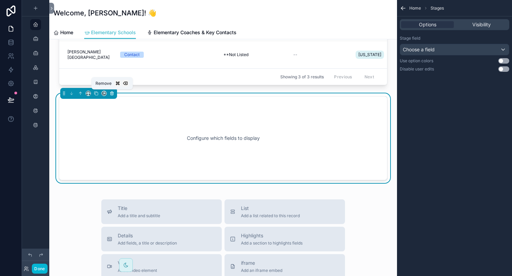
click at [111, 92] on icon "scrollable content" at bounding box center [111, 93] width 5 height 5
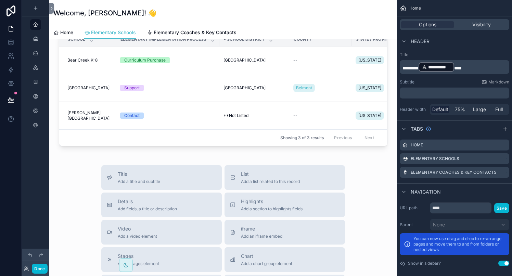
scroll to position [0, 0]
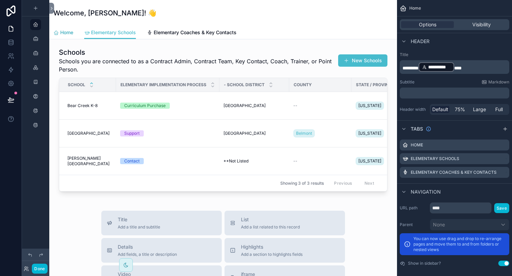
click at [66, 31] on span "Home" at bounding box center [66, 32] width 13 height 7
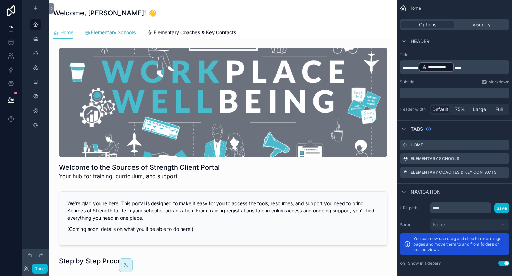
click at [112, 34] on span "Elementary Schools" at bounding box center [113, 32] width 45 height 7
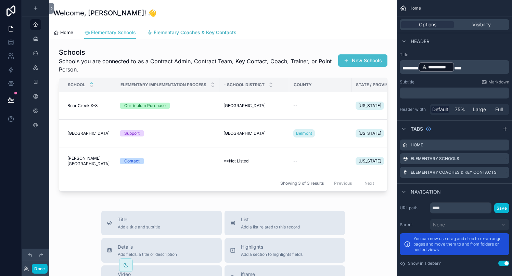
click at [180, 31] on span "Elementary Coaches & Key Contacts" at bounding box center [195, 32] width 83 height 7
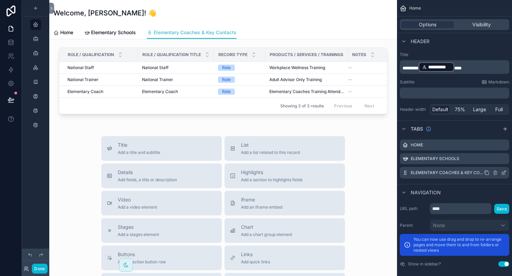
click at [501, 173] on icon "scrollable content" at bounding box center [503, 172] width 5 height 5
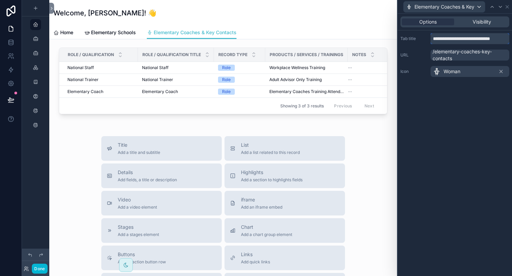
click at [467, 41] on input "**********" at bounding box center [469, 38] width 79 height 11
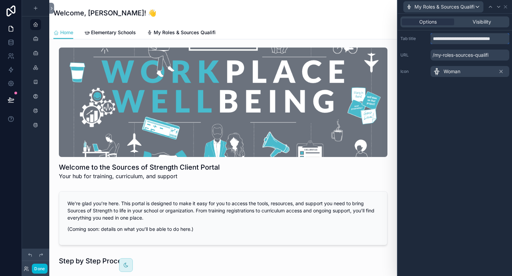
scroll to position [0, 3]
type input "**********"
click at [471, 115] on div "**********" at bounding box center [454, 145] width 114 height 262
click at [258, 21] on div "Welcome, [PERSON_NAME]! 👋" at bounding box center [222, 13] width 339 height 26
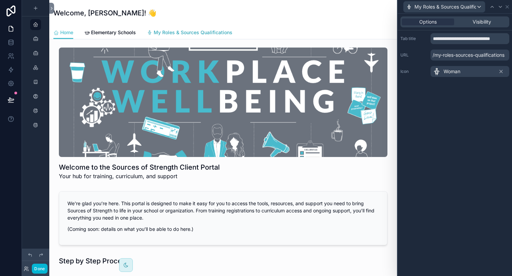
click at [210, 31] on span "My Roles & Sources Qualifications" at bounding box center [193, 32] width 79 height 7
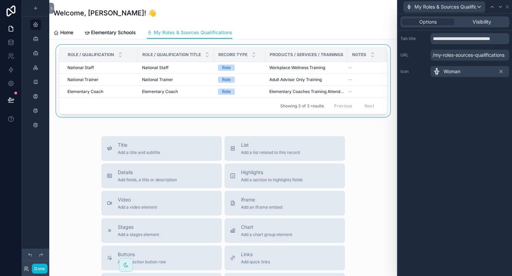
click at [261, 52] on div "Record Type" at bounding box center [239, 54] width 51 height 13
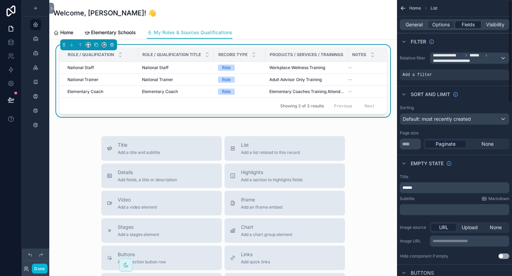
click at [466, 24] on span "Fields" at bounding box center [467, 24] width 13 height 7
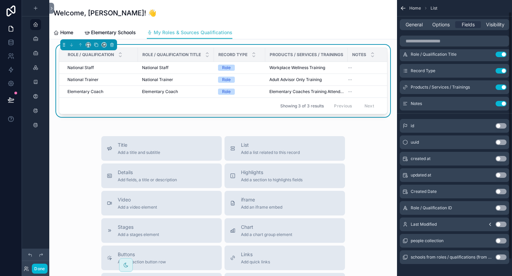
scroll to position [31, 0]
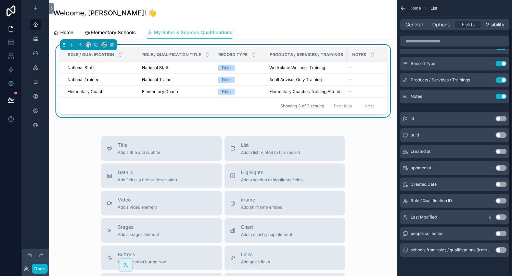
click at [504, 233] on button "Use setting" at bounding box center [500, 233] width 11 height 5
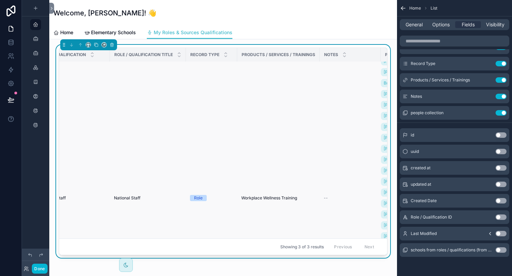
scroll to position [20, 73]
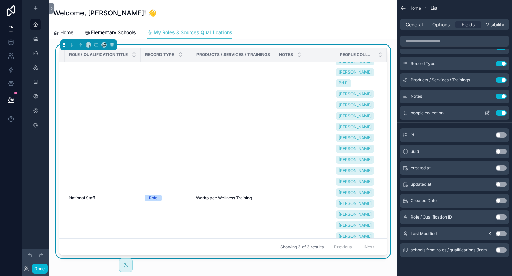
click at [500, 113] on button "Use setting" at bounding box center [500, 112] width 11 height 5
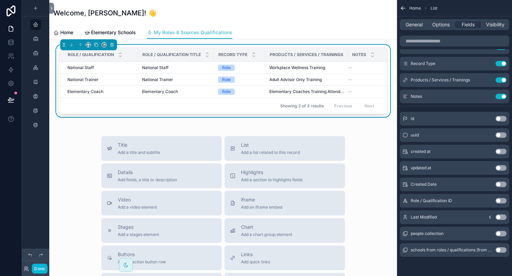
click at [500, 201] on button "Use setting" at bounding box center [500, 200] width 11 height 5
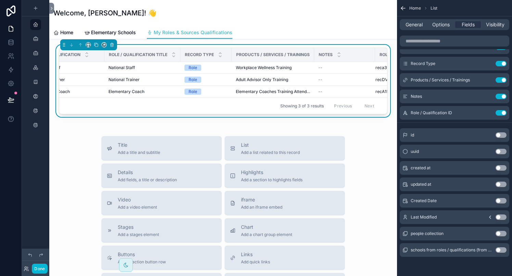
scroll to position [0, 73]
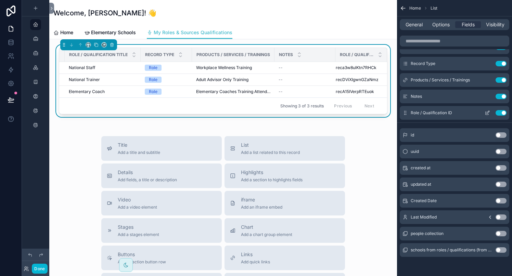
click at [499, 113] on button "Use setting" at bounding box center [500, 112] width 11 height 5
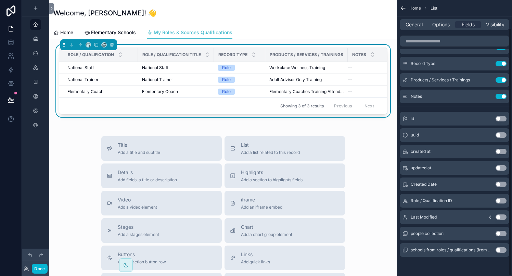
click at [504, 250] on button "Use setting" at bounding box center [500, 249] width 11 height 5
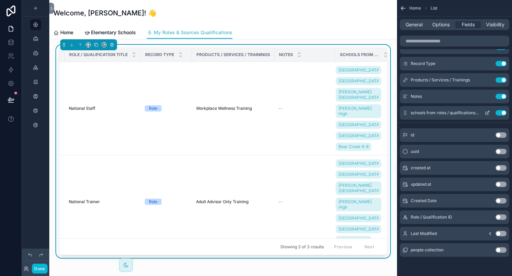
click at [497, 113] on button "Use setting" at bounding box center [500, 112] width 11 height 5
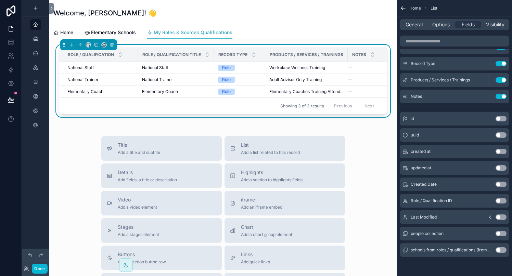
click at [220, 33] on span "My Roles & Sources Qualifications" at bounding box center [193, 32] width 79 height 7
click at [409, 23] on span "General" at bounding box center [413, 24] width 17 height 7
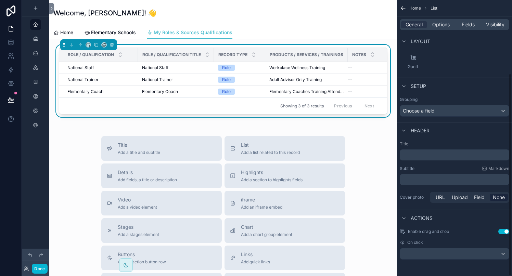
scroll to position [0, 0]
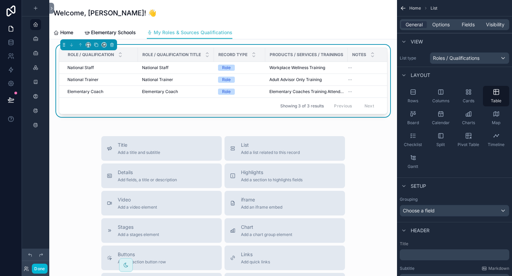
click at [403, 8] on icon "scrollable content" at bounding box center [403, 8] width 4 height 0
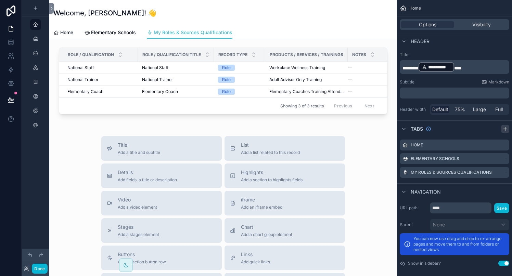
click at [505, 130] on icon "scrollable content" at bounding box center [504, 128] width 5 height 5
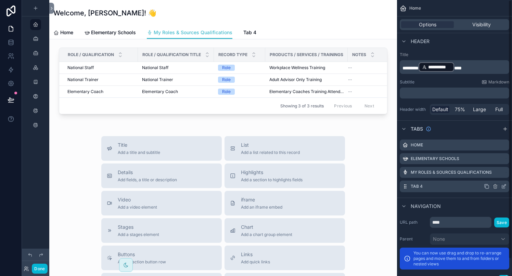
click at [503, 185] on icon "scrollable content" at bounding box center [504, 185] width 3 height 3
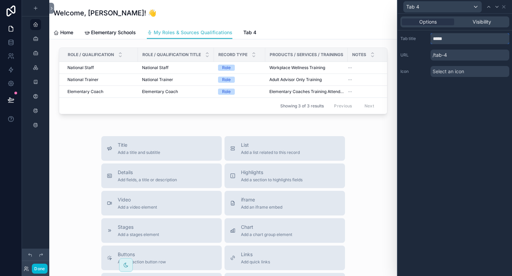
click at [451, 41] on input "*****" at bounding box center [469, 38] width 79 height 11
type input "**********"
click at [449, 71] on span "Select an icon" at bounding box center [447, 71] width 31 height 7
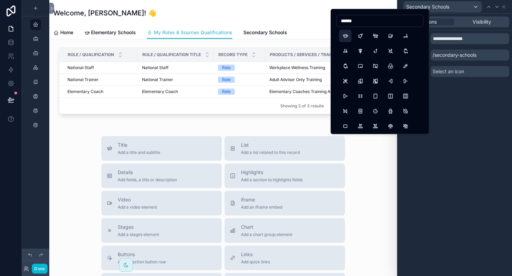
type input "******"
click at [342, 37] on button "School" at bounding box center [345, 36] width 12 height 12
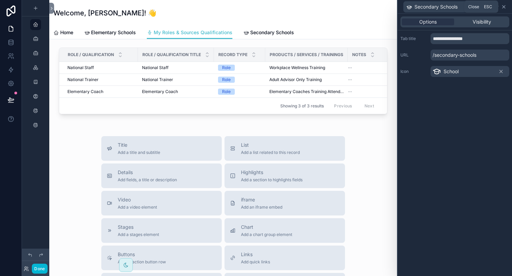
click at [503, 7] on icon at bounding box center [503, 6] width 3 height 3
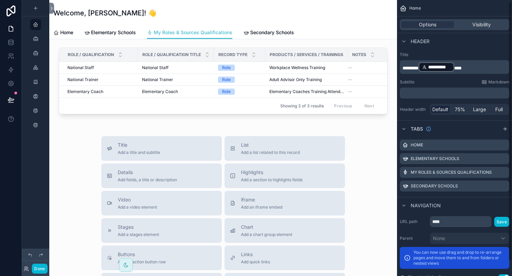
scroll to position [10, 0]
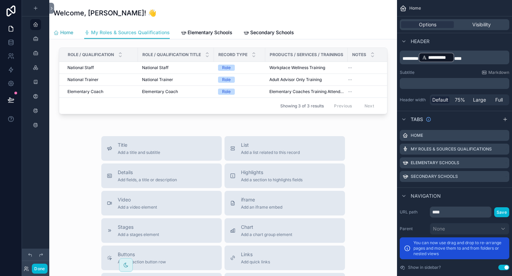
click at [69, 35] on span "Home" at bounding box center [66, 32] width 13 height 7
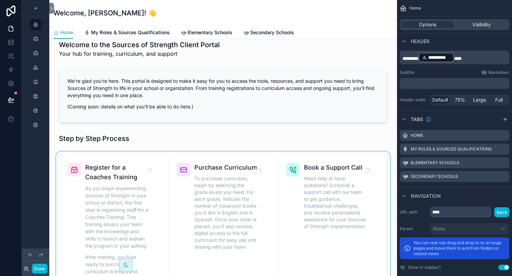
scroll to position [124, 0]
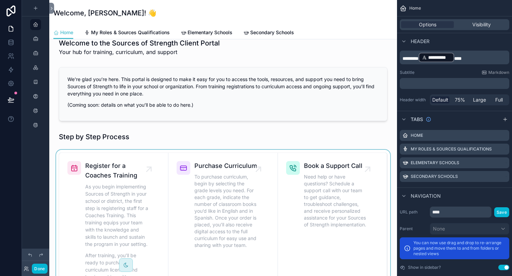
click at [156, 153] on div "scrollable content" at bounding box center [223, 241] width 337 height 183
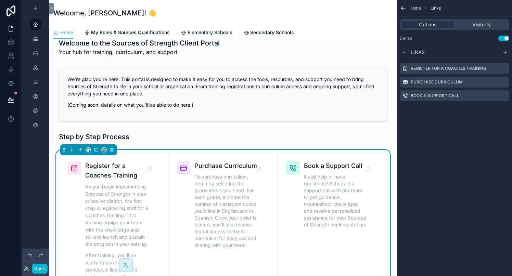
click at [156, 153] on link "Register for a Coaches Training As you begin implementing Sources of Strength i…" at bounding box center [113, 241] width 109 height 177
click at [104, 152] on button "scrollable content" at bounding box center [103, 149] width 5 height 5
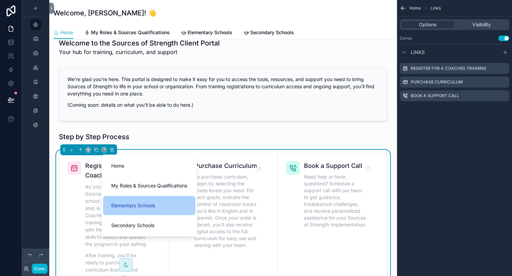
click at [116, 204] on span "Elementary Schools" at bounding box center [133, 205] width 44 height 8
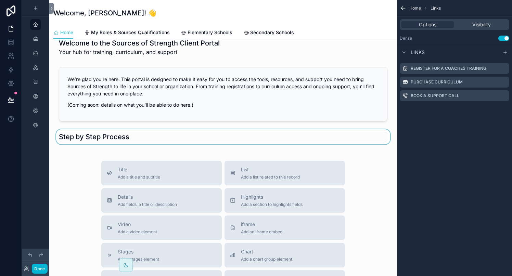
click at [115, 138] on div "scrollable content" at bounding box center [223, 136] width 337 height 15
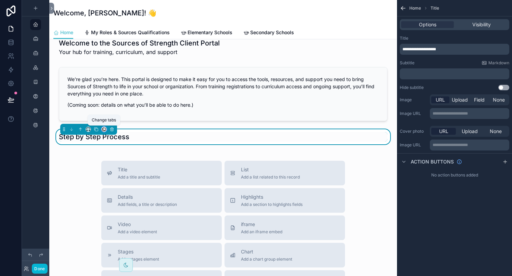
click at [102, 129] on icon "scrollable content" at bounding box center [103, 130] width 3 height 3
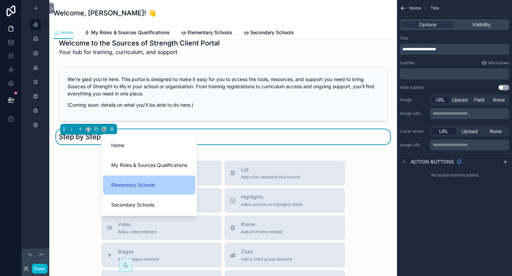
click at [113, 185] on span "Elementary Schools" at bounding box center [133, 185] width 44 height 8
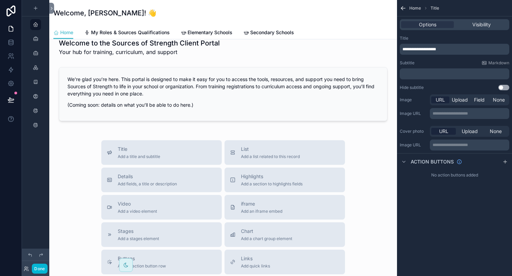
click at [79, 174] on div "Title Add a title and subtitle List Add a list related to this record Details A…" at bounding box center [223, 262] width 337 height 244
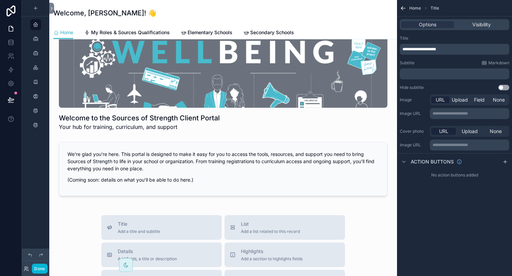
scroll to position [10, 0]
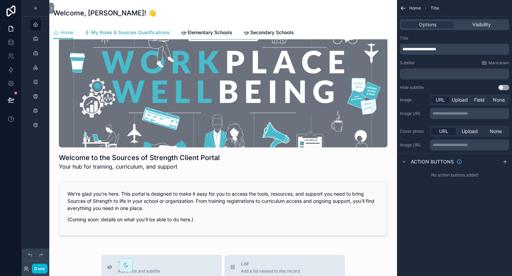
click at [127, 32] on span "My Roles & Sources Qualifications" at bounding box center [130, 32] width 79 height 7
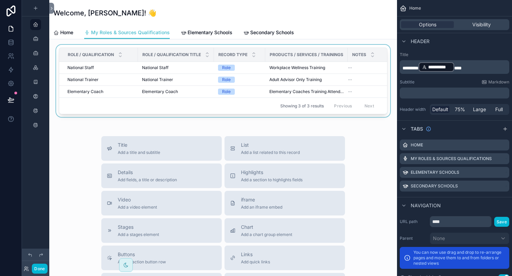
click at [134, 50] on div "Role / Qualification" at bounding box center [99, 54] width 78 height 13
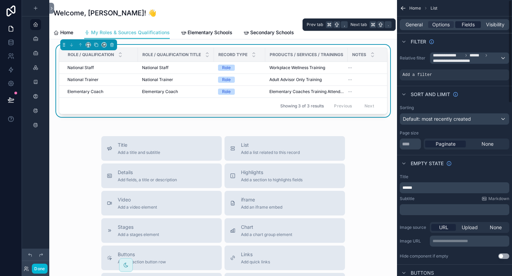
click at [461, 25] on span "Fields" at bounding box center [467, 24] width 13 height 7
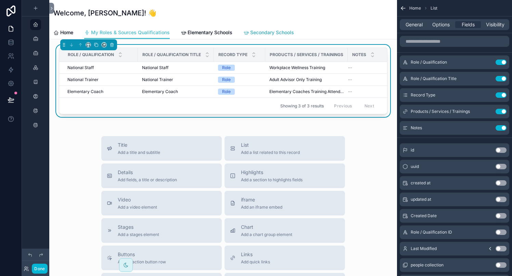
click at [277, 31] on span "Secondary Schools" at bounding box center [272, 32] width 44 height 7
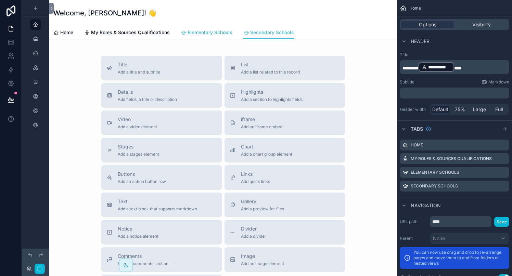
click at [217, 31] on span "Elementary Schools" at bounding box center [209, 32] width 45 height 7
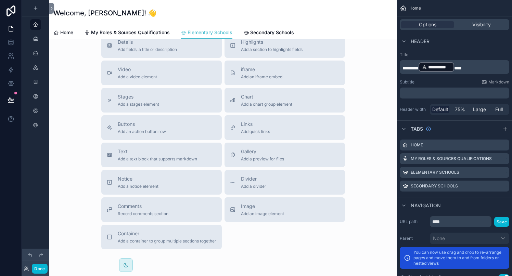
click at [161, 239] on span "Add a container to group multiple sections together" at bounding box center [167, 240] width 99 height 5
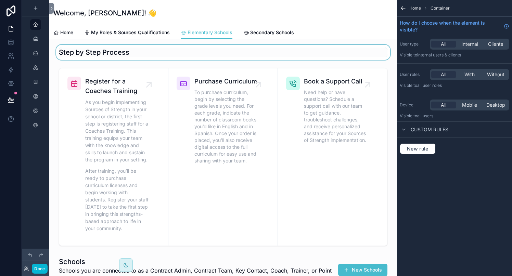
click at [148, 46] on div "scrollable content" at bounding box center [223, 52] width 337 height 15
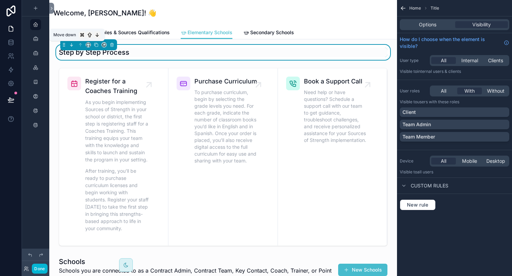
click at [71, 44] on icon "scrollable content" at bounding box center [71, 44] width 5 height 5
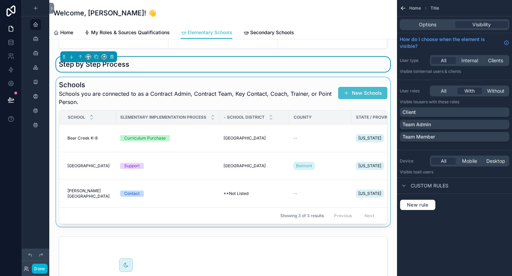
scroll to position [179, 0]
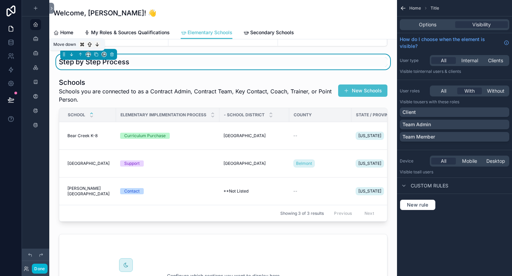
click at [71, 55] on icon "scrollable content" at bounding box center [71, 55] width 1 height 1
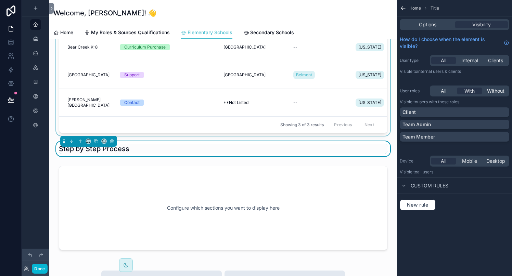
scroll to position [263, 0]
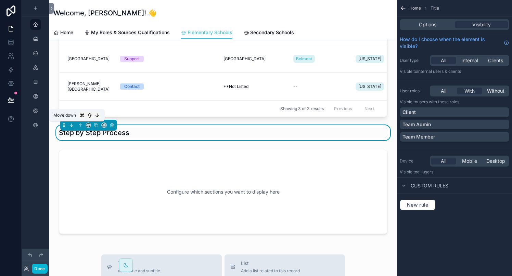
click at [71, 125] on icon "scrollable content" at bounding box center [71, 125] width 0 height 3
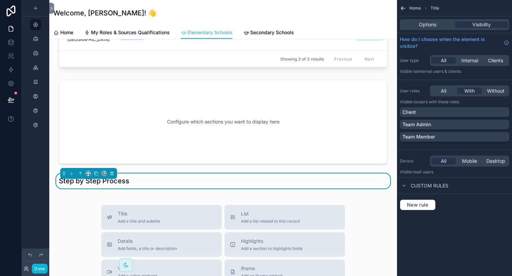
scroll to position [316, 0]
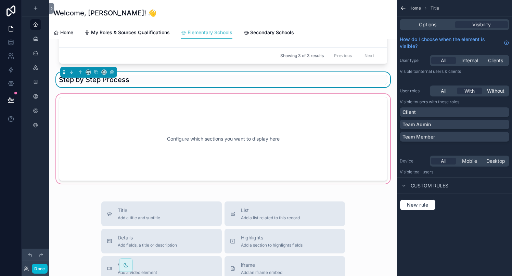
click at [249, 123] on div "scrollable content" at bounding box center [223, 139] width 337 height 92
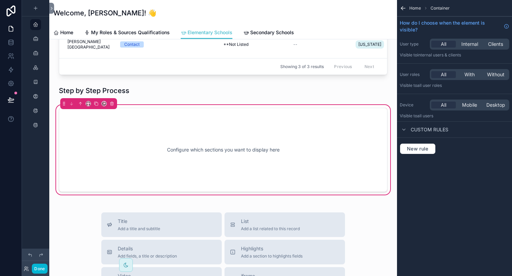
scroll to position [304, 0]
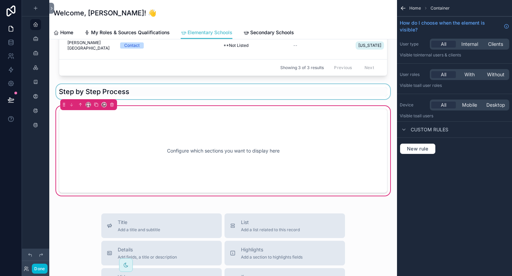
click at [113, 91] on div "scrollable content" at bounding box center [223, 91] width 337 height 15
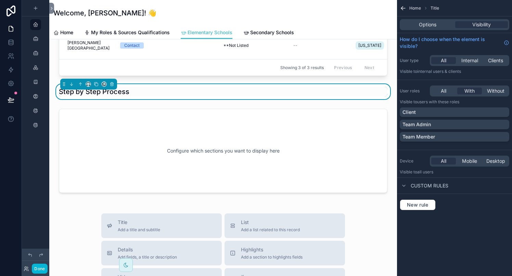
click at [116, 149] on div "scrollable content" at bounding box center [223, 151] width 337 height 92
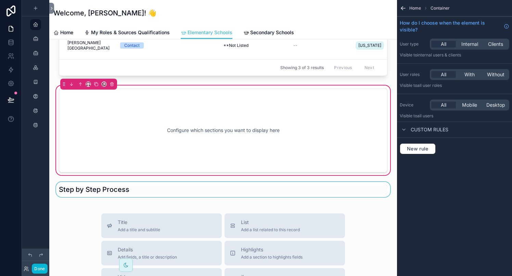
click at [60, 190] on div "scrollable content" at bounding box center [223, 189] width 337 height 15
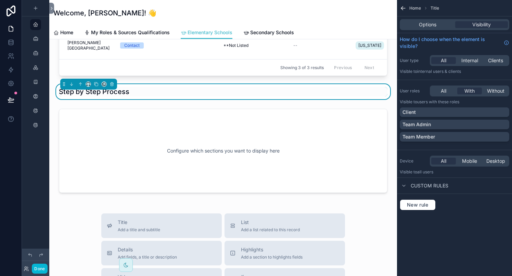
click at [154, 91] on div "Step by Step Process" at bounding box center [223, 92] width 328 height 10
click at [435, 27] on span "Options" at bounding box center [427, 24] width 17 height 7
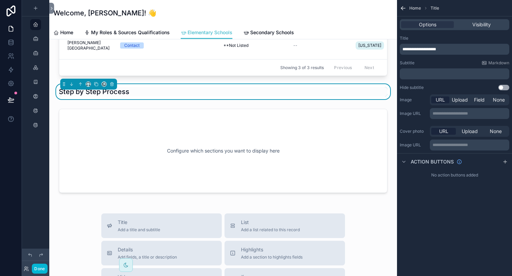
click at [149, 91] on div "Step by Step Process" at bounding box center [223, 92] width 328 height 10
click at [478, 26] on span "Visibility" at bounding box center [481, 24] width 18 height 7
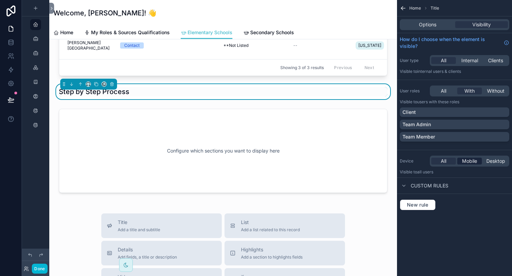
click at [466, 161] on span "Mobile" at bounding box center [469, 161] width 15 height 7
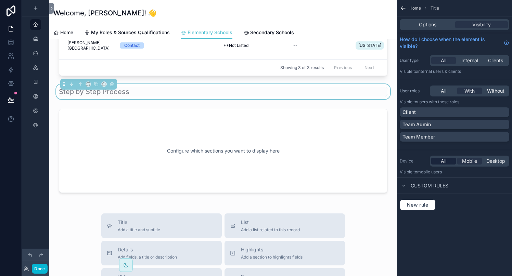
click at [443, 159] on span "All" at bounding box center [443, 161] width 5 height 7
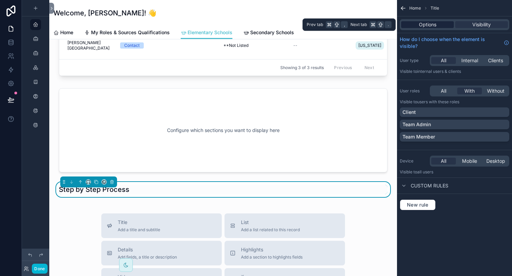
click at [417, 25] on div "Options" at bounding box center [427, 24] width 53 height 7
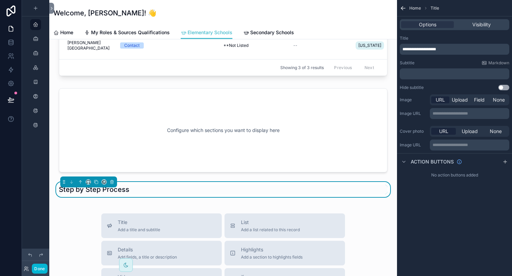
click at [404, 10] on icon "scrollable content" at bounding box center [403, 8] width 7 height 7
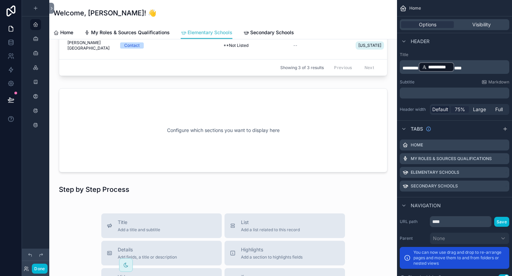
click at [457, 109] on span "75%" at bounding box center [460, 109] width 10 height 7
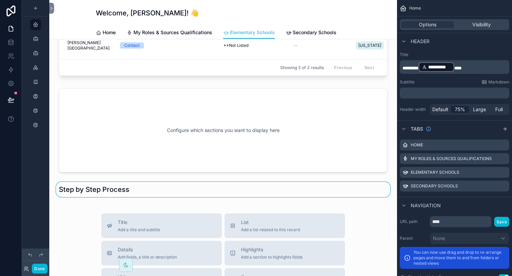
click at [113, 192] on div "scrollable content" at bounding box center [223, 189] width 337 height 15
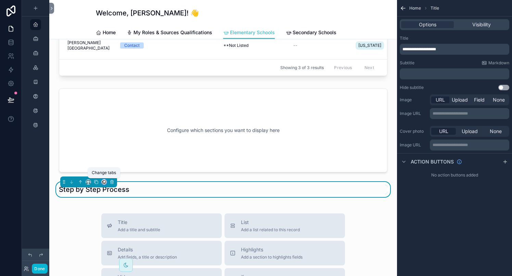
click at [103, 184] on button "scrollable content" at bounding box center [103, 181] width 5 height 5
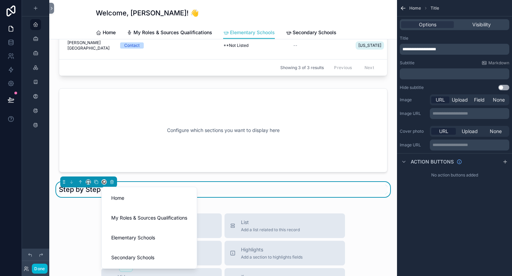
click at [193, 118] on div "scrollable content" at bounding box center [256, 138] width 512 height 276
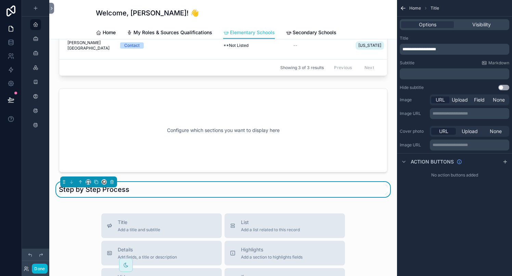
click at [403, 7] on icon "scrollable content" at bounding box center [403, 8] width 7 height 7
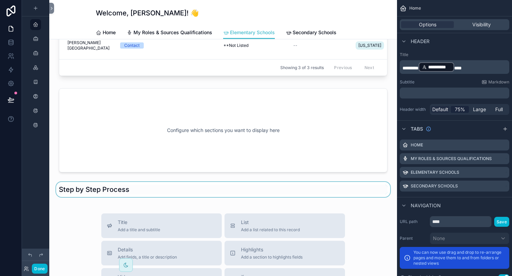
click at [438, 108] on span "Default" at bounding box center [440, 109] width 16 height 7
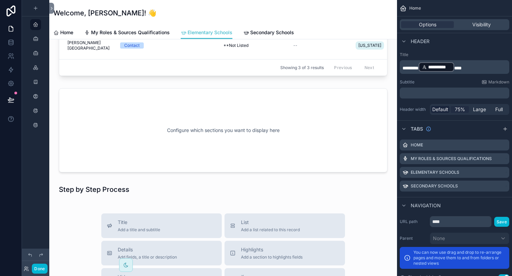
click at [460, 109] on span "75%" at bounding box center [460, 109] width 10 height 7
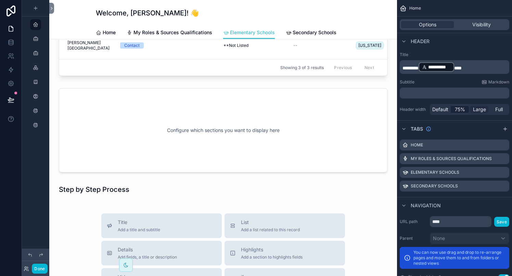
click at [481, 110] on span "Large" at bounding box center [479, 109] width 13 height 7
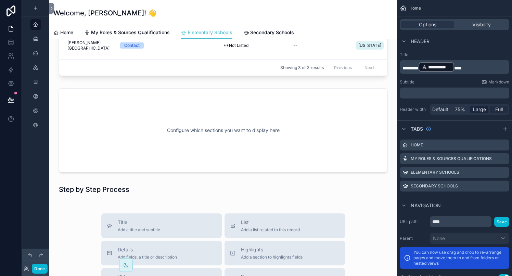
click at [501, 109] on span "Full" at bounding box center [499, 109] width 8 height 7
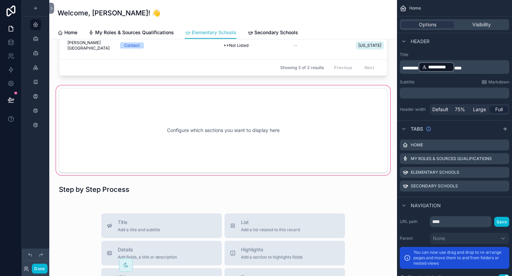
click at [247, 150] on div "scrollable content" at bounding box center [223, 130] width 337 height 92
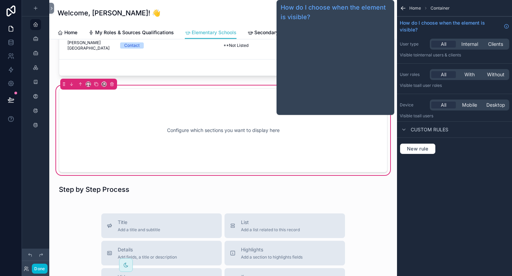
click at [279, 113] on div "How do I choose when the element is visible?" at bounding box center [335, 57] width 118 height 115
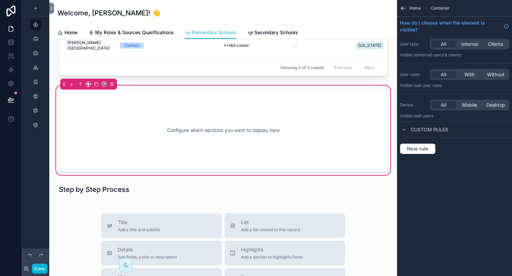
click at [249, 124] on div "Configure which sections you want to display here" at bounding box center [223, 131] width 306 height 62
click at [250, 124] on div "Configure which sections you want to display here" at bounding box center [223, 131] width 306 height 62
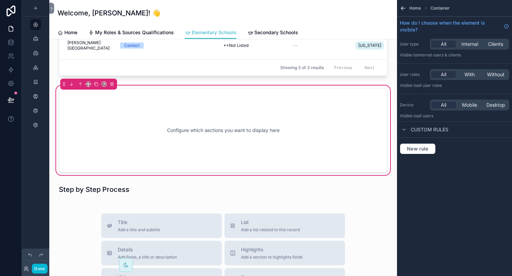
click at [250, 124] on div "Configure which sections you want to display here" at bounding box center [223, 131] width 306 height 62
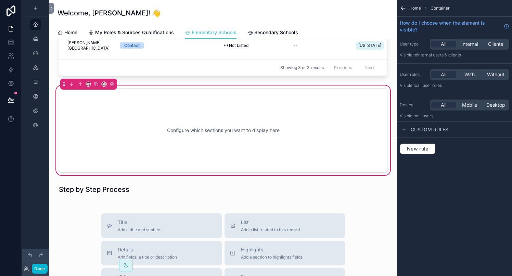
click at [250, 125] on div "Configure which sections you want to display here" at bounding box center [223, 131] width 306 height 62
click at [111, 85] on icon "scrollable content" at bounding box center [111, 84] width 5 height 5
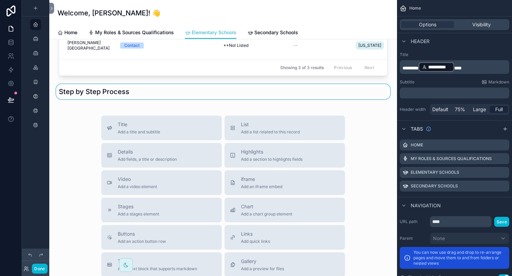
click at [82, 94] on div "scrollable content" at bounding box center [223, 91] width 337 height 15
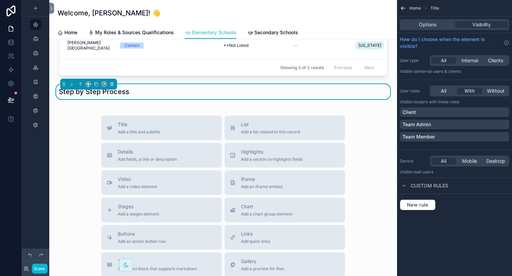
click at [414, 29] on div "Options Visibility" at bounding box center [454, 24] width 109 height 11
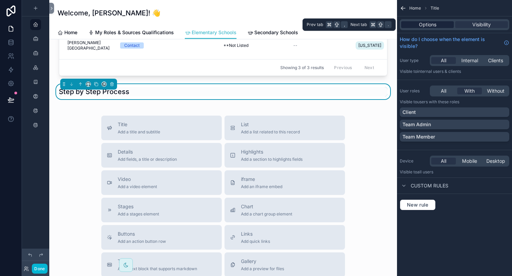
click at [418, 25] on div "Options" at bounding box center [427, 24] width 53 height 7
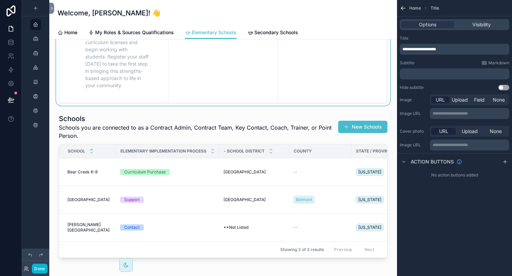
scroll to position [141, 0]
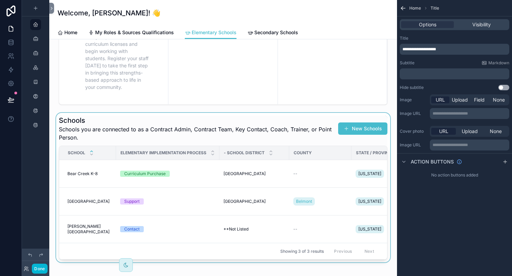
click at [146, 174] on div "scrollable content" at bounding box center [223, 187] width 337 height 149
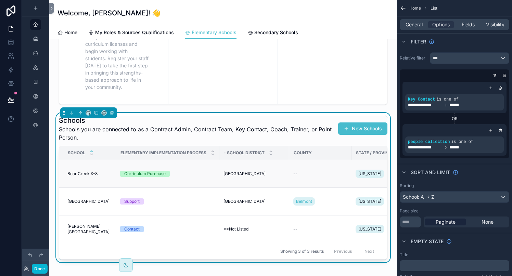
click at [195, 176] on div "Curriculum Purchase" at bounding box center [167, 174] width 95 height 6
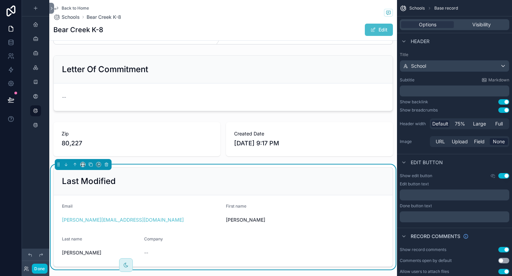
click at [57, 8] on icon "scrollable content" at bounding box center [55, 7] width 5 height 5
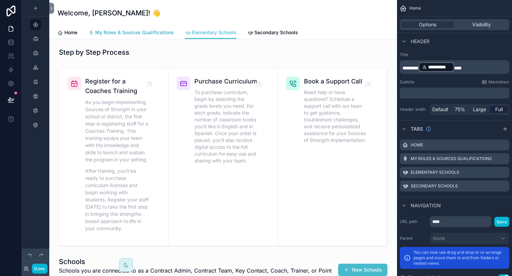
click at [155, 35] on span "My Roles & Sources Qualifications" at bounding box center [134, 32] width 79 height 7
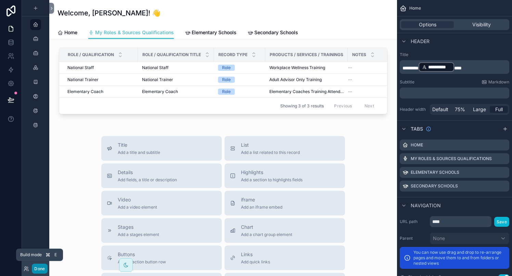
click at [42, 266] on button "Done" at bounding box center [39, 269] width 15 height 10
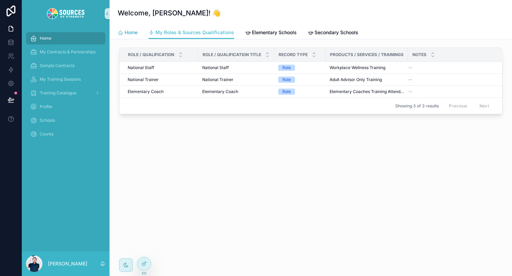
click at [129, 31] on span "Home" at bounding box center [131, 32] width 13 height 7
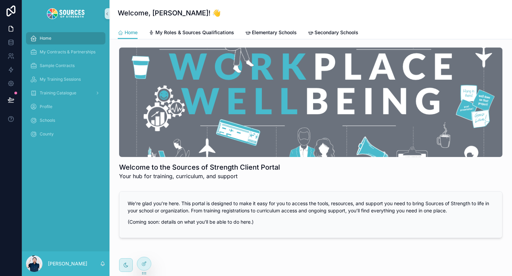
scroll to position [19, 0]
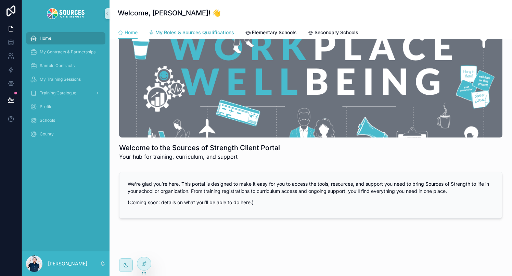
click at [207, 32] on span "My Roles & Sources Qualifications" at bounding box center [194, 32] width 79 height 7
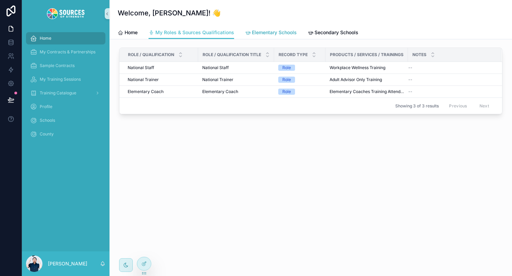
click at [284, 31] on span "Elementary Schools" at bounding box center [274, 32] width 45 height 7
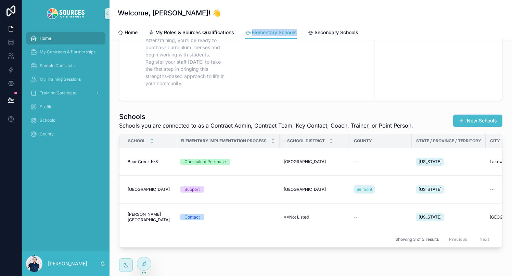
scroll to position [89, 0]
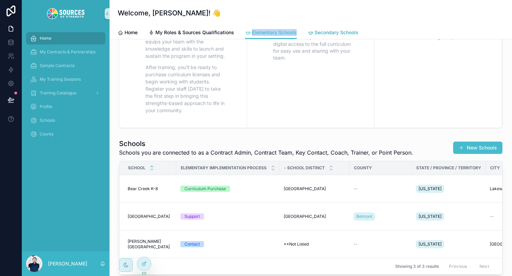
click at [318, 33] on span "Secondary Schools" at bounding box center [336, 32] width 44 height 7
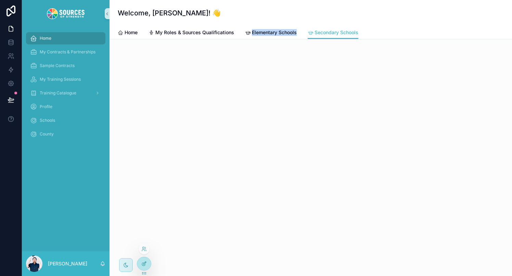
click at [144, 263] on icon at bounding box center [144, 263] width 3 height 3
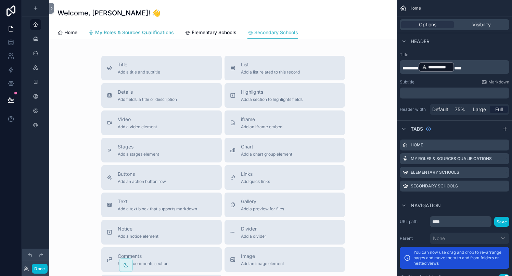
click at [139, 32] on span "My Roles & Sources Qualifications" at bounding box center [134, 32] width 79 height 7
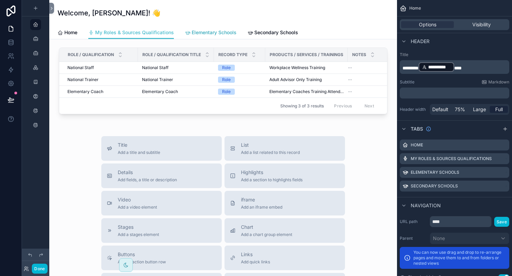
click at [199, 31] on span "Elementary Schools" at bounding box center [214, 32] width 45 height 7
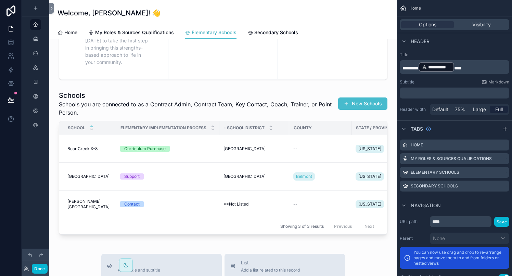
scroll to position [167, 0]
click at [266, 35] on span "Secondary Schools" at bounding box center [276, 32] width 44 height 7
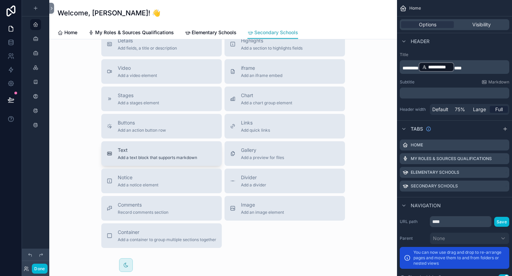
scroll to position [89, 0]
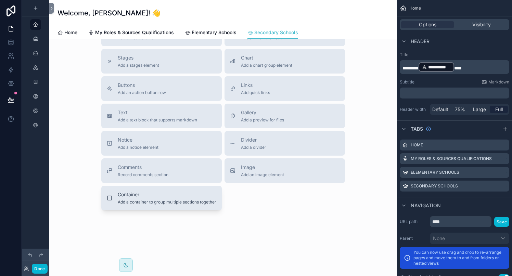
click at [160, 204] on span "Add a container to group multiple sections together" at bounding box center [167, 201] width 99 height 5
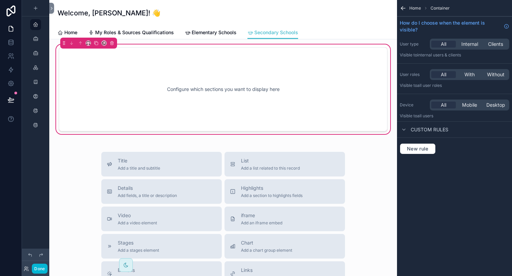
scroll to position [0, 0]
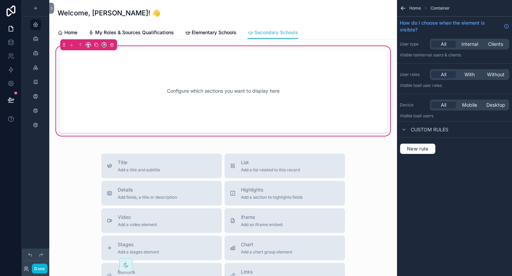
drag, startPoint x: 149, startPoint y: 169, endPoint x: 127, endPoint y: 96, distance: 76.1
click at [128, 96] on div "Configure which sections you want to display here Title Add a title and subtitl…" at bounding box center [223, 245] width 348 height 413
click at [135, 169] on span "Add a title and subtitle" at bounding box center [139, 169] width 42 height 5
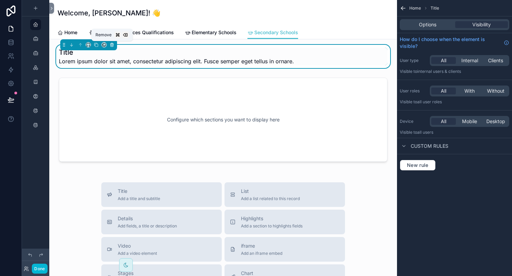
click at [110, 42] on icon "scrollable content" at bounding box center [111, 44] width 5 height 5
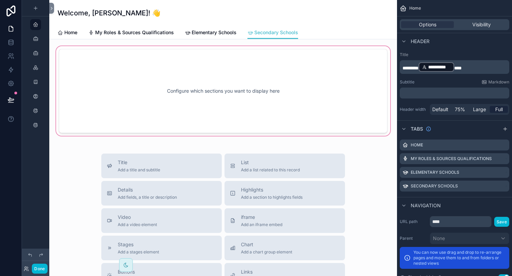
click at [159, 105] on div "scrollable content" at bounding box center [223, 91] width 337 height 92
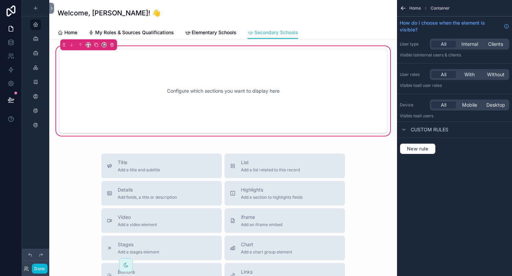
click at [332, 81] on div "Configure which sections you want to display here" at bounding box center [223, 91] width 306 height 62
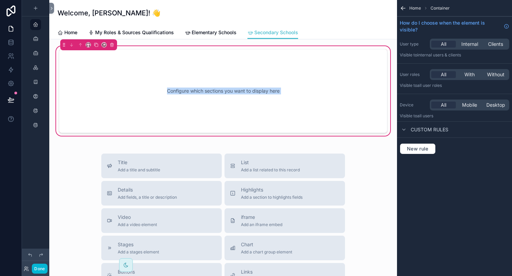
click at [332, 81] on div "Configure which sections you want to display here" at bounding box center [223, 91] width 306 height 62
click at [177, 168] on div "Title Add a title and subtitle" at bounding box center [161, 166] width 109 height 14
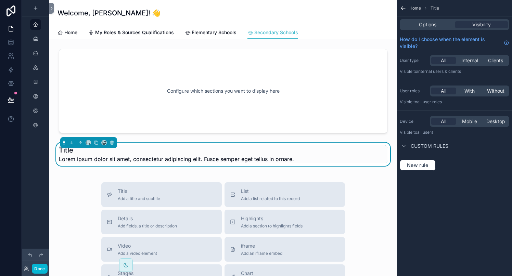
scroll to position [16, 0]
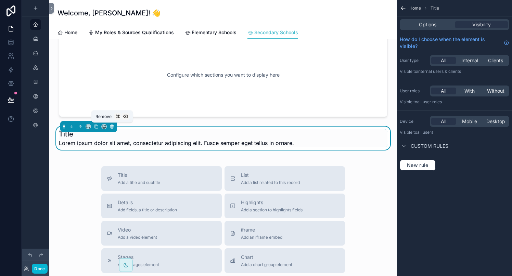
click at [112, 126] on icon "scrollable content" at bounding box center [112, 126] width 0 height 1
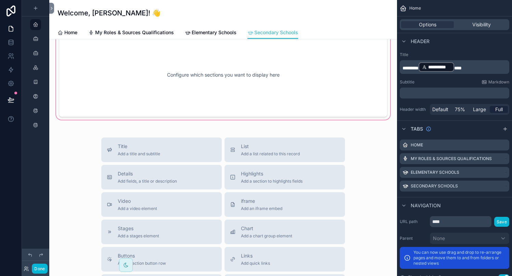
click at [205, 82] on div "scrollable content" at bounding box center [223, 75] width 337 height 92
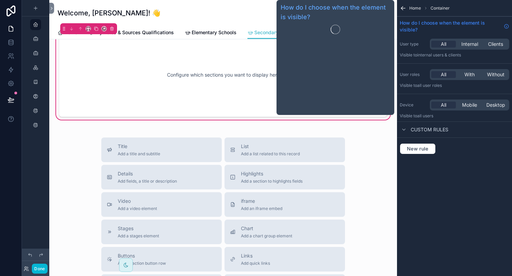
click at [506, 27] on icon "scrollable content" at bounding box center [506, 26] width 0 height 1
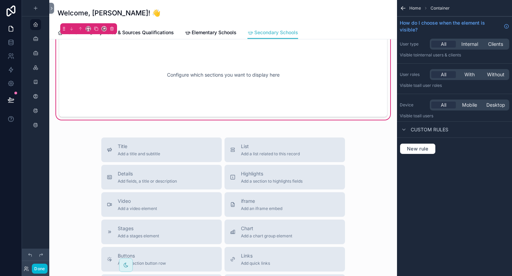
click at [36, 205] on div "scrollable content" at bounding box center [35, 134] width 27 height 268
click at [10, 29] on icon at bounding box center [11, 28] width 7 height 7
click at [41, 188] on div "scrollable content" at bounding box center [35, 134] width 27 height 268
click at [37, 11] on div "scrollable content" at bounding box center [35, 8] width 8 height 8
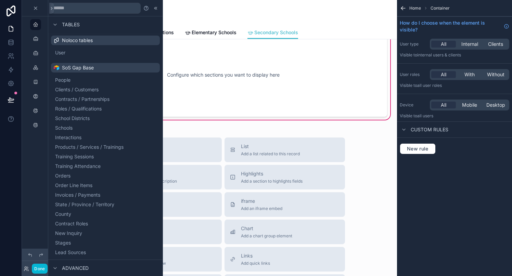
click at [5, 173] on div at bounding box center [11, 138] width 22 height 276
click at [228, 132] on div "Configure which sections you want to display here Title Add a title and subtitl…" at bounding box center [223, 229] width 348 height 413
click at [157, 9] on icon at bounding box center [155, 7] width 5 height 5
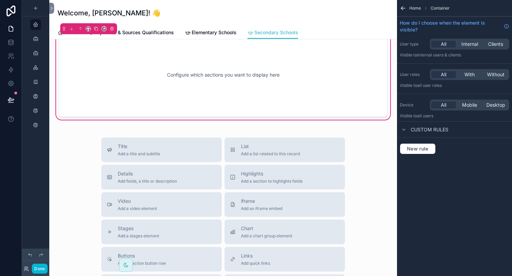
click at [199, 65] on div "Configure which sections you want to display here" at bounding box center [223, 75] width 306 height 62
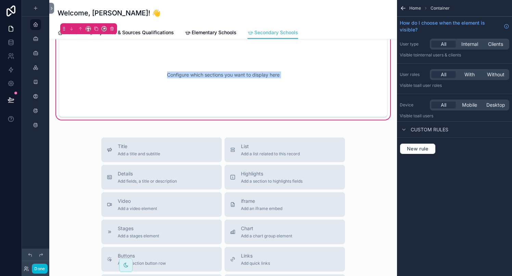
click at [199, 65] on div "Configure which sections you want to display here" at bounding box center [223, 75] width 306 height 62
click at [88, 30] on icon "scrollable content" at bounding box center [88, 28] width 5 height 5
click at [96, 79] on span "50%" at bounding box center [96, 80] width 11 height 8
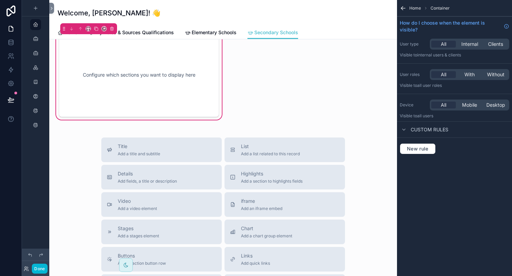
click at [140, 99] on div "Configure which sections you want to display here" at bounding box center [139, 75] width 138 height 62
click at [141, 78] on div "Configure which sections you want to display here" at bounding box center [139, 75] width 138 height 62
click at [119, 77] on div "Configure which sections you want to display here" at bounding box center [139, 75] width 138 height 62
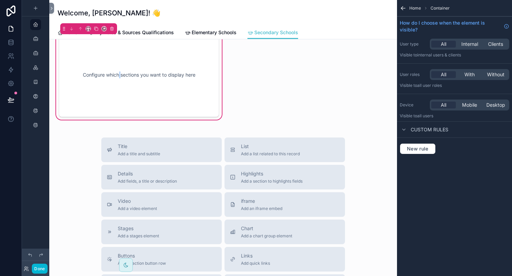
click at [119, 77] on div "Configure which sections you want to display here" at bounding box center [139, 75] width 138 height 62
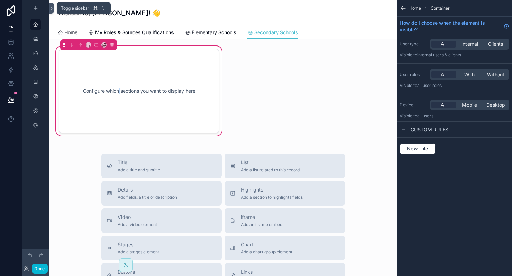
click at [53, 9] on icon at bounding box center [51, 8] width 5 height 5
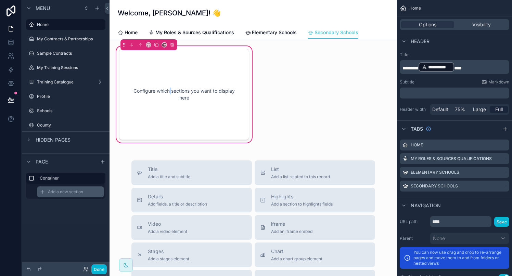
click at [75, 192] on span "Add a new section" at bounding box center [65, 191] width 35 height 5
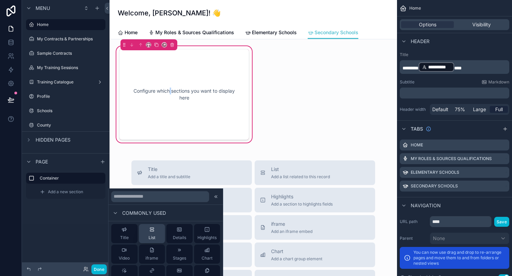
click at [160, 233] on button "List" at bounding box center [152, 233] width 26 height 19
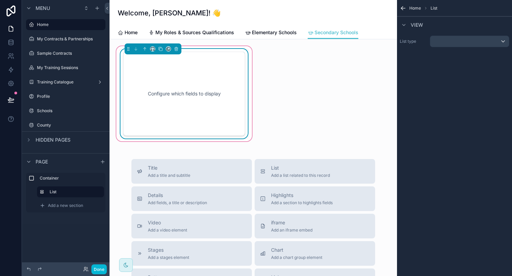
click at [140, 123] on div "Configure which fields to display" at bounding box center [183, 94] width 99 height 62
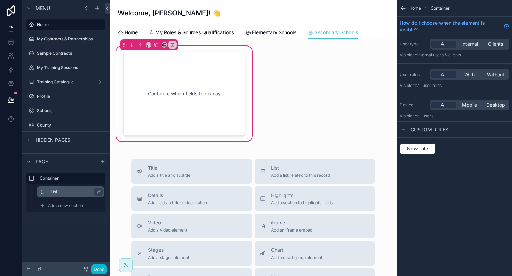
click at [85, 192] on label "List" at bounding box center [75, 191] width 48 height 5
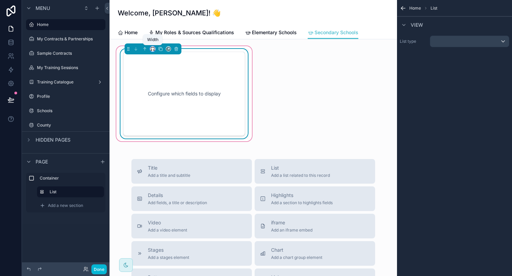
click at [153, 49] on icon "scrollable content" at bounding box center [152, 49] width 5 height 5
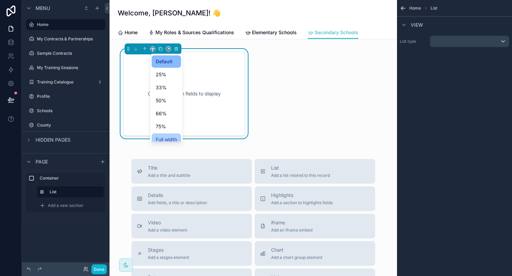
click at [164, 136] on span "Full width" at bounding box center [166, 139] width 21 height 8
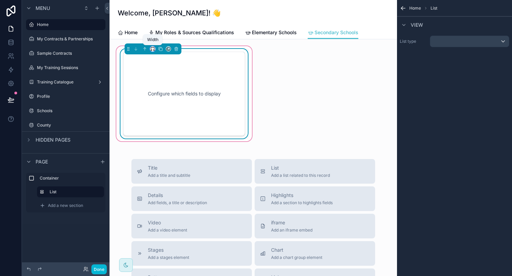
click at [151, 50] on icon "scrollable content" at bounding box center [152, 49] width 5 height 5
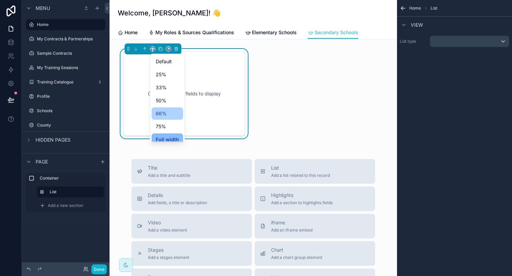
scroll to position [5, 0]
click at [166, 139] on div "Full width" at bounding box center [167, 134] width 31 height 12
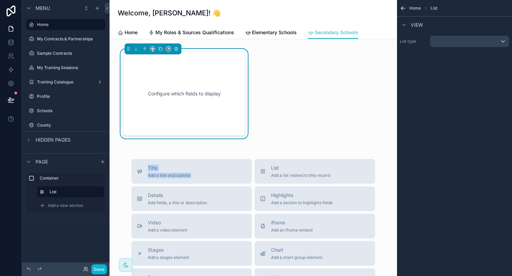
drag, startPoint x: 249, startPoint y: 101, endPoint x: 340, endPoint y: 107, distance: 91.9
click at [340, 107] on div "Configure which fields to display Title Add a title and subtitle List Add a lis…" at bounding box center [252, 248] width 287 height 418
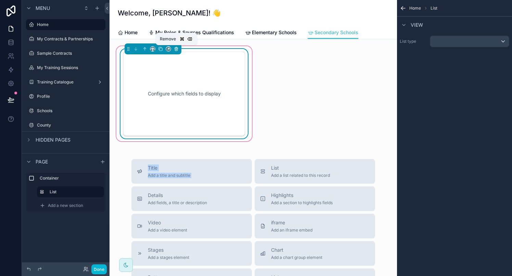
click at [177, 52] on button "scrollable content" at bounding box center [176, 49] width 8 height 8
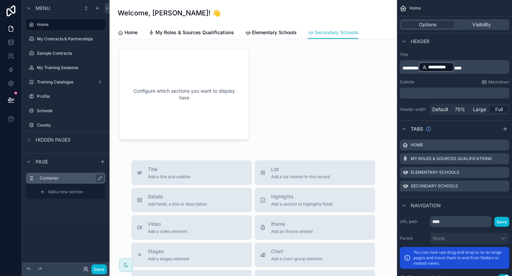
click at [53, 178] on label "Container" at bounding box center [70, 177] width 60 height 5
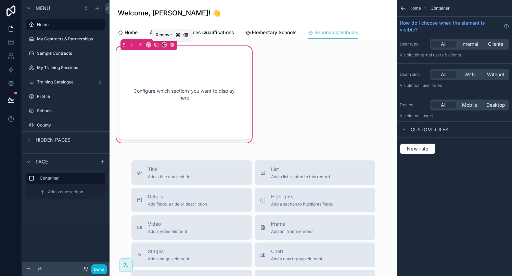
click at [173, 47] on button "scrollable content" at bounding box center [172, 45] width 8 height 8
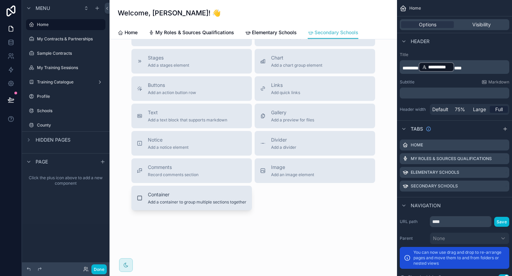
click at [170, 201] on span "Add a container to group multiple sections together" at bounding box center [197, 201] width 99 height 5
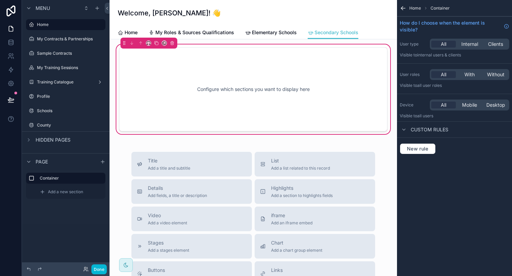
scroll to position [0, 0]
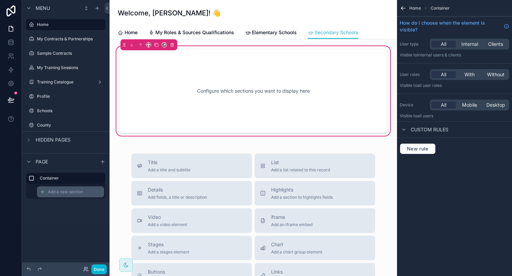
click at [64, 190] on span "Add a new section" at bounding box center [65, 191] width 35 height 5
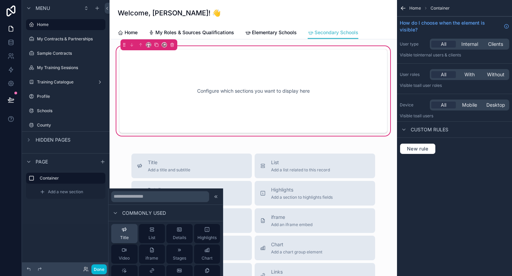
click at [127, 229] on icon at bounding box center [123, 229] width 5 height 5
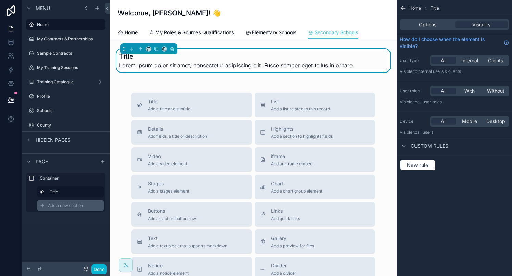
click at [78, 207] on span "Add a new section" at bounding box center [65, 205] width 35 height 5
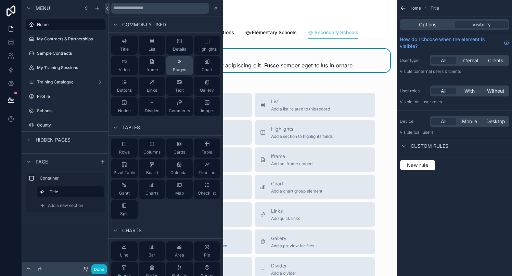
click at [178, 68] on span "Stages" at bounding box center [179, 69] width 13 height 5
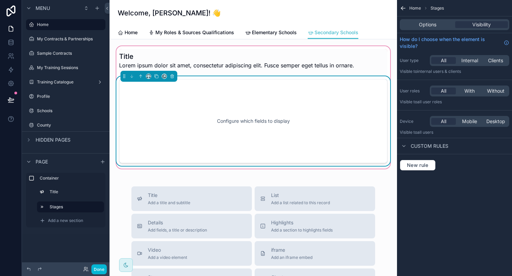
click at [190, 109] on div "Configure which fields to display" at bounding box center [253, 121] width 246 height 62
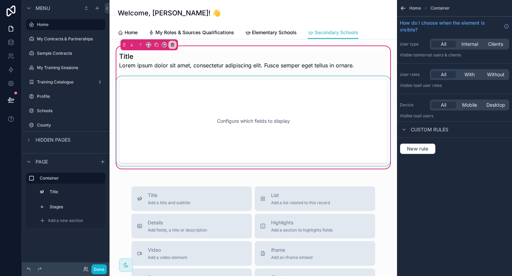
click at [337, 130] on div "scrollable content" at bounding box center [253, 121] width 276 height 90
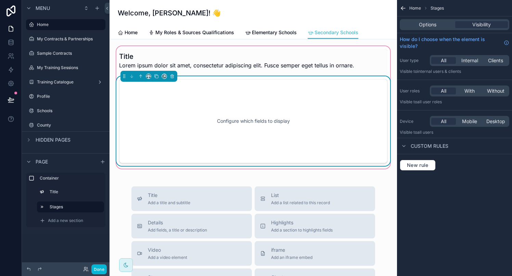
click at [422, 29] on div "Options Visibility" at bounding box center [454, 24] width 109 height 11
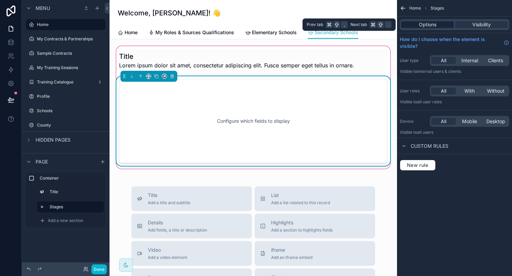
click at [423, 23] on span "Options" at bounding box center [427, 24] width 17 height 7
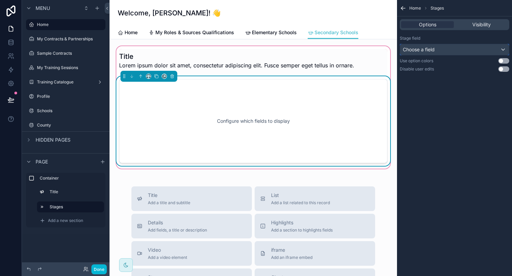
click at [436, 52] on div "Choose a field" at bounding box center [454, 49] width 109 height 11
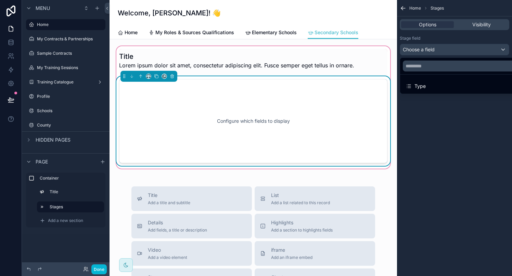
click at [436, 52] on div "scrollable content" at bounding box center [256, 138] width 512 height 276
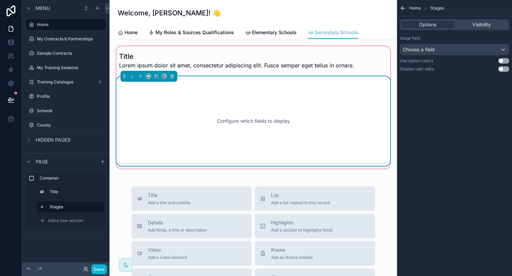
click at [284, 100] on div "Configure which fields to display" at bounding box center [253, 121] width 246 height 62
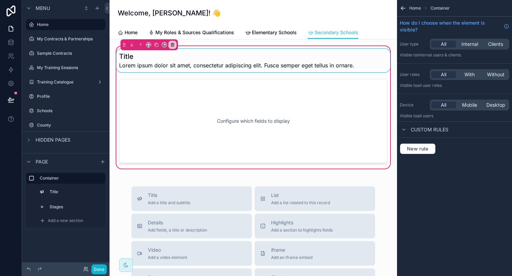
click at [263, 56] on div "scrollable content" at bounding box center [253, 60] width 276 height 23
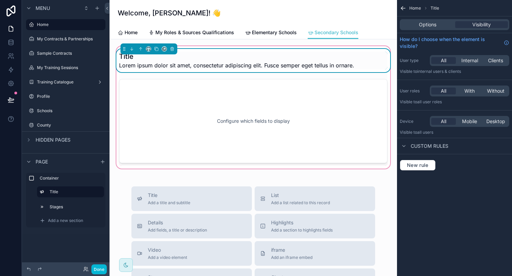
click at [266, 48] on div "Title Lorem ipsum dolor sit amet, consectetur adipiscing elit. Fusce semper ege…" at bounding box center [253, 107] width 276 height 125
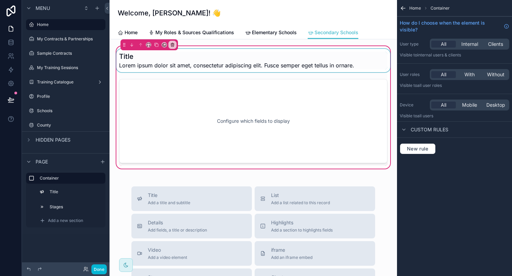
click at [350, 62] on div "scrollable content" at bounding box center [253, 60] width 276 height 23
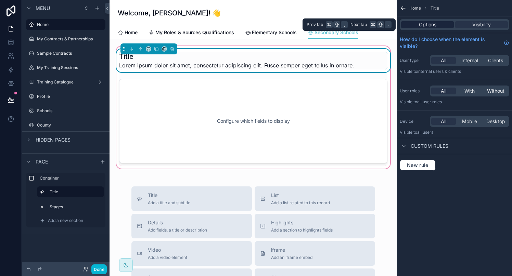
click at [431, 26] on span "Options" at bounding box center [427, 24] width 17 height 7
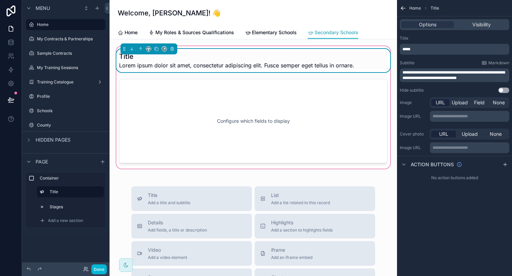
click at [331, 36] on span "Secondary Schools" at bounding box center [336, 32] width 44 height 7
click at [332, 32] on span "Secondary Schools" at bounding box center [336, 32] width 44 height 7
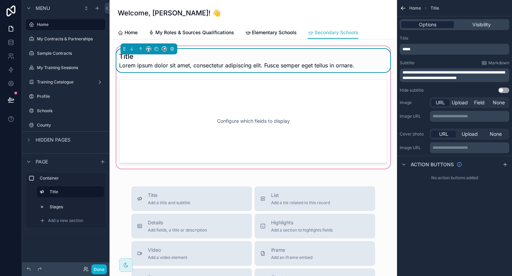
click at [432, 24] on span "Options" at bounding box center [427, 24] width 17 height 7
click at [412, 6] on span "Home" at bounding box center [415, 7] width 12 height 5
click at [402, 8] on icon "scrollable content" at bounding box center [403, 8] width 7 height 7
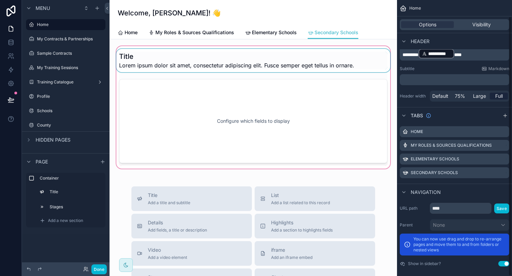
scroll to position [17, 0]
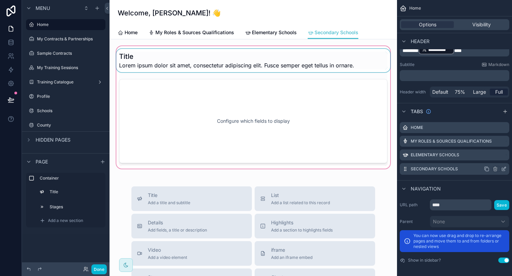
click at [504, 172] on div "Secondary Schools" at bounding box center [454, 169] width 109 height 12
click at [504, 171] on icon "scrollable content" at bounding box center [503, 169] width 3 height 3
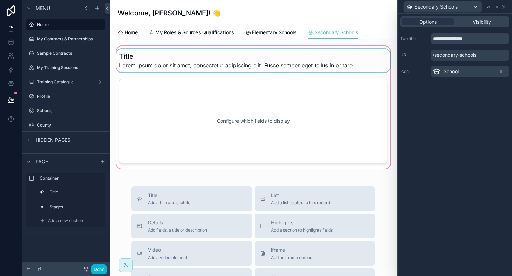
click at [481, 54] on p "/secondary-schools" at bounding box center [469, 55] width 79 height 11
click at [481, 53] on p "/secondary-schools" at bounding box center [469, 55] width 79 height 11
click at [468, 52] on p "/secondary-schools" at bounding box center [469, 55] width 79 height 11
click at [478, 21] on span "Visibility" at bounding box center [481, 21] width 18 height 7
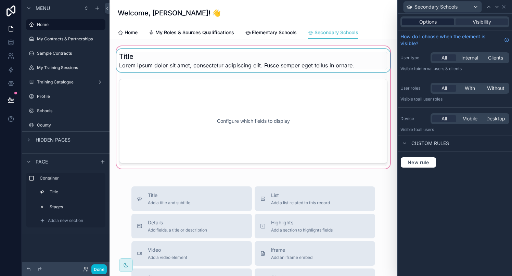
click at [439, 20] on div "Options" at bounding box center [428, 21] width 52 height 7
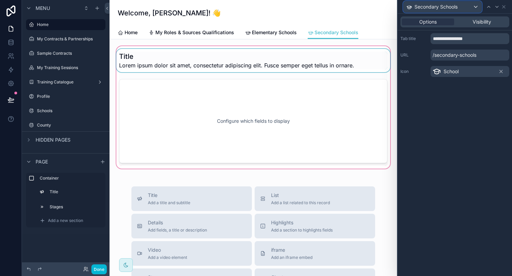
click at [474, 5] on div "Secondary Schools" at bounding box center [442, 6] width 78 height 11
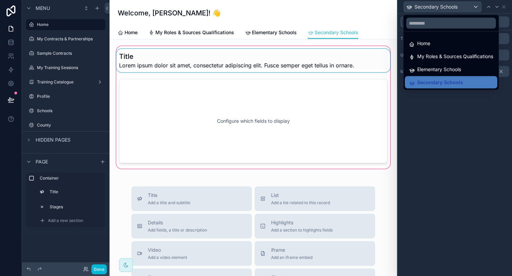
click at [504, 8] on div at bounding box center [454, 138] width 114 height 276
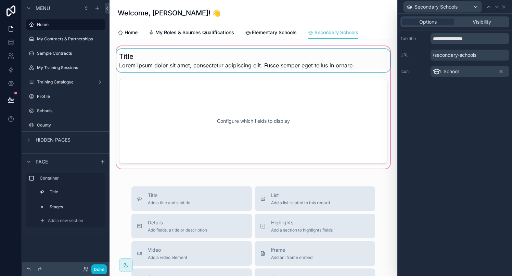
click at [295, 102] on div "scrollable content" at bounding box center [253, 107] width 276 height 125
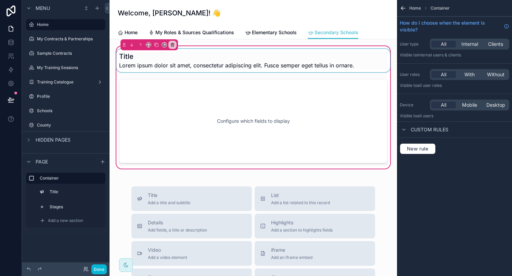
scroll to position [0, 0]
click at [302, 71] on div "scrollable content" at bounding box center [253, 60] width 276 height 23
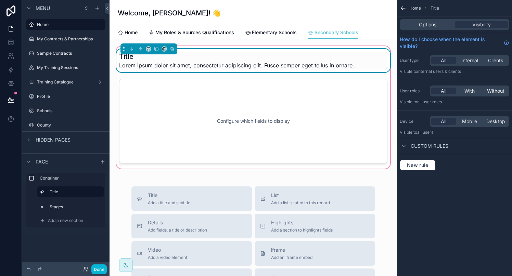
click at [316, 50] on div "Title Lorem ipsum dolor sit amet, consectetur adipiscing elit. Fusce semper ege…" at bounding box center [253, 60] width 276 height 23
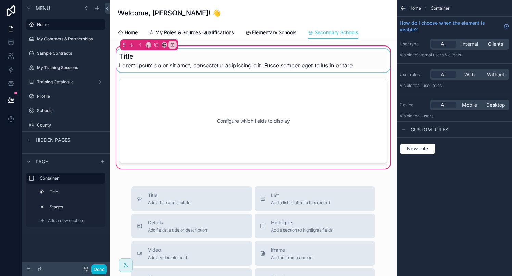
click at [409, 7] on span "Home" at bounding box center [415, 7] width 12 height 5
click at [402, 8] on icon "scrollable content" at bounding box center [403, 8] width 7 height 7
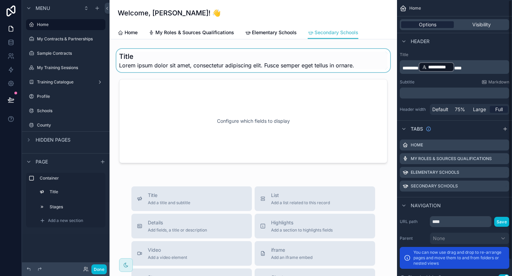
click at [422, 26] on span "Options" at bounding box center [427, 24] width 17 height 7
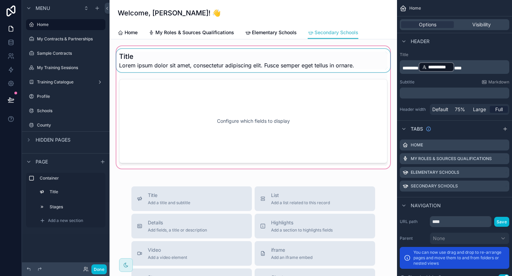
click at [331, 114] on div "scrollable content" at bounding box center [253, 107] width 276 height 125
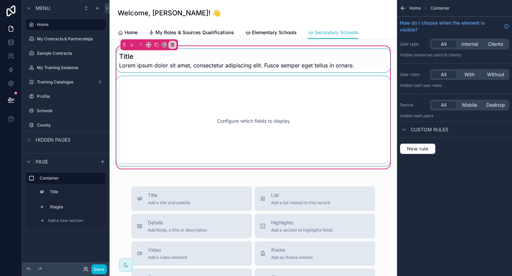
click at [248, 114] on div "scrollable content" at bounding box center [253, 121] width 276 height 90
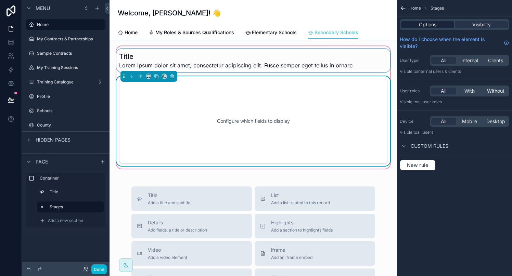
click at [430, 23] on span "Options" at bounding box center [427, 24] width 17 height 7
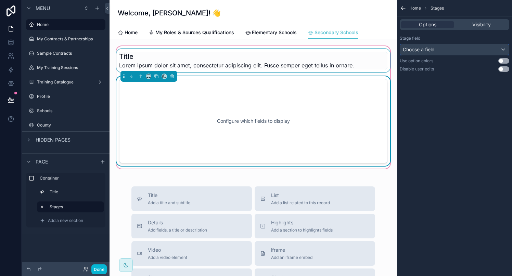
click at [433, 48] on span "Choose a field" at bounding box center [419, 50] width 32 height 6
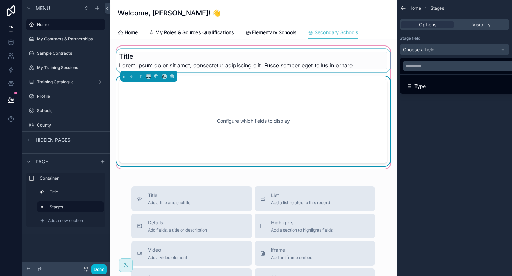
click at [433, 48] on div "scrollable content" at bounding box center [256, 138] width 512 height 276
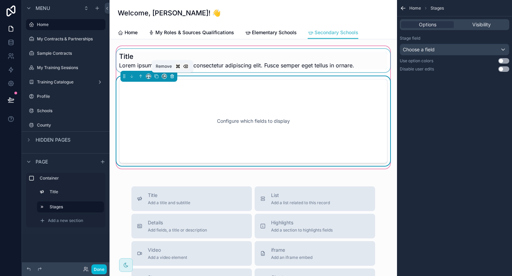
click at [173, 75] on icon "scrollable content" at bounding box center [172, 76] width 5 height 5
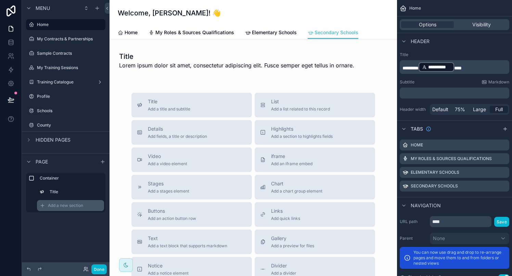
click at [68, 203] on span "Add a new section" at bounding box center [65, 205] width 35 height 5
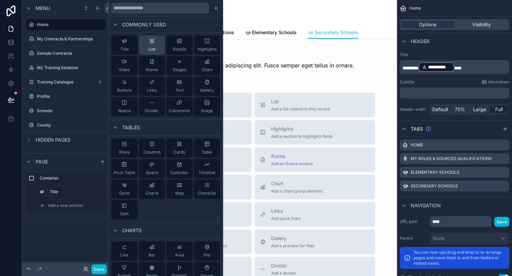
click at [152, 46] on div "List" at bounding box center [151, 45] width 7 height 14
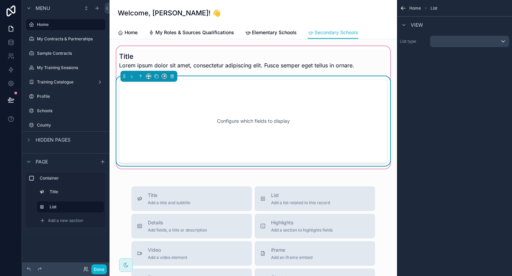
click at [174, 92] on div "Configure which fields to display" at bounding box center [253, 121] width 246 height 62
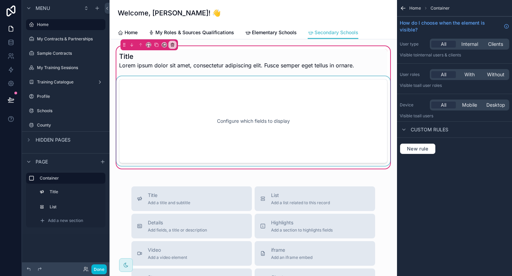
click at [174, 92] on div "scrollable content" at bounding box center [253, 121] width 276 height 90
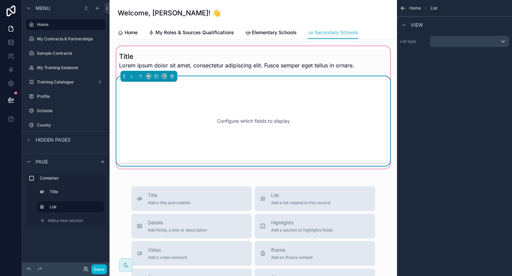
click at [198, 89] on div "Configure which fields to display" at bounding box center [253, 121] width 268 height 84
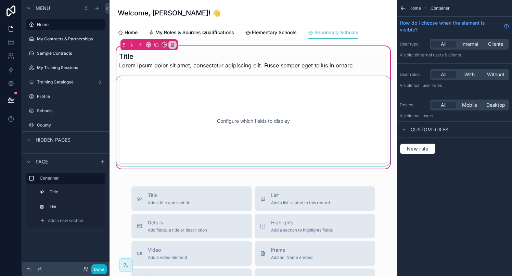
click at [199, 89] on div "scrollable content" at bounding box center [253, 121] width 276 height 90
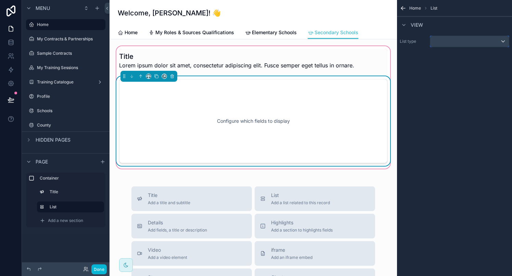
click at [446, 45] on div "scrollable content" at bounding box center [469, 41] width 79 height 11
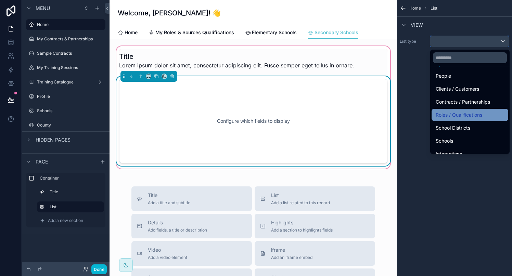
scroll to position [41, 0]
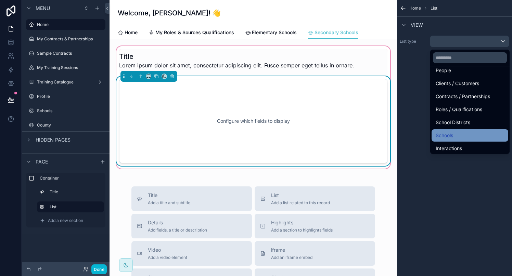
click at [450, 132] on span "Schools" at bounding box center [443, 135] width 17 height 8
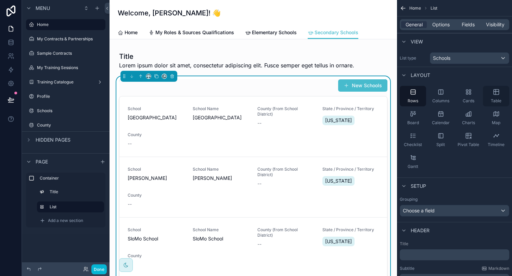
click at [495, 96] on div "Table" at bounding box center [496, 96] width 26 height 21
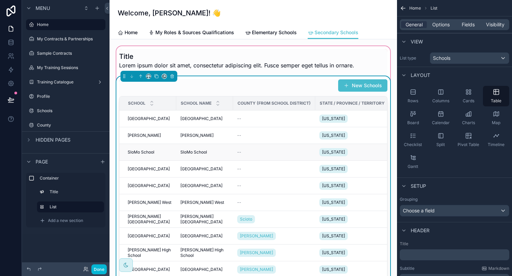
click at [307, 151] on div "--" at bounding box center [274, 151] width 74 height 5
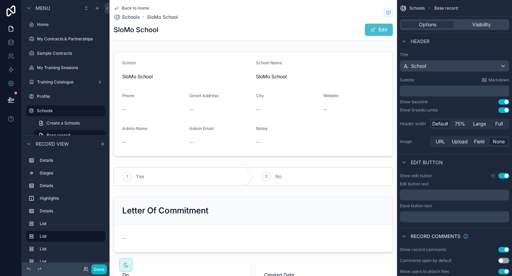
click at [115, 9] on icon "scrollable content" at bounding box center [116, 8] width 3 height 3
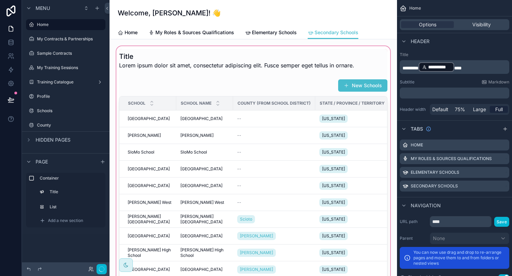
click at [278, 124] on div "scrollable content" at bounding box center [253, 173] width 276 height 257
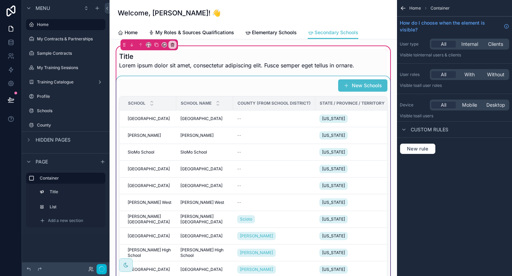
click at [292, 121] on div "scrollable content" at bounding box center [253, 186] width 276 height 221
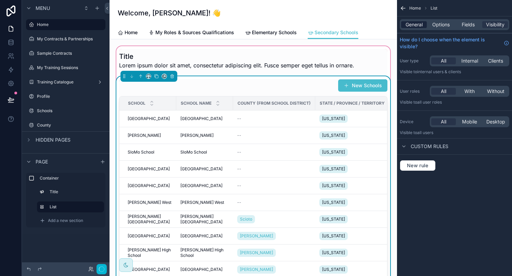
click at [410, 26] on span "General" at bounding box center [413, 24] width 17 height 7
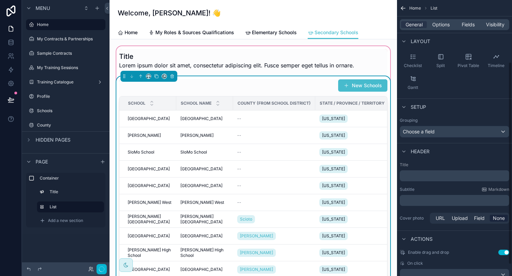
scroll to position [100, 0]
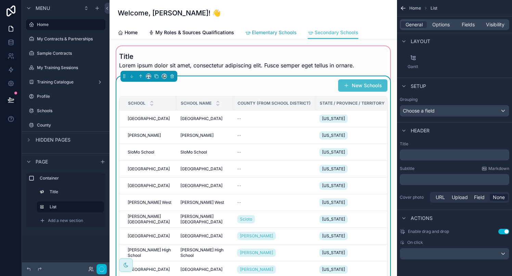
click at [278, 35] on span "Elementary Schools" at bounding box center [274, 32] width 45 height 7
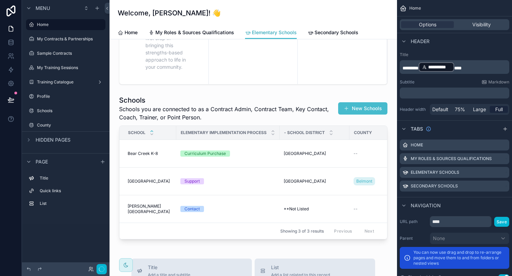
scroll to position [251, 0]
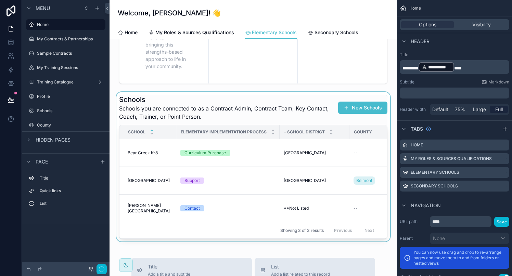
click at [257, 103] on div "scrollable content" at bounding box center [253, 166] width 276 height 149
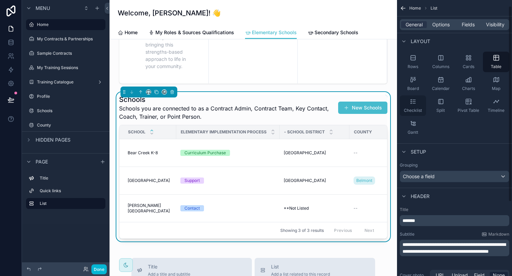
scroll to position [0, 0]
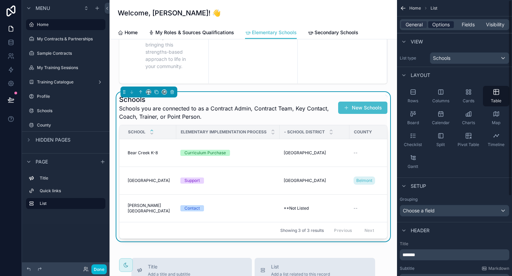
click at [438, 26] on span "Options" at bounding box center [440, 24] width 17 height 7
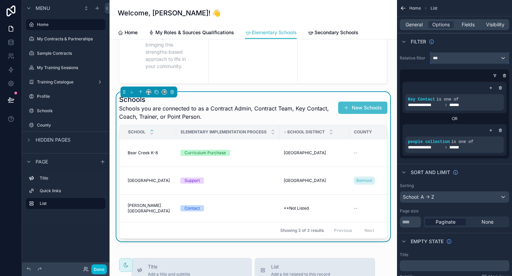
click at [446, 58] on div "***" at bounding box center [469, 58] width 79 height 11
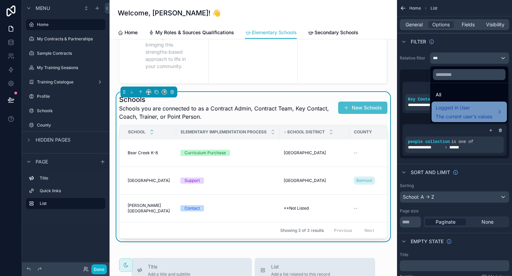
click at [448, 114] on span "The current user's values" at bounding box center [463, 116] width 56 height 7
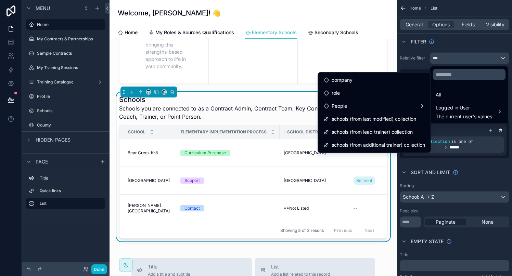
click at [413, 68] on div "scrollable content" at bounding box center [256, 138] width 512 height 276
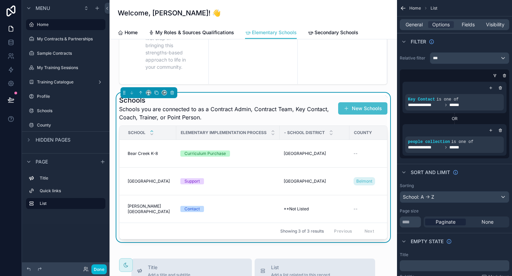
scroll to position [256, 0]
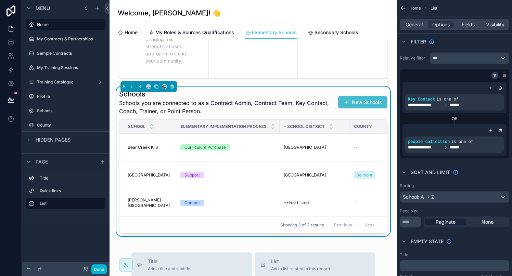
click at [495, 74] on icon "scrollable content" at bounding box center [495, 76] width 4 height 4
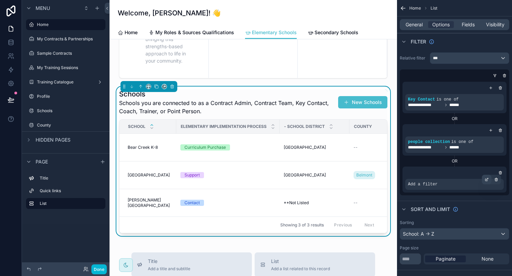
click at [487, 179] on icon "scrollable content" at bounding box center [487, 179] width 2 height 2
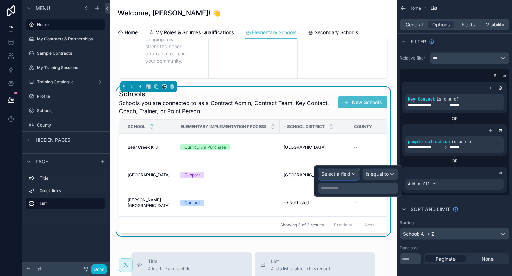
click at [347, 171] on span "Select a field" at bounding box center [335, 174] width 29 height 6
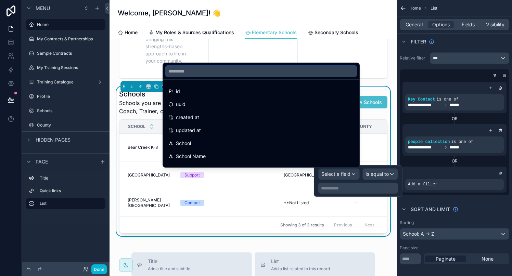
click at [230, 73] on input "text" at bounding box center [261, 71] width 191 height 11
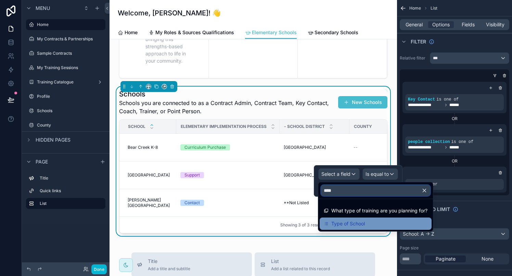
type input "****"
click at [338, 220] on span "Type of School" at bounding box center [348, 224] width 34 height 8
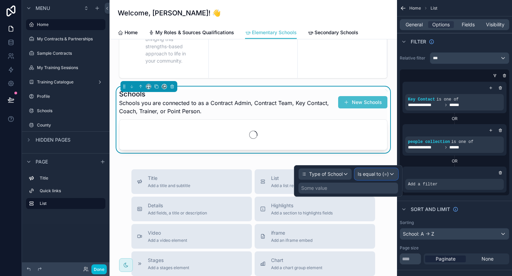
click at [367, 171] on span "Is equal to (=)" at bounding box center [372, 174] width 31 height 7
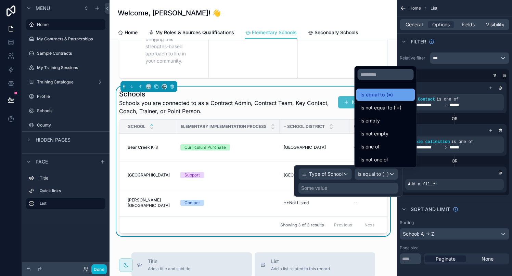
click at [367, 97] on span "Is equal to (=)" at bounding box center [376, 95] width 32 height 8
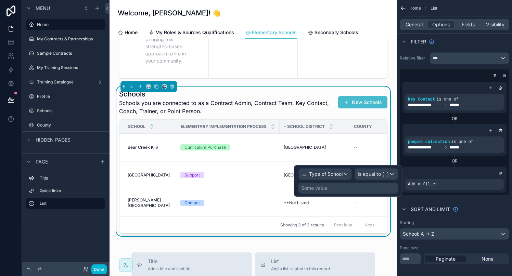
click at [326, 188] on div "Some value" at bounding box center [314, 188] width 26 height 7
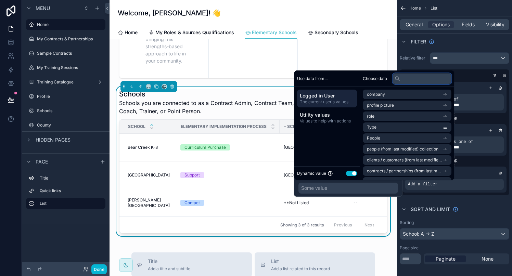
click at [407, 79] on input "text" at bounding box center [421, 78] width 59 height 11
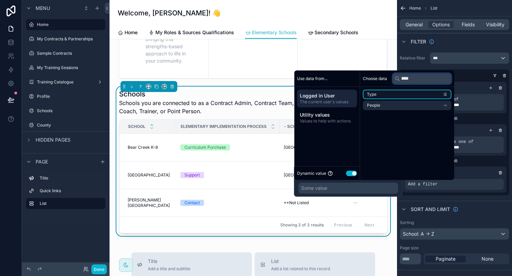
type input "****"
click at [414, 96] on li "Type" at bounding box center [407, 95] width 89 height 10
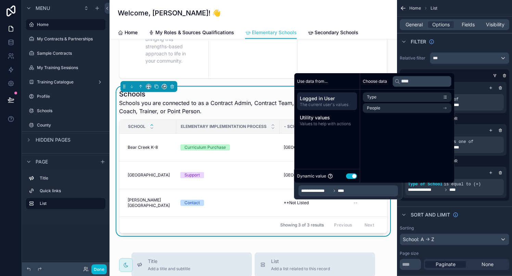
click at [348, 175] on button "Use setting" at bounding box center [351, 175] width 11 height 5
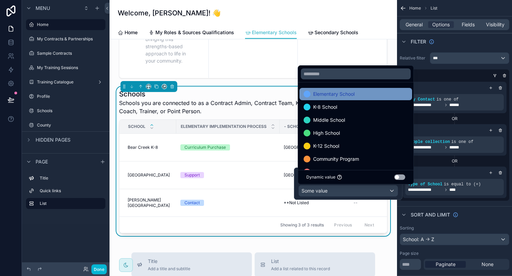
click at [337, 96] on span "Elementary School" at bounding box center [333, 94] width 41 height 8
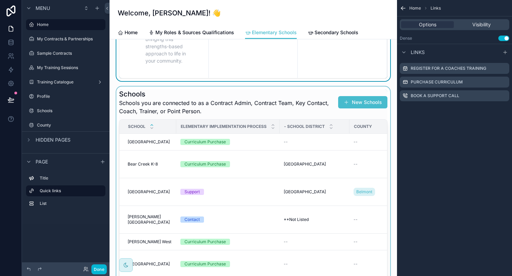
click at [320, 95] on div "scrollable content" at bounding box center [253, 208] width 276 height 243
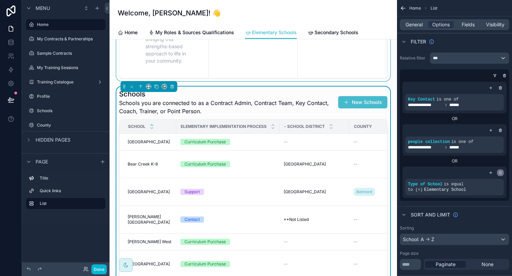
click at [501, 172] on icon "scrollable content" at bounding box center [500, 173] width 2 height 2
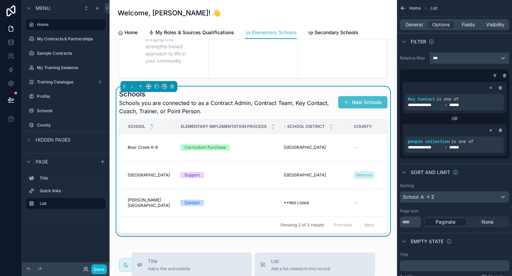
click at [471, 55] on div "***" at bounding box center [469, 58] width 79 height 11
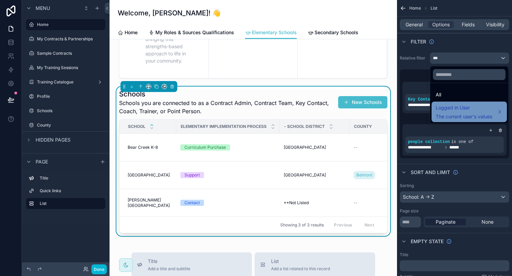
click at [461, 110] on span "Logged in User" at bounding box center [463, 108] width 56 height 8
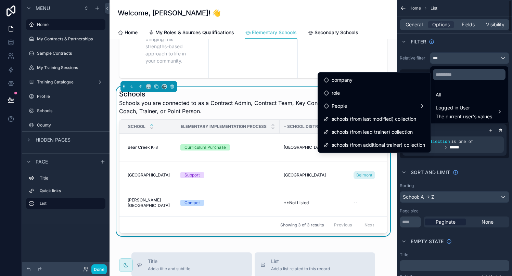
click at [423, 52] on div "scrollable content" at bounding box center [256, 138] width 512 height 276
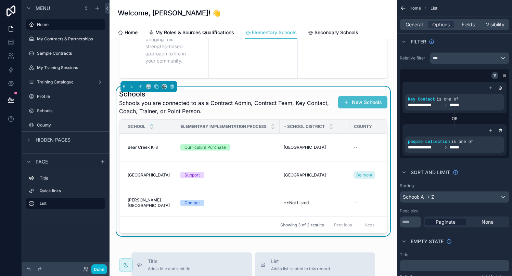
click at [494, 74] on icon "scrollable content" at bounding box center [494, 74] width 1 height 1
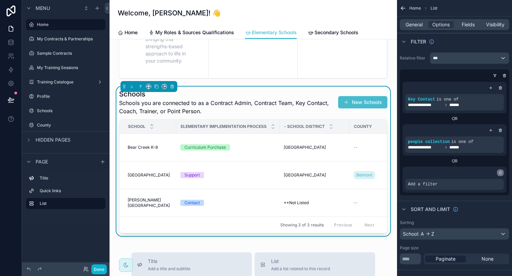
click at [498, 171] on icon "scrollable content" at bounding box center [500, 173] width 4 height 4
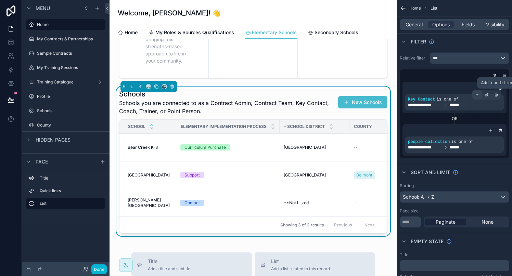
click at [475, 95] on icon "scrollable content" at bounding box center [477, 95] width 4 height 4
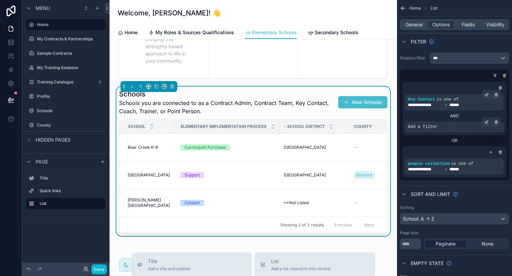
click at [441, 126] on div "Add a filter" at bounding box center [454, 126] width 99 height 11
click at [483, 122] on div "scrollable content" at bounding box center [487, 122] width 10 height 10
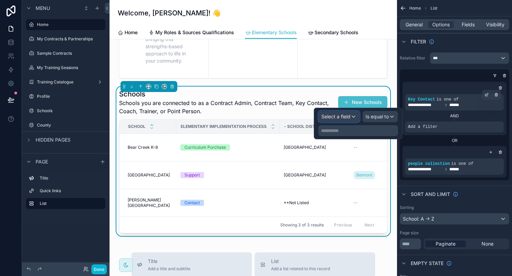
click at [345, 116] on span "Select a field" at bounding box center [335, 117] width 29 height 6
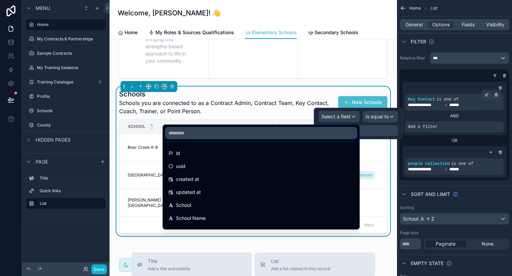
click at [270, 130] on input "text" at bounding box center [261, 133] width 191 height 11
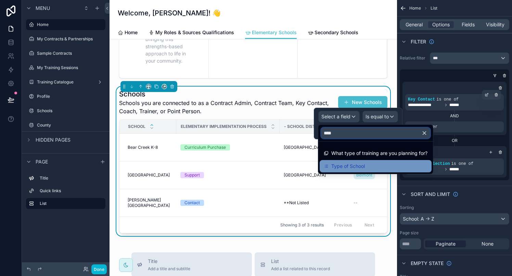
type input "****"
click at [350, 167] on span "Type of School" at bounding box center [348, 166] width 34 height 8
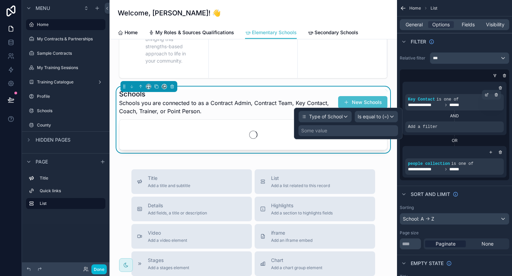
click at [319, 131] on div "Some value" at bounding box center [314, 130] width 26 height 7
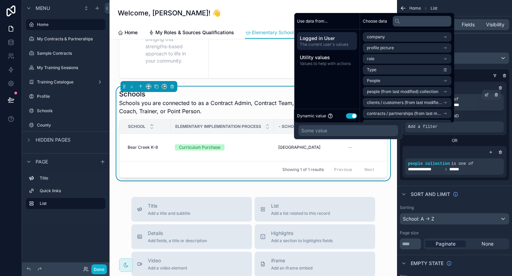
click at [351, 115] on button "Use setting" at bounding box center [351, 115] width 11 height 5
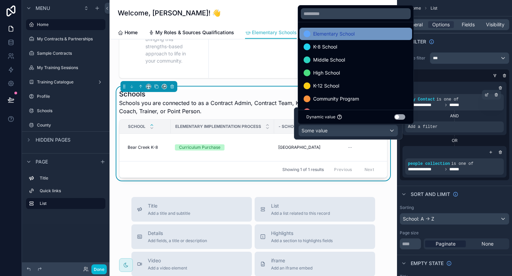
click at [336, 33] on span "Elementary School" at bounding box center [333, 34] width 41 height 8
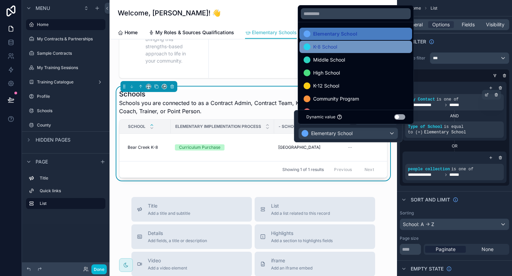
click at [332, 43] on span "K-8 School" at bounding box center [325, 47] width 24 height 8
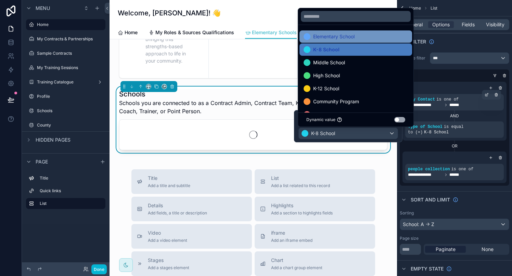
click at [335, 39] on span "Elementary School" at bounding box center [333, 36] width 41 height 8
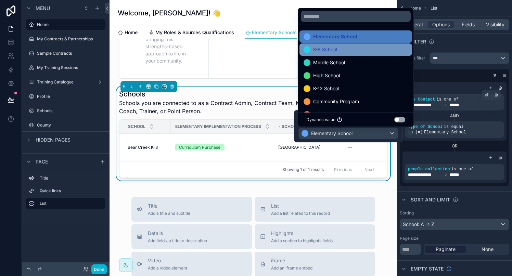
click at [333, 49] on span "K-8 School" at bounding box center [325, 49] width 24 height 8
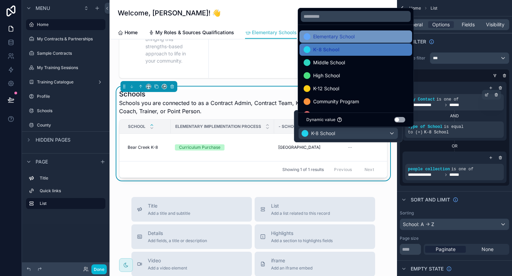
click at [331, 36] on span "Elementary School" at bounding box center [333, 36] width 41 height 8
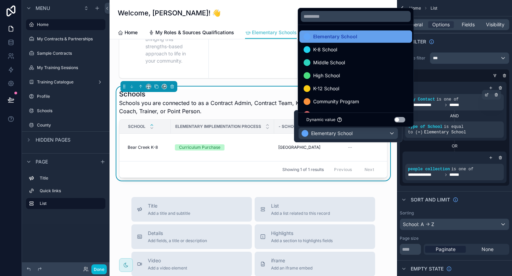
click at [331, 35] on span "Elementary School" at bounding box center [335, 36] width 44 height 8
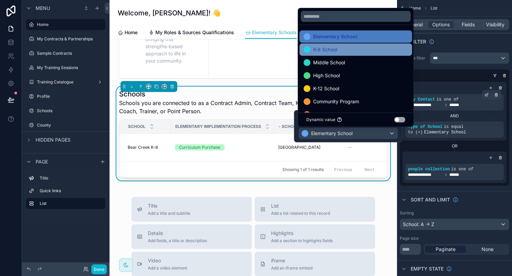
click at [329, 45] on span "K-8 School" at bounding box center [325, 49] width 24 height 8
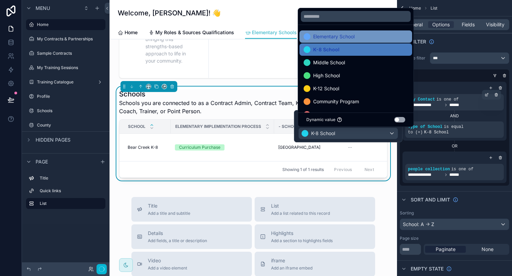
click at [330, 36] on span "Elementary School" at bounding box center [333, 36] width 41 height 8
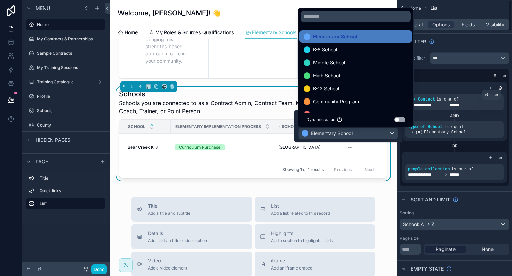
click at [426, 145] on div "OR" at bounding box center [454, 145] width 104 height 5
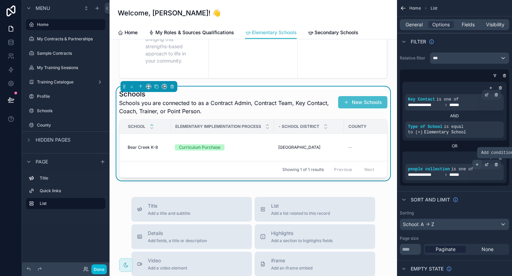
click at [477, 162] on div "scrollable content" at bounding box center [477, 165] width 10 height 10
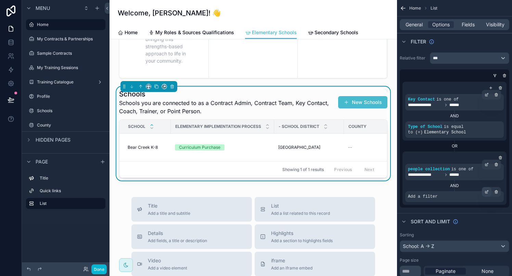
click at [487, 192] on icon "scrollable content" at bounding box center [486, 192] width 4 height 4
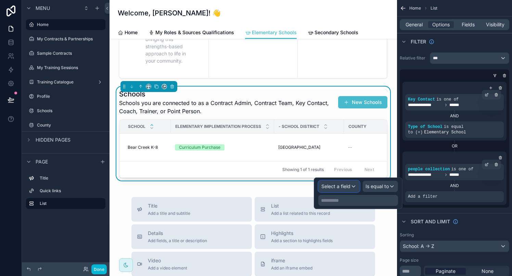
click at [348, 184] on span "Select a field" at bounding box center [335, 186] width 29 height 6
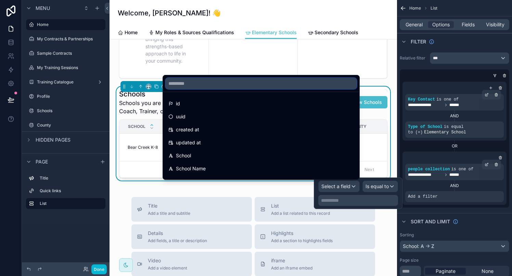
click at [197, 85] on input "text" at bounding box center [261, 83] width 191 height 11
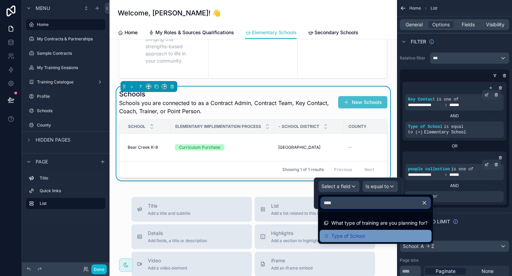
type input "****"
click at [346, 238] on span "Type of School" at bounding box center [348, 236] width 34 height 8
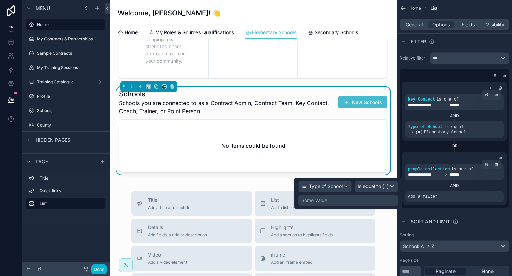
click at [333, 200] on div "Some value" at bounding box center [348, 200] width 100 height 11
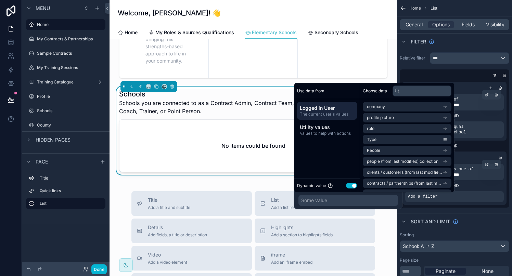
click at [348, 186] on button "Use setting" at bounding box center [351, 185] width 11 height 5
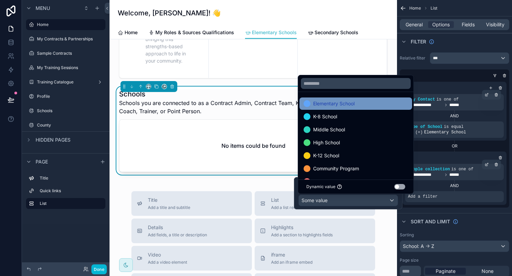
click at [334, 106] on span "Elementary School" at bounding box center [333, 104] width 41 height 8
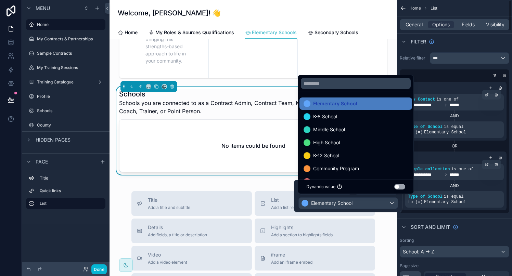
click at [427, 148] on div "OR" at bounding box center [454, 145] width 104 height 5
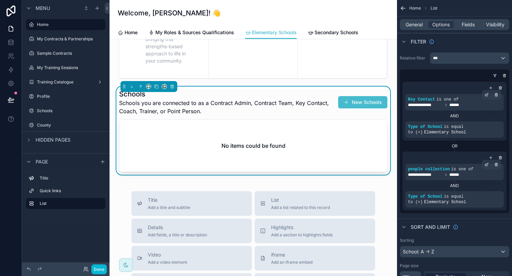
click at [427, 148] on div "OR" at bounding box center [454, 145] width 104 height 5
click at [271, 114] on span "Schools you are connected to as a Contract Admin, Contract Team, Key Contact, C…" at bounding box center [227, 107] width 217 height 16
click at [11, 42] on icon at bounding box center [11, 42] width 7 height 7
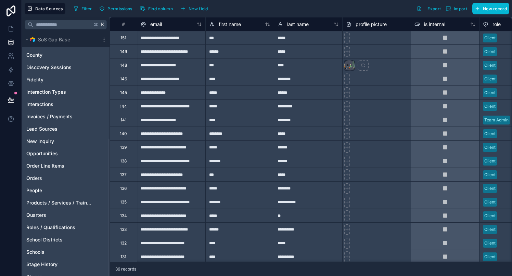
scroll to position [189, 0]
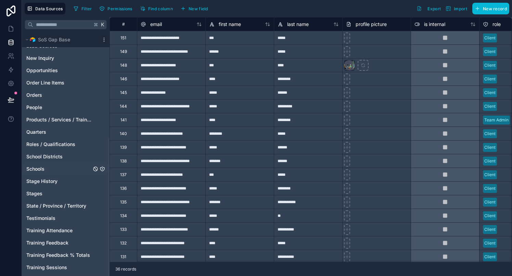
click at [44, 168] on span "Schools" at bounding box center [35, 169] width 18 height 7
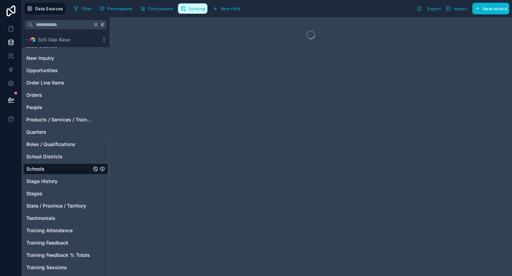
click at [200, 12] on button "Syncing" at bounding box center [192, 8] width 29 height 10
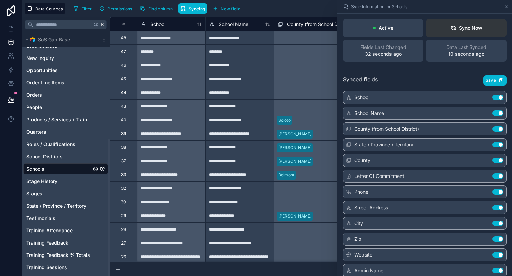
click at [479, 29] on div "Sync Now" at bounding box center [466, 28] width 31 height 7
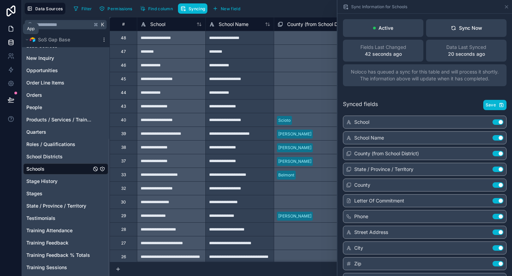
click at [12, 29] on icon at bounding box center [11, 28] width 7 height 7
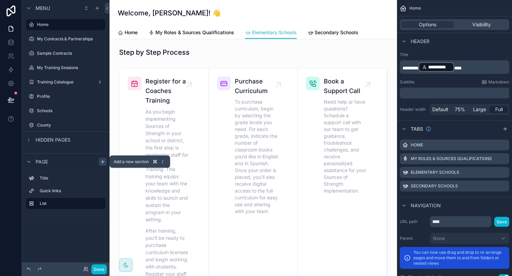
click at [100, 162] on icon "scrollable content" at bounding box center [102, 161] width 5 height 5
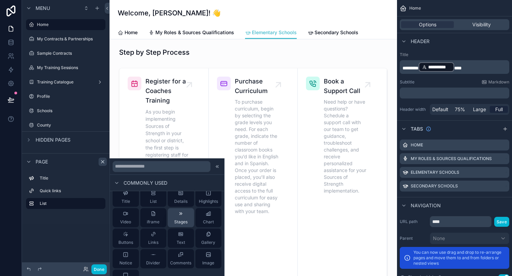
scroll to position [11, 0]
click at [186, 209] on div "Stages" at bounding box center [180, 213] width 13 height 14
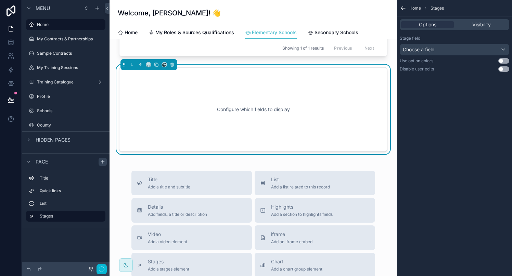
scroll to position [379, 0]
click at [208, 102] on div "Configure which fields to display" at bounding box center [253, 108] width 246 height 62
click at [430, 45] on div "Choose a field" at bounding box center [454, 49] width 109 height 11
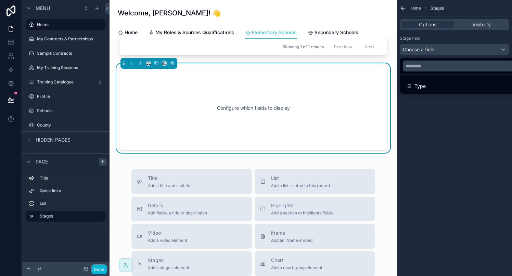
click at [10, 86] on div "scrollable content" at bounding box center [256, 138] width 512 height 276
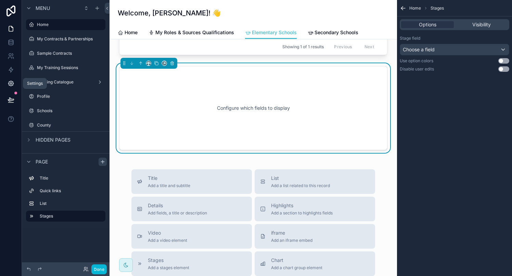
click at [10, 83] on icon at bounding box center [11, 84] width 2 height 2
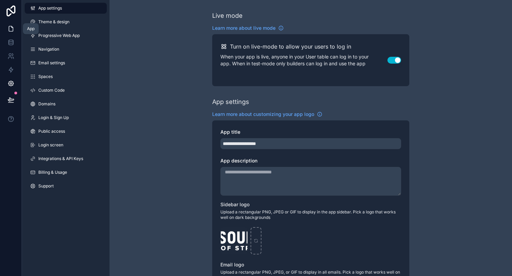
click at [13, 28] on icon at bounding box center [11, 28] width 7 height 7
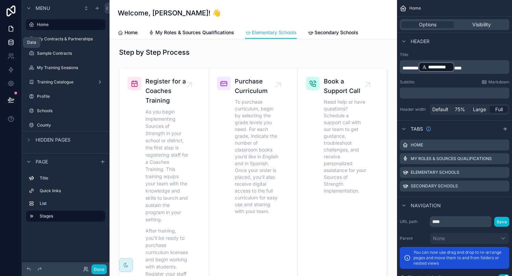
click at [10, 46] on link at bounding box center [11, 43] width 22 height 14
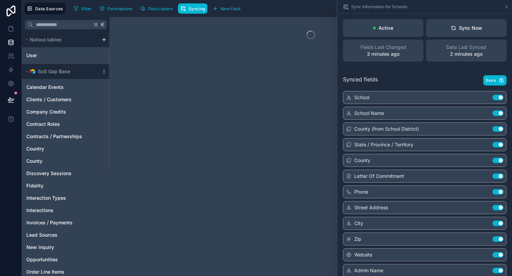
click at [148, 104] on div at bounding box center [310, 146] width 402 height 259
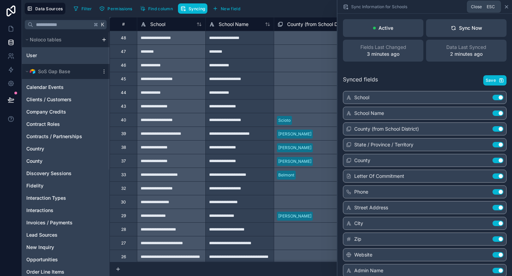
click at [507, 4] on icon at bounding box center [506, 6] width 5 height 5
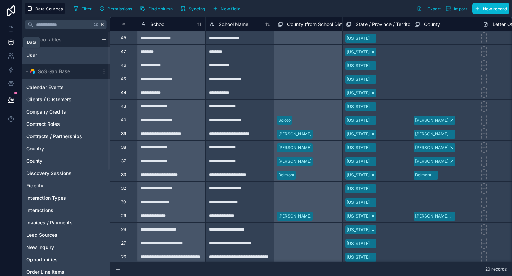
click at [11, 44] on icon at bounding box center [11, 42] width 7 height 7
click at [46, 9] on span "Data Sources" at bounding box center [49, 8] width 28 height 5
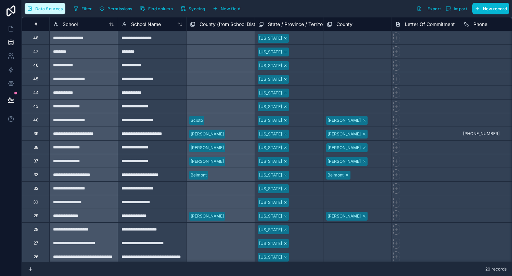
click at [50, 8] on span "Data Sources" at bounding box center [49, 8] width 28 height 5
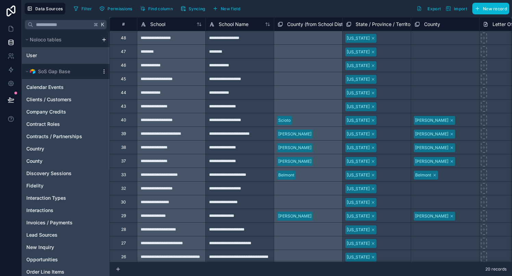
click at [104, 74] on icon at bounding box center [103, 71] width 5 height 5
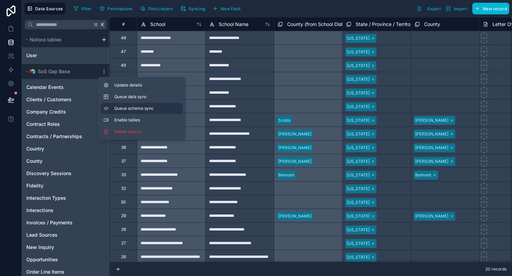
click at [129, 108] on span "Queue schema sync" at bounding box center [138, 108] width 49 height 5
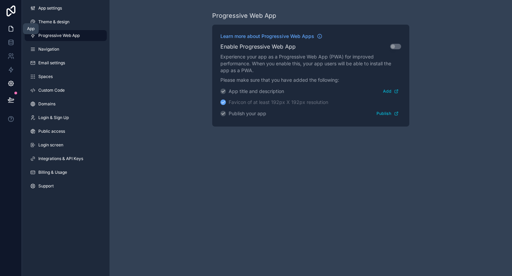
click at [11, 30] on icon at bounding box center [11, 28] width 7 height 7
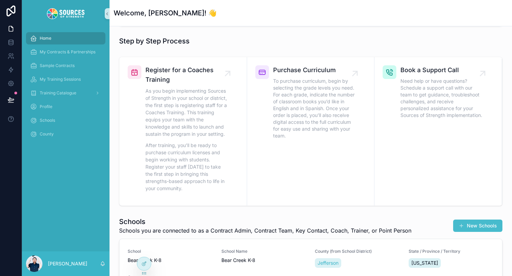
scroll to position [199, 0]
click at [145, 261] on icon at bounding box center [143, 263] width 5 height 5
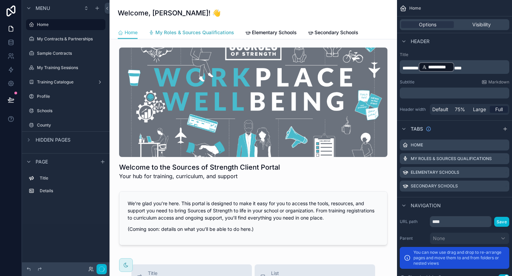
scroll to position [152, 0]
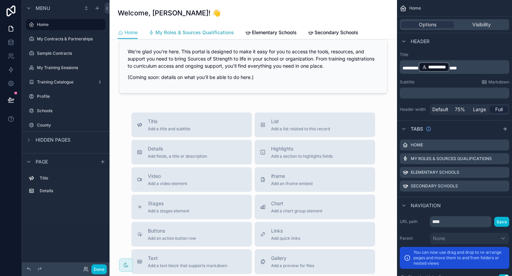
click at [199, 30] on span "My Roles & Sources Qualifications" at bounding box center [194, 32] width 79 height 7
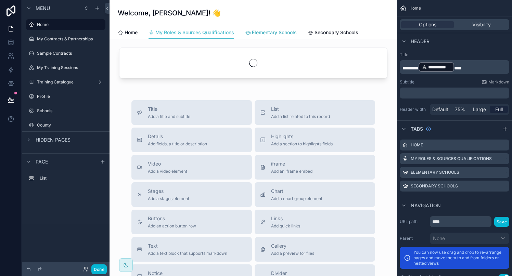
click at [257, 33] on span "Elementary Schools" at bounding box center [274, 32] width 45 height 7
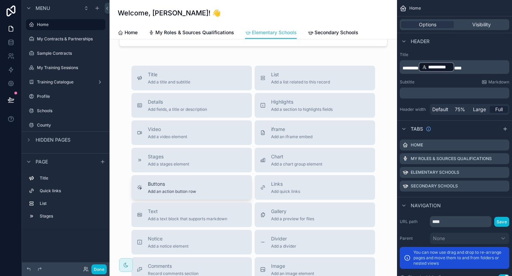
scroll to position [451, 0]
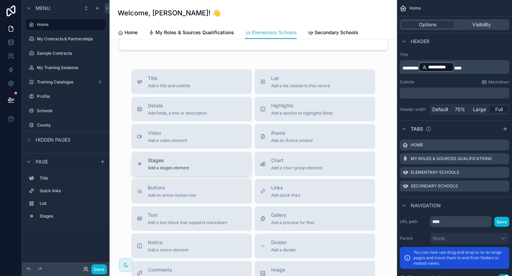
click at [195, 166] on div "Stages Add a stages element" at bounding box center [191, 164] width 109 height 14
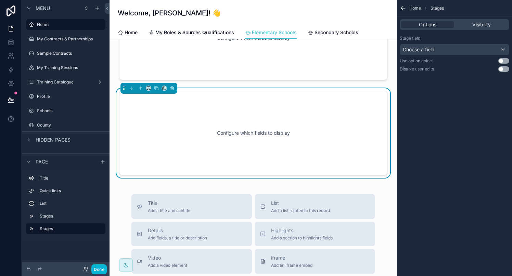
scroll to position [416, 0]
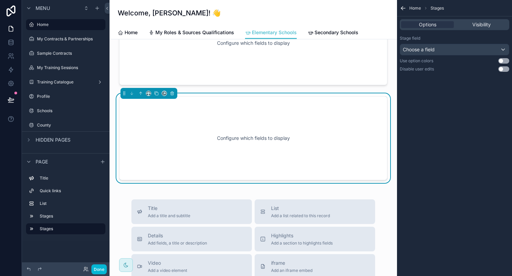
click at [293, 145] on div "Configure which fields to display" at bounding box center [253, 138] width 246 height 62
click at [430, 52] on span "Choose a field" at bounding box center [419, 50] width 32 height 6
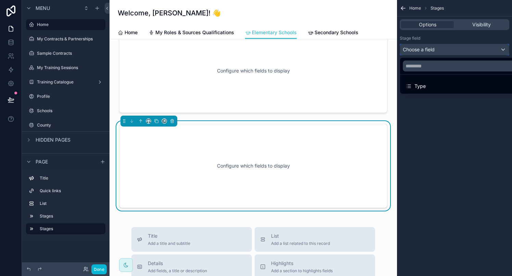
scroll to position [444, 0]
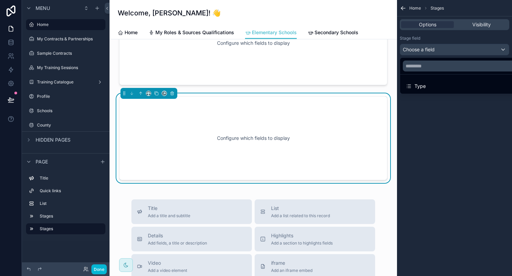
click at [442, 51] on div "scrollable content" at bounding box center [256, 138] width 512 height 276
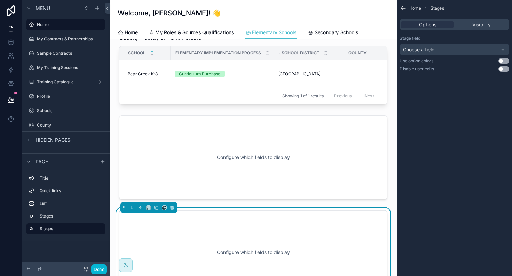
scroll to position [332, 0]
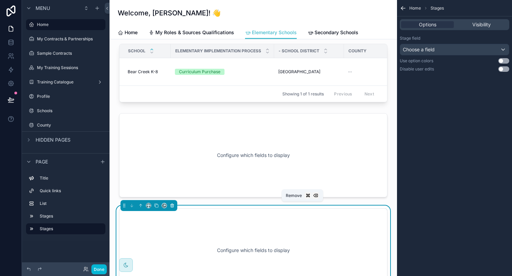
click at [173, 206] on icon "scrollable content" at bounding box center [172, 205] width 5 height 5
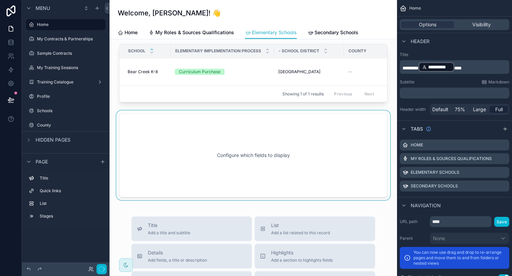
click at [194, 158] on div "scrollable content" at bounding box center [253, 155] width 276 height 90
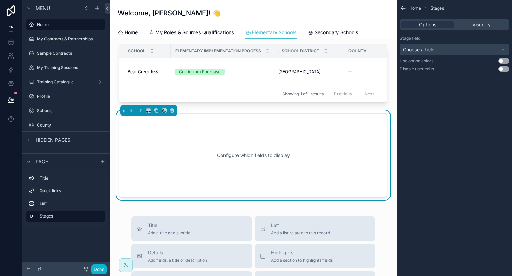
click at [461, 50] on div "Choose a field" at bounding box center [454, 49] width 109 height 11
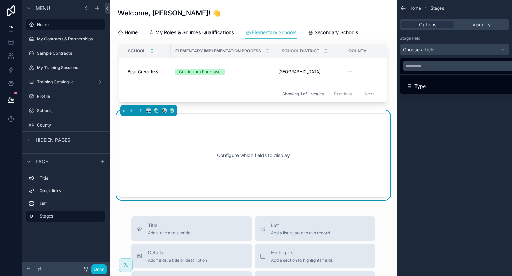
click at [461, 50] on div "scrollable content" at bounding box center [256, 138] width 512 height 276
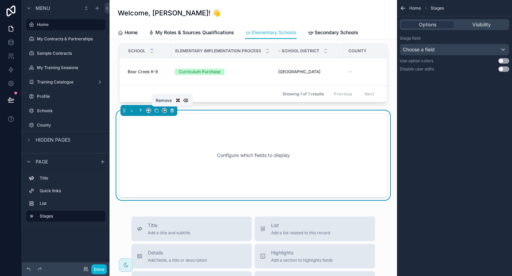
click at [173, 110] on icon "scrollable content" at bounding box center [172, 110] width 5 height 5
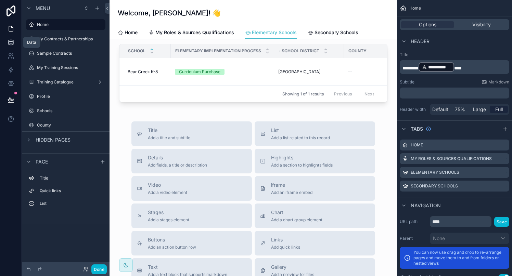
click at [10, 42] on icon at bounding box center [11, 42] width 7 height 7
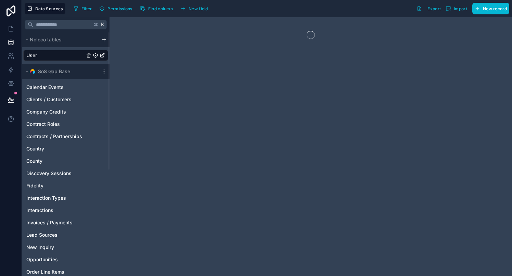
click at [104, 74] on icon at bounding box center [103, 71] width 5 height 5
click at [126, 120] on span "Enable tables" at bounding box center [147, 119] width 66 height 5
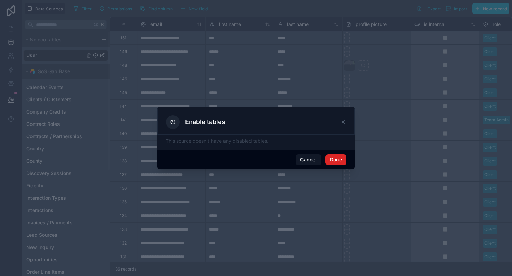
click at [334, 161] on button "Done" at bounding box center [335, 159] width 21 height 11
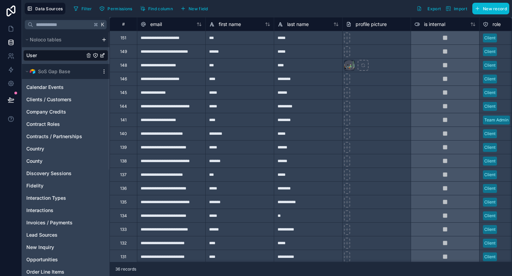
click at [104, 71] on icon at bounding box center [104, 71] width 0 height 0
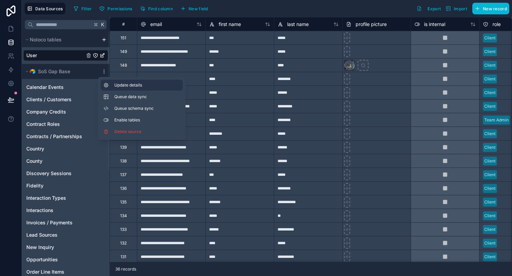
click at [117, 86] on span "Update details" at bounding box center [147, 84] width 66 height 5
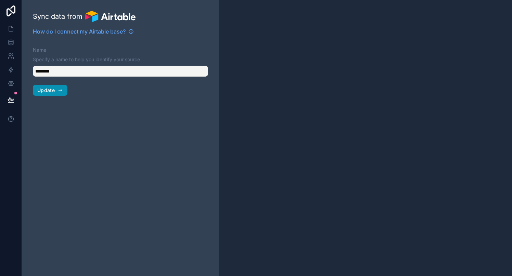
click at [55, 92] on button "Update" at bounding box center [50, 90] width 35 height 11
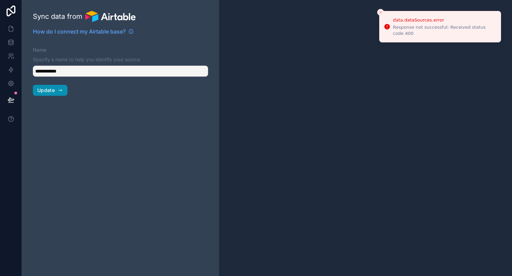
type input "**********"
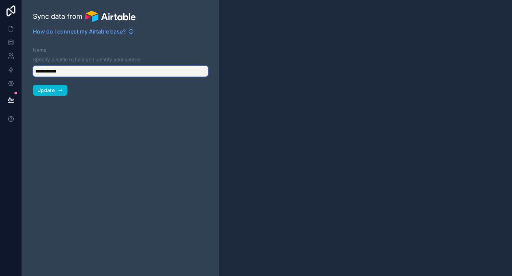
click at [77, 71] on input "**********" at bounding box center [120, 71] width 175 height 11
click at [11, 30] on icon at bounding box center [11, 28] width 7 height 7
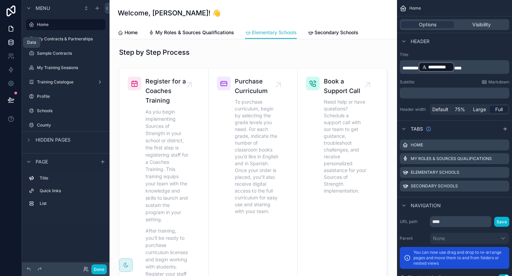
click at [11, 43] on icon at bounding box center [11, 42] width 7 height 7
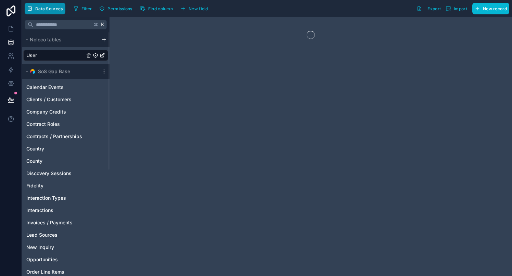
click at [44, 8] on span "Data Sources" at bounding box center [49, 8] width 28 height 5
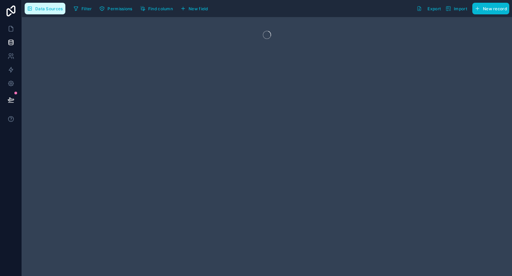
click at [44, 7] on span "Data Sources" at bounding box center [49, 8] width 28 height 5
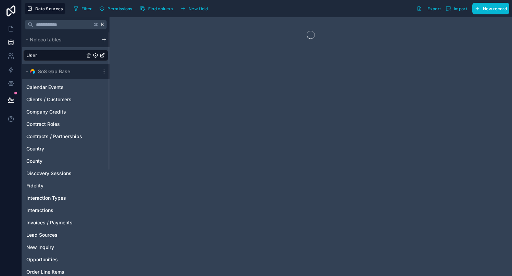
click at [107, 73] on div at bounding box center [104, 71] width 8 height 5
click at [106, 73] on icon at bounding box center [103, 71] width 5 height 5
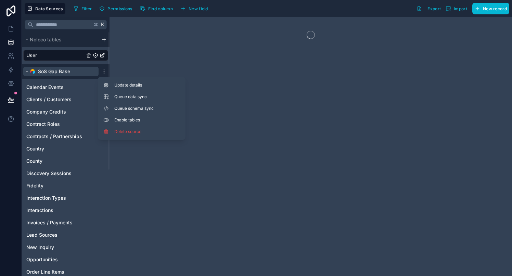
click at [84, 71] on button "SoS Gap Base" at bounding box center [60, 72] width 75 height 10
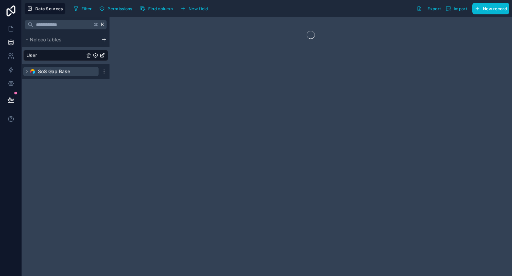
click at [96, 73] on button "SoS Gap Base" at bounding box center [60, 72] width 75 height 10
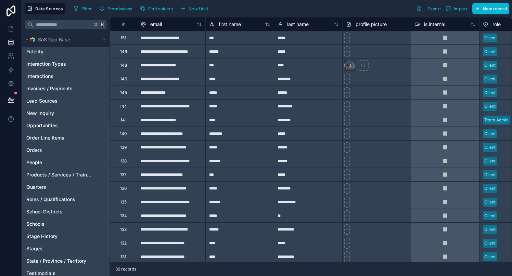
scroll to position [156, 0]
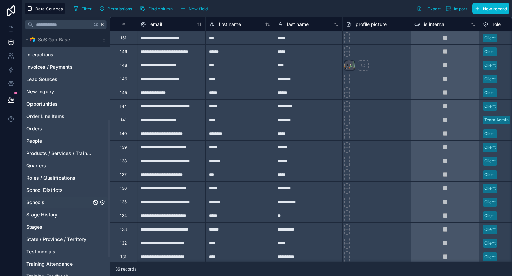
click at [102, 202] on icon "Schools" at bounding box center [102, 202] width 5 height 5
